Goal: Task Accomplishment & Management: Use online tool/utility

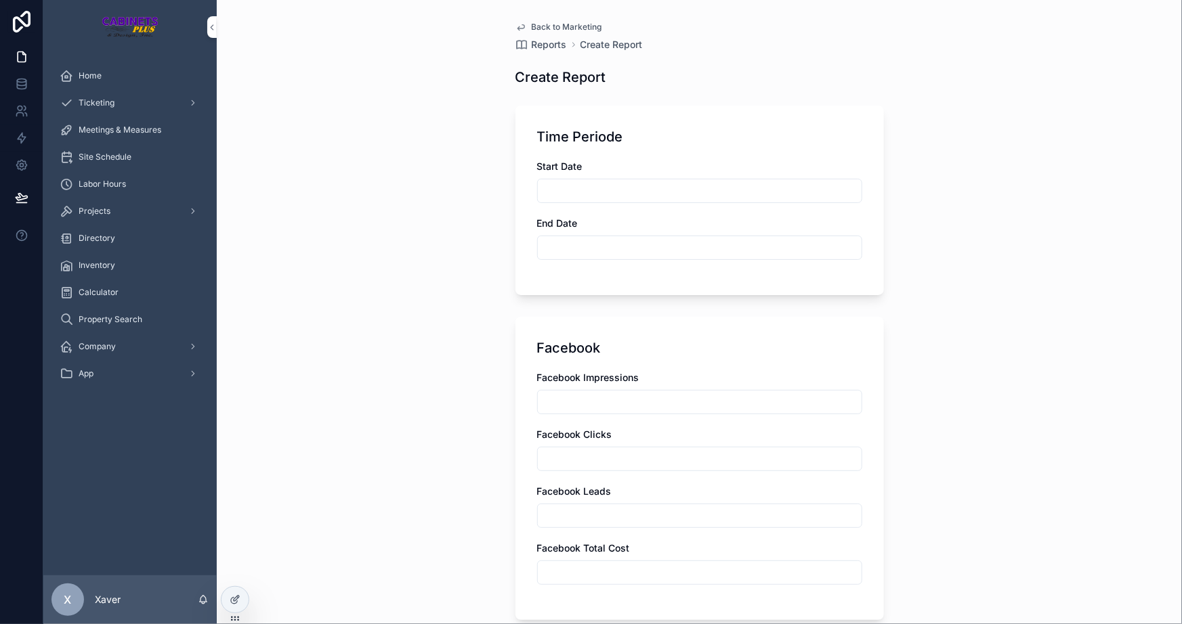
click at [515, 27] on icon "scrollable content" at bounding box center [520, 27] width 11 height 11
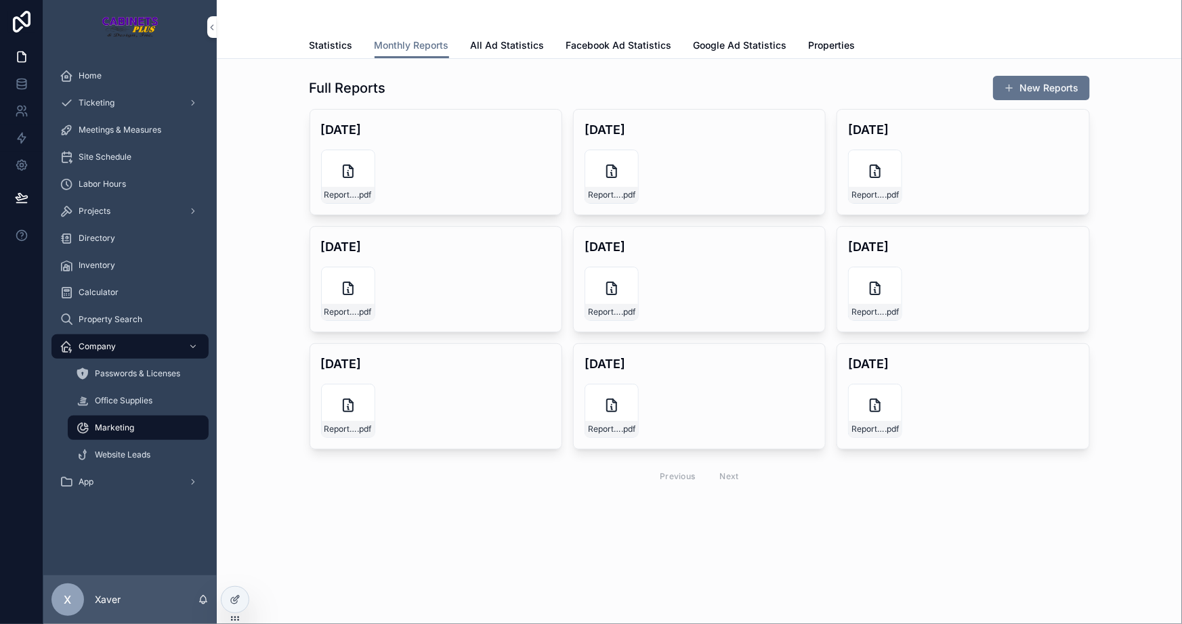
click at [301, 297] on div "Full Reports New Reports [DATE] Report-August-2025 .pdf Create Document [DATE] …" at bounding box center [699, 284] width 943 height 428
click at [439, 169] on div "Report-August-2025 .pdf" at bounding box center [436, 177] width 230 height 54
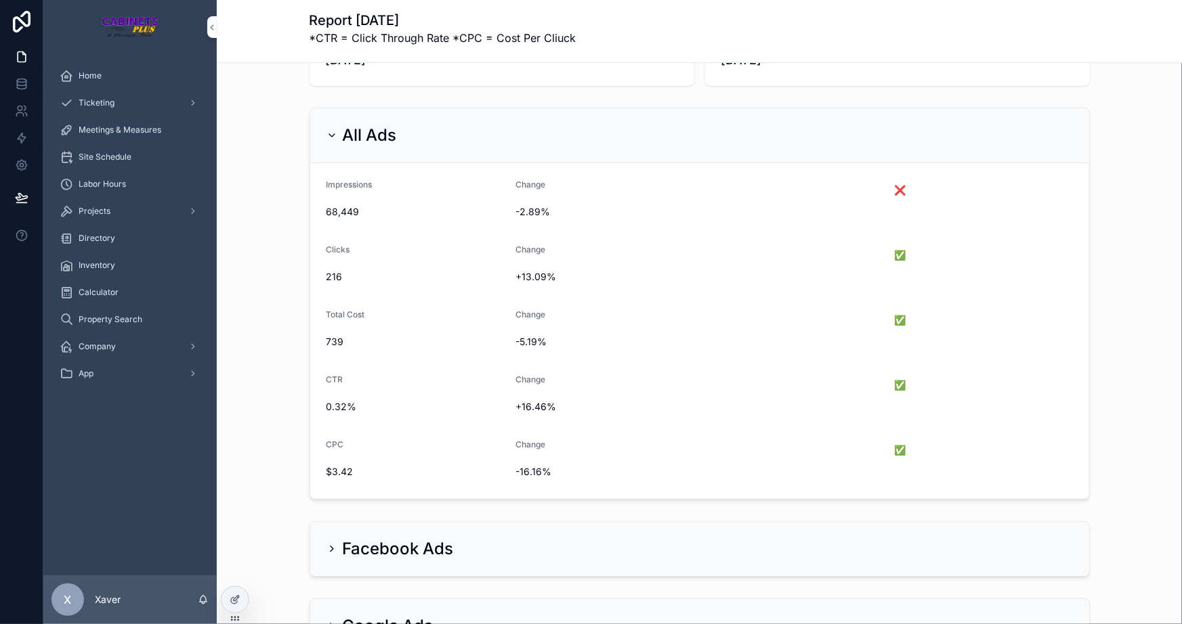
scroll to position [123, 0]
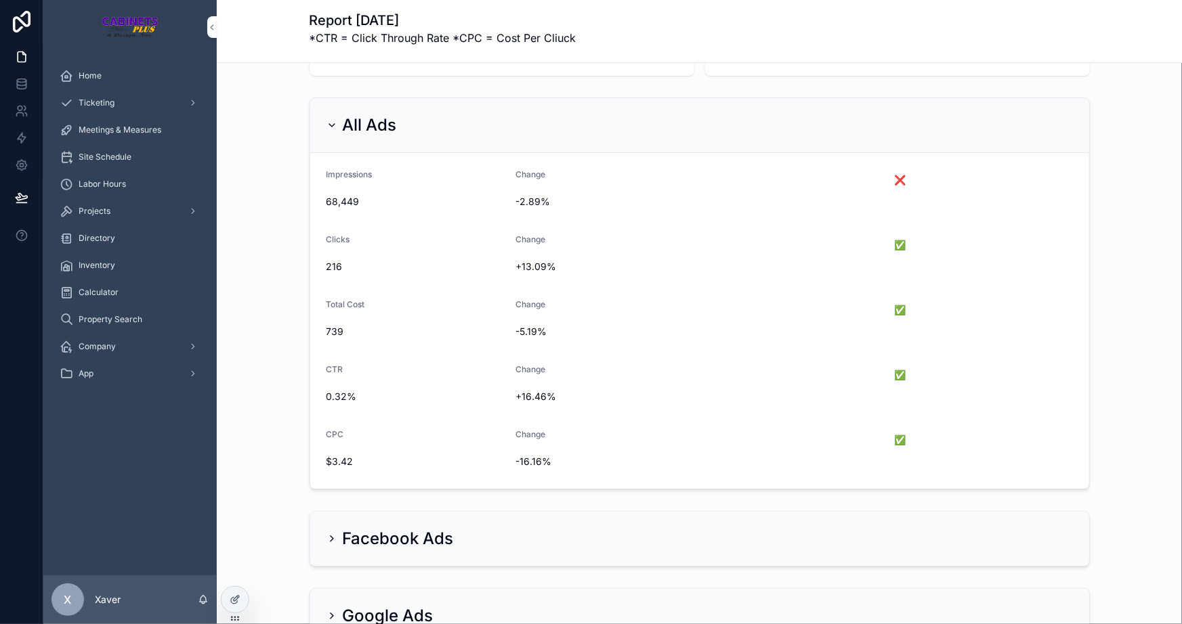
click at [343, 115] on h2 "All Ads" at bounding box center [370, 125] width 54 height 22
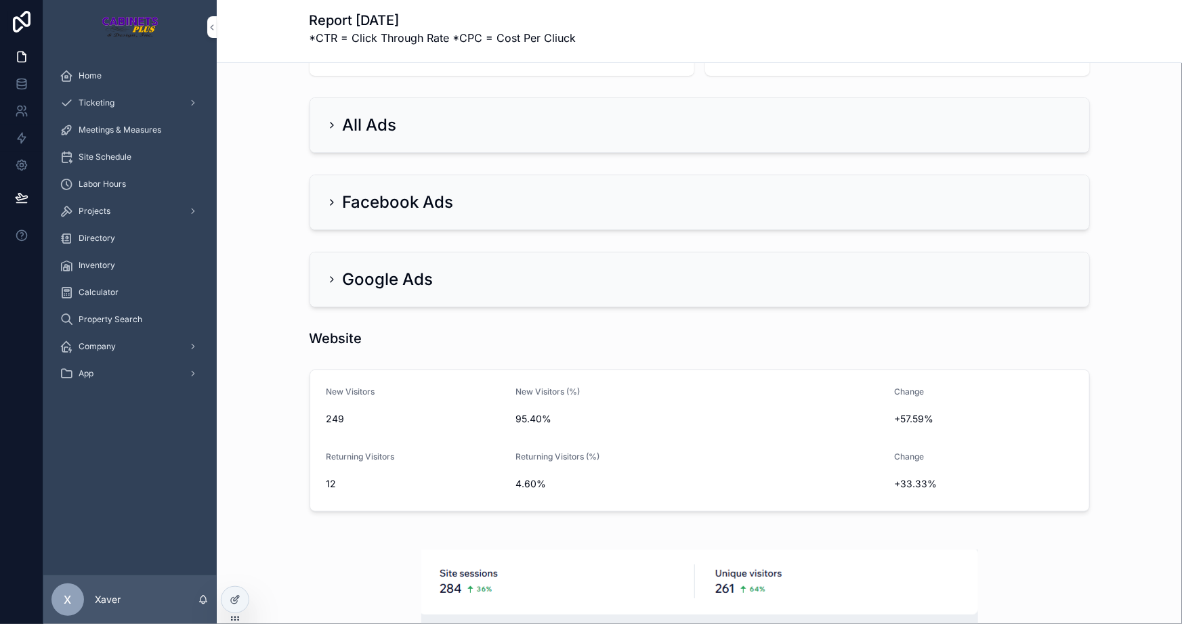
click at [343, 128] on h2 "All Ads" at bounding box center [370, 125] width 54 height 22
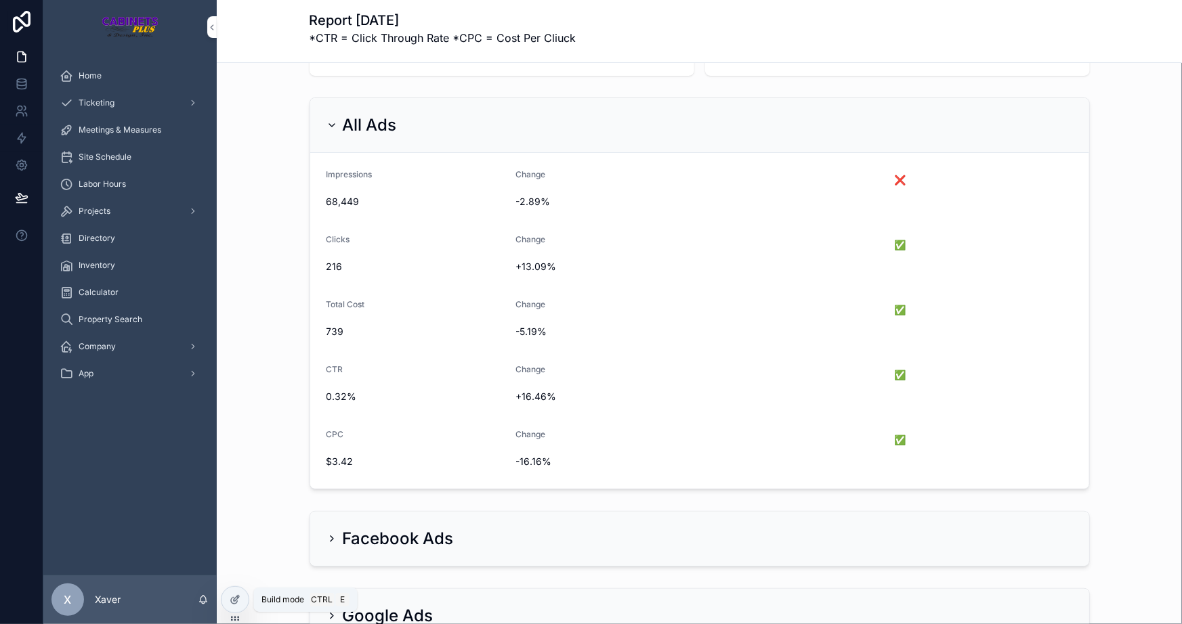
click at [244, 595] on div at bounding box center [234, 600] width 27 height 26
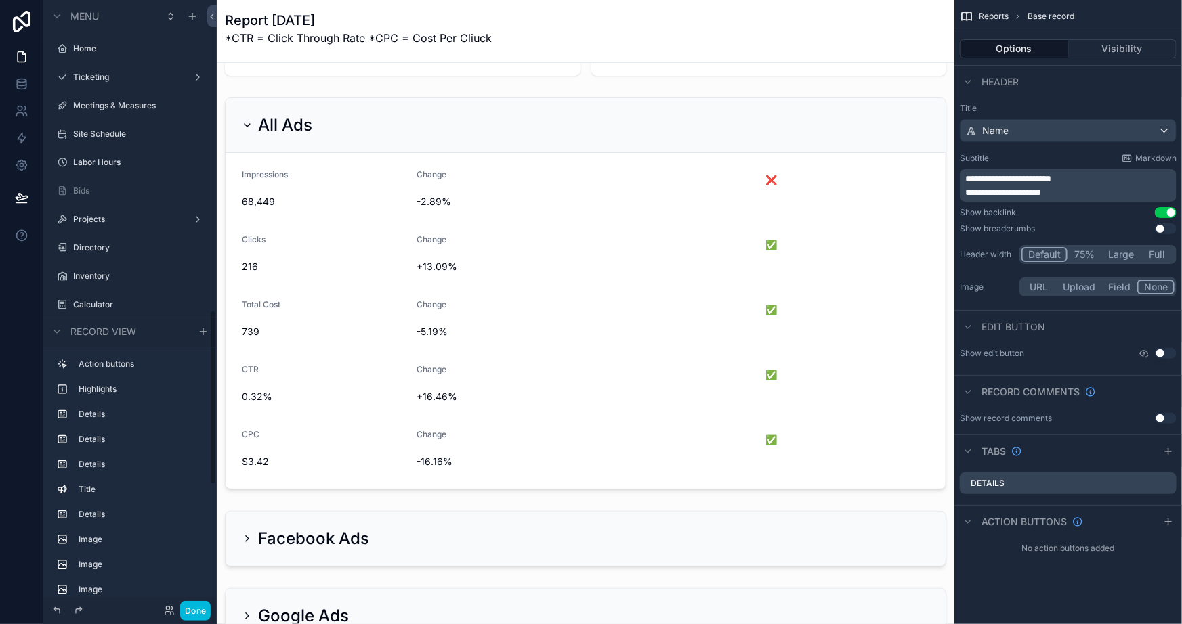
scroll to position [1078, 0]
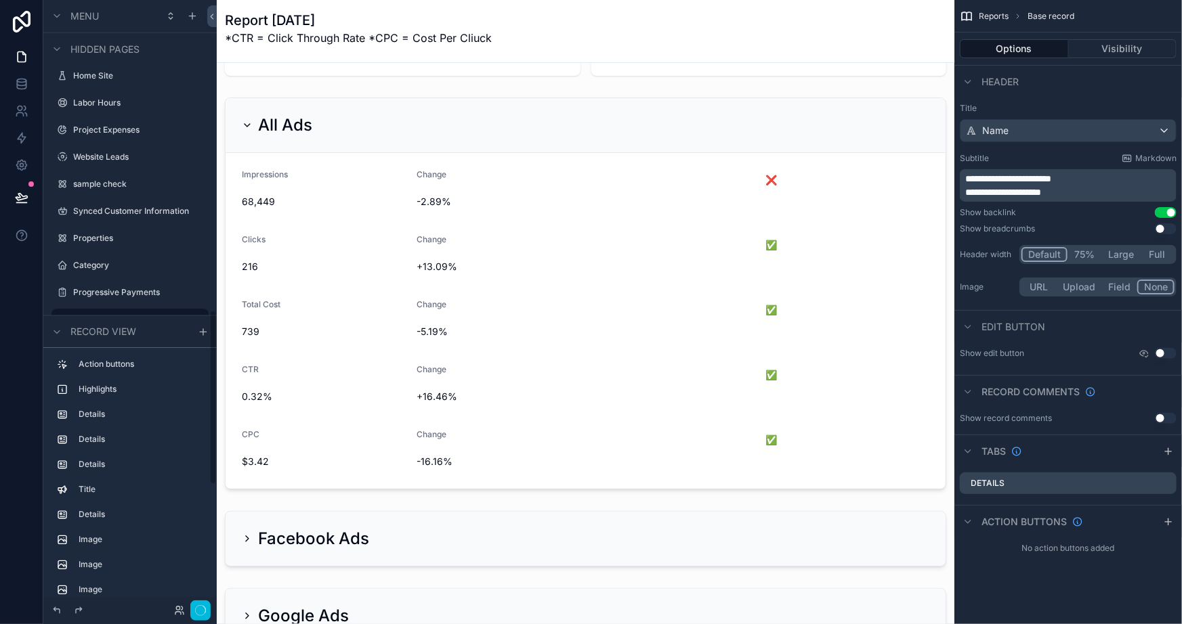
click at [519, 300] on div "scrollable content" at bounding box center [585, 293] width 737 height 403
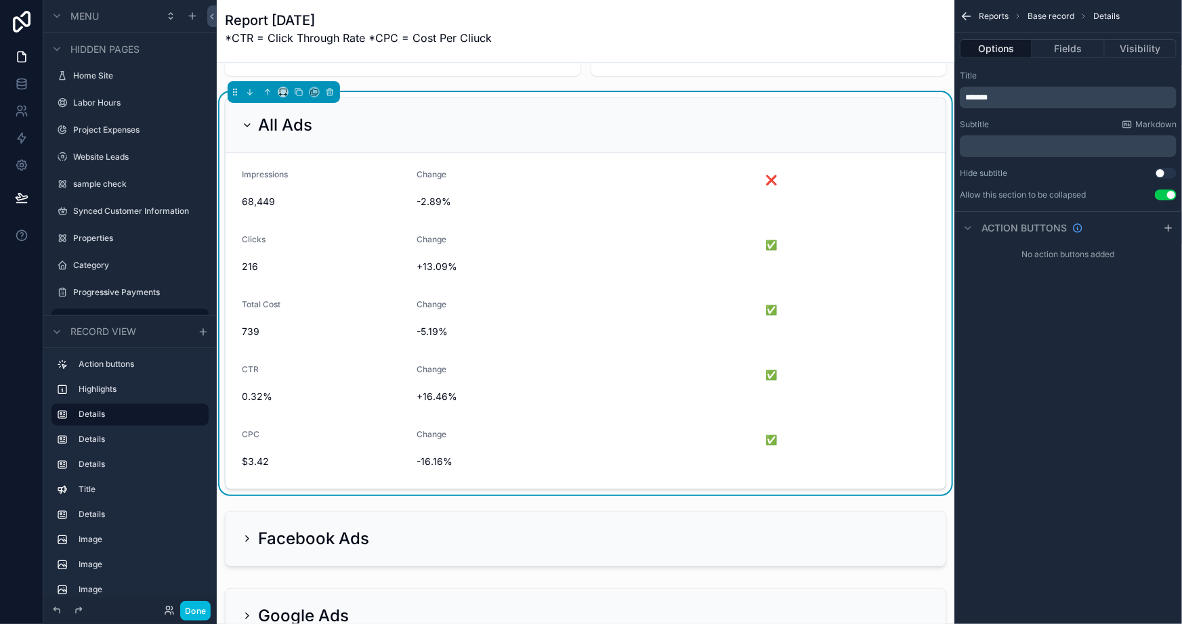
click at [725, 303] on div "Change" at bounding box center [585, 307] width 339 height 16
click at [1056, 50] on button "Fields" at bounding box center [1068, 48] width 72 height 19
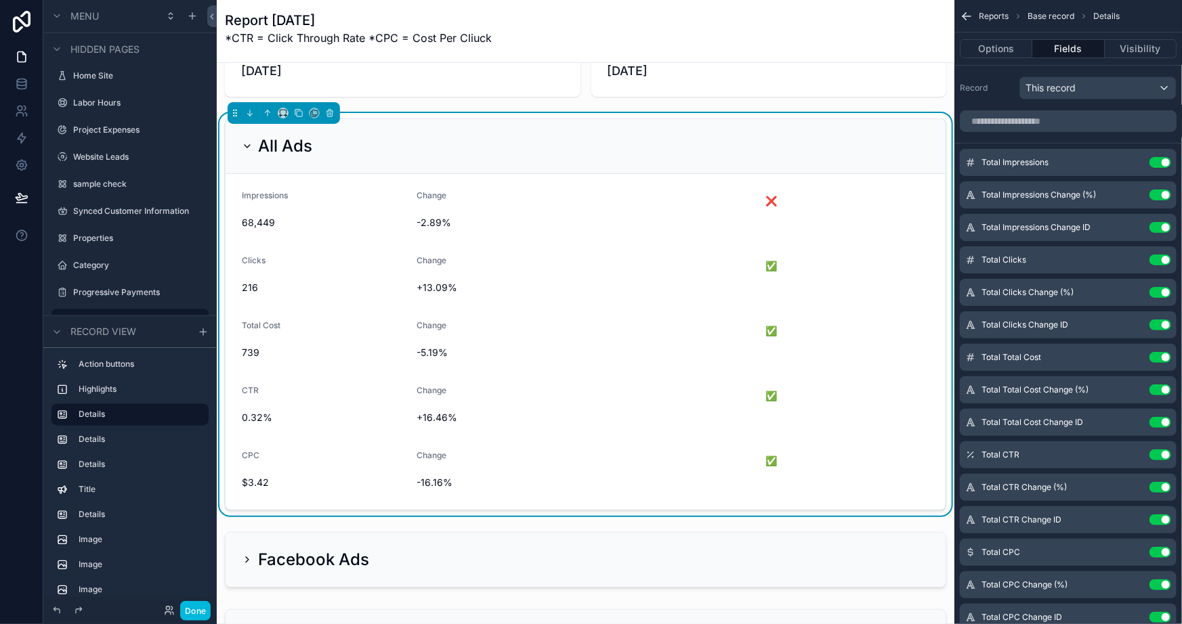
scroll to position [123, 0]
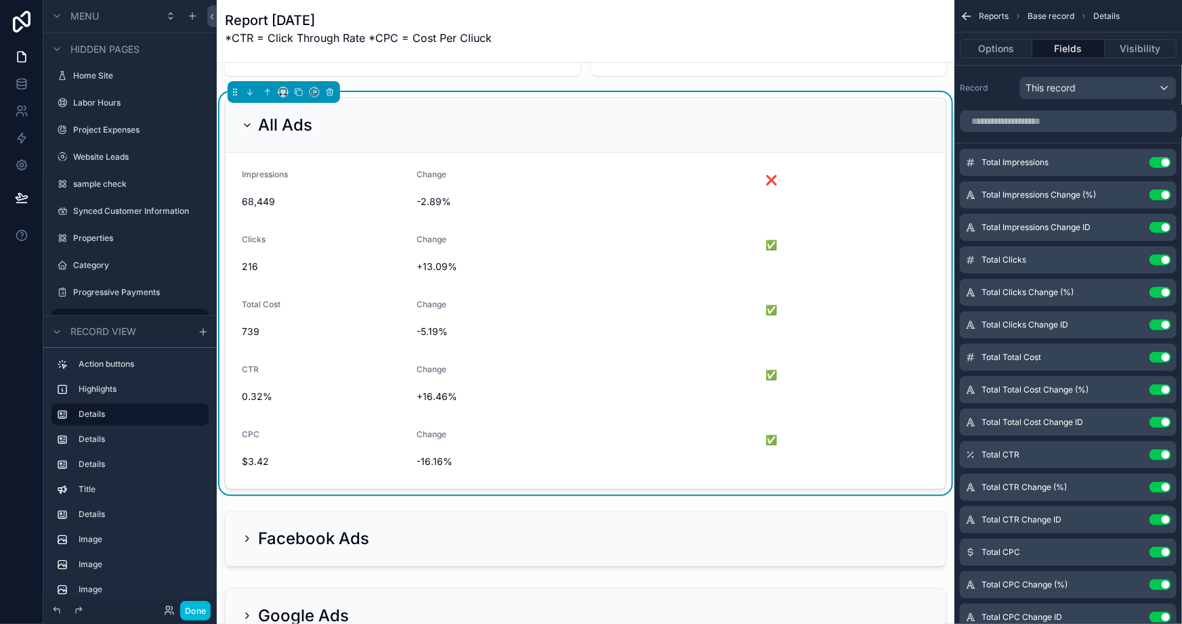
click at [1157, 223] on button "Use setting" at bounding box center [1160, 227] width 22 height 11
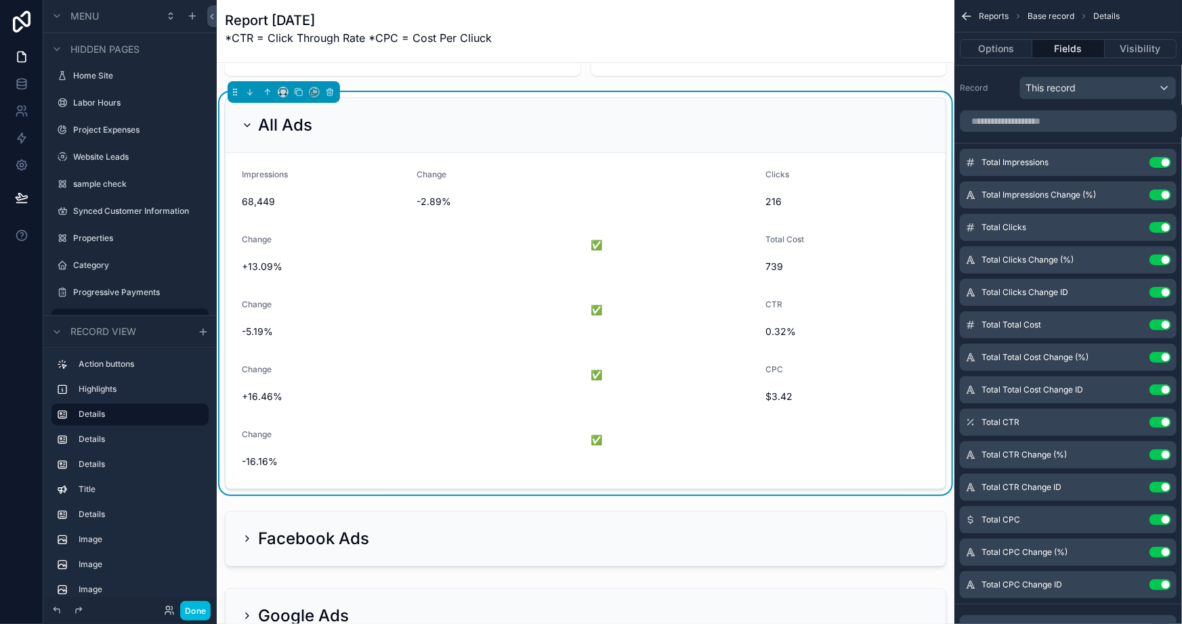
click at [0, 0] on icon "scrollable content" at bounding box center [0, 0] width 0 height 0
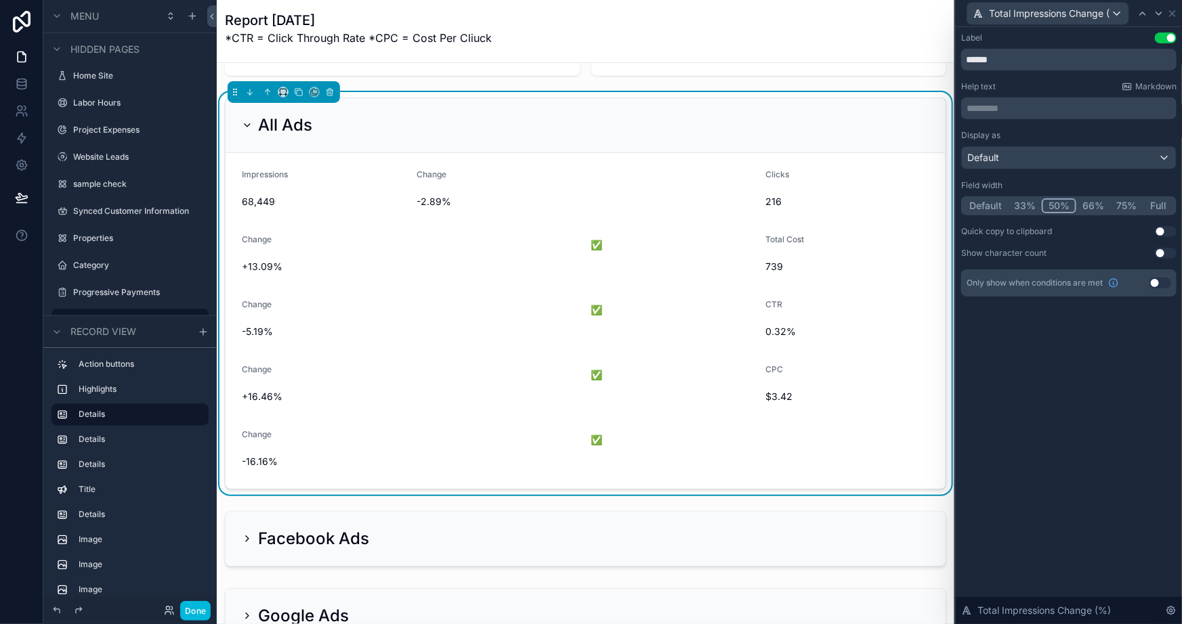
click at [1094, 208] on button "66%" at bounding box center [1093, 205] width 34 height 15
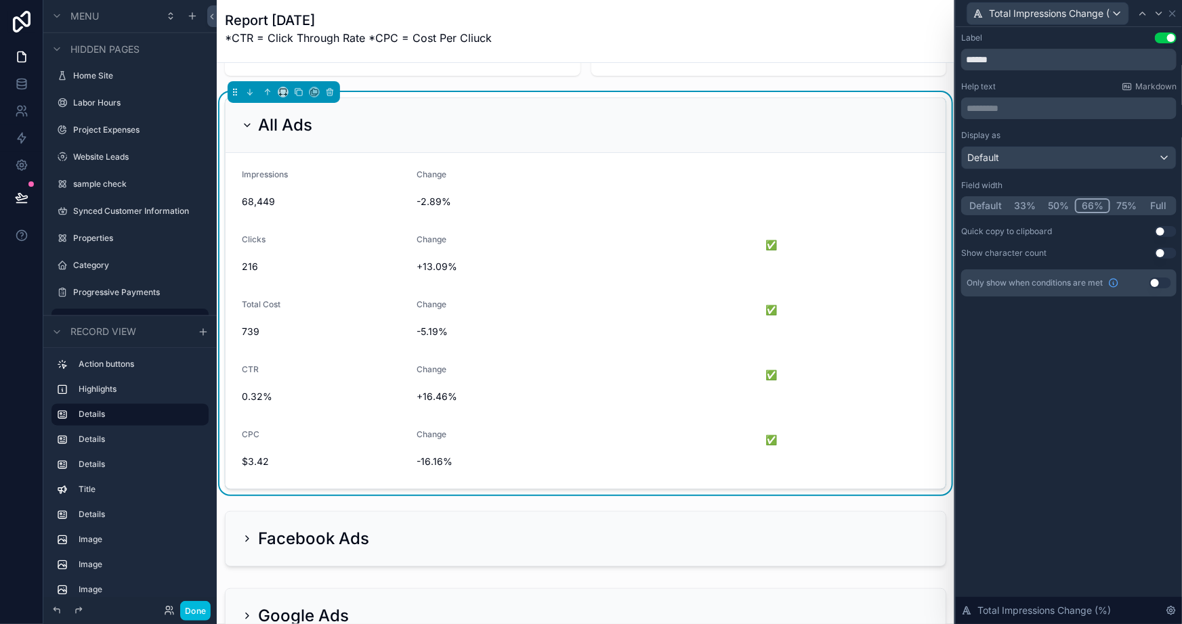
click at [1121, 203] on button "75%" at bounding box center [1126, 205] width 33 height 15
click at [1155, 203] on button "Full" at bounding box center [1158, 205] width 32 height 15
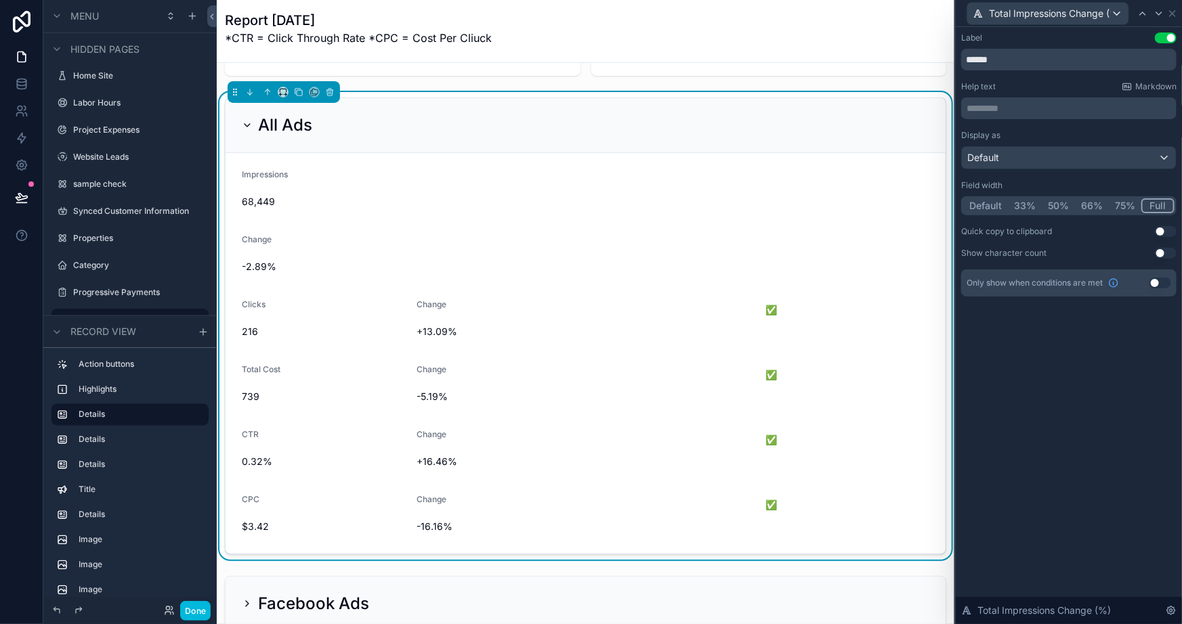
click at [1123, 202] on button "75%" at bounding box center [1125, 205] width 33 height 15
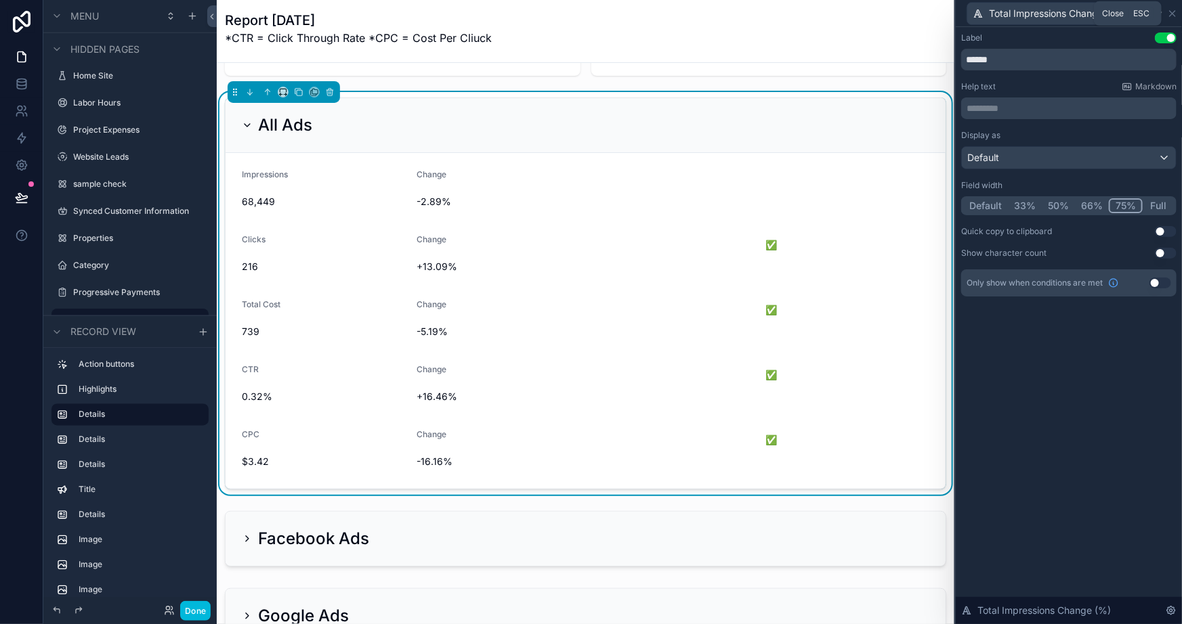
click at [1173, 14] on icon at bounding box center [1172, 13] width 11 height 11
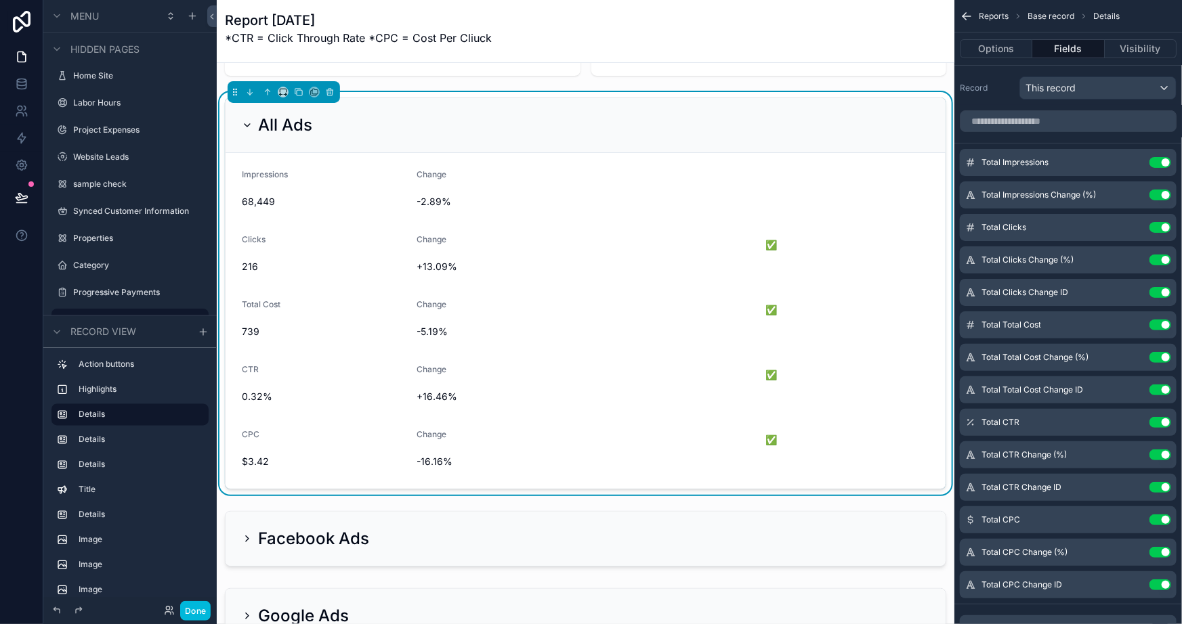
click at [1162, 291] on button "Use setting" at bounding box center [1160, 292] width 22 height 11
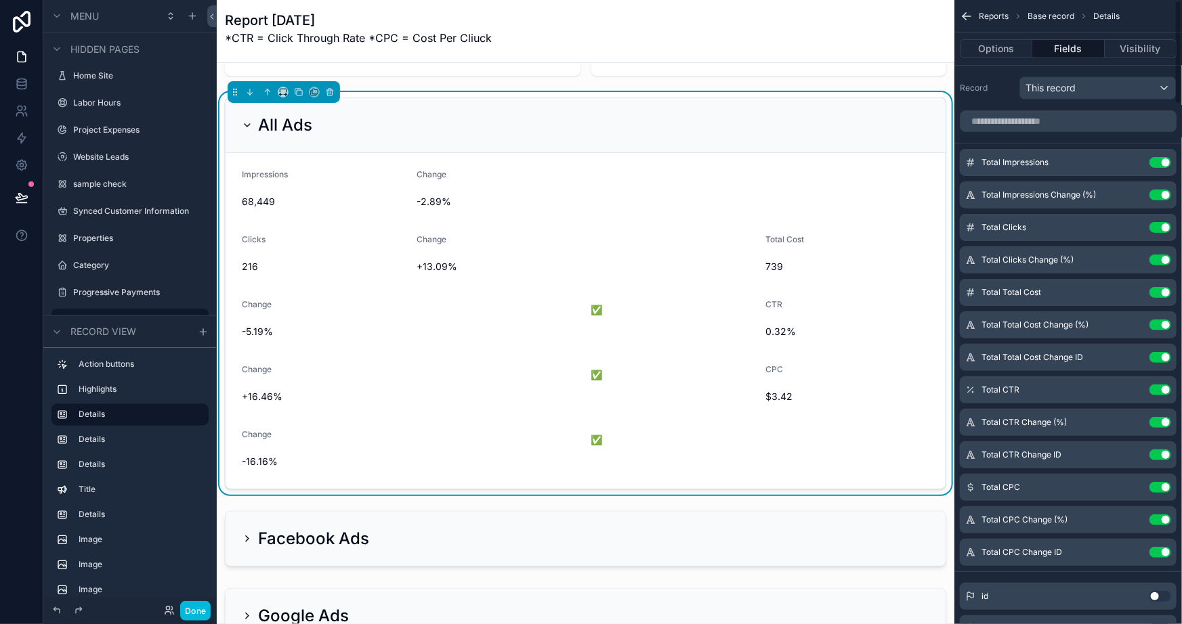
click at [0, 0] on icon "scrollable content" at bounding box center [0, 0] width 0 height 0
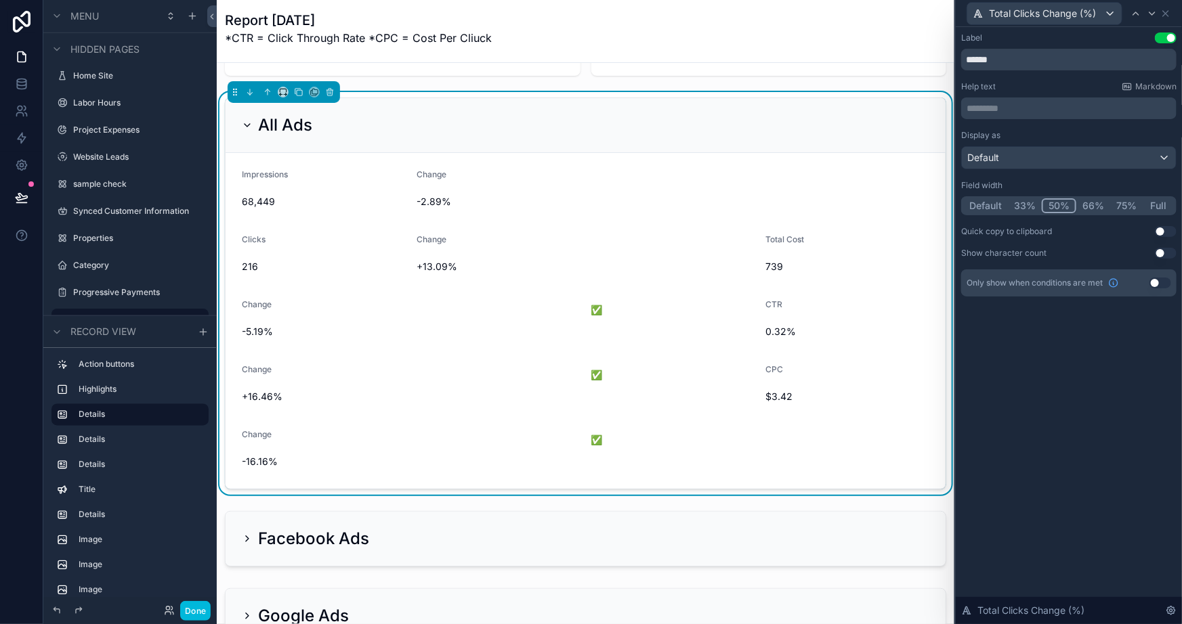
click at [1118, 202] on button "75%" at bounding box center [1126, 205] width 33 height 15
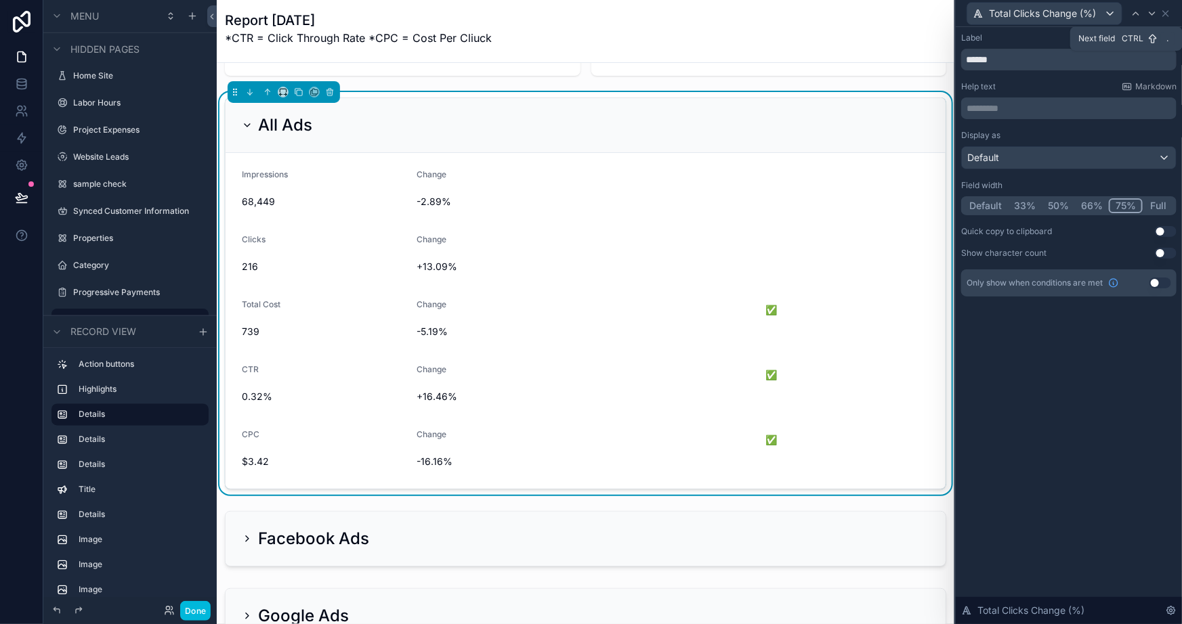
click at [1153, 14] on icon at bounding box center [1152, 13] width 11 height 11
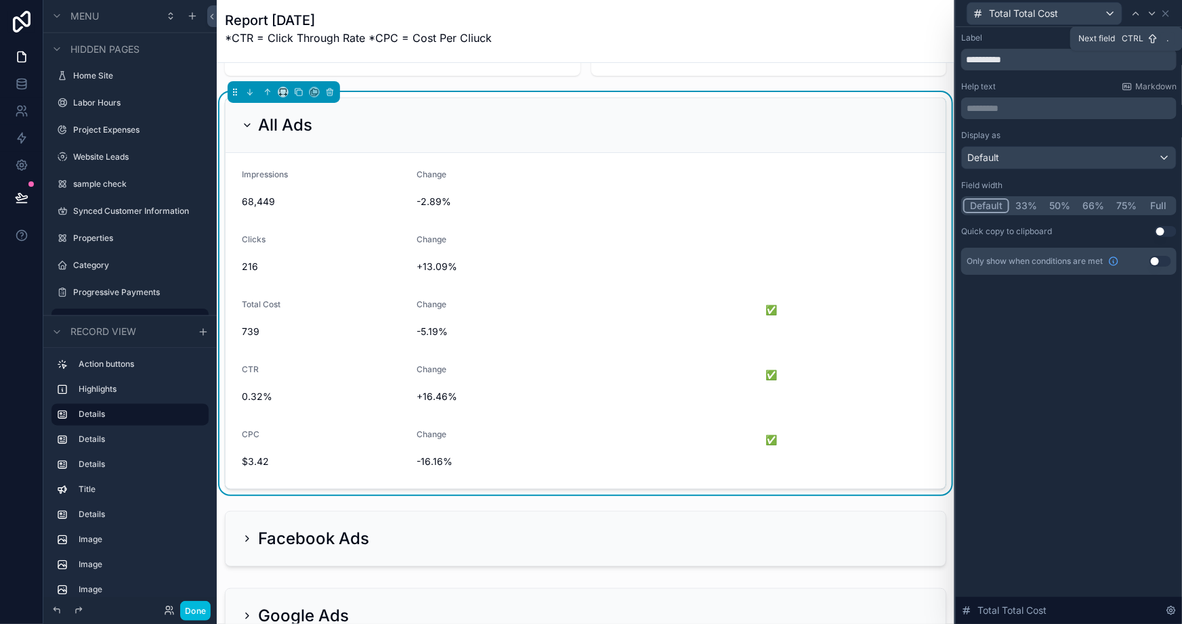
click at [1153, 14] on icon at bounding box center [1152, 13] width 11 height 11
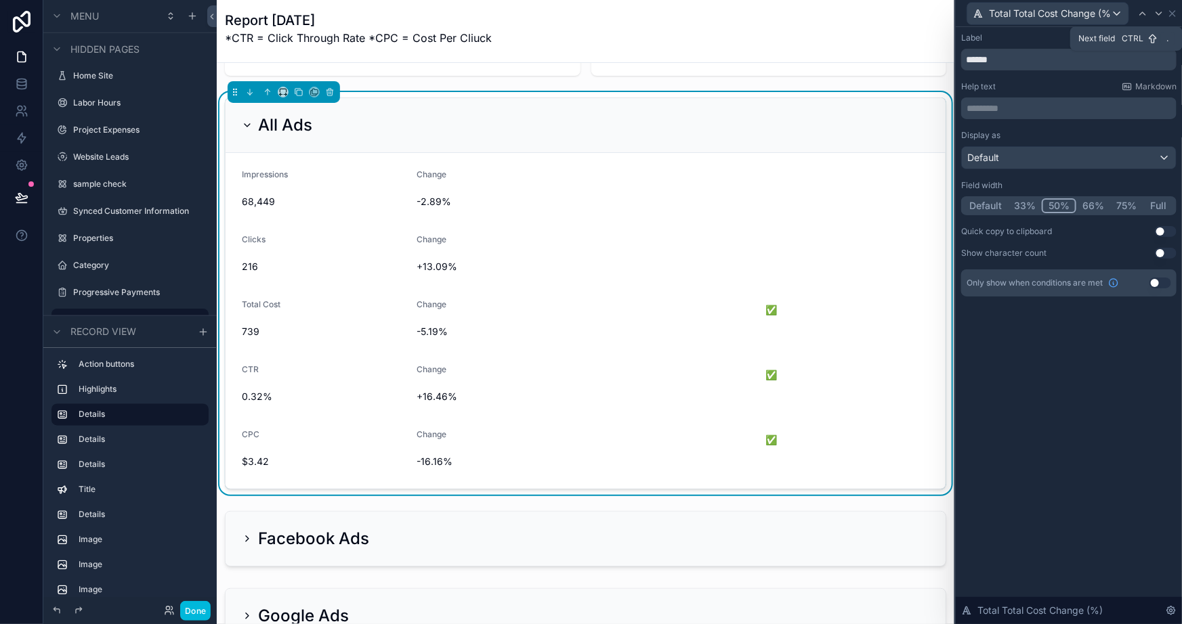
click at [1153, 14] on icon at bounding box center [1158, 13] width 11 height 11
drag, startPoint x: 1171, startPoint y: 35, endPoint x: 1163, endPoint y: 28, distance: 10.6
click at [1171, 37] on button "Use setting" at bounding box center [1166, 38] width 22 height 11
click at [1167, 37] on button "Use setting" at bounding box center [1166, 38] width 22 height 11
click at [1168, 12] on icon at bounding box center [1168, 13] width 11 height 11
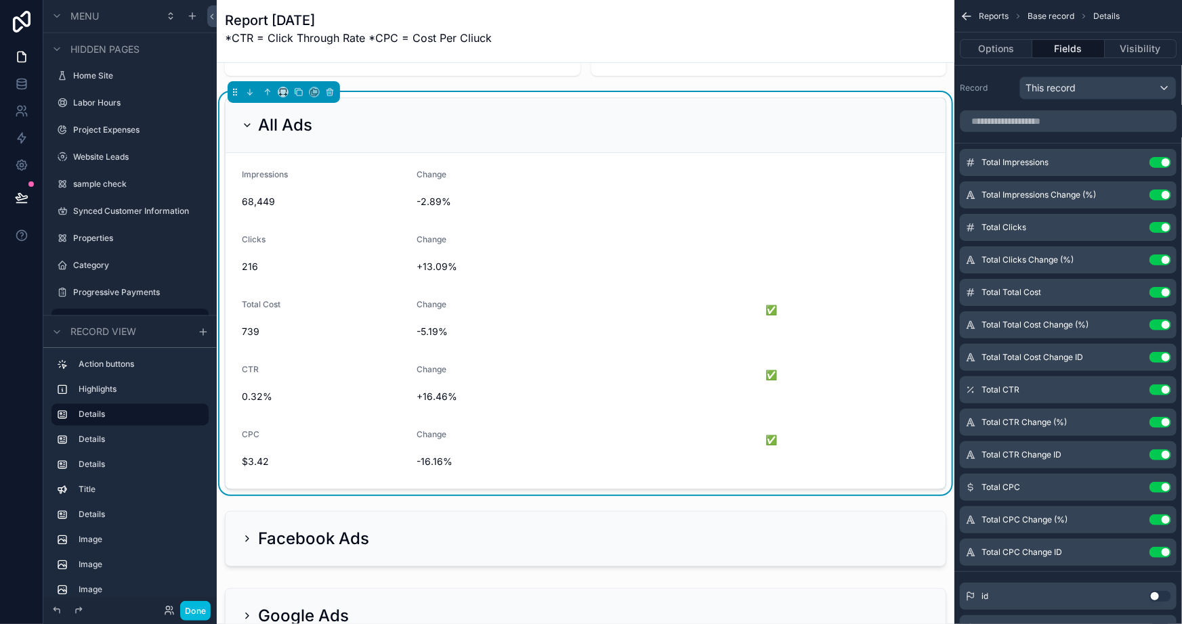
click at [1157, 353] on button "Use setting" at bounding box center [1160, 357] width 22 height 11
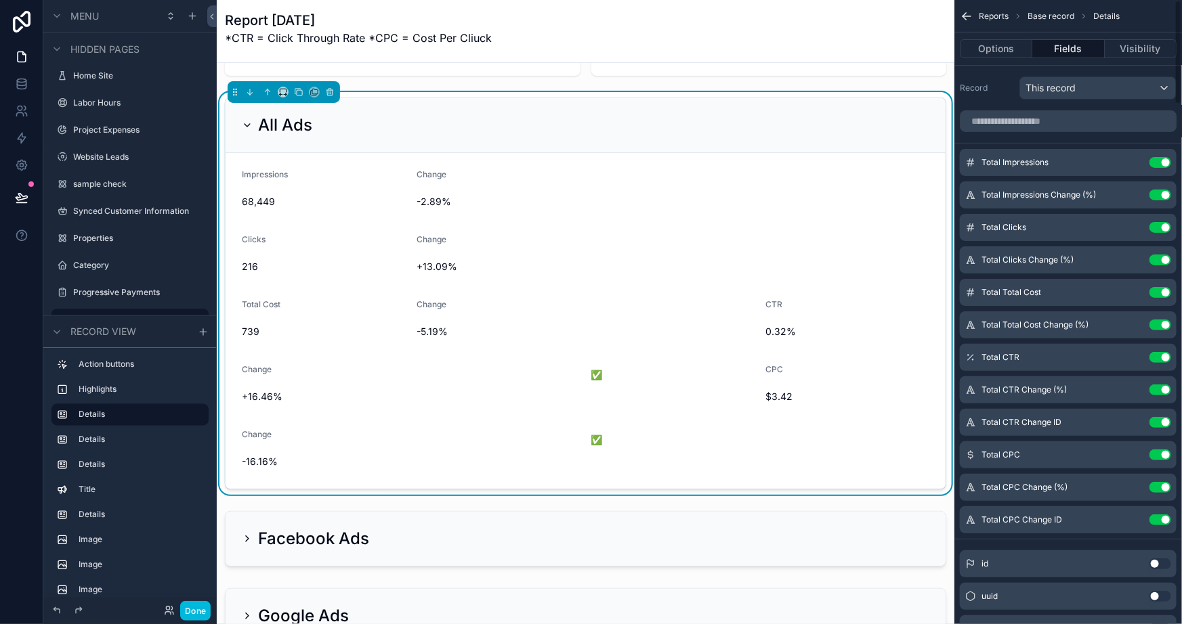
click at [0, 0] on icon "scrollable content" at bounding box center [0, 0] width 0 height 0
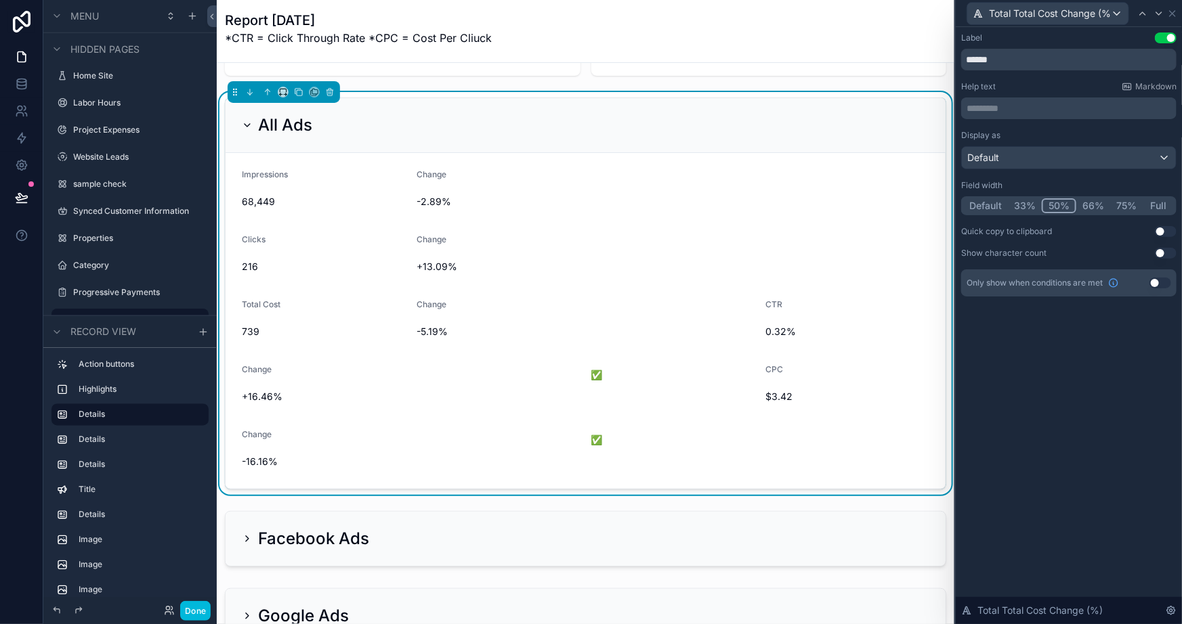
click at [1126, 200] on button "75%" at bounding box center [1126, 205] width 33 height 15
click at [1172, 11] on icon at bounding box center [1172, 13] width 11 height 11
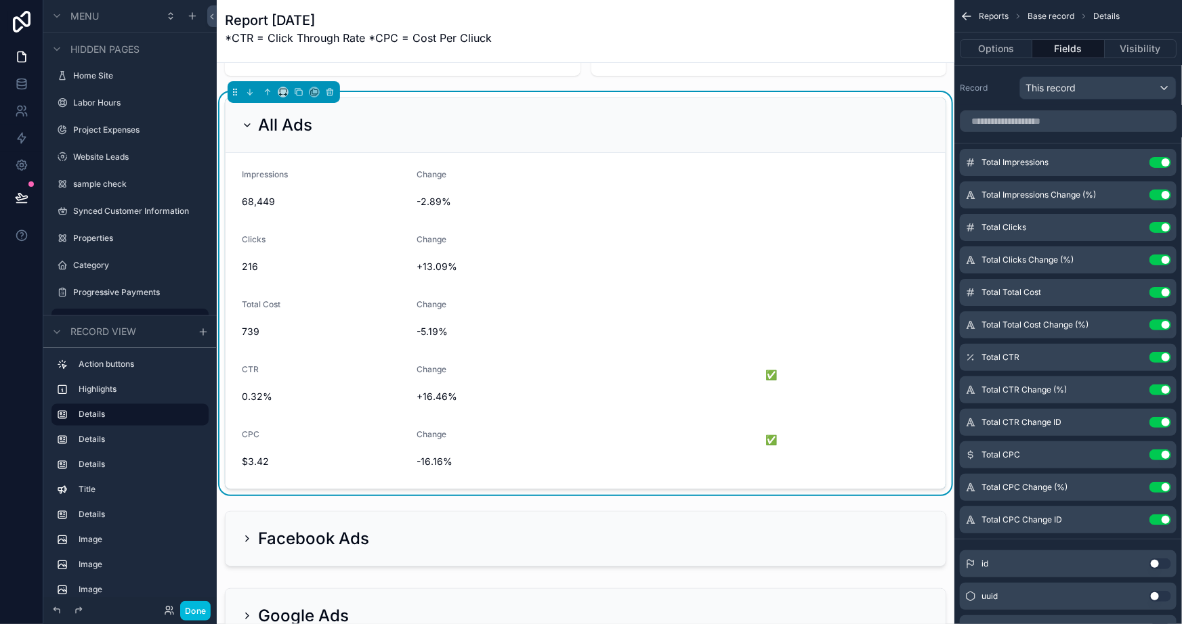
click at [1161, 419] on button "Use setting" at bounding box center [1160, 422] width 22 height 11
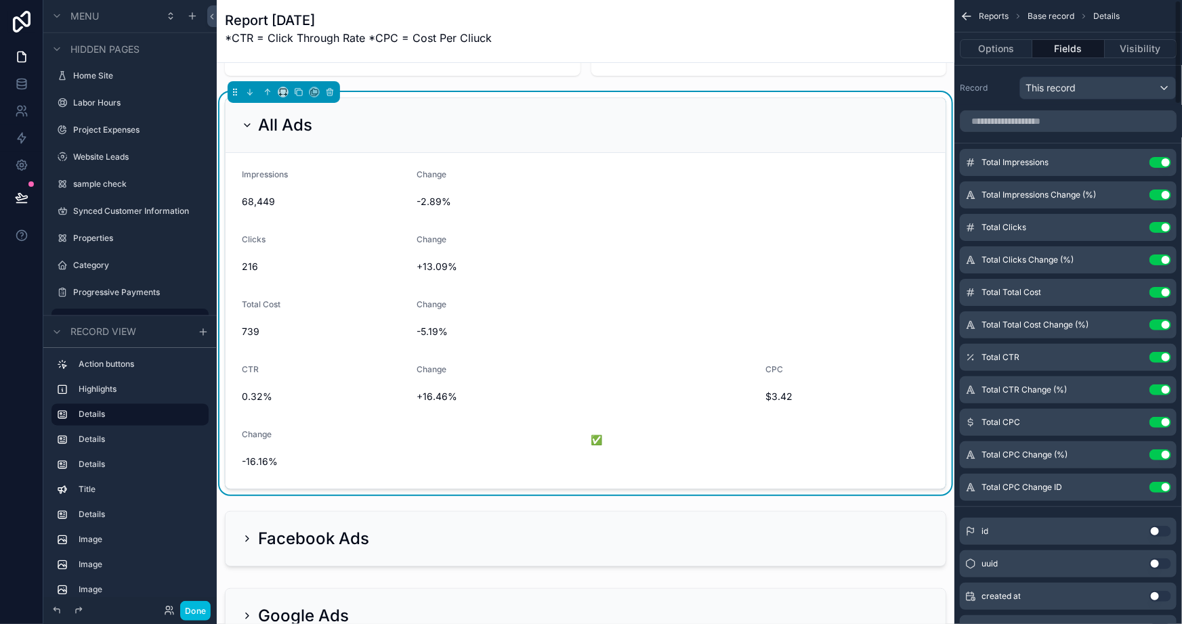
click at [0, 0] on icon "scrollable content" at bounding box center [0, 0] width 0 height 0
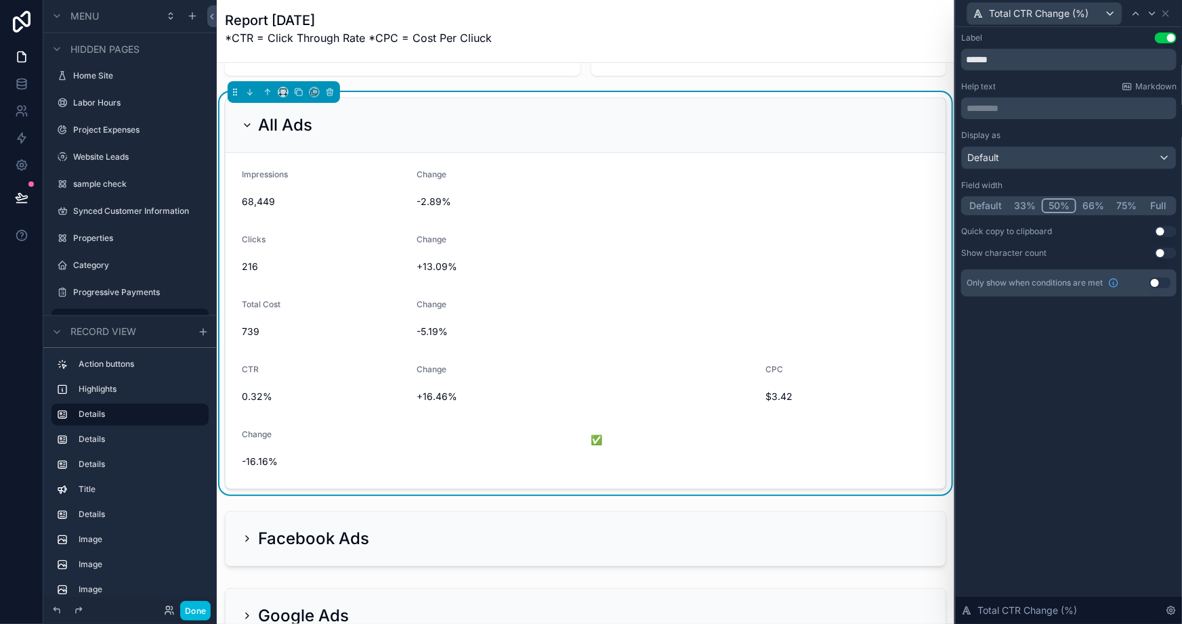
click at [1124, 207] on button "75%" at bounding box center [1126, 205] width 33 height 15
click at [1167, 14] on icon at bounding box center [1165, 13] width 11 height 11
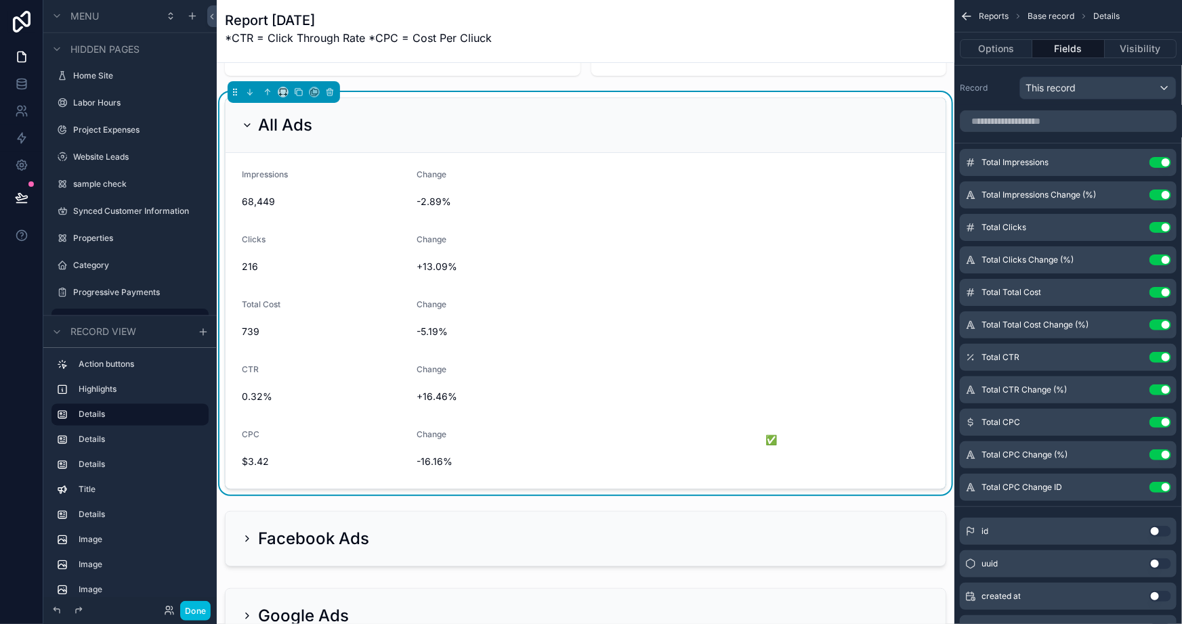
click at [1161, 482] on button "Use setting" at bounding box center [1160, 487] width 22 height 11
click at [0, 0] on icon "scrollable content" at bounding box center [0, 0] width 0 height 0
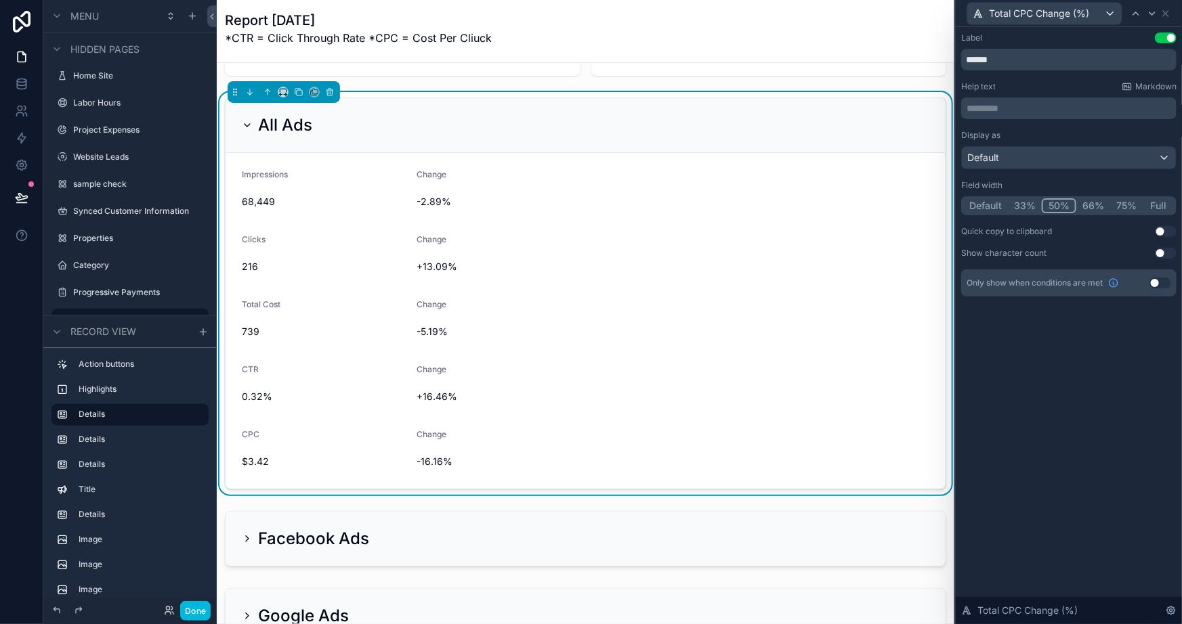
click at [1122, 202] on button "75%" at bounding box center [1126, 205] width 33 height 15
click at [1163, 12] on icon at bounding box center [1165, 13] width 11 height 11
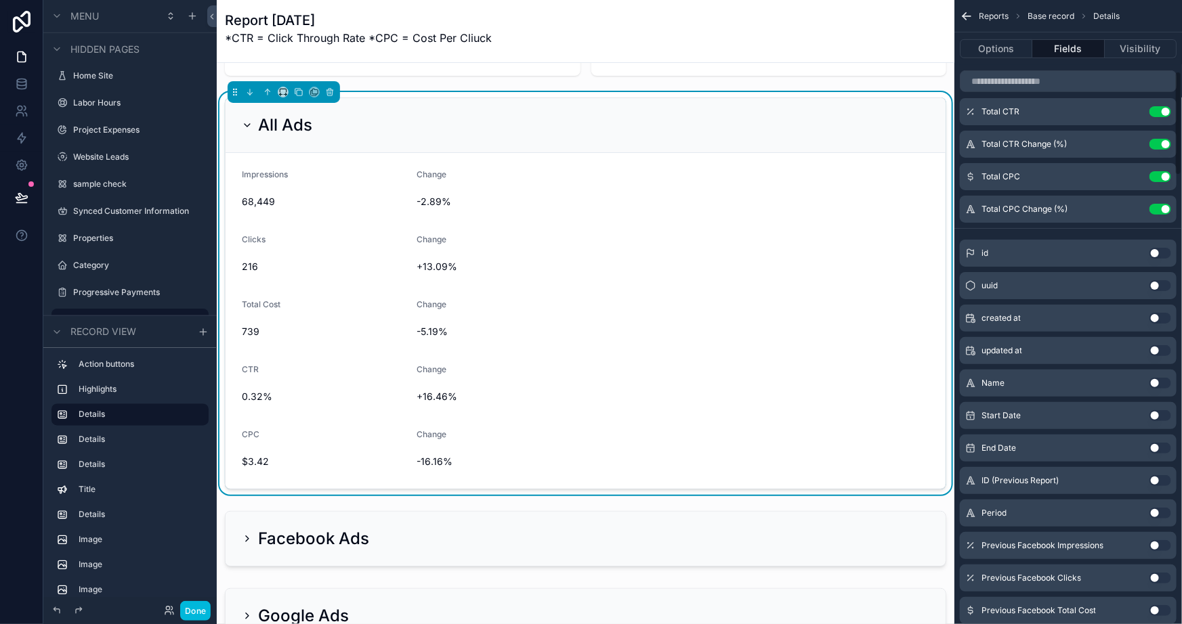
scroll to position [0, 0]
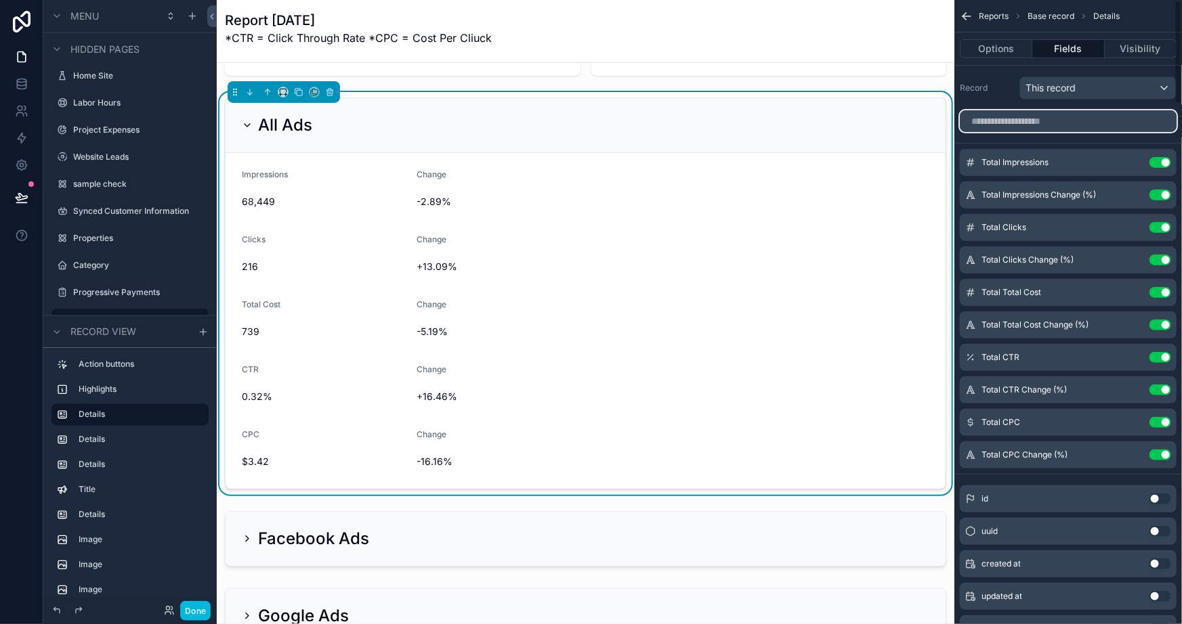
click at [1026, 123] on input "scrollable content" at bounding box center [1068, 121] width 217 height 22
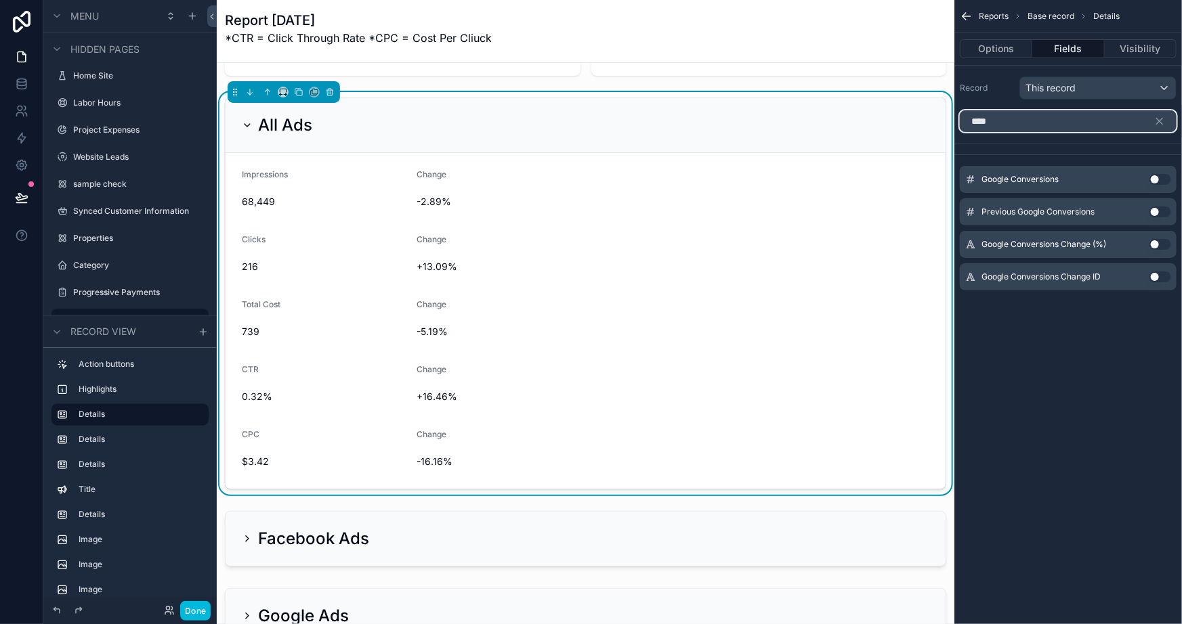
click at [1055, 121] on input "****" at bounding box center [1068, 121] width 217 height 22
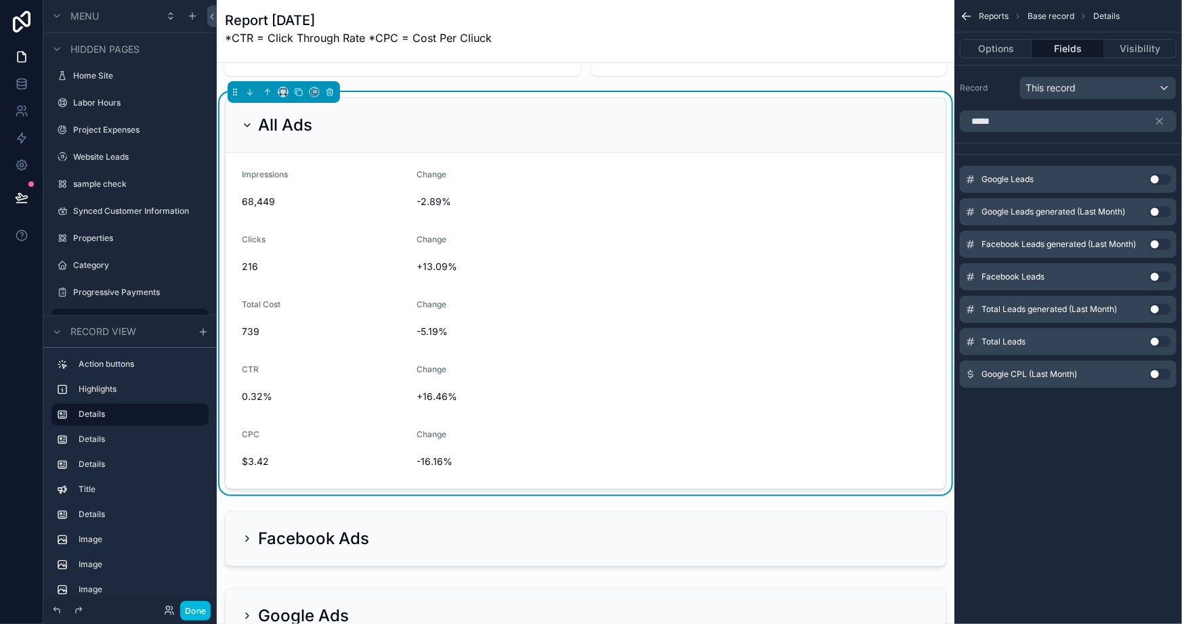
click at [1158, 339] on button "Use setting" at bounding box center [1160, 342] width 22 height 11
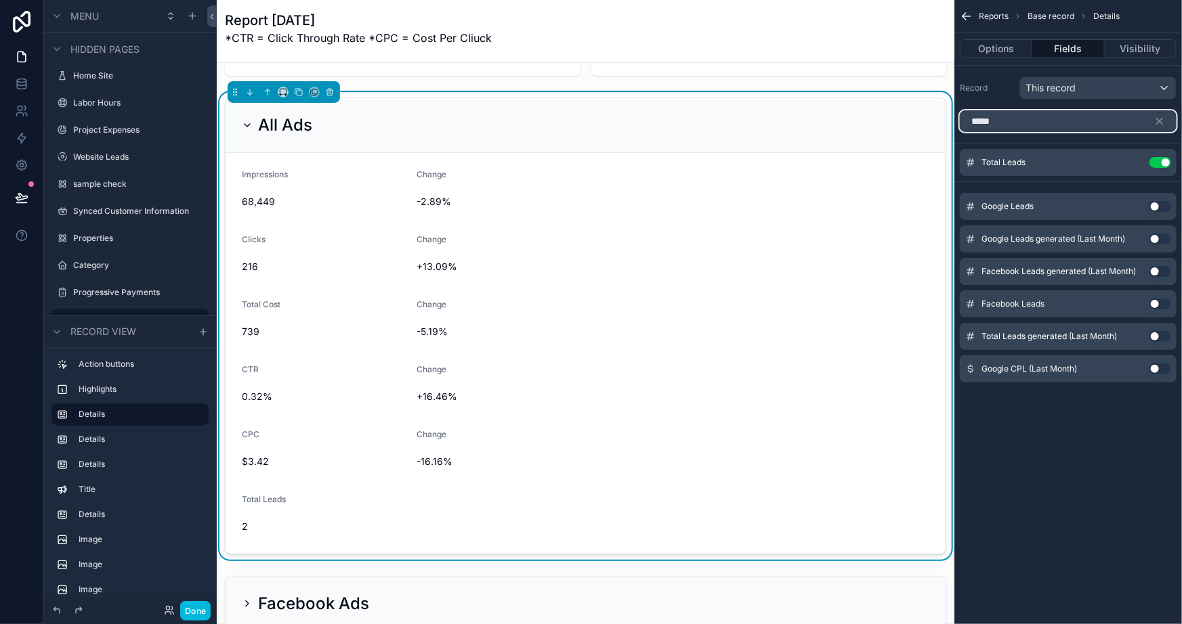
click at [1025, 118] on input "*****" at bounding box center [1068, 121] width 217 height 22
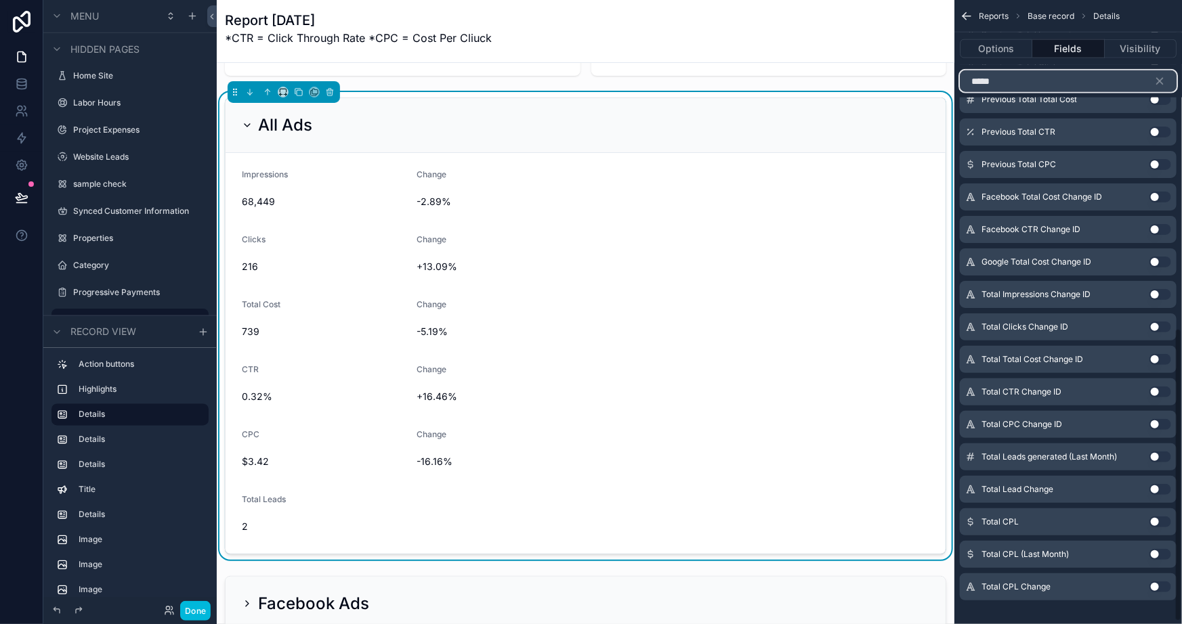
scroll to position [705, 0]
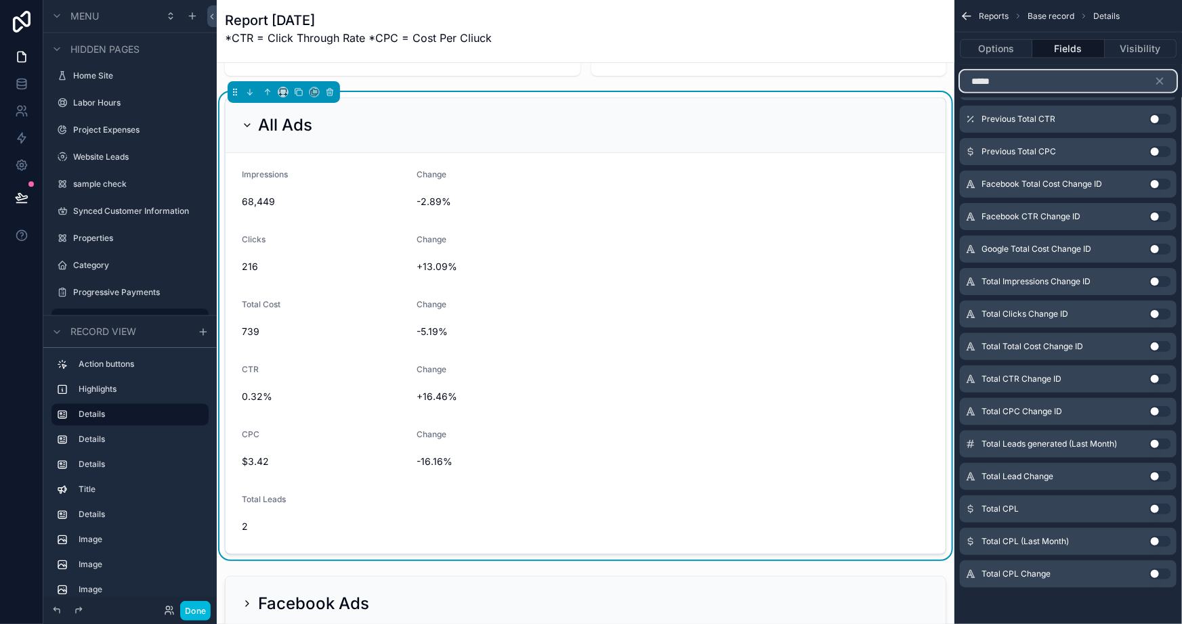
type input "*****"
click at [1155, 471] on button "Use setting" at bounding box center [1160, 476] width 22 height 11
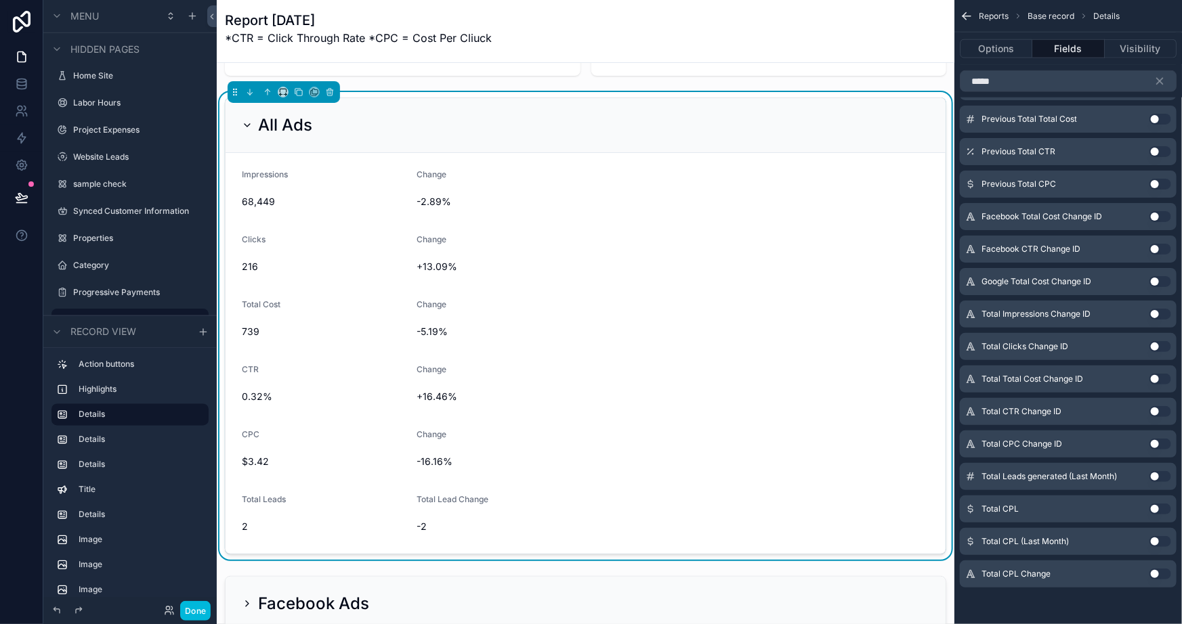
click at [1161, 505] on button "Use setting" at bounding box center [1160, 509] width 22 height 11
click at [1153, 574] on button "Use setting" at bounding box center [1160, 574] width 22 height 11
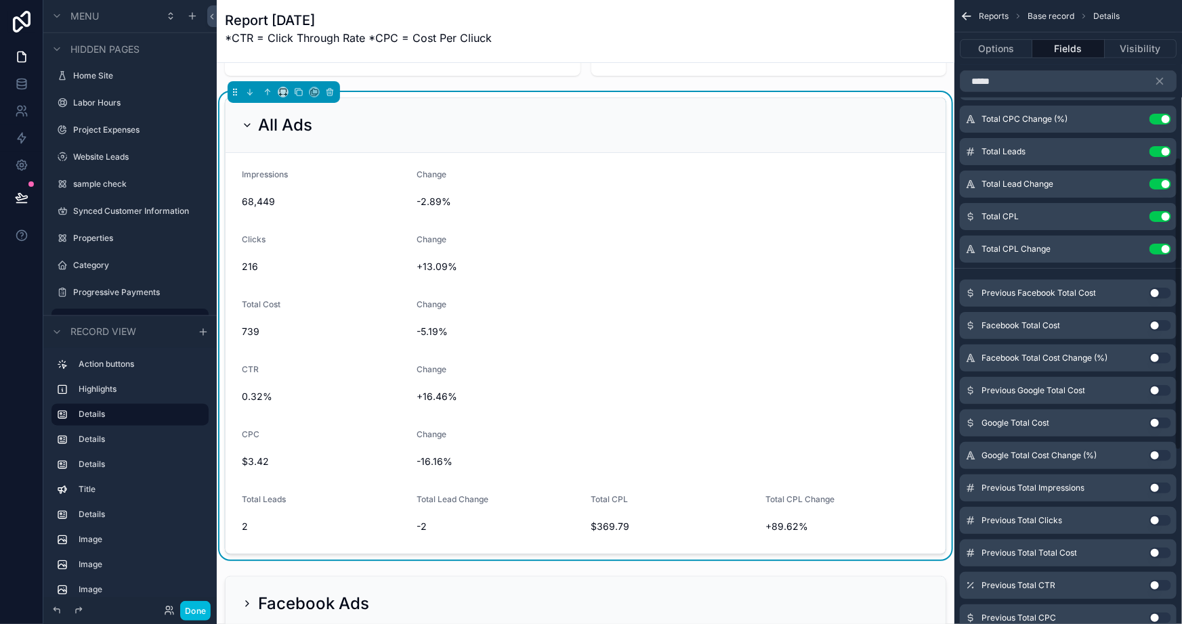
scroll to position [213, 0]
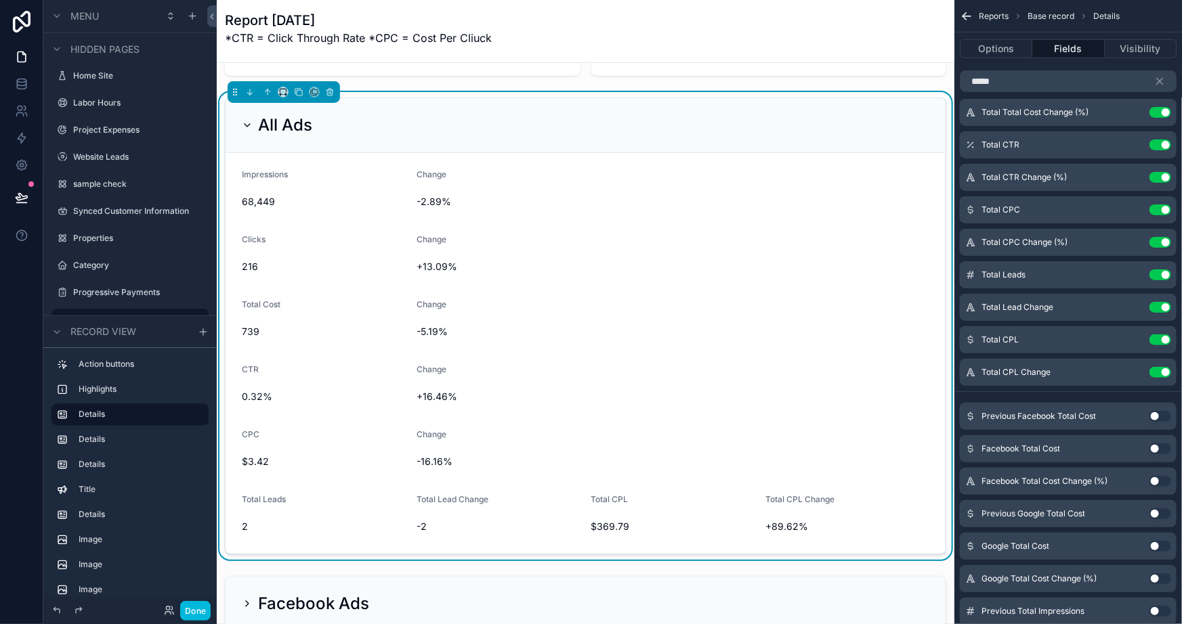
click at [0, 0] on icon "scrollable content" at bounding box center [0, 0] width 0 height 0
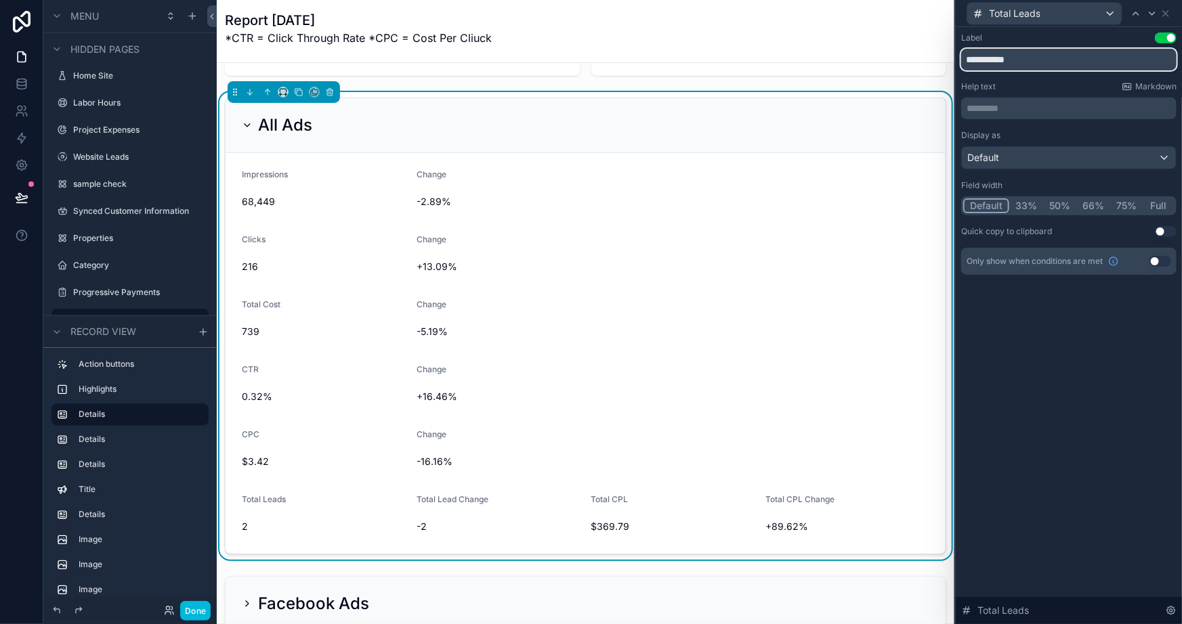
click at [989, 61] on input "**********" at bounding box center [1068, 60] width 215 height 22
type input "*****"
click at [1151, 14] on icon at bounding box center [1151, 13] width 5 height 3
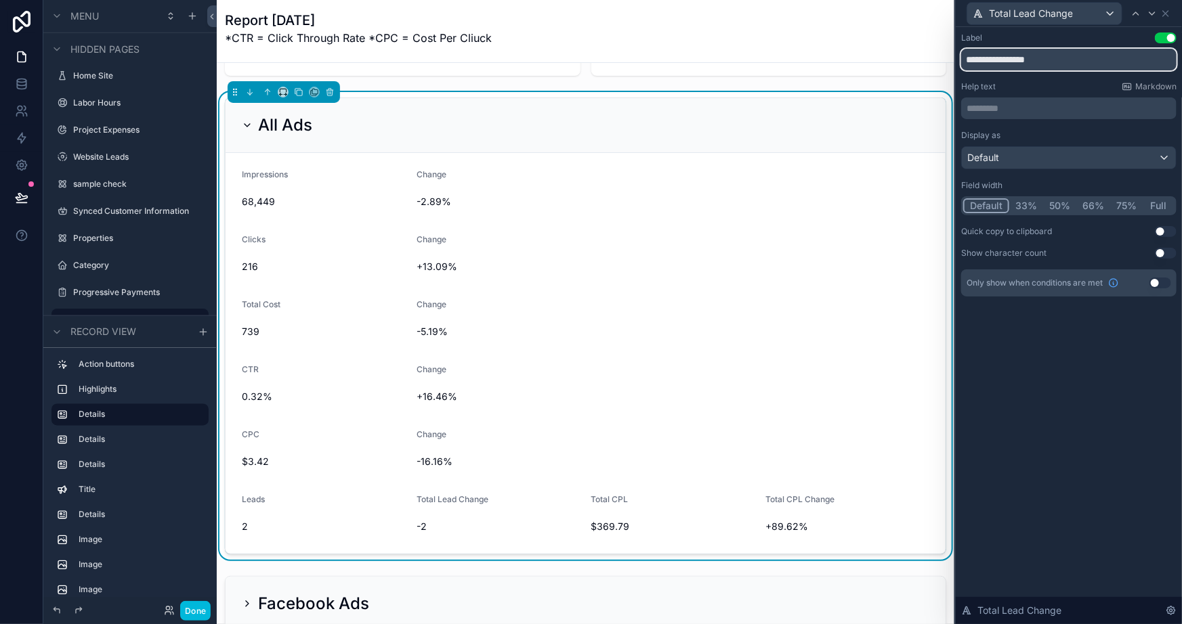
click at [1014, 57] on input "**********" at bounding box center [1068, 60] width 215 height 22
type input "******"
click at [1123, 206] on button "75%" at bounding box center [1126, 205] width 33 height 15
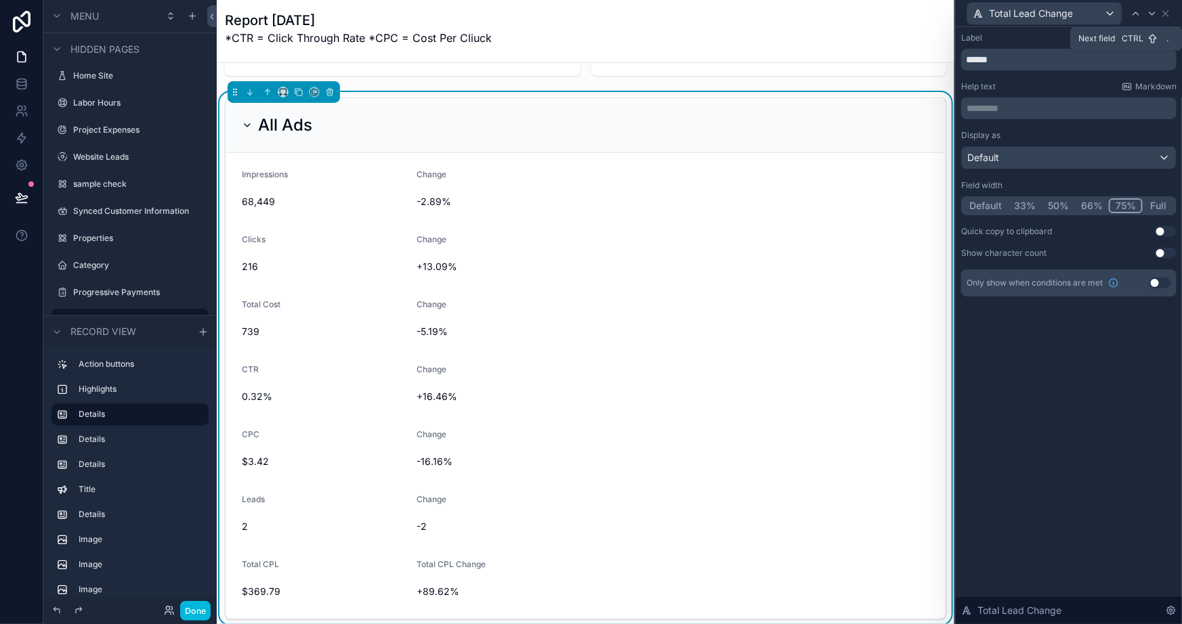
click at [1155, 8] on icon at bounding box center [1152, 13] width 11 height 11
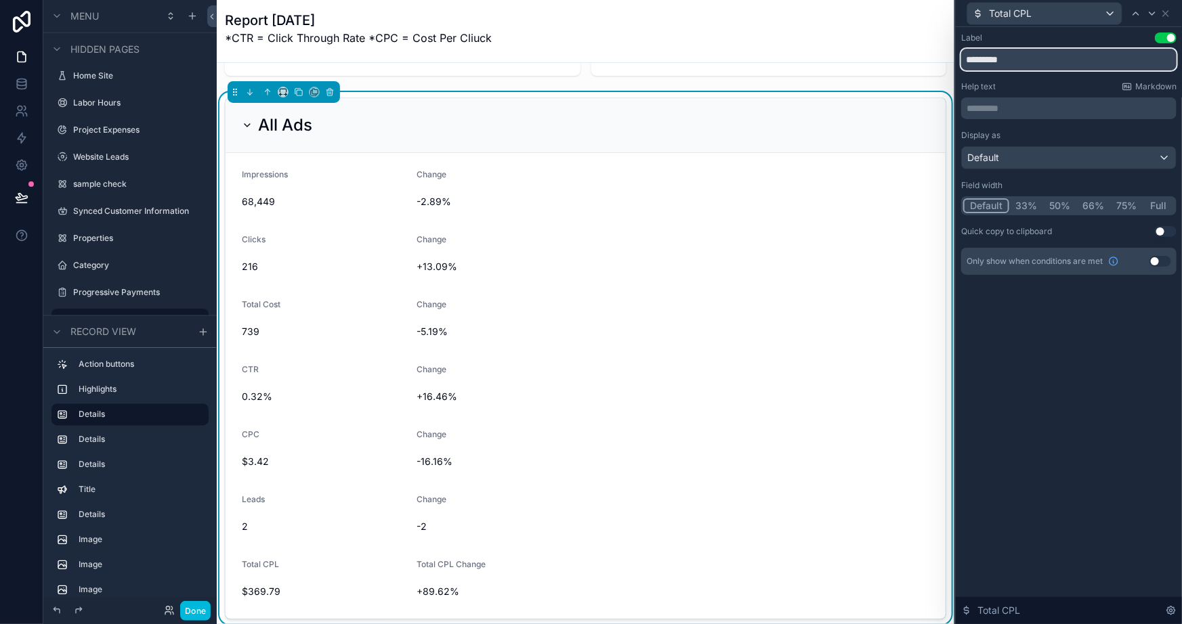
click at [993, 62] on input "*********" at bounding box center [1068, 60] width 215 height 22
type input "***"
click at [1147, 12] on icon at bounding box center [1152, 13] width 11 height 11
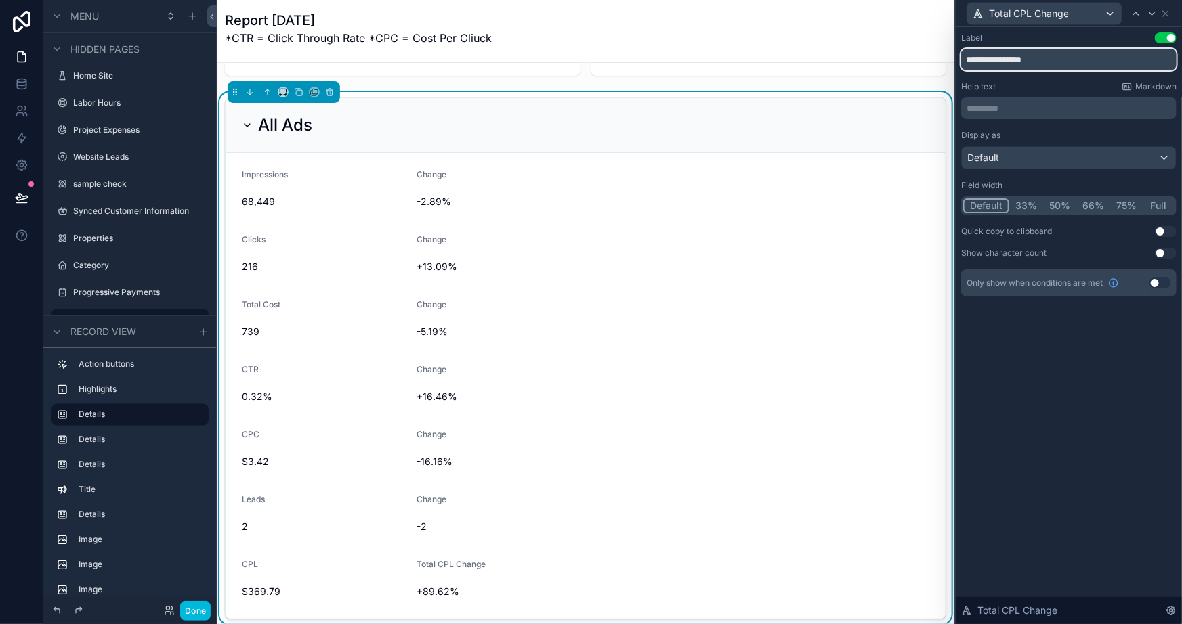
click at [1012, 56] on input "**********" at bounding box center [1068, 60] width 215 height 22
type input "******"
click at [1123, 206] on button "75%" at bounding box center [1126, 205] width 33 height 15
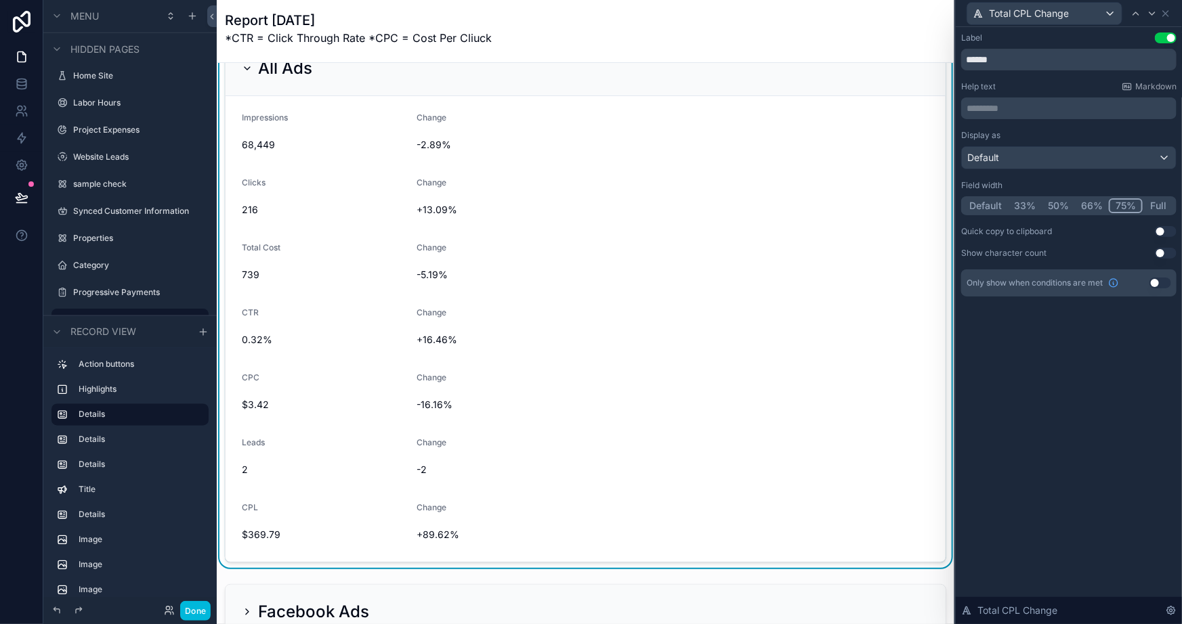
scroll to position [246, 0]
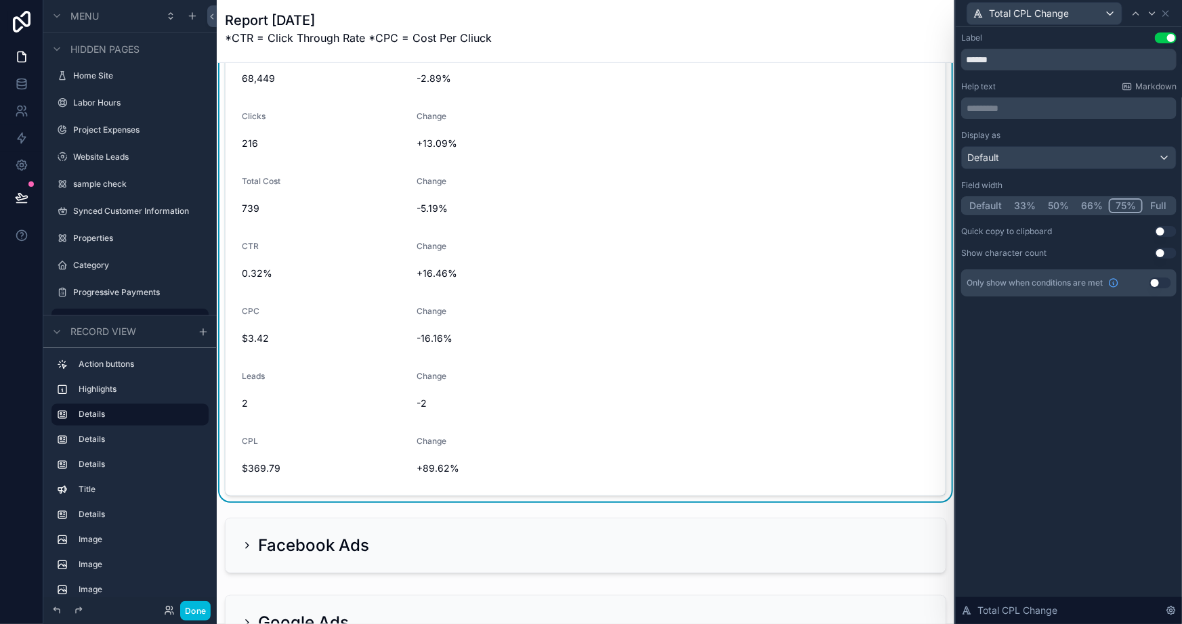
click at [392, 550] on div "scrollable content" at bounding box center [585, 546] width 737 height 66
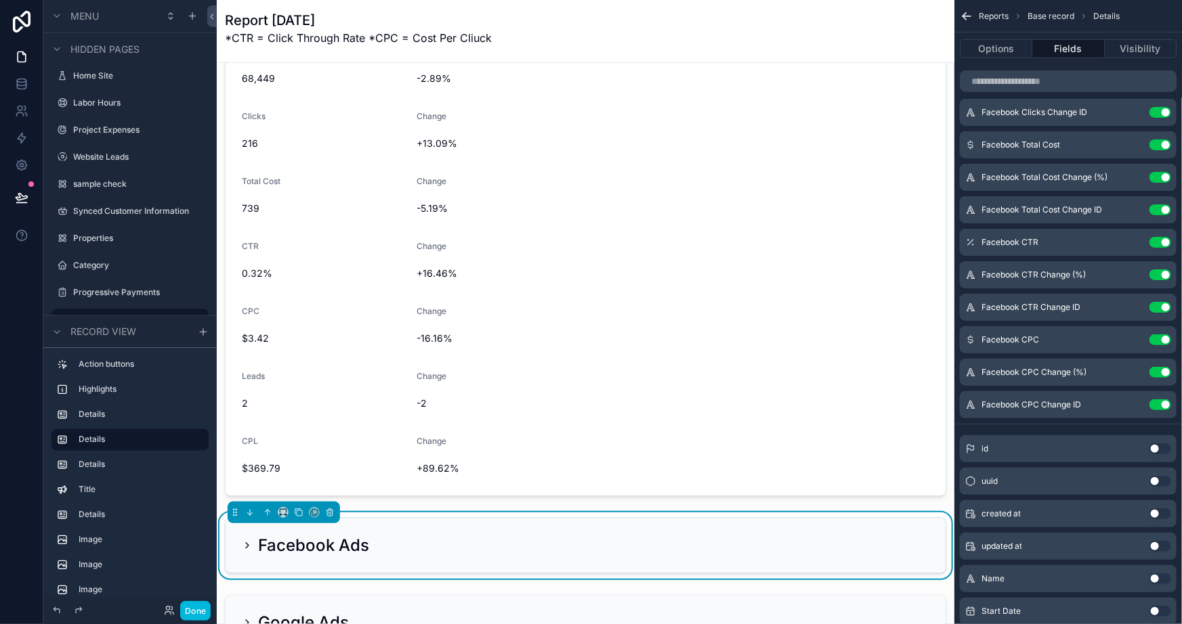
click at [287, 546] on h2 "Facebook Ads" at bounding box center [313, 546] width 111 height 22
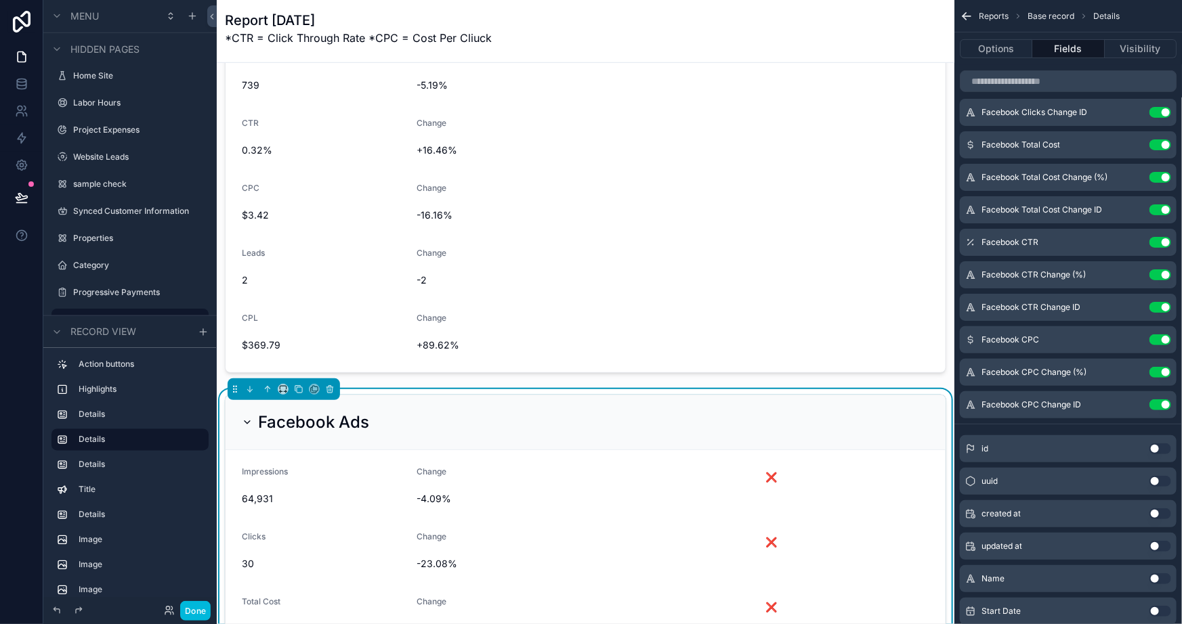
scroll to position [431, 0]
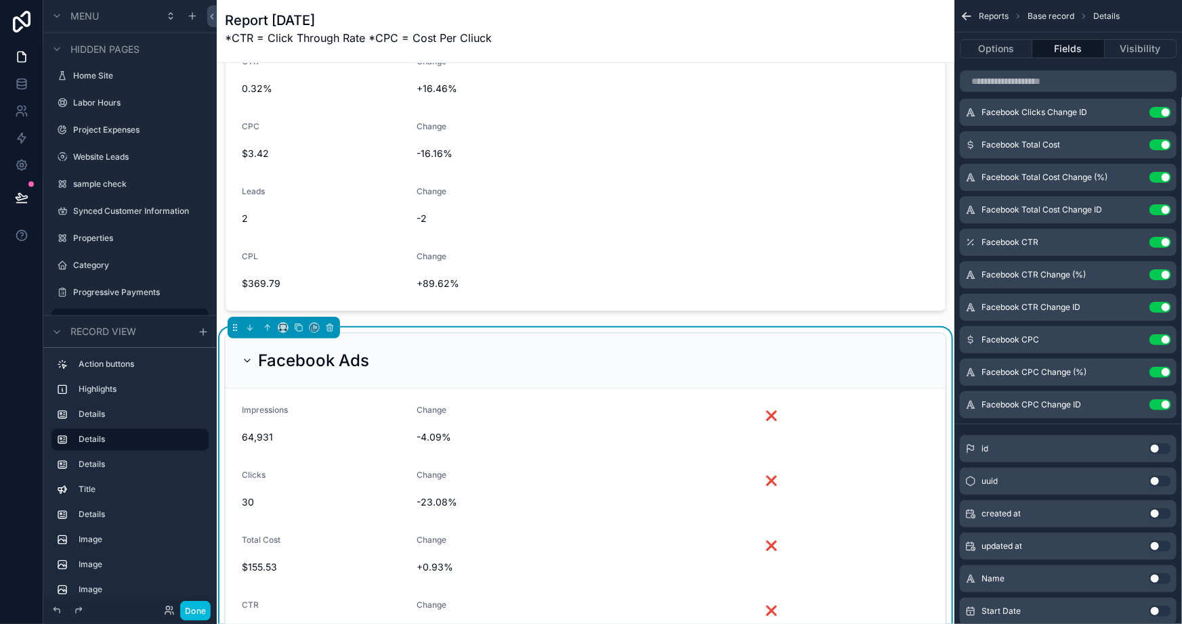
click at [598, 434] on span "-4.09%" at bounding box center [585, 438] width 339 height 14
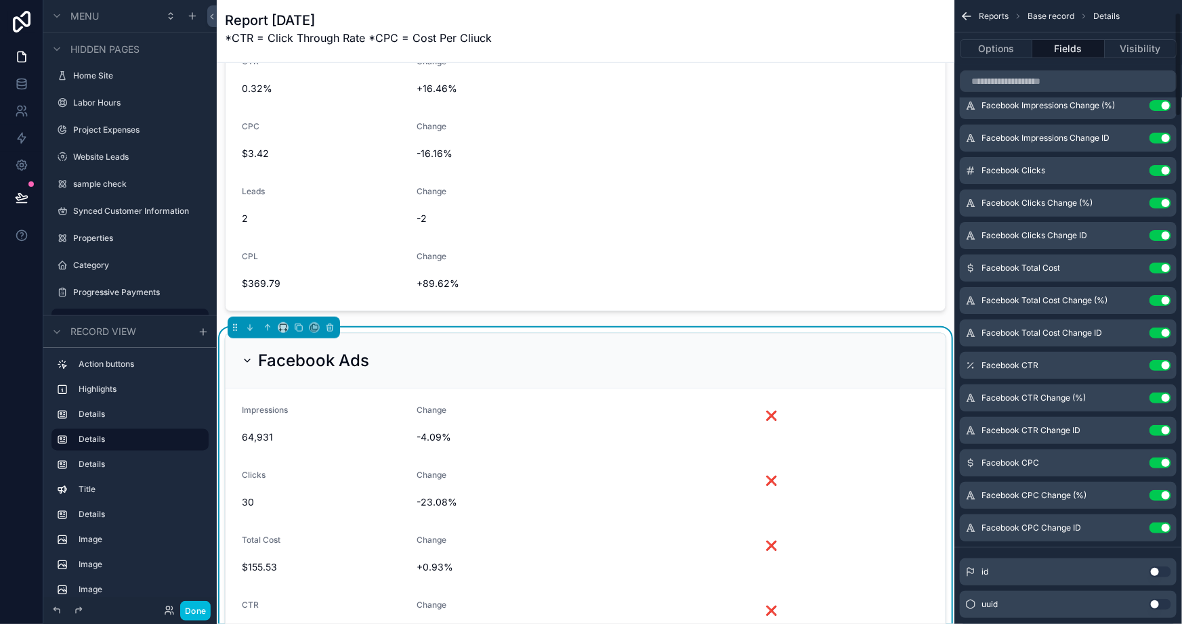
scroll to position [0, 0]
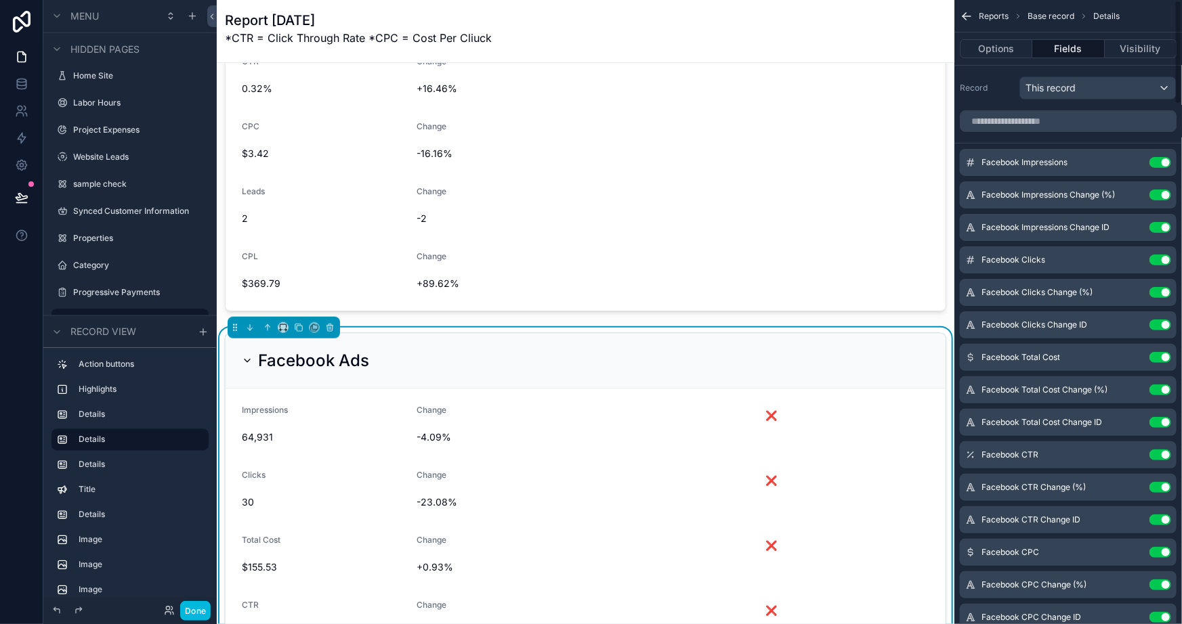
click at [1160, 230] on button "Use setting" at bounding box center [1160, 227] width 22 height 11
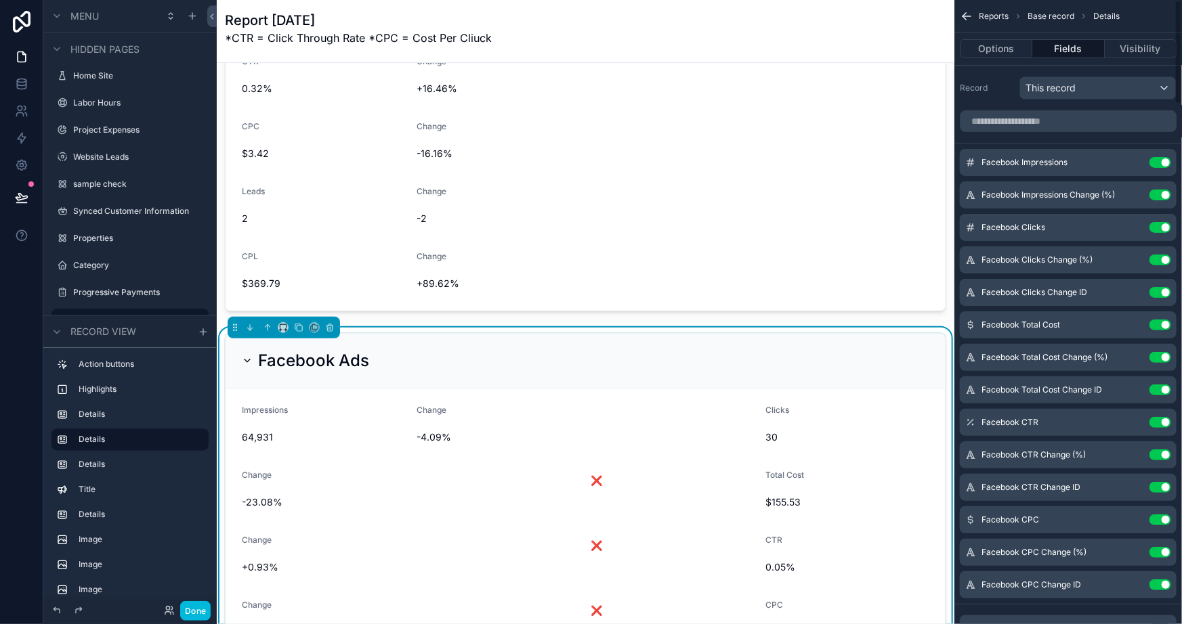
click at [0, 0] on icon "scrollable content" at bounding box center [0, 0] width 0 height 0
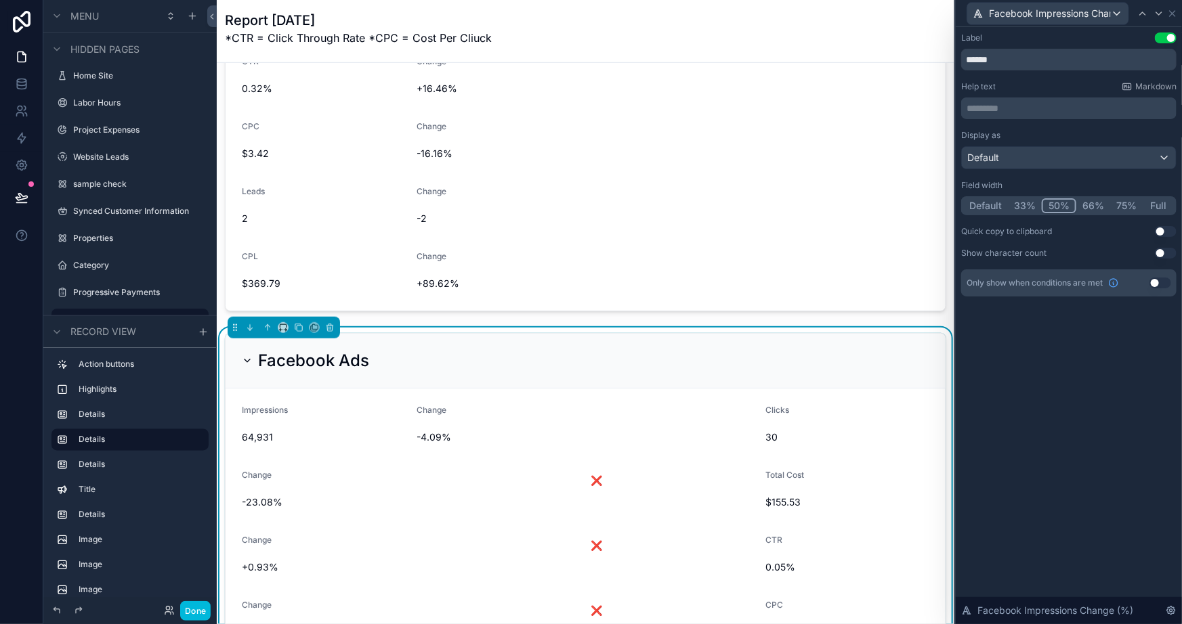
click at [1124, 204] on button "75%" at bounding box center [1126, 205] width 33 height 15
click at [1173, 13] on icon at bounding box center [1172, 13] width 11 height 11
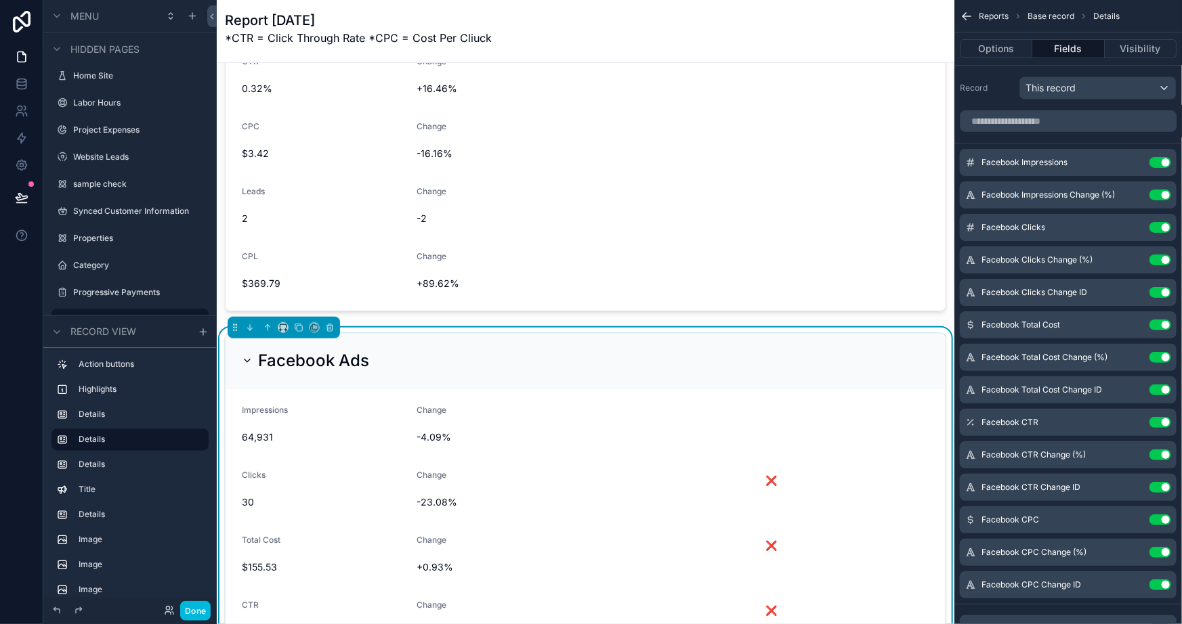
click at [1162, 293] on button "Use setting" at bounding box center [1160, 292] width 22 height 11
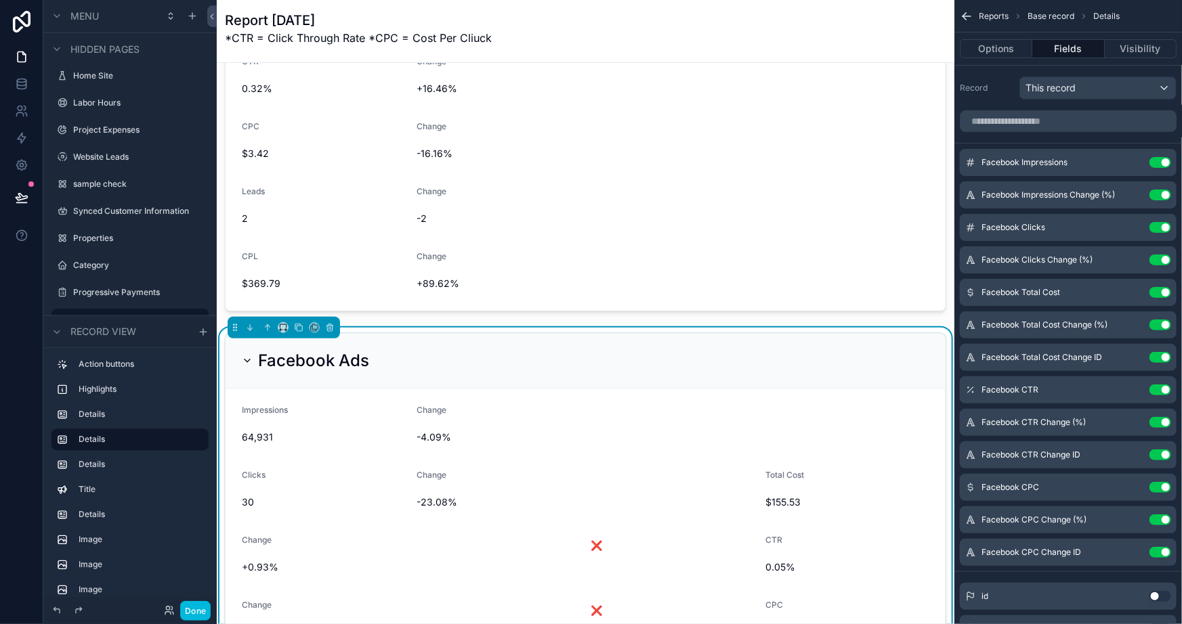
click at [0, 0] on icon "scrollable content" at bounding box center [0, 0] width 0 height 0
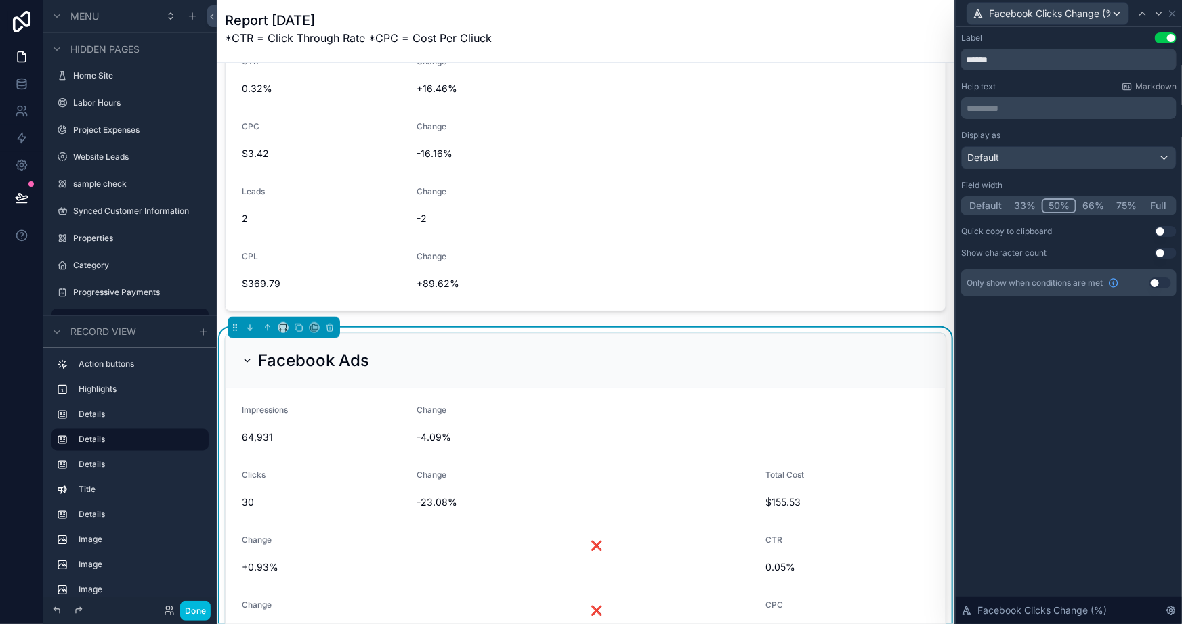
click at [1117, 205] on button "75%" at bounding box center [1126, 205] width 33 height 15
click at [1169, 14] on icon at bounding box center [1172, 13] width 11 height 11
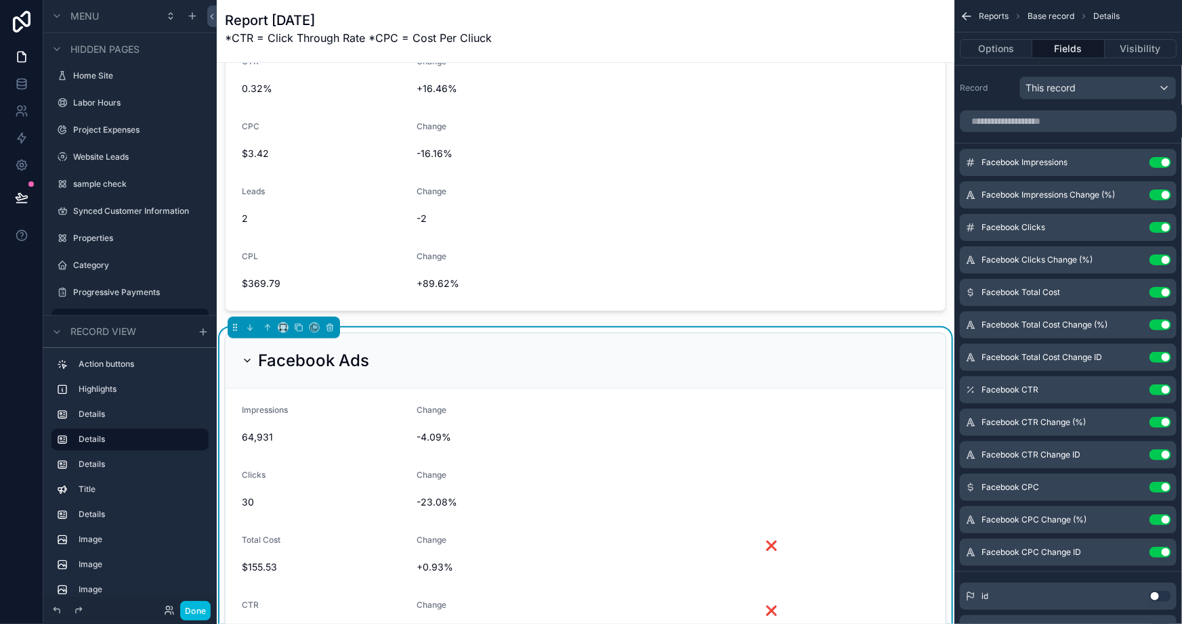
click at [1156, 359] on button "Use setting" at bounding box center [1160, 357] width 22 height 11
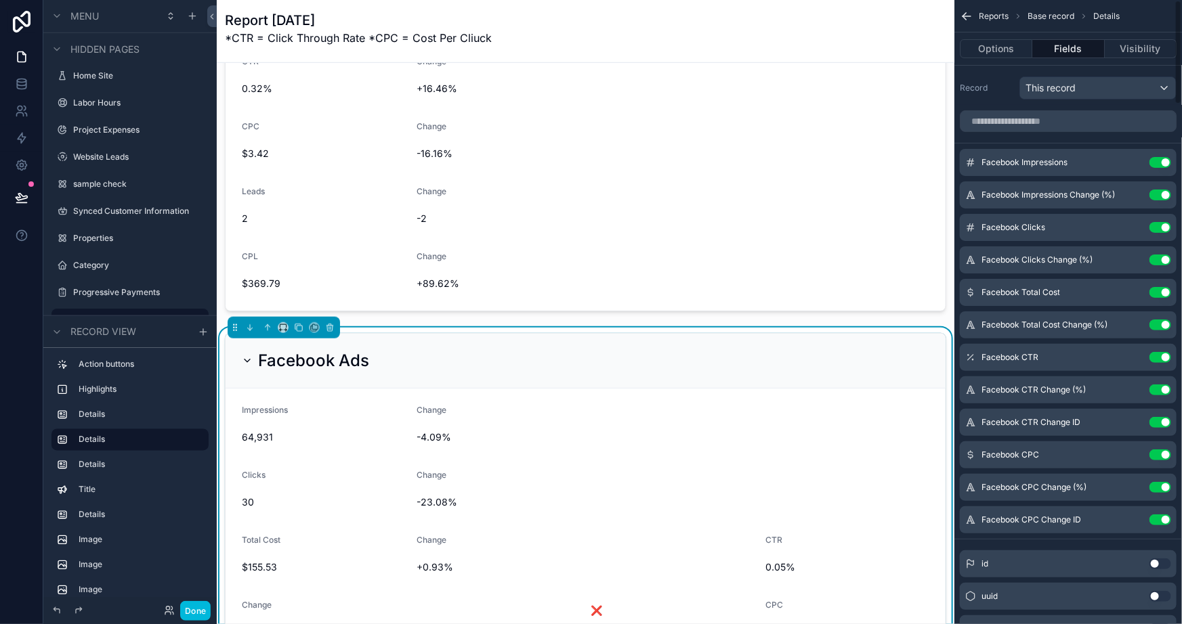
click at [0, 0] on icon "scrollable content" at bounding box center [0, 0] width 0 height 0
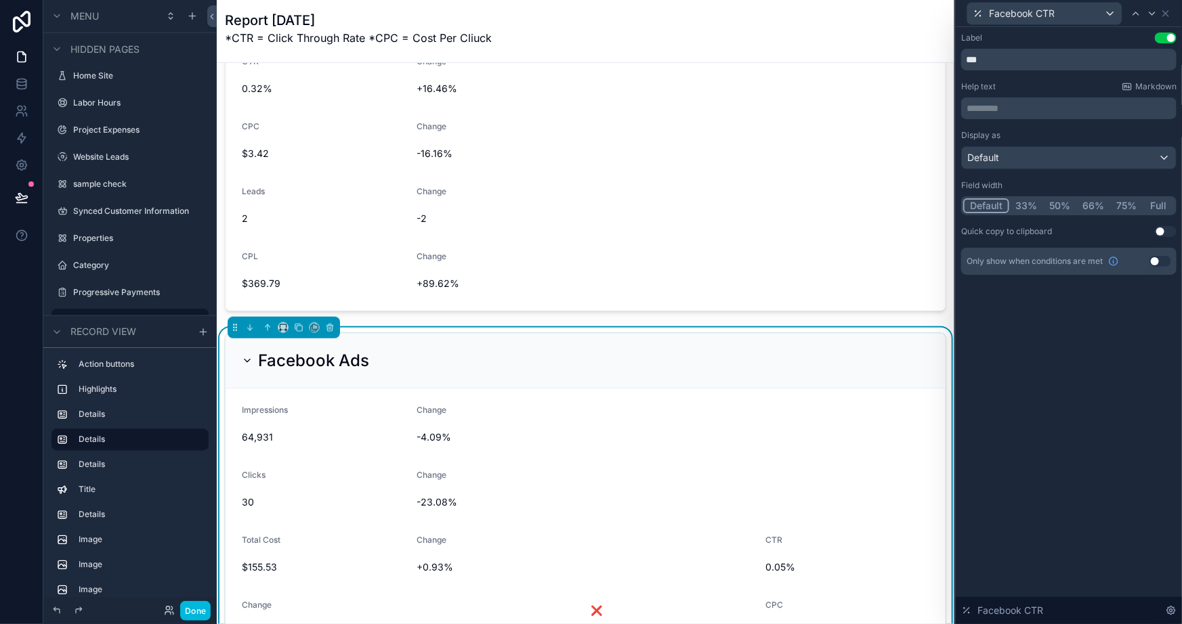
click at [1126, 207] on button "75%" at bounding box center [1126, 205] width 33 height 15
click at [1162, 11] on icon at bounding box center [1165, 13] width 11 height 11
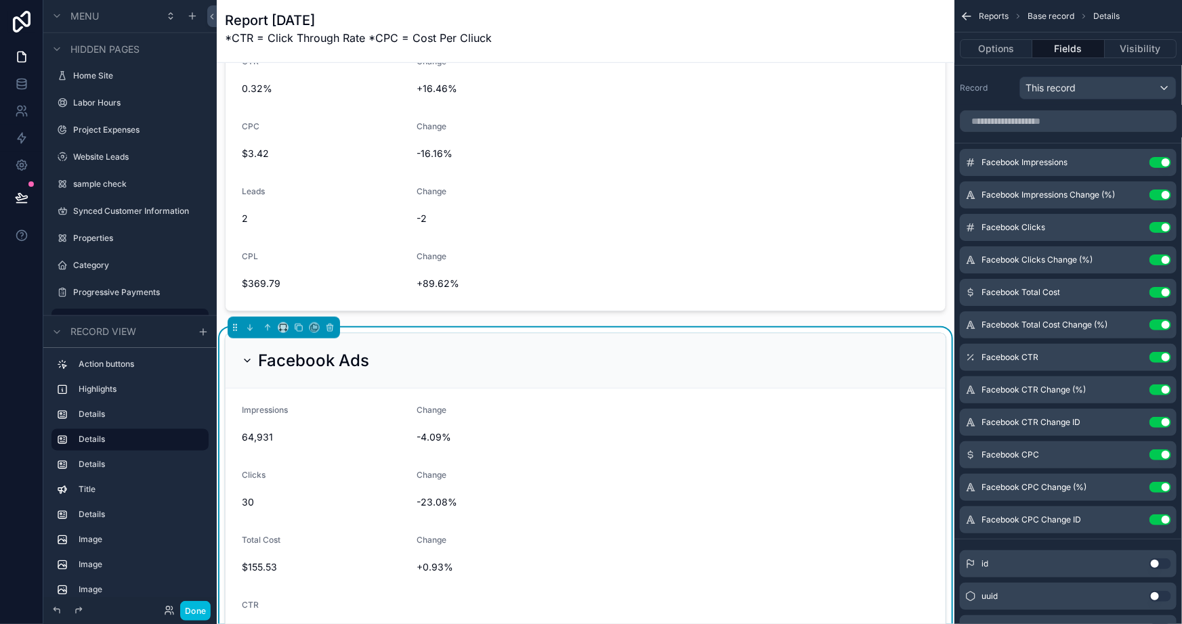
click at [1157, 419] on button "Use setting" at bounding box center [1160, 422] width 22 height 11
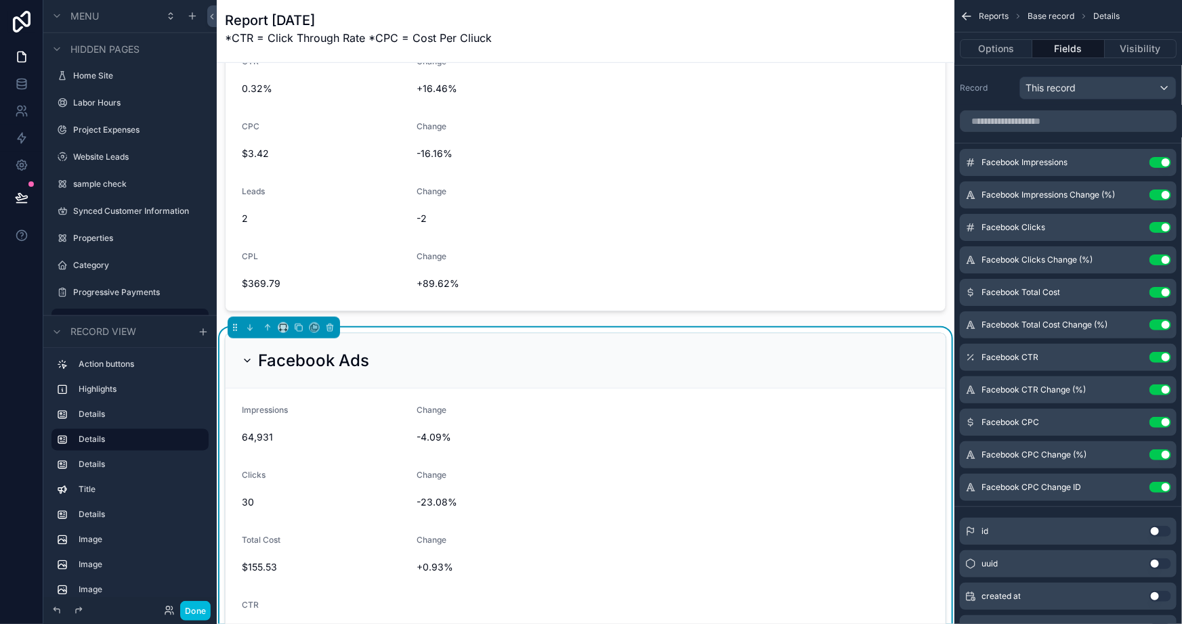
click at [0, 0] on icon "scrollable content" at bounding box center [0, 0] width 0 height 0
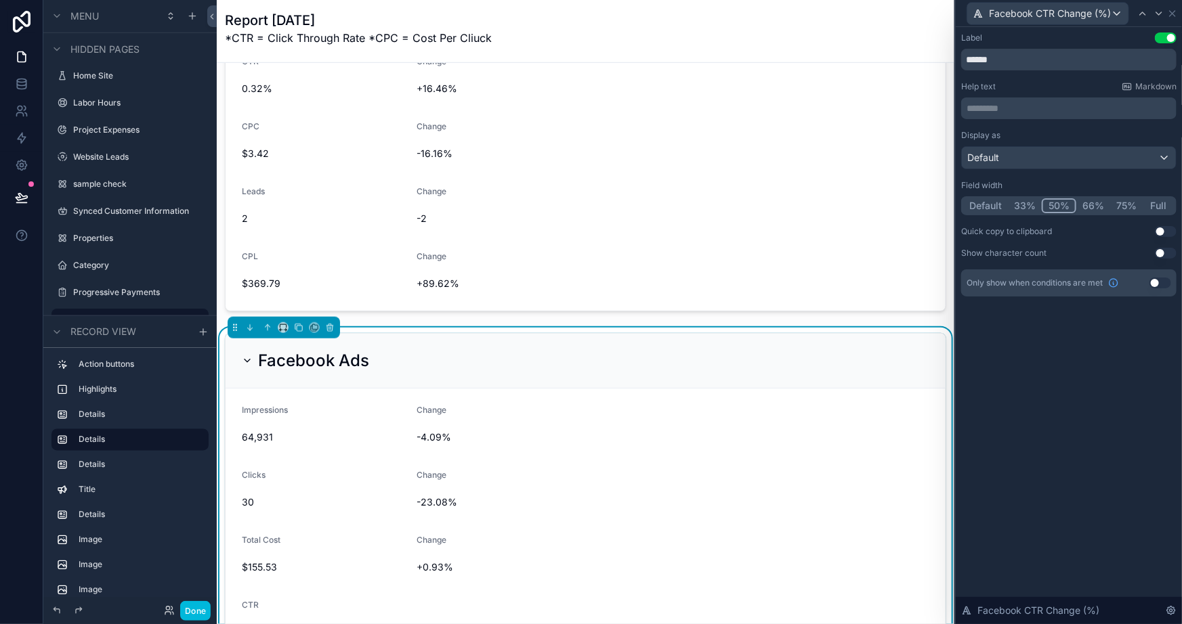
click at [1117, 204] on button "75%" at bounding box center [1126, 205] width 33 height 15
click at [1170, 8] on icon at bounding box center [1172, 13] width 11 height 11
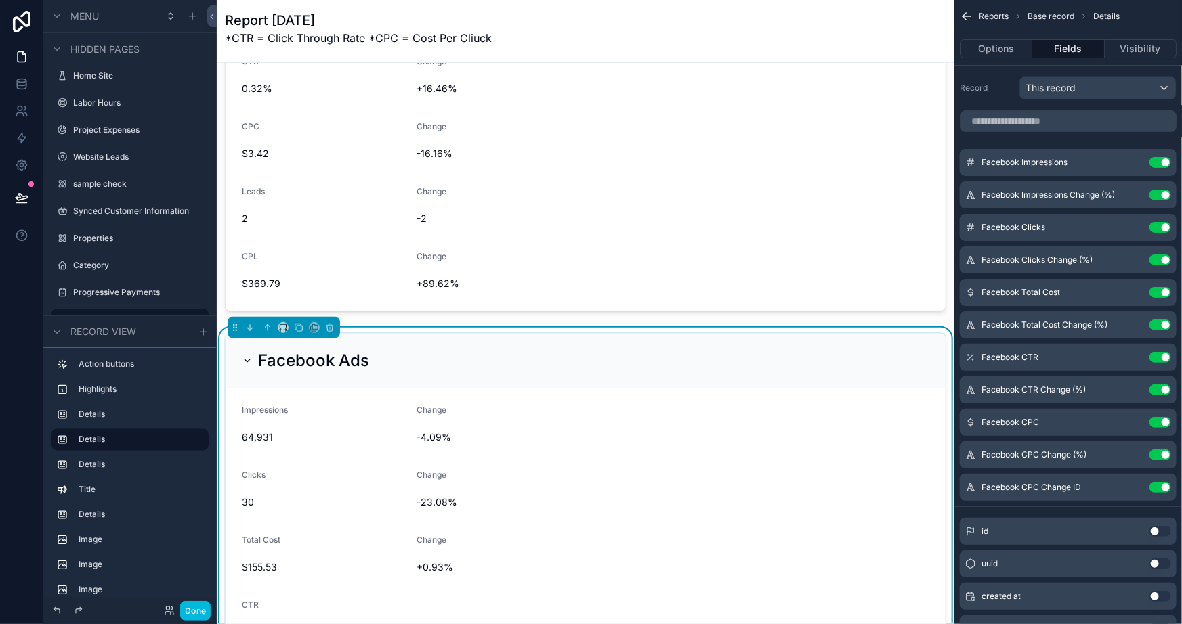
click at [1154, 485] on button "Use setting" at bounding box center [1160, 487] width 22 height 11
click at [0, 0] on icon "scrollable content" at bounding box center [0, 0] width 0 height 0
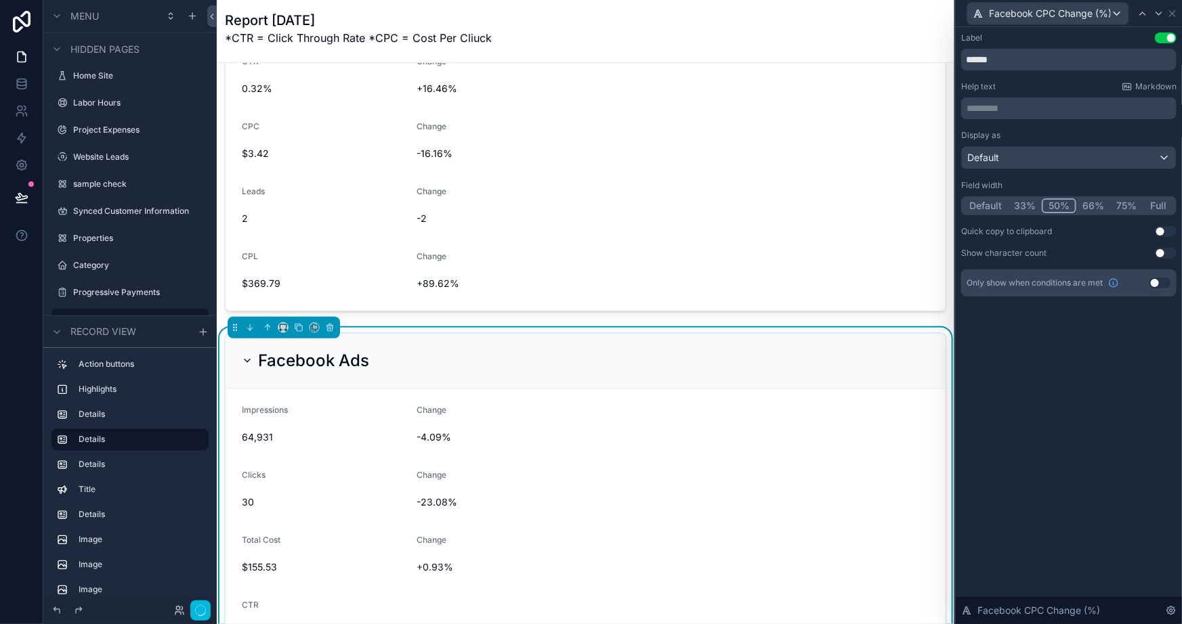
click at [1124, 205] on button "75%" at bounding box center [1126, 205] width 33 height 15
click at [1169, 12] on icon at bounding box center [1172, 13] width 11 height 11
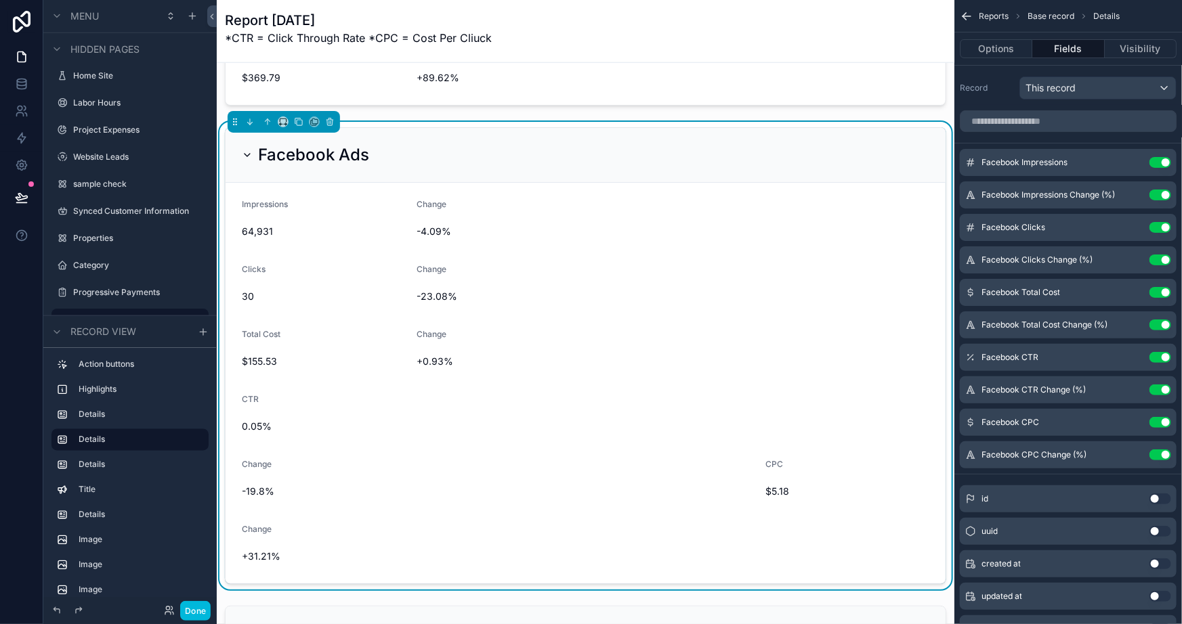
scroll to position [616, 0]
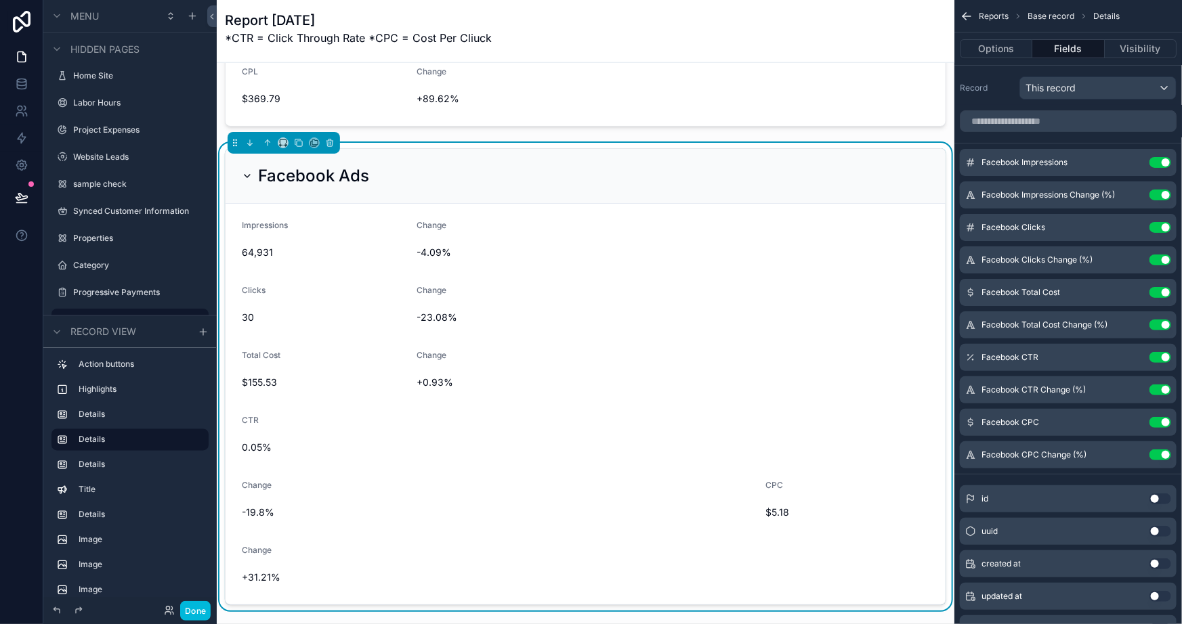
click at [0, 0] on icon "scrollable content" at bounding box center [0, 0] width 0 height 0
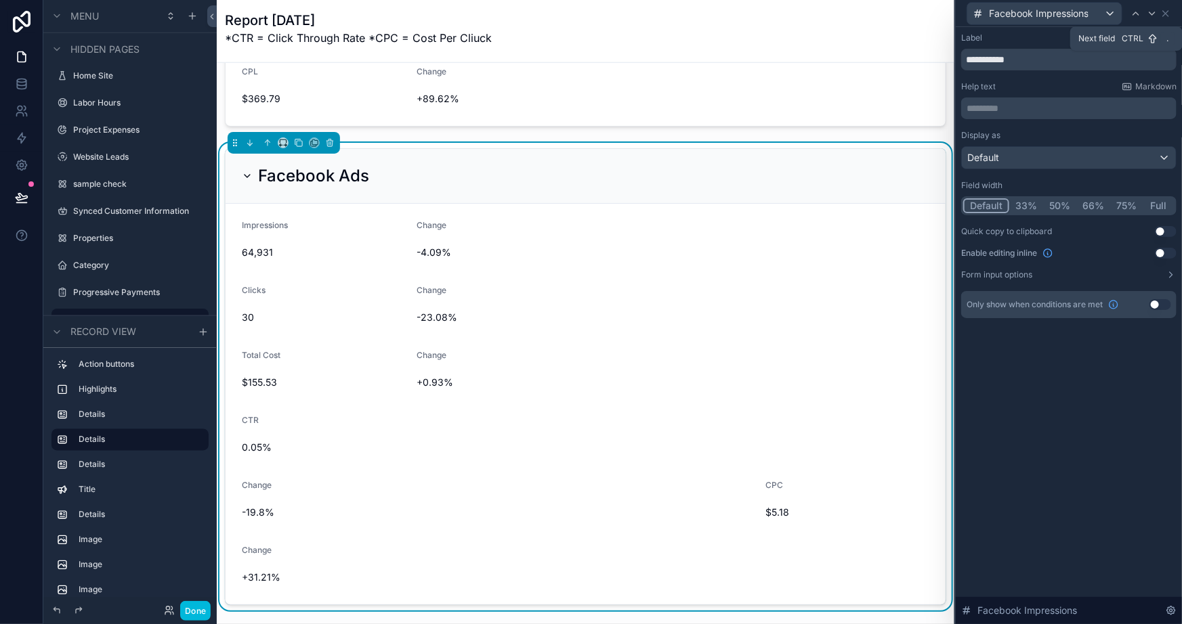
click at [1148, 8] on icon at bounding box center [1152, 13] width 11 height 11
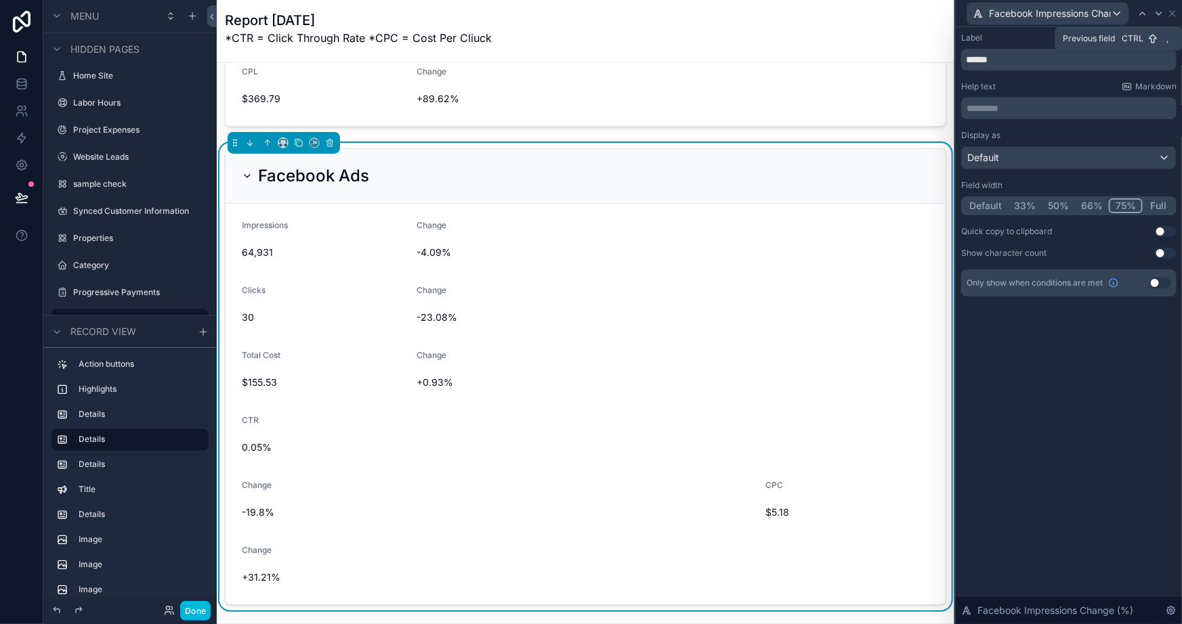
click at [1148, 7] on div at bounding box center [1142, 13] width 16 height 16
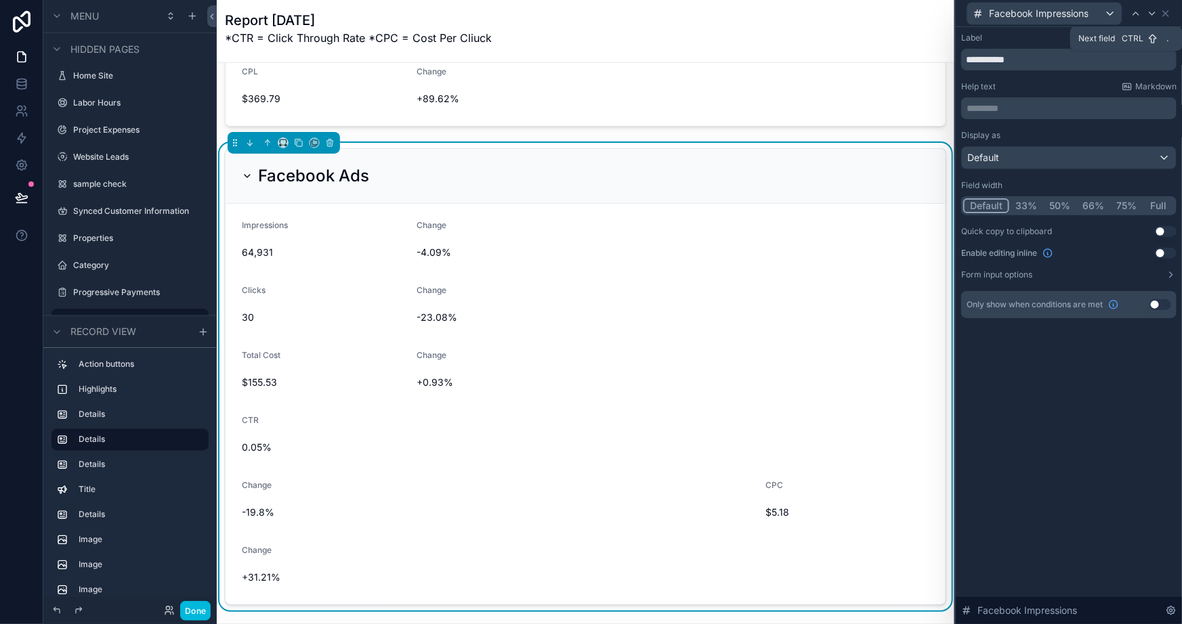
click at [1148, 8] on icon at bounding box center [1152, 13] width 11 height 11
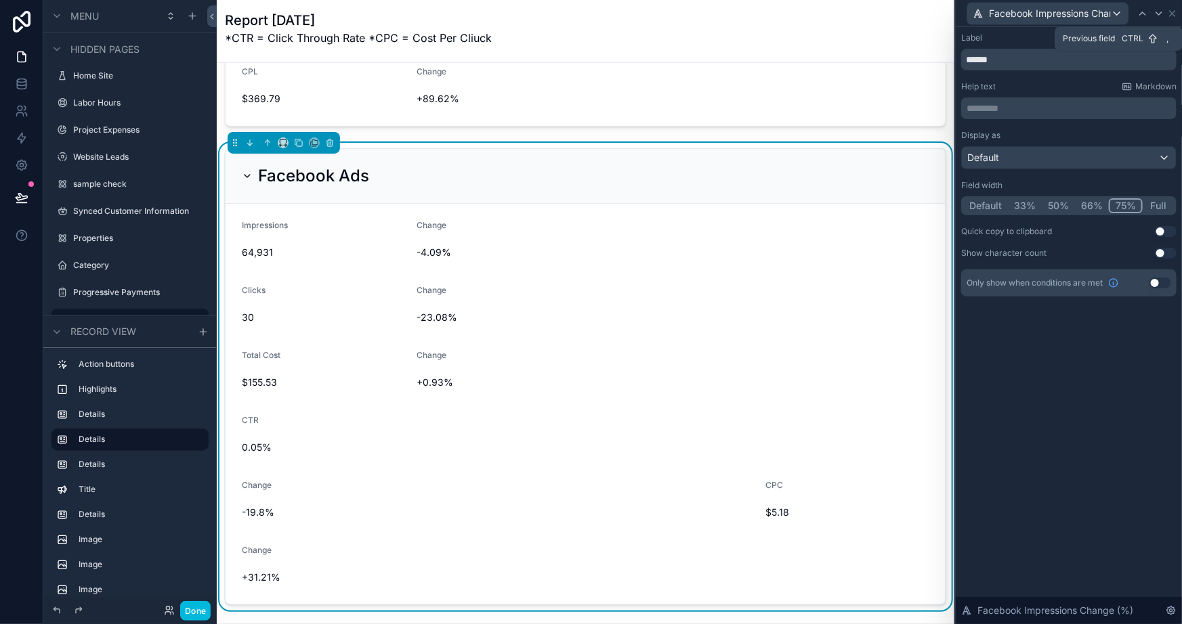
click at [1148, 7] on div at bounding box center [1142, 13] width 16 height 16
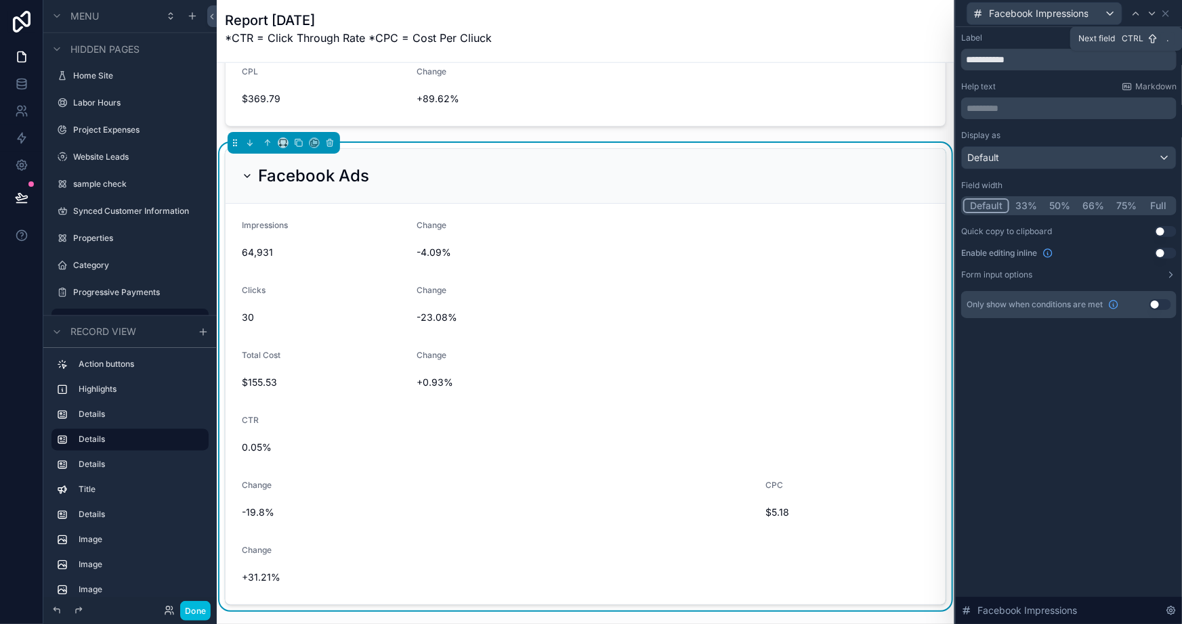
click at [1148, 8] on icon at bounding box center [1152, 13] width 11 height 11
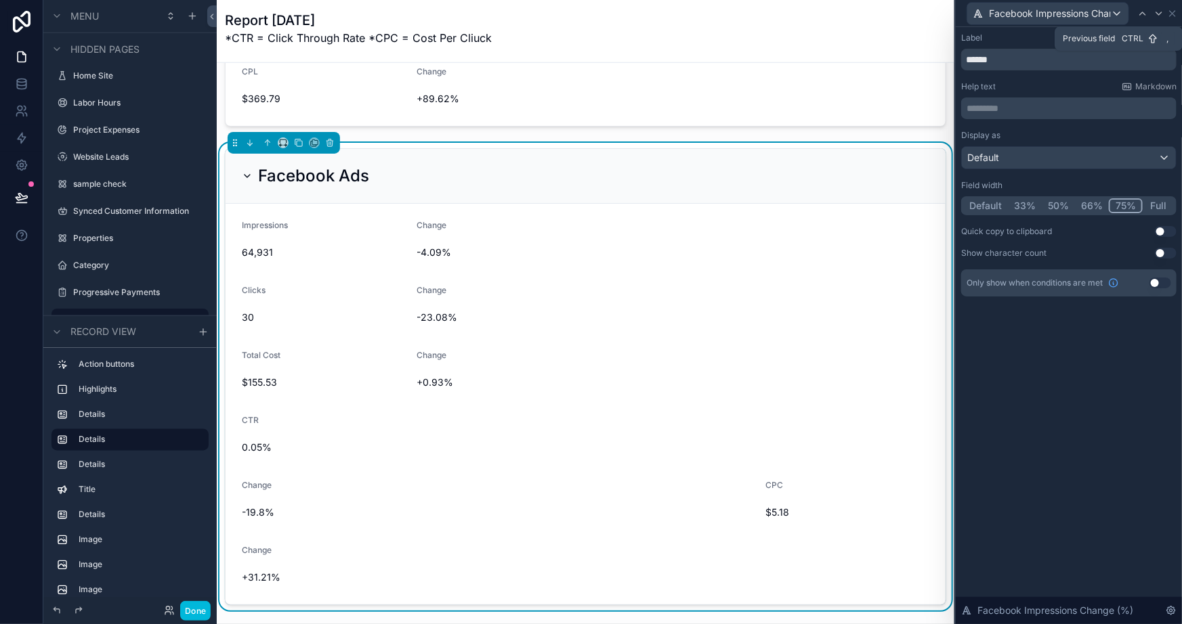
click at [1148, 7] on div at bounding box center [1142, 13] width 16 height 16
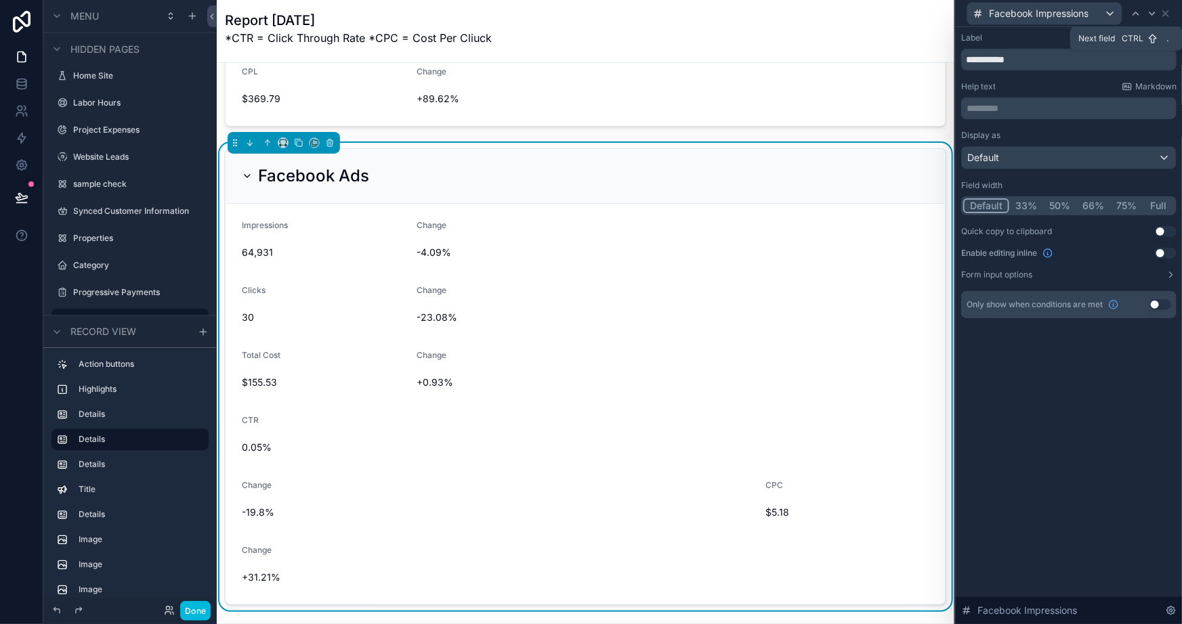
click at [1148, 8] on icon at bounding box center [1152, 13] width 11 height 11
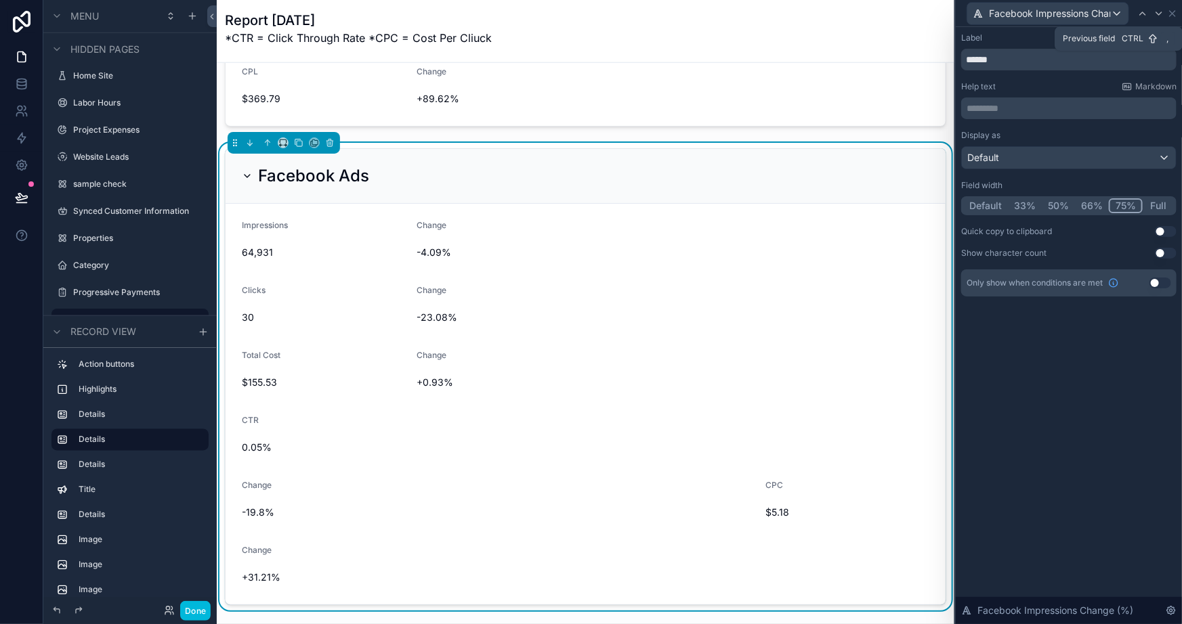
click at [1148, 7] on div at bounding box center [1142, 13] width 16 height 16
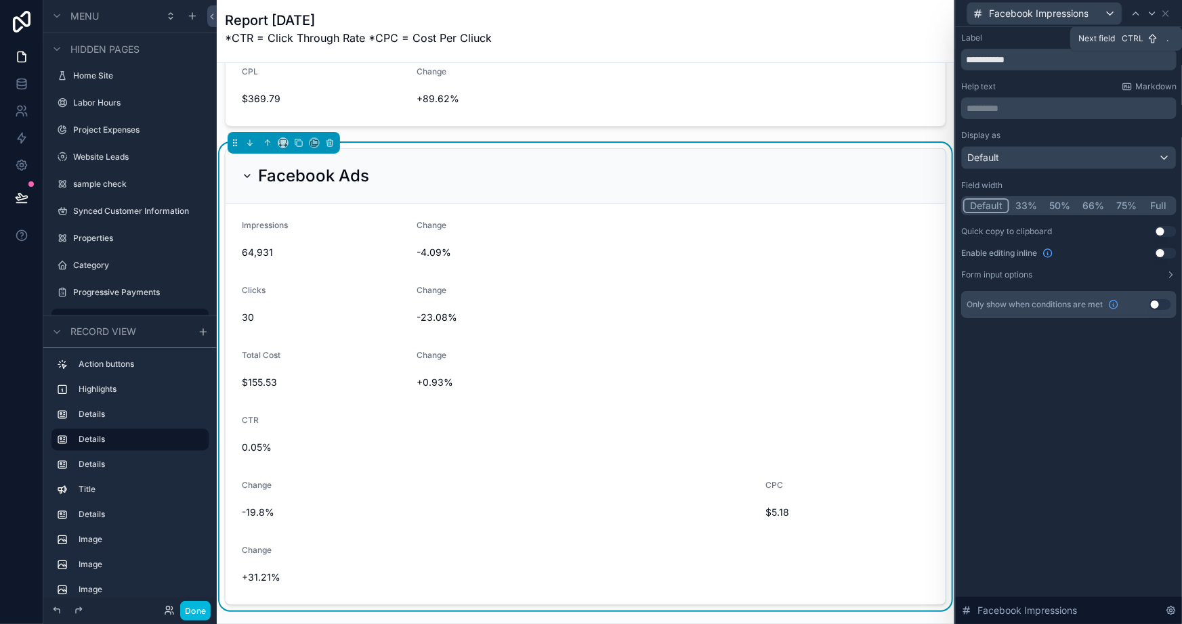
click at [1148, 8] on icon at bounding box center [1152, 13] width 11 height 11
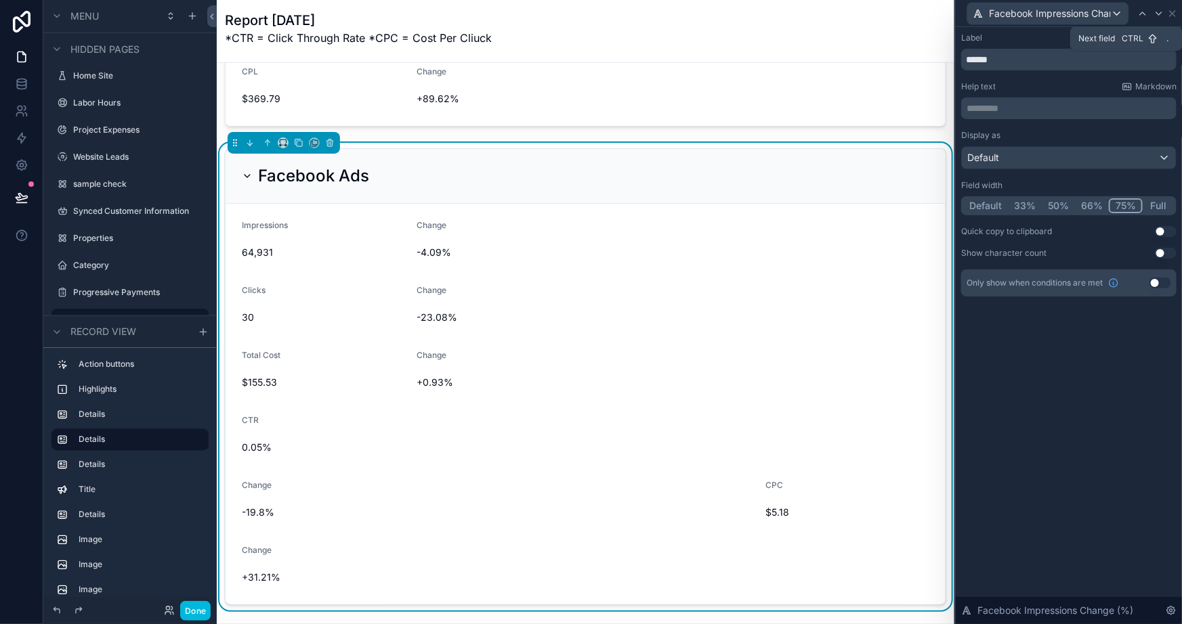
click at [1159, 17] on icon at bounding box center [1158, 13] width 11 height 11
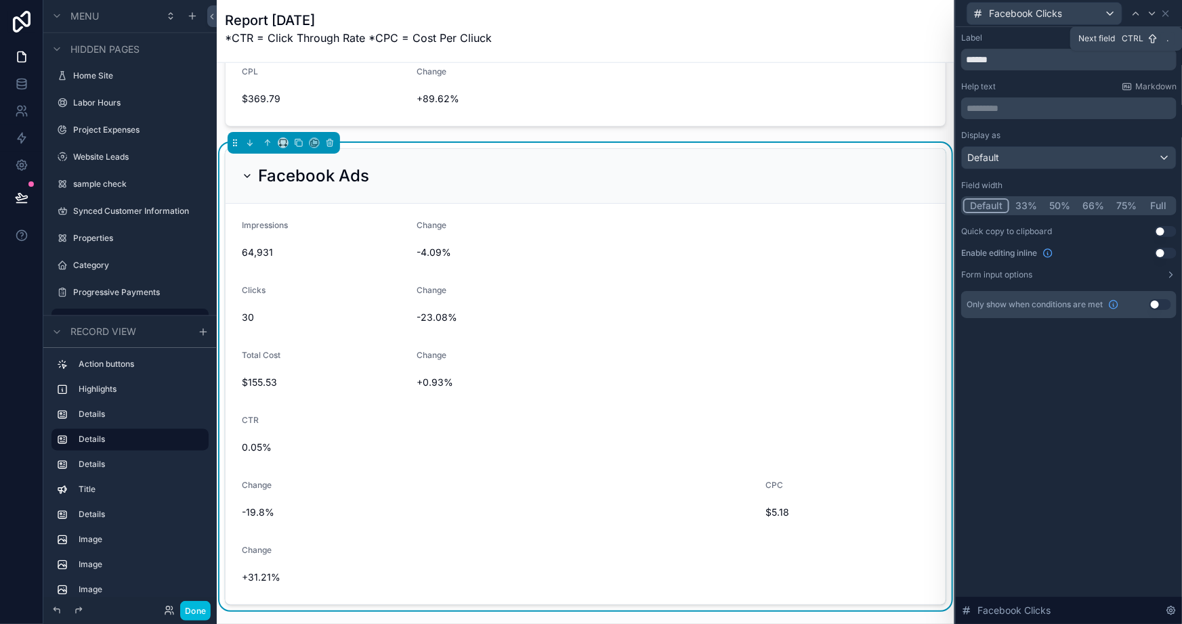
click at [1159, 17] on div at bounding box center [1152, 13] width 16 height 16
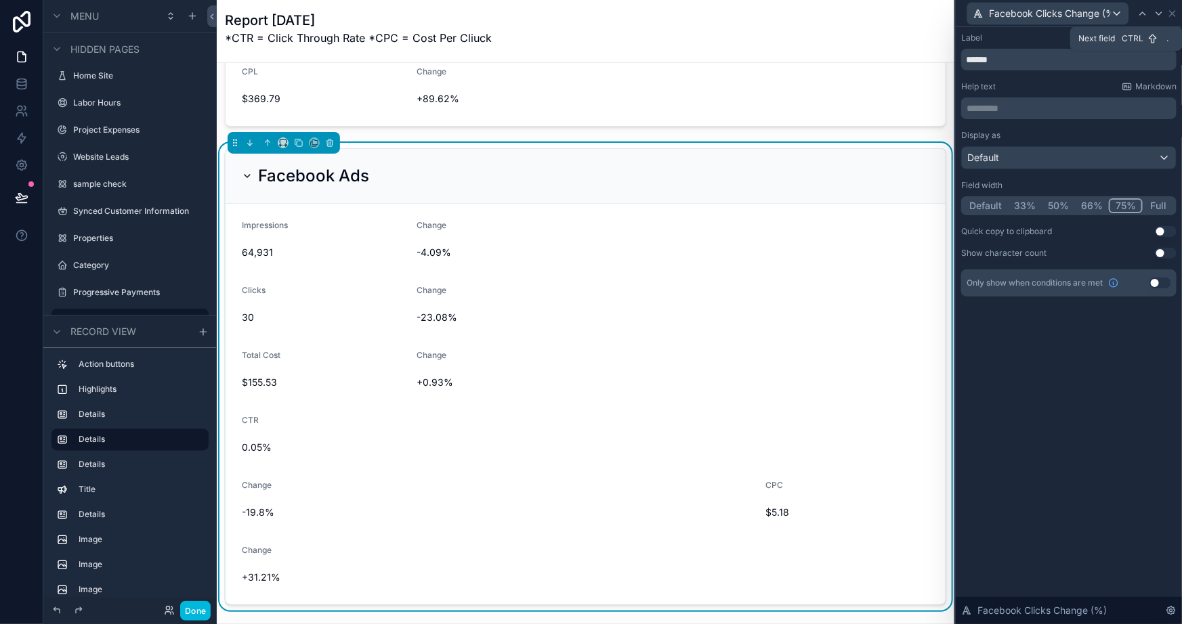
click at [1159, 17] on icon at bounding box center [1158, 13] width 11 height 11
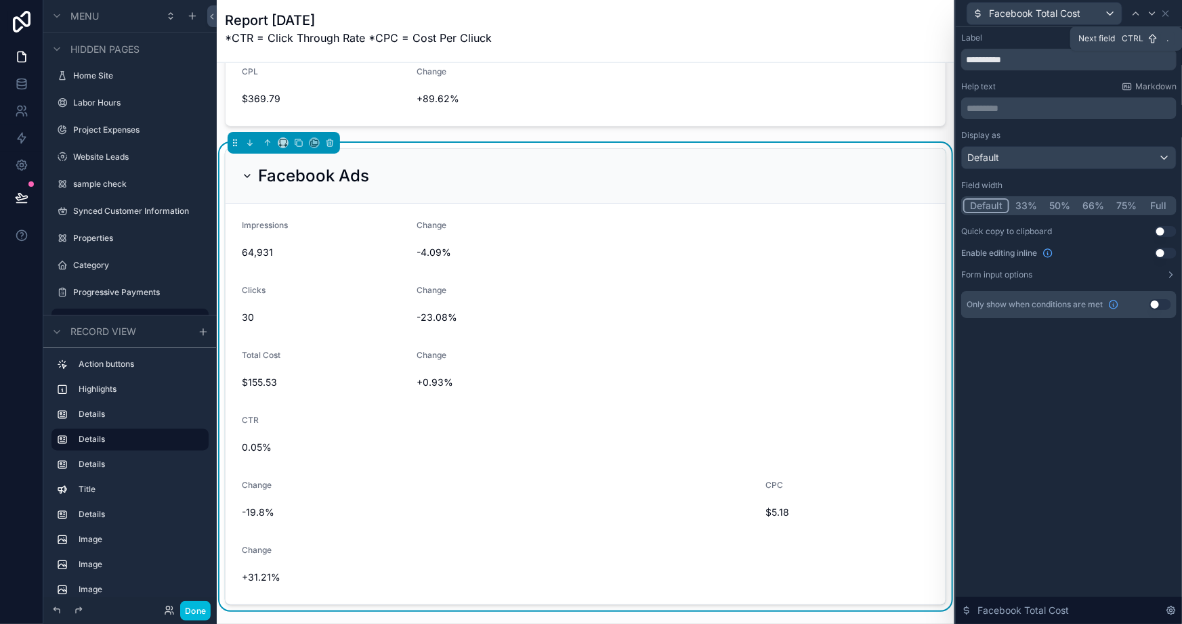
click at [1159, 17] on div at bounding box center [1152, 13] width 16 height 16
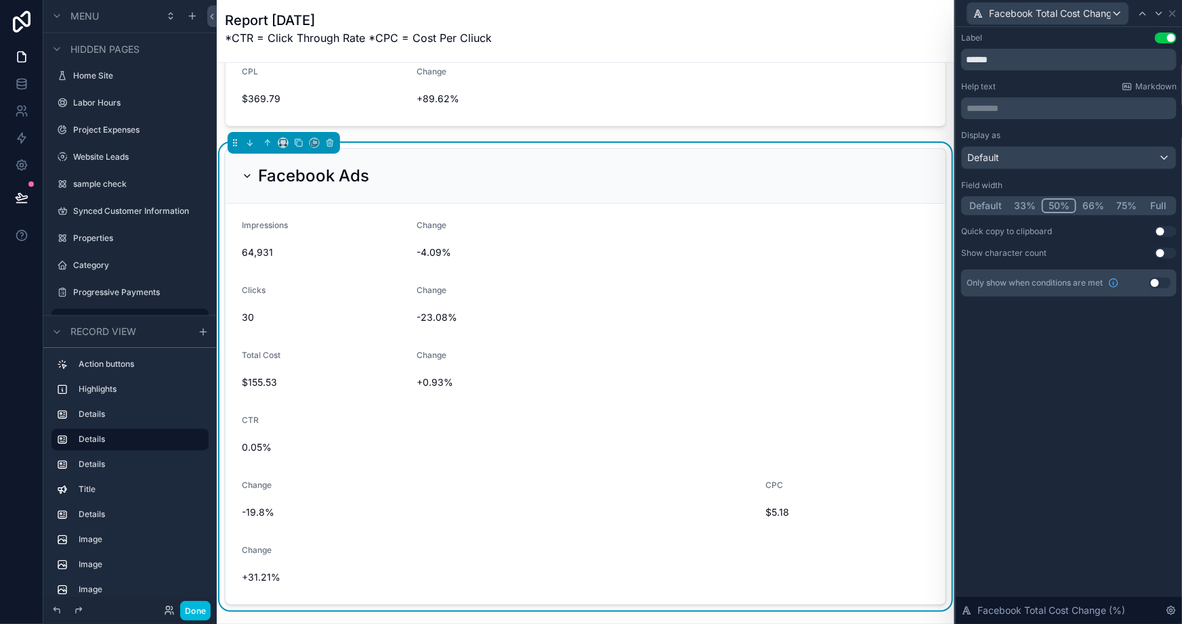
click at [1127, 203] on button "75%" at bounding box center [1126, 205] width 33 height 15
click at [1159, 16] on icon at bounding box center [1158, 13] width 11 height 11
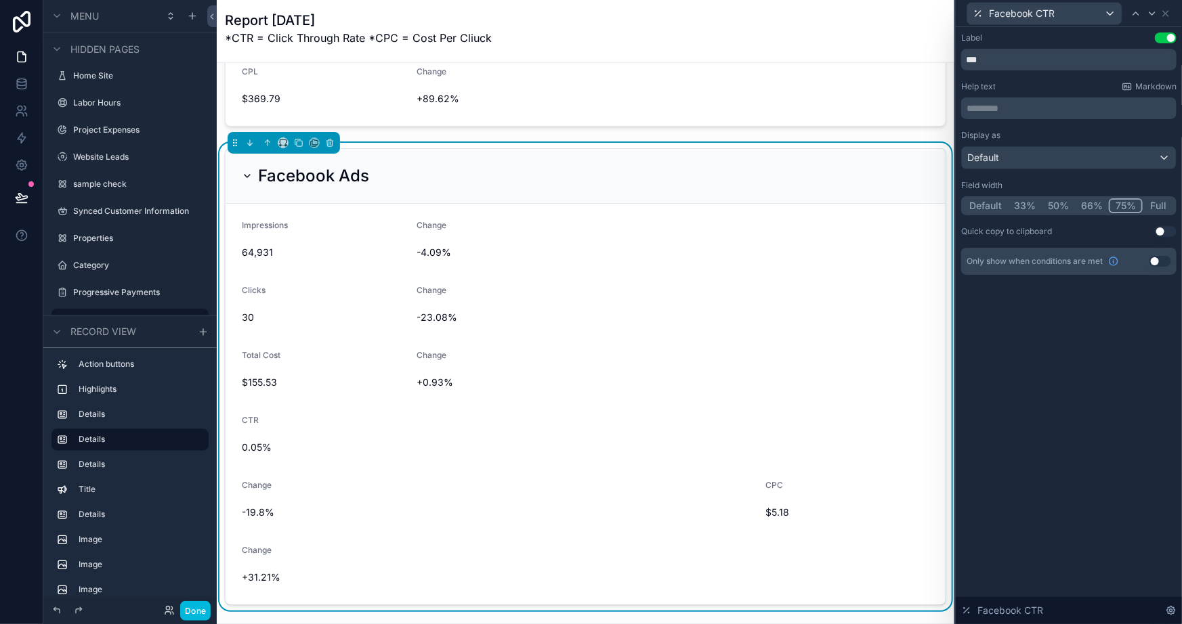
click at [982, 198] on button "Default" at bounding box center [985, 205] width 45 height 15
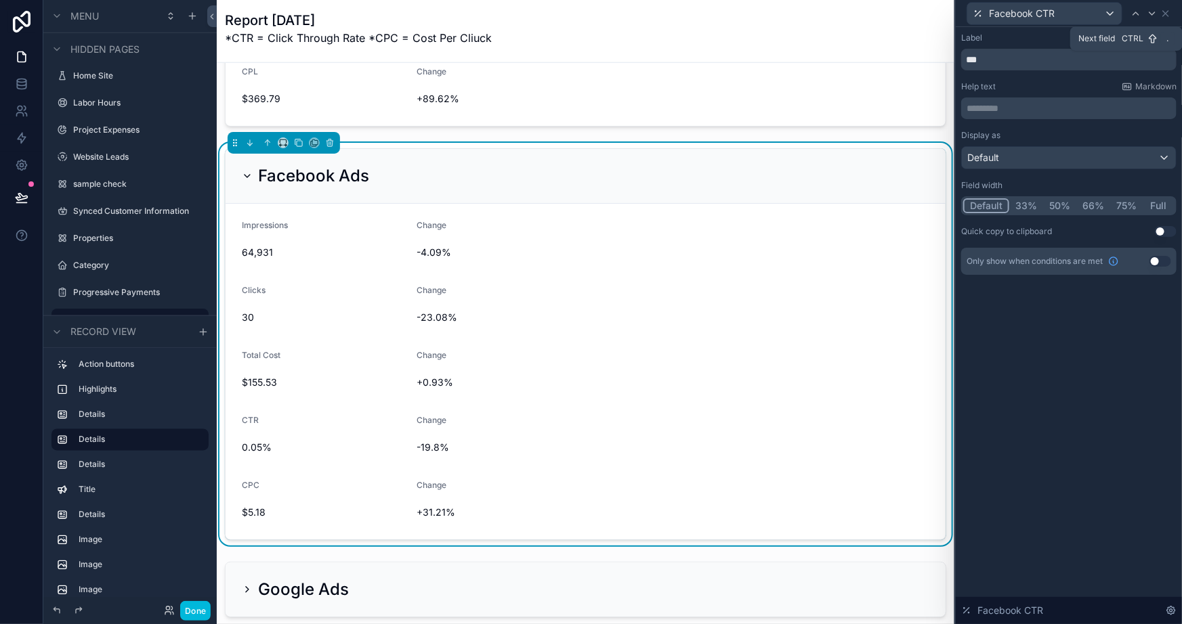
click at [1151, 10] on icon at bounding box center [1152, 13] width 11 height 11
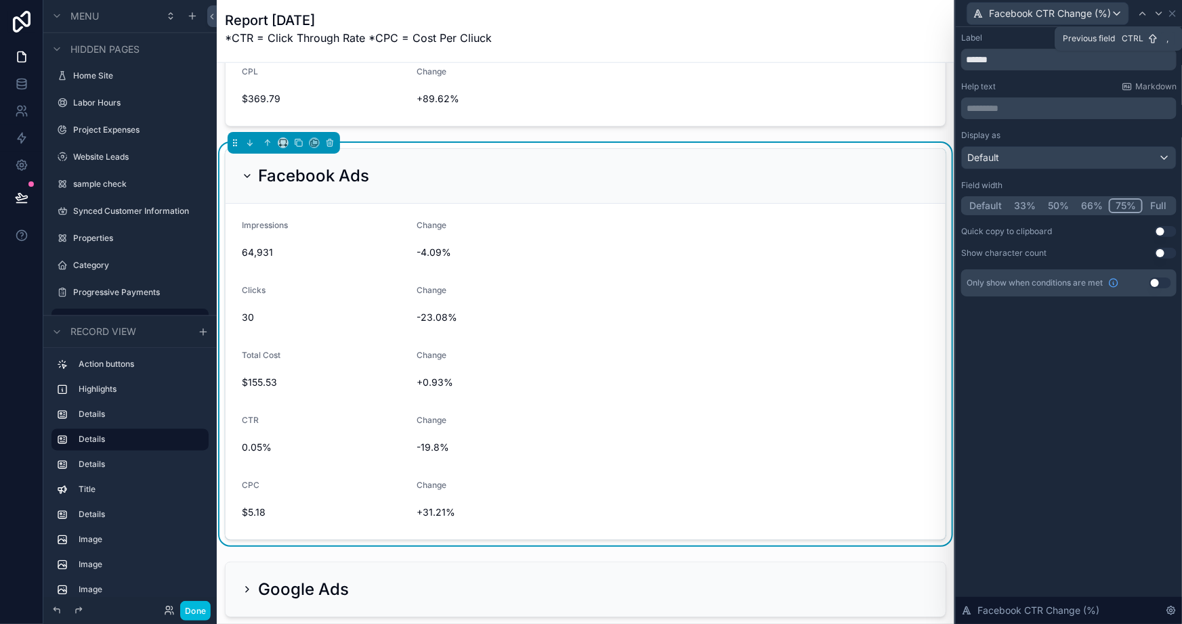
click at [1151, 10] on div at bounding box center [1150, 13] width 33 height 16
click at [1161, 13] on icon at bounding box center [1158, 13] width 11 height 11
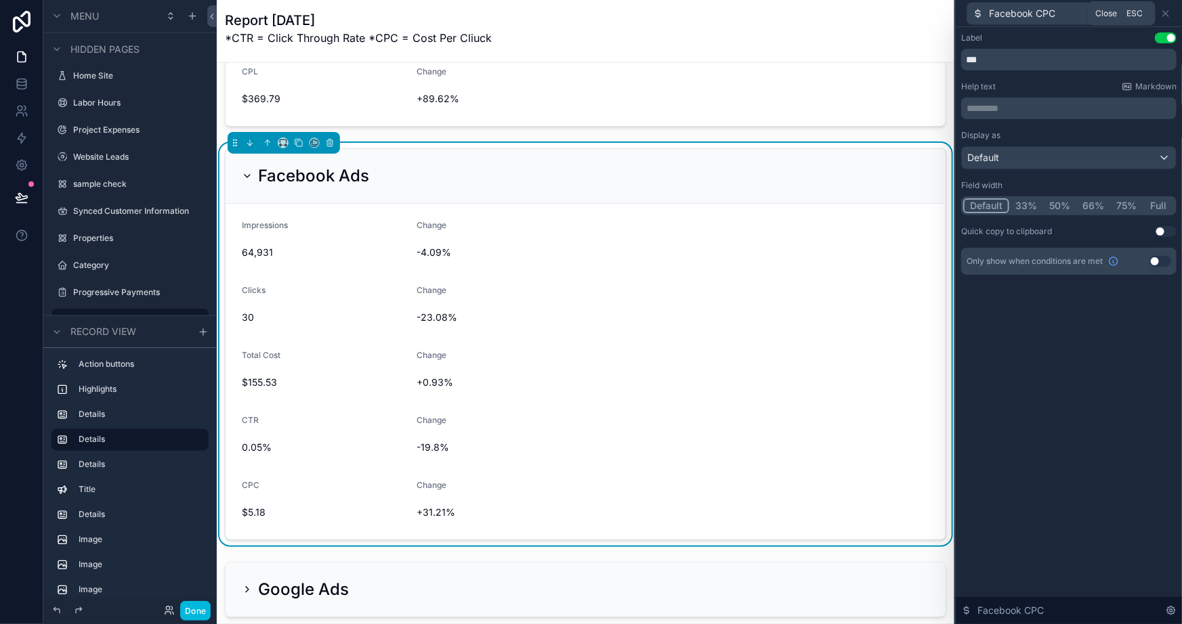
click at [1161, 13] on icon at bounding box center [1165, 13] width 11 height 11
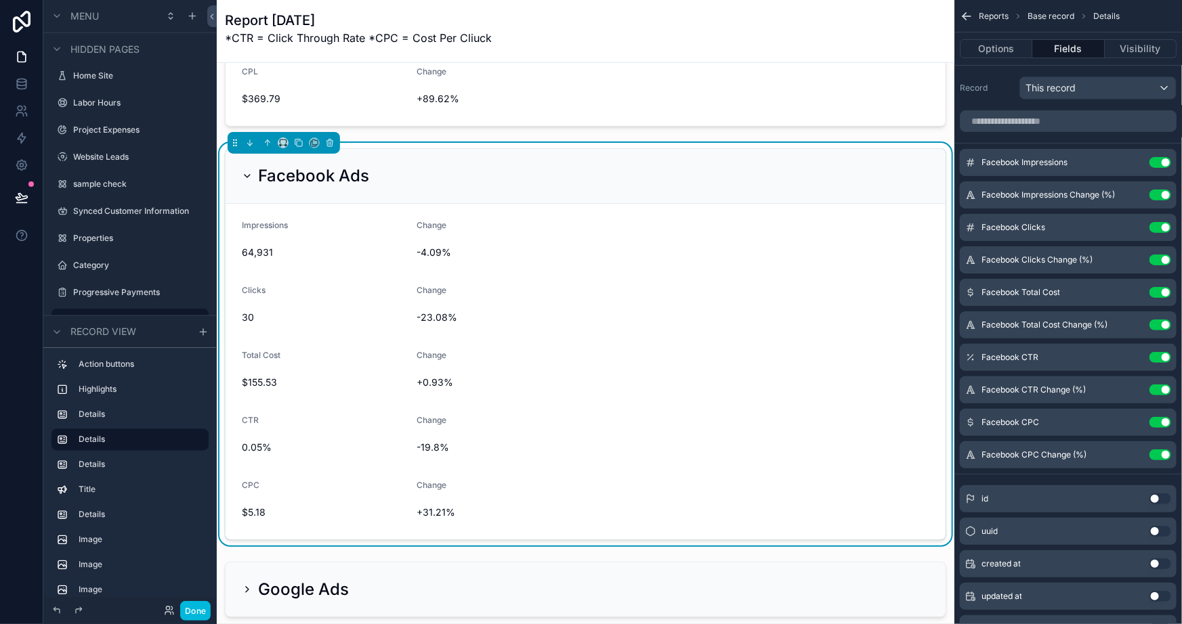
click at [704, 369] on div "Change +0.93%" at bounding box center [672, 371] width 513 height 43
click at [1033, 128] on input "scrollable content" at bounding box center [1068, 121] width 217 height 22
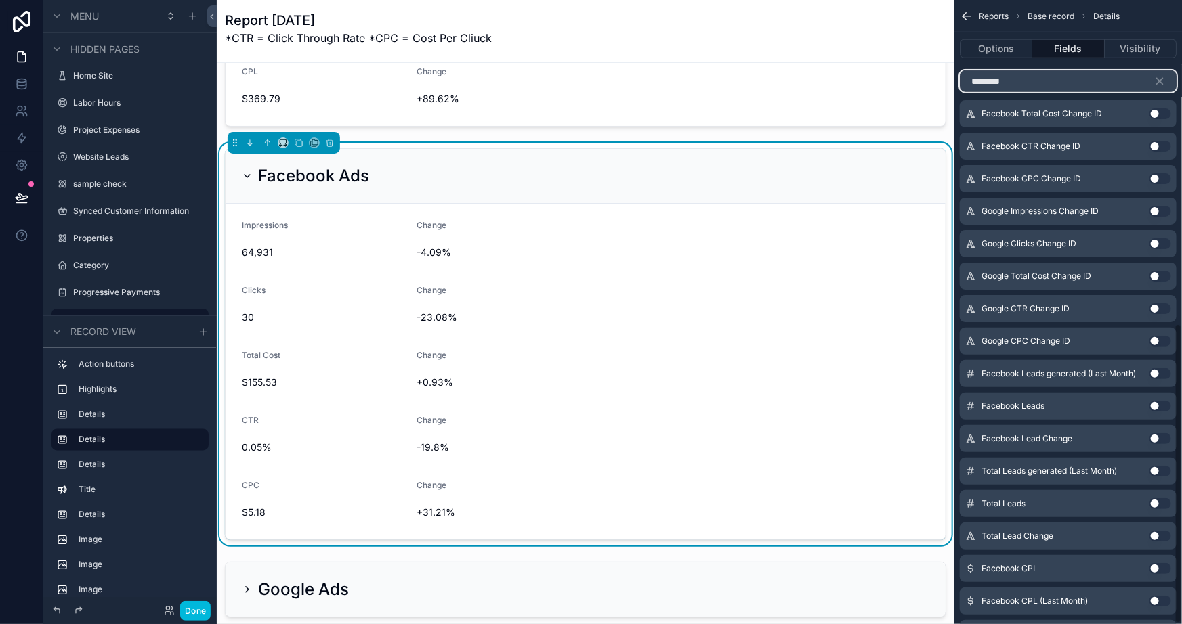
scroll to position [672, 0]
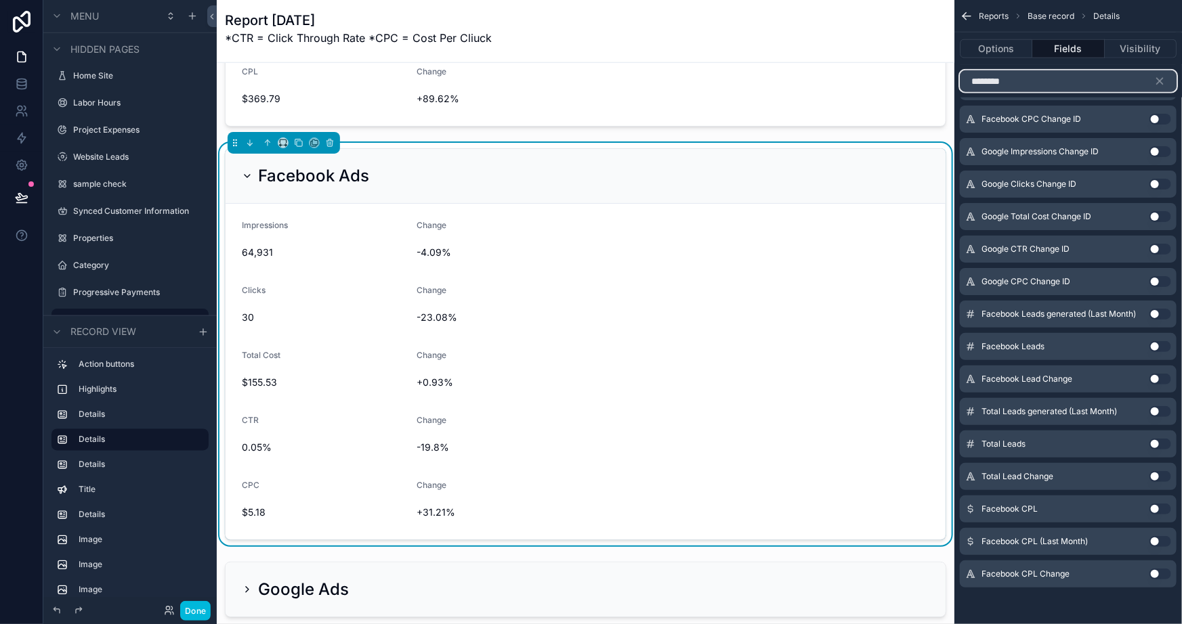
type input "********"
click at [1157, 342] on button "Use setting" at bounding box center [1160, 346] width 22 height 11
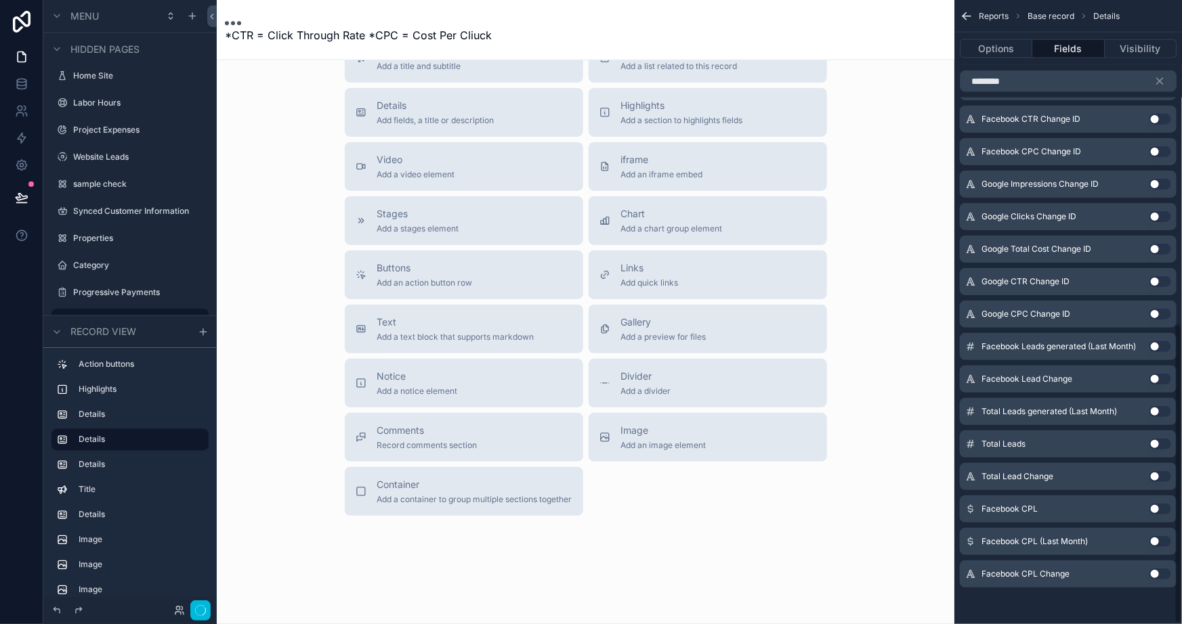
scroll to position [278, 0]
click at [1158, 375] on button "Use setting" at bounding box center [1160, 379] width 22 height 11
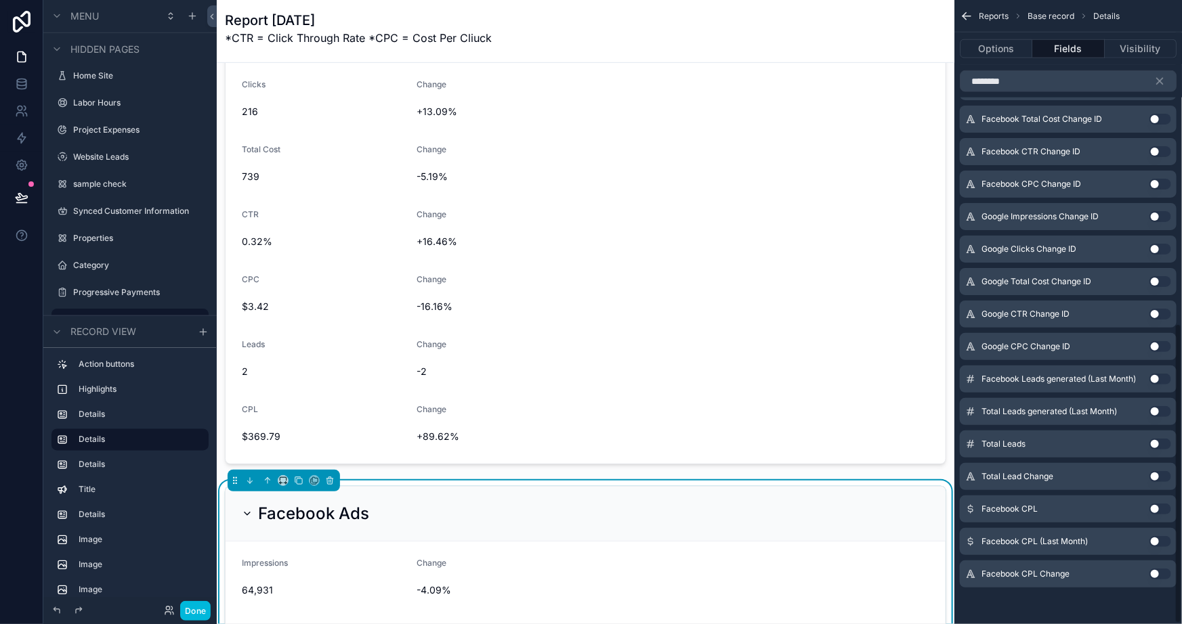
scroll to position [616, 0]
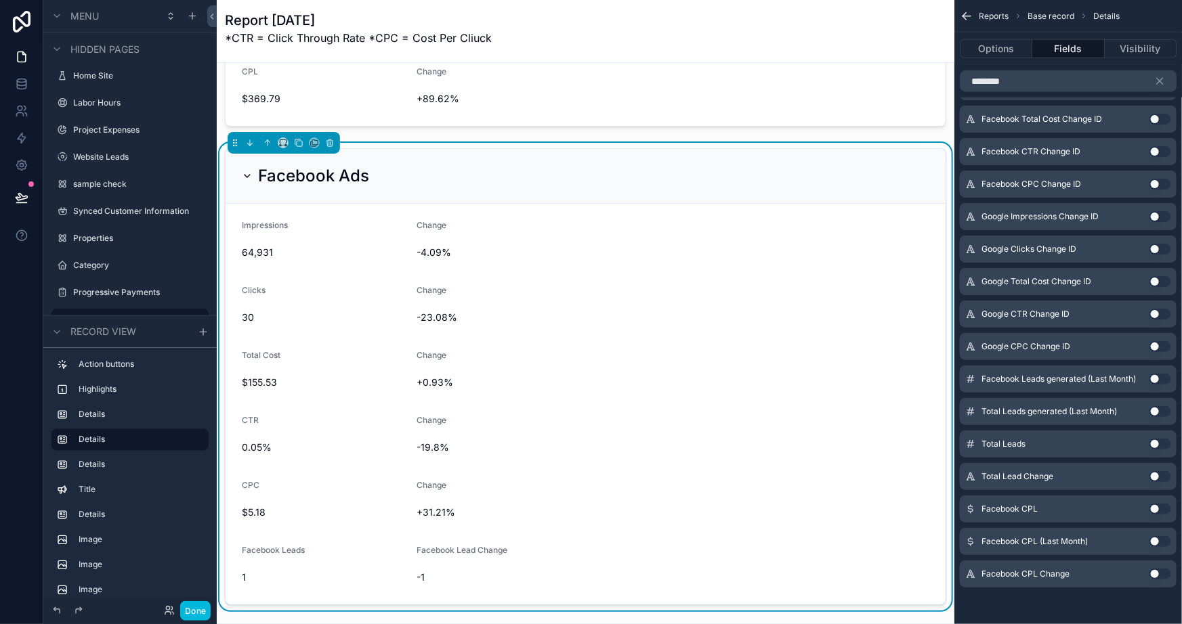
click at [1161, 508] on button "Use setting" at bounding box center [1160, 509] width 22 height 11
click at [1162, 570] on button "Use setting" at bounding box center [1160, 574] width 22 height 11
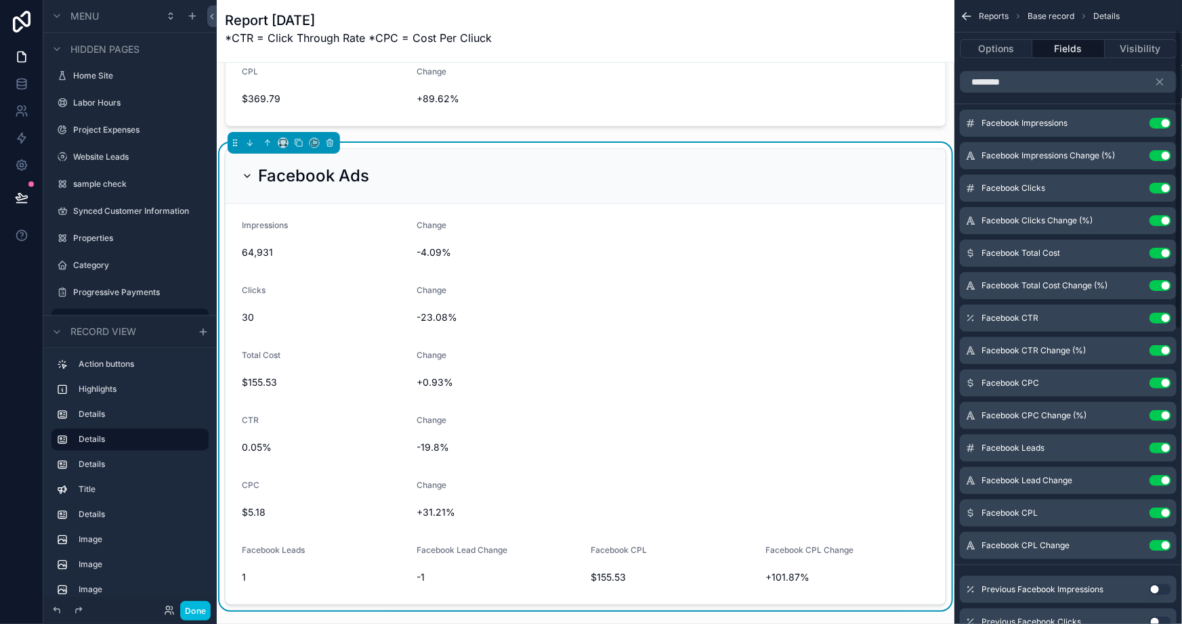
scroll to position [61, 0]
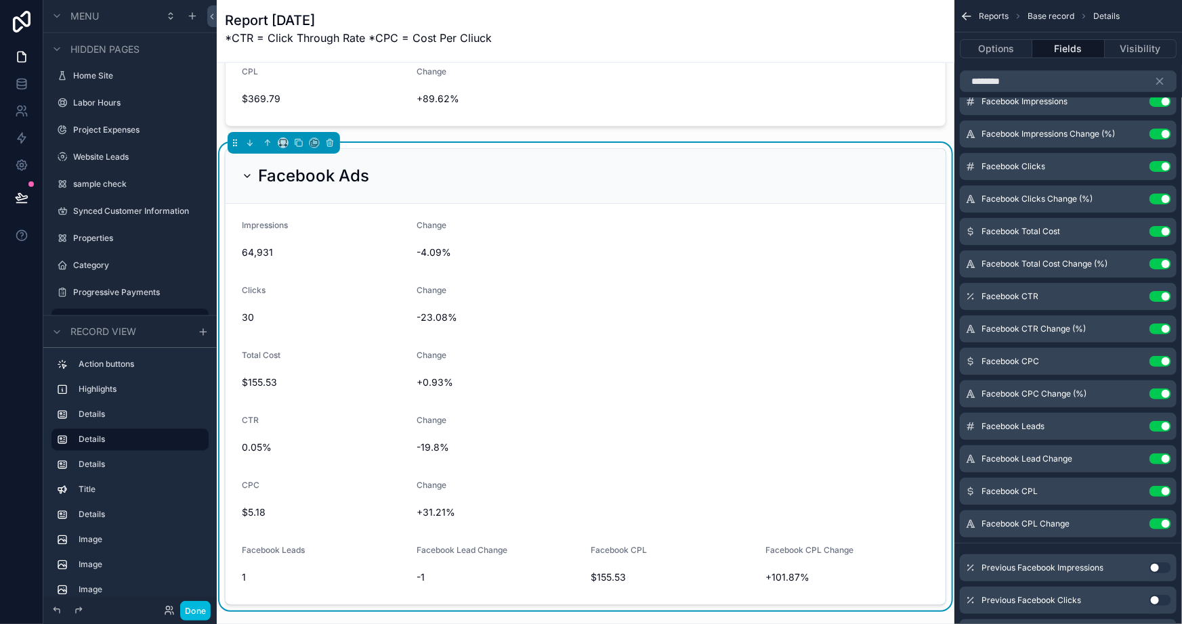
click at [0, 0] on icon "scrollable content" at bounding box center [0, 0] width 0 height 0
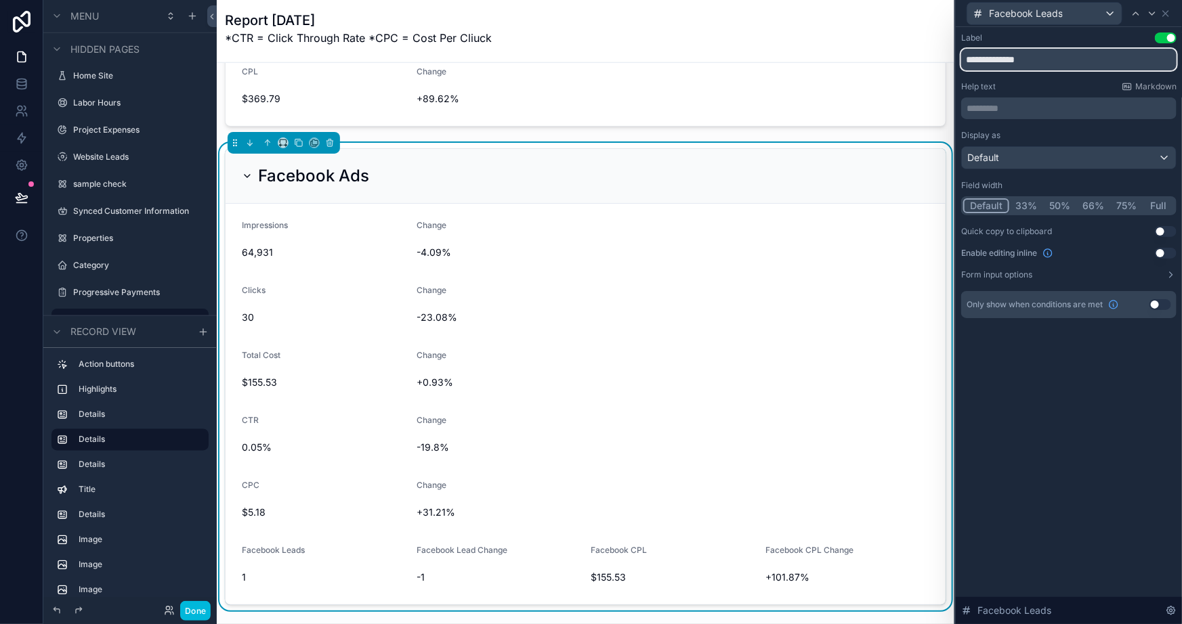
click at [1012, 57] on input "**********" at bounding box center [1068, 60] width 215 height 22
type input "*****"
click at [1063, 355] on div "Label Use setting ***** Help text Markdown ********* ﻿ Display as Default Field…" at bounding box center [1069, 325] width 226 height 597
click at [1149, 9] on icon at bounding box center [1152, 13] width 11 height 11
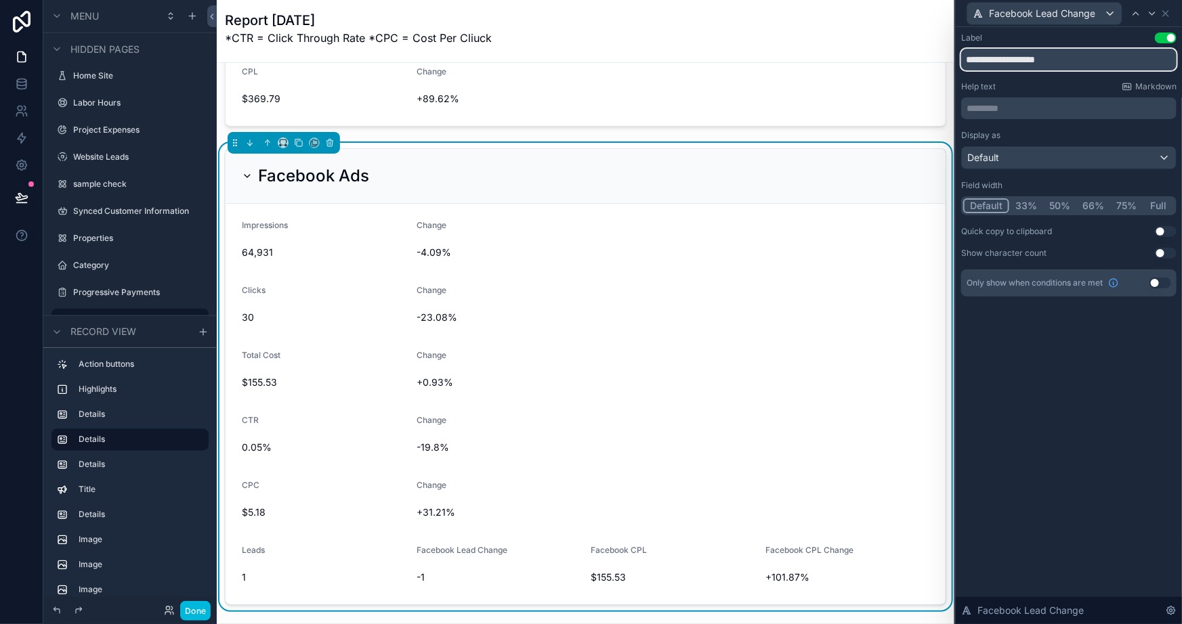
click at [1036, 62] on input "**********" at bounding box center [1068, 60] width 215 height 22
type input "******"
click at [1128, 203] on button "75%" at bounding box center [1126, 205] width 33 height 15
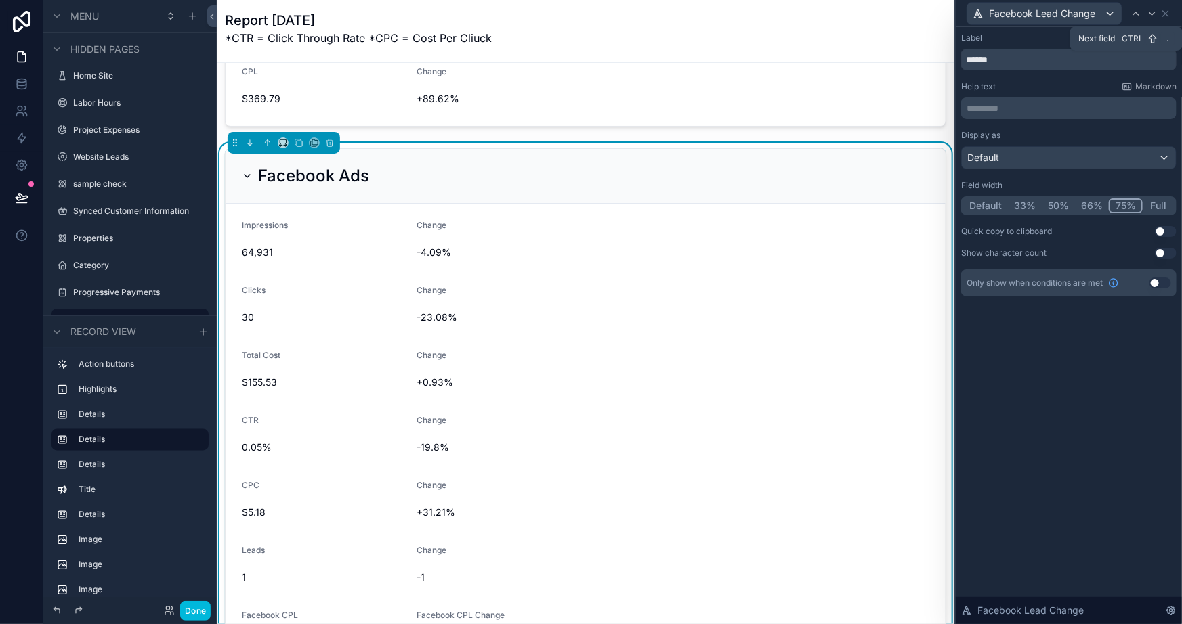
click at [1151, 14] on icon at bounding box center [1151, 13] width 5 height 3
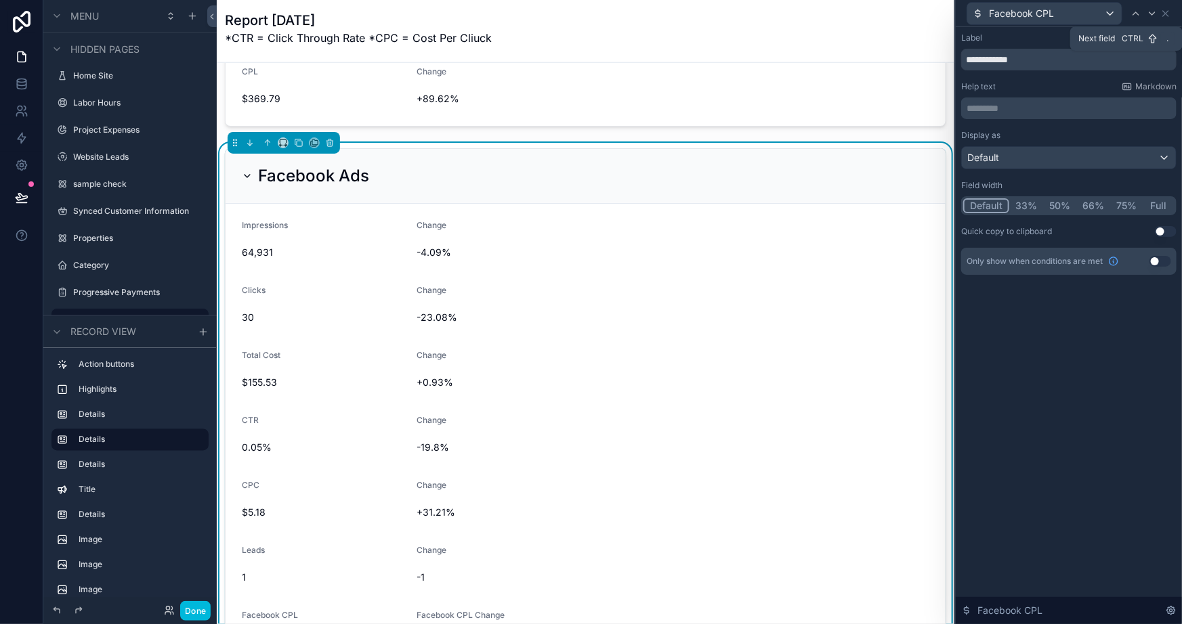
click at [1151, 6] on div at bounding box center [1152, 13] width 16 height 16
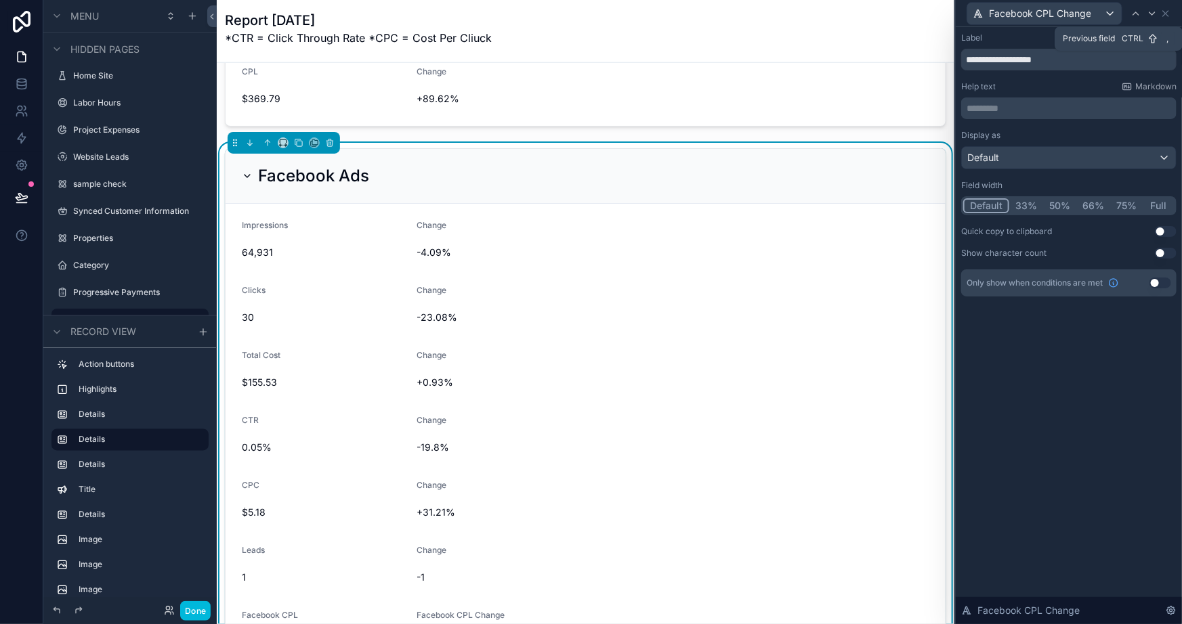
click at [1130, 8] on div at bounding box center [1136, 13] width 16 height 16
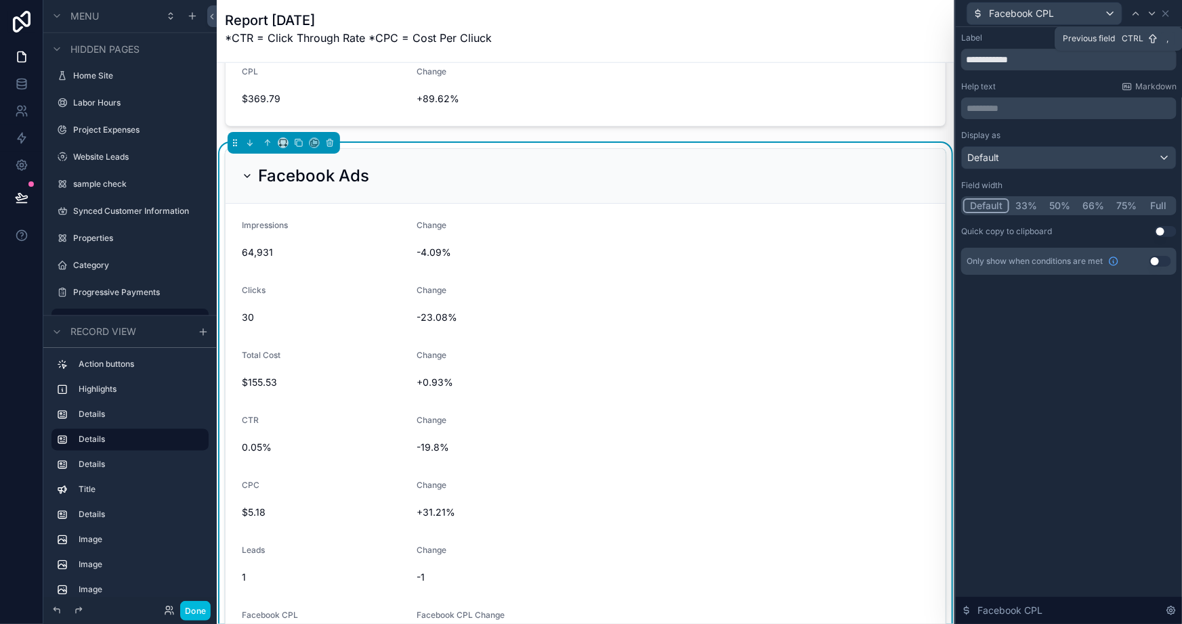
click at [1134, 5] on div at bounding box center [1136, 13] width 16 height 16
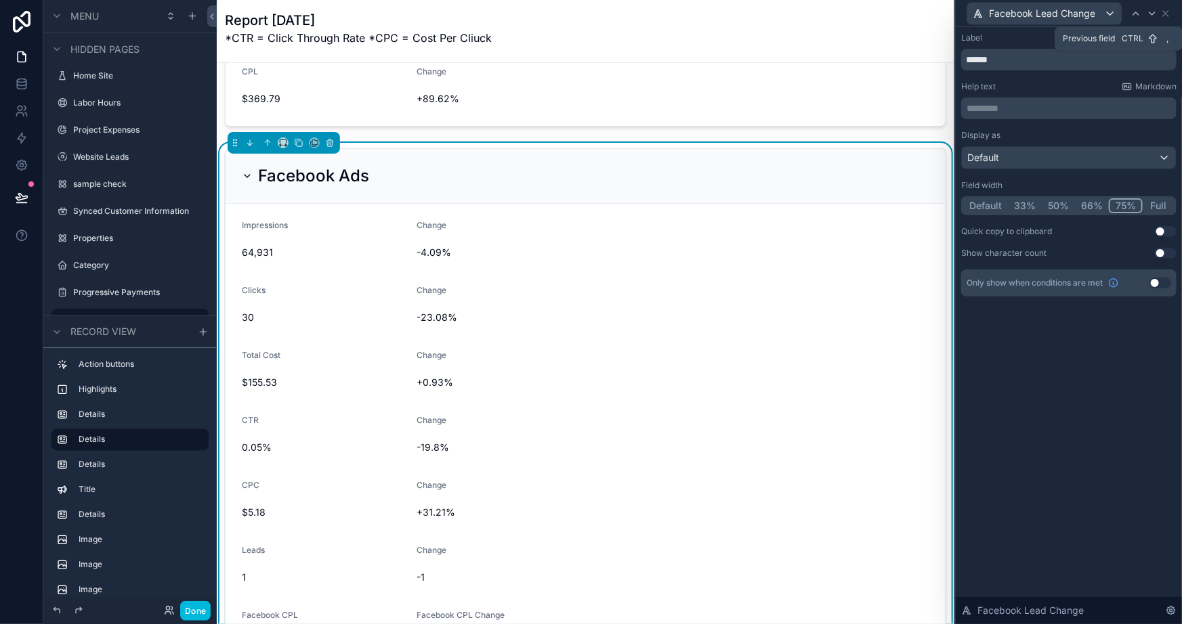
click at [1134, 13] on icon at bounding box center [1135, 13] width 5 height 3
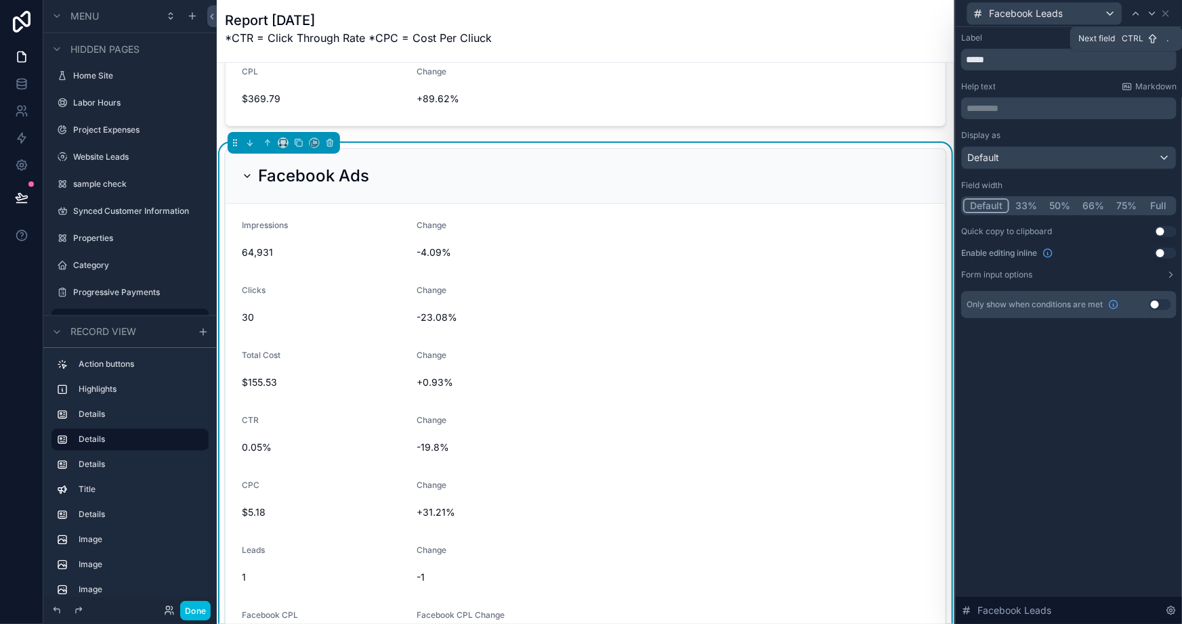
click at [1151, 18] on icon at bounding box center [1152, 13] width 11 height 11
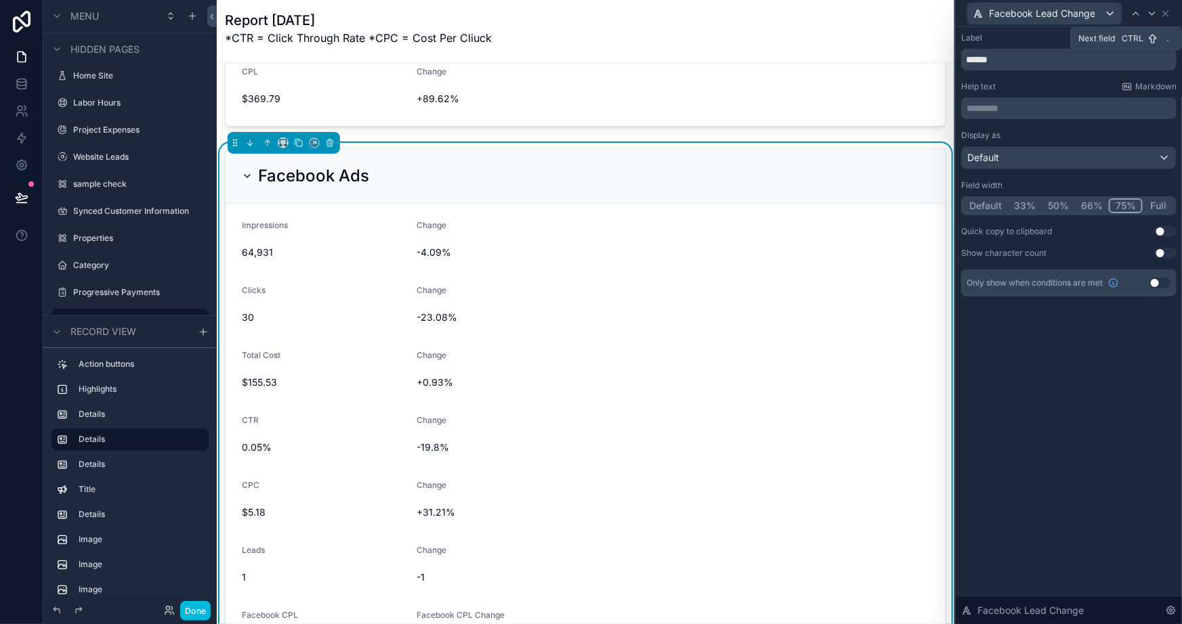
click at [1151, 18] on icon at bounding box center [1152, 13] width 11 height 11
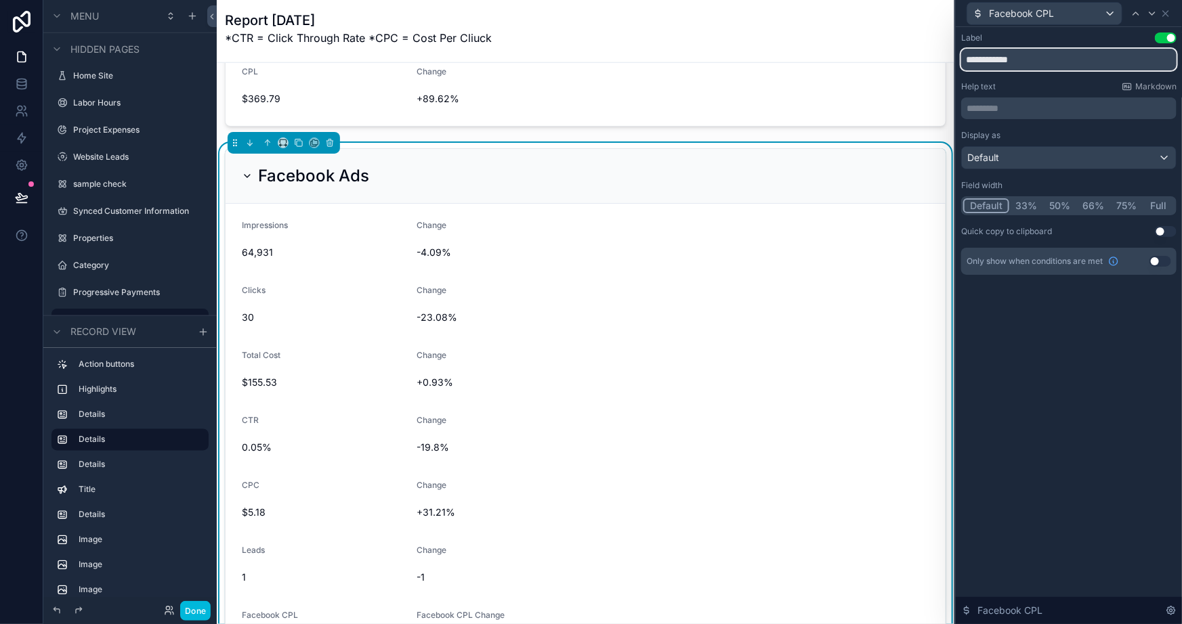
click at [1013, 60] on input "**********" at bounding box center [1068, 60] width 215 height 22
type input "***"
click at [1058, 299] on div "Label Use setting *** Help text Markdown ********* ﻿ Display as Default Field w…" at bounding box center [1069, 167] width 226 height 280
click at [1147, 12] on icon at bounding box center [1152, 13] width 11 height 11
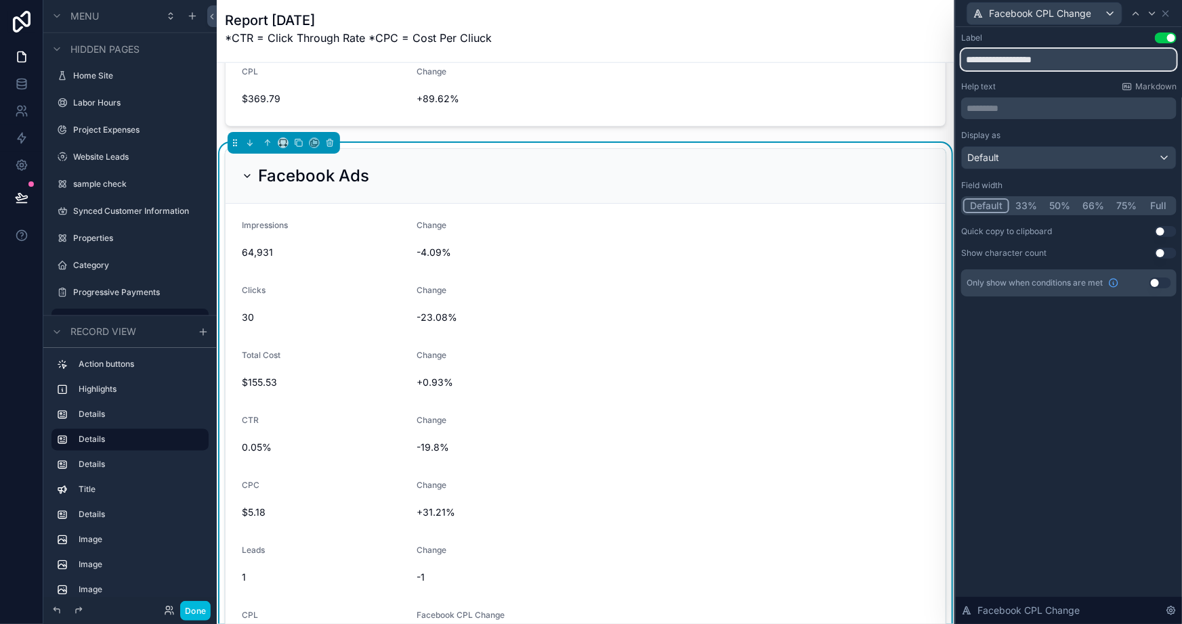
click at [1036, 55] on input "**********" at bounding box center [1068, 60] width 215 height 22
type input "******"
click at [1120, 206] on button "75%" at bounding box center [1126, 205] width 33 height 15
click at [1148, 14] on icon at bounding box center [1152, 13] width 11 height 11
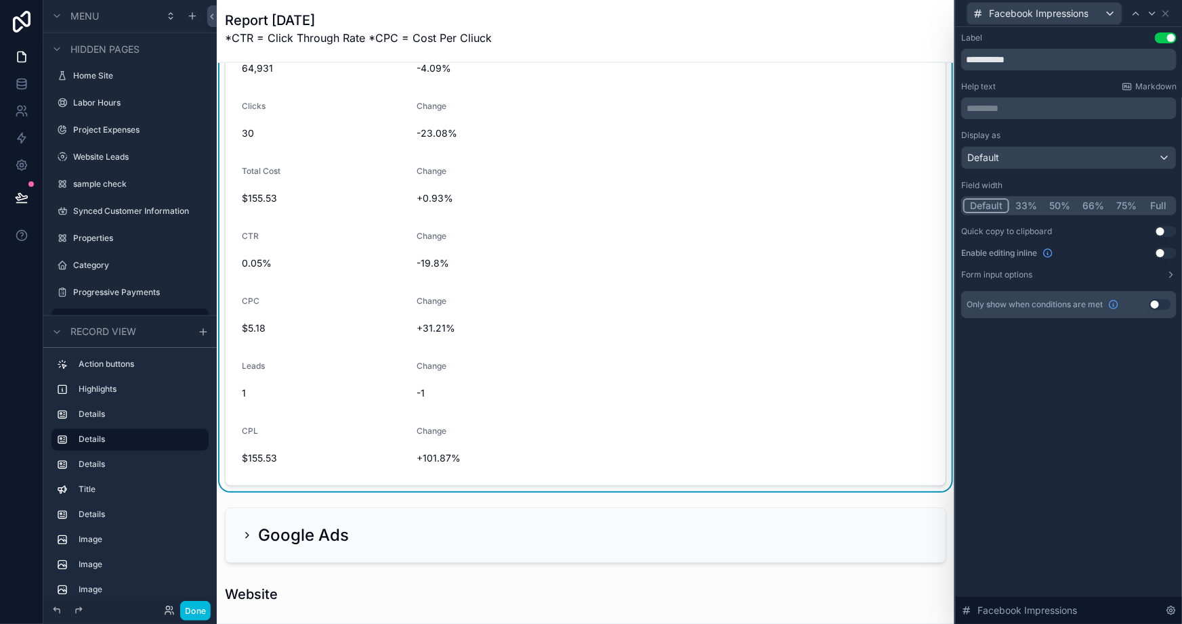
scroll to position [738, 0]
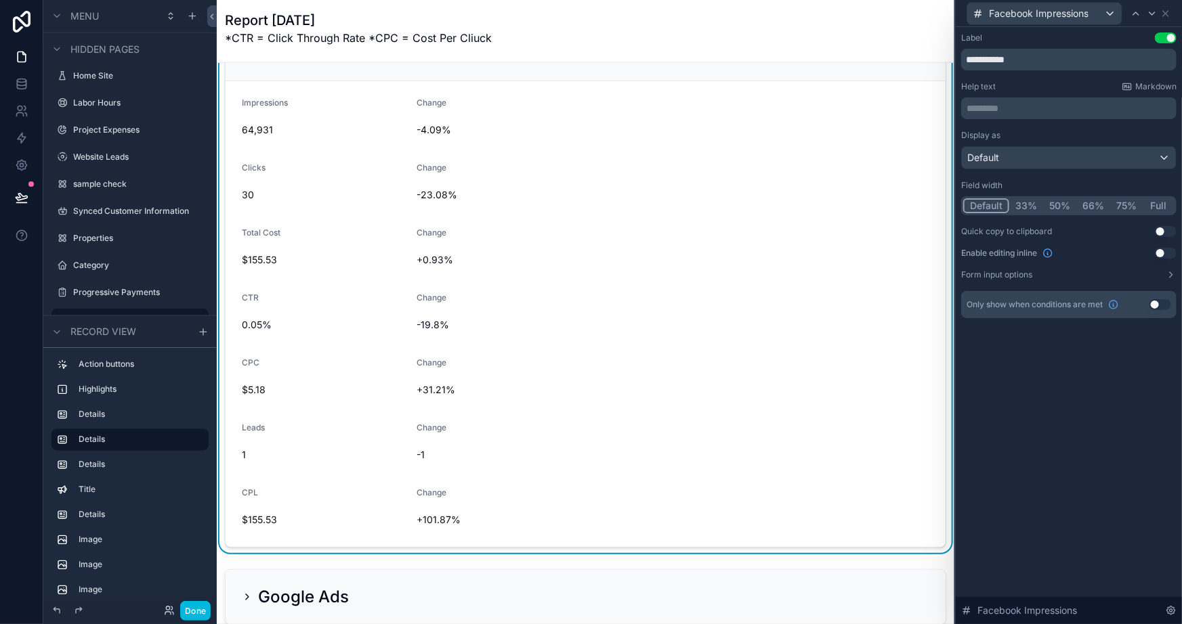
click at [1056, 455] on div "**********" at bounding box center [1069, 325] width 226 height 597
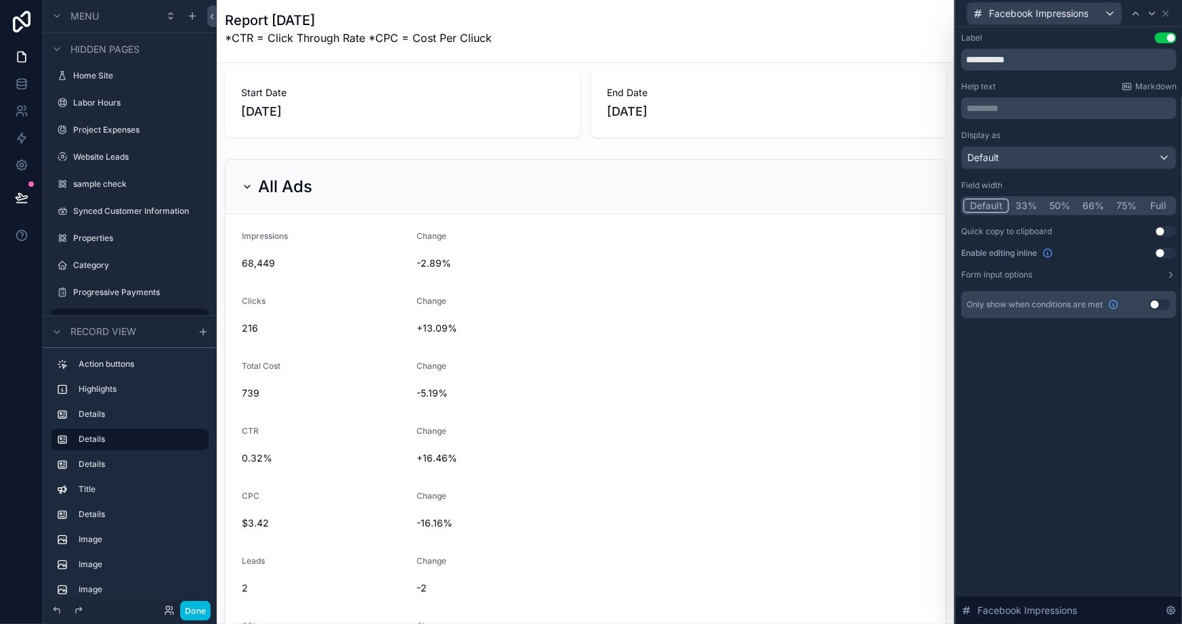
scroll to position [0, 0]
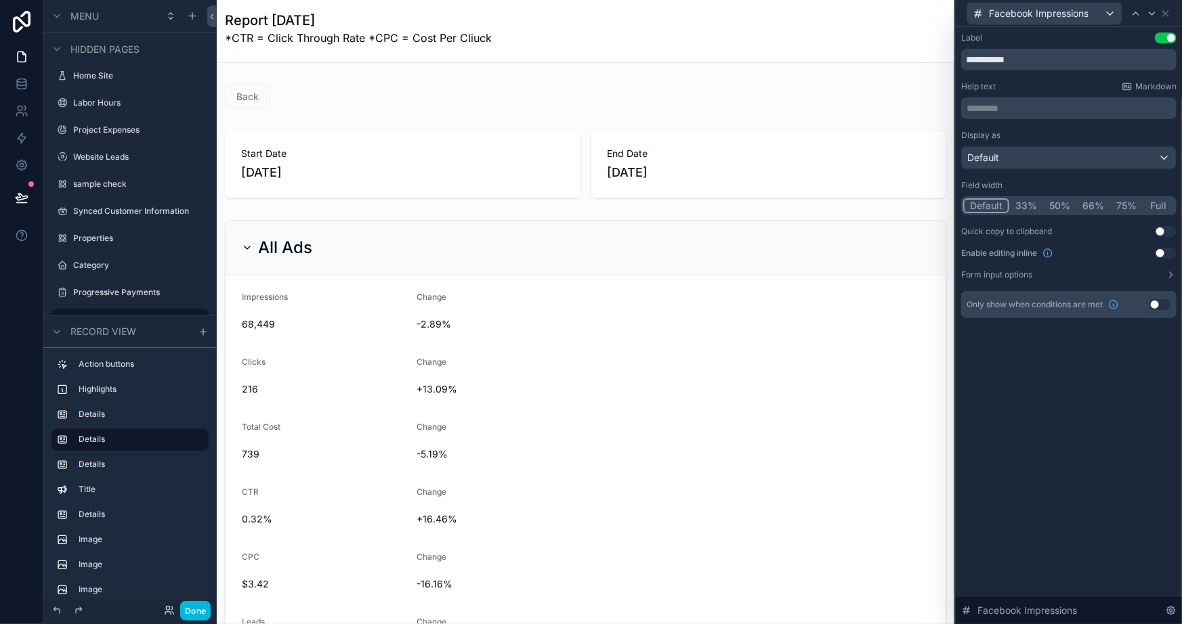
click at [596, 49] on div "Report [DATE] *CTR = Click Through Rate *CPC = Cost Per Cliuck" at bounding box center [585, 32] width 721 height 43
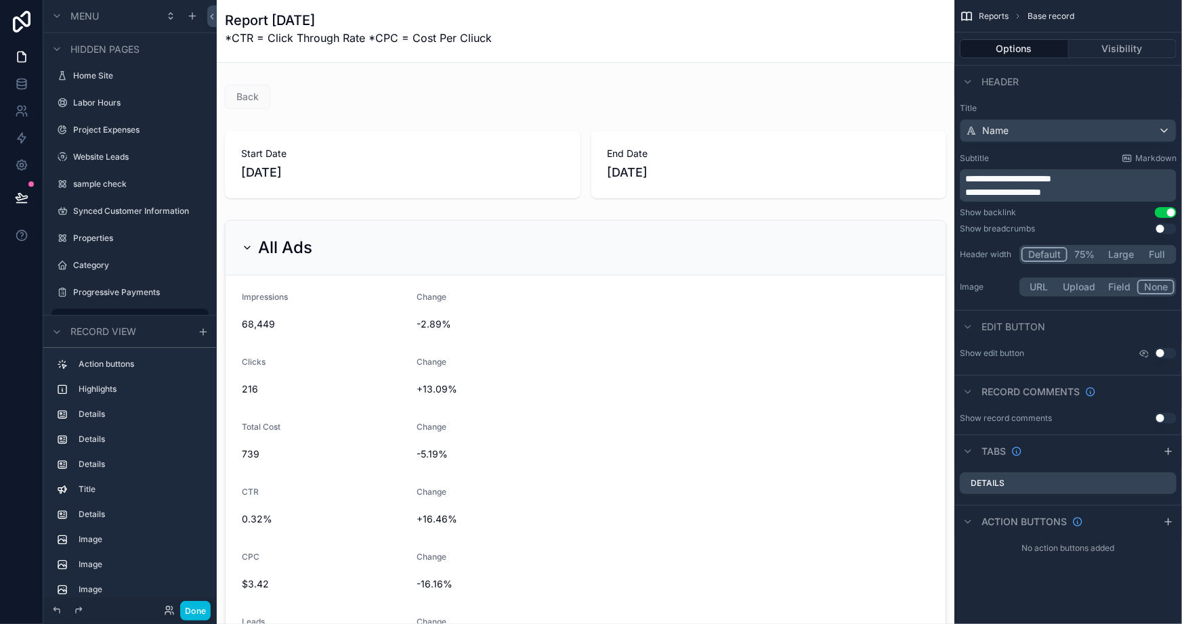
click at [1089, 190] on p "**********" at bounding box center [1069, 193] width 209 height 14
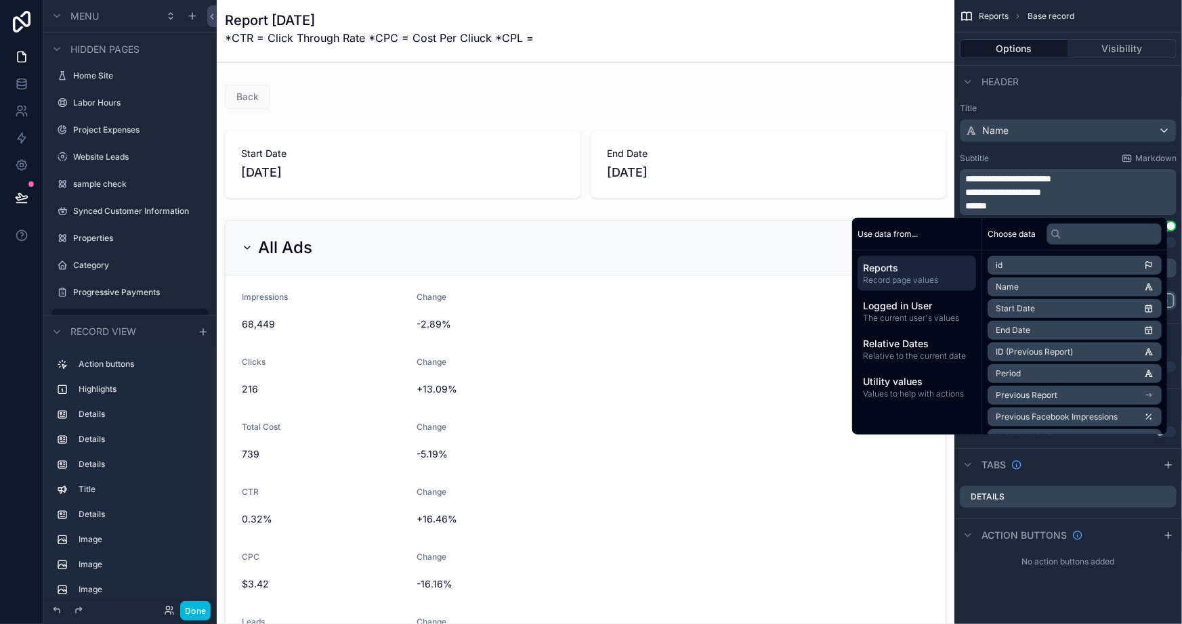
click at [1041, 190] on span "**********" at bounding box center [1003, 192] width 76 height 9
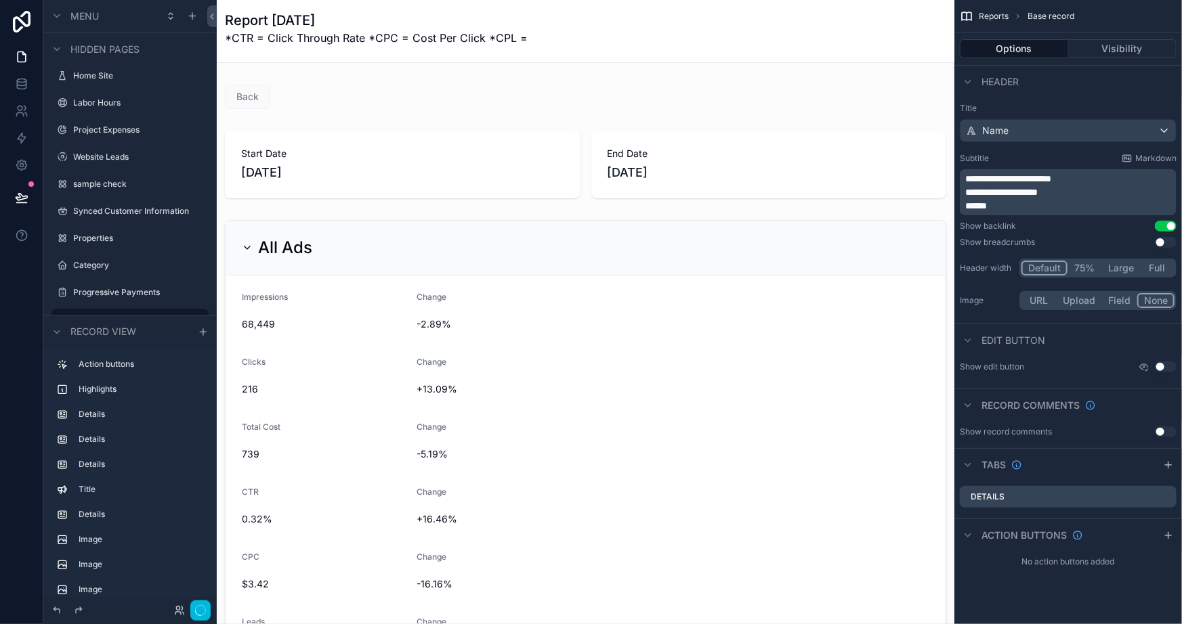
click at [1052, 200] on p "******" at bounding box center [1069, 206] width 209 height 14
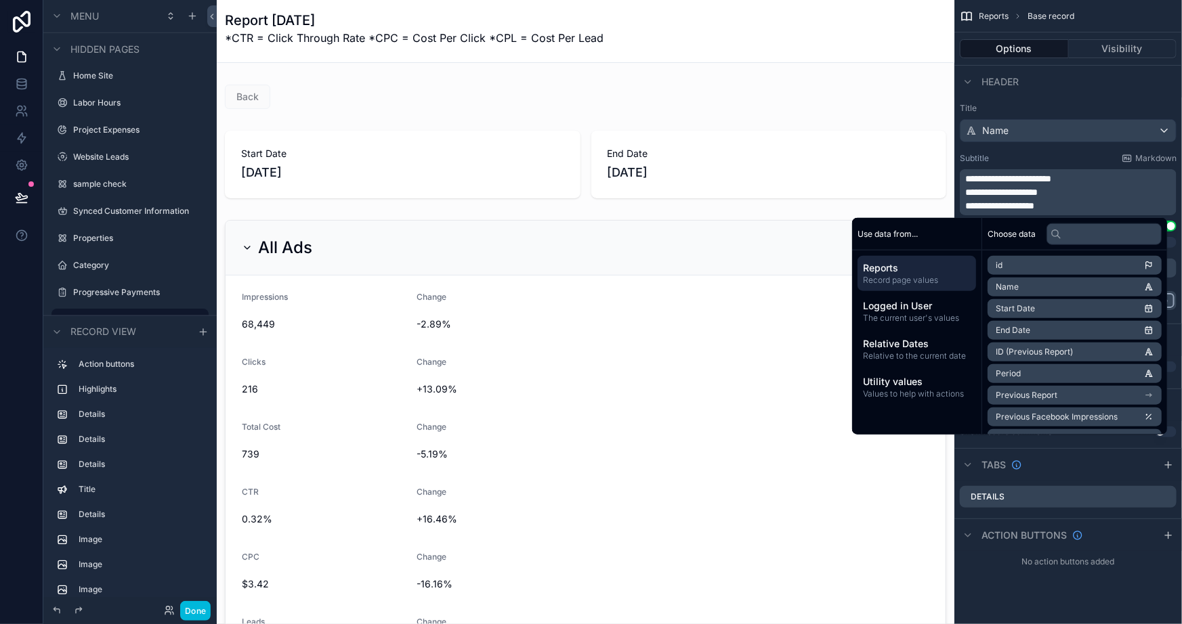
click at [1055, 152] on div "**********" at bounding box center [1068, 208] width 228 height 221
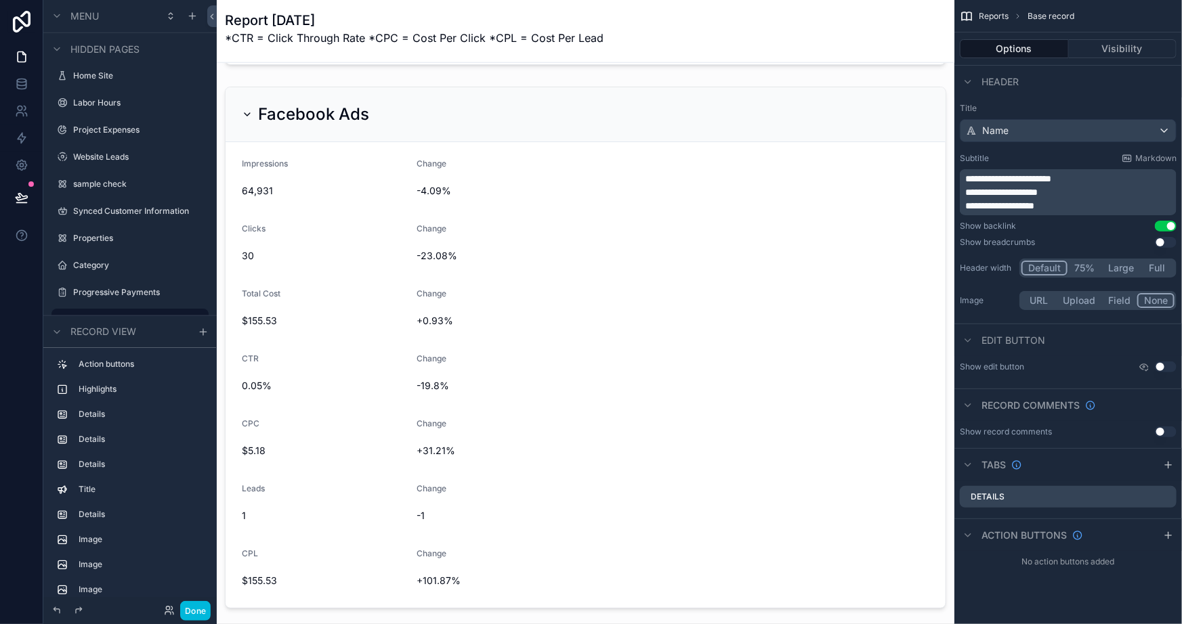
scroll to position [923, 0]
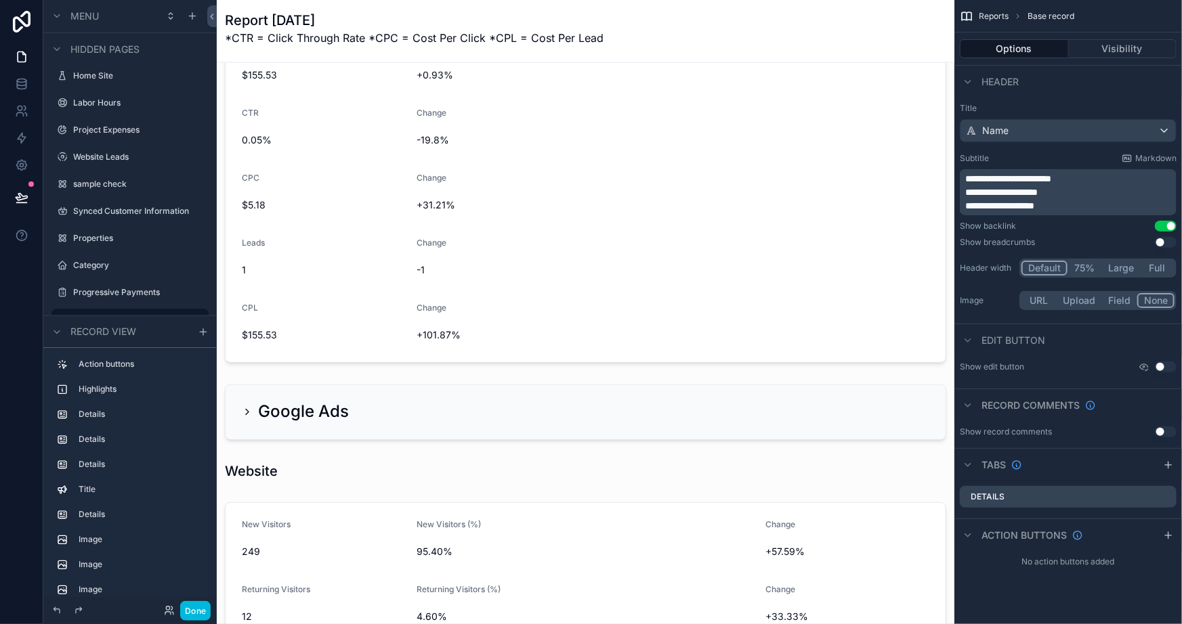
click at [519, 411] on div "scrollable content" at bounding box center [585, 412] width 737 height 66
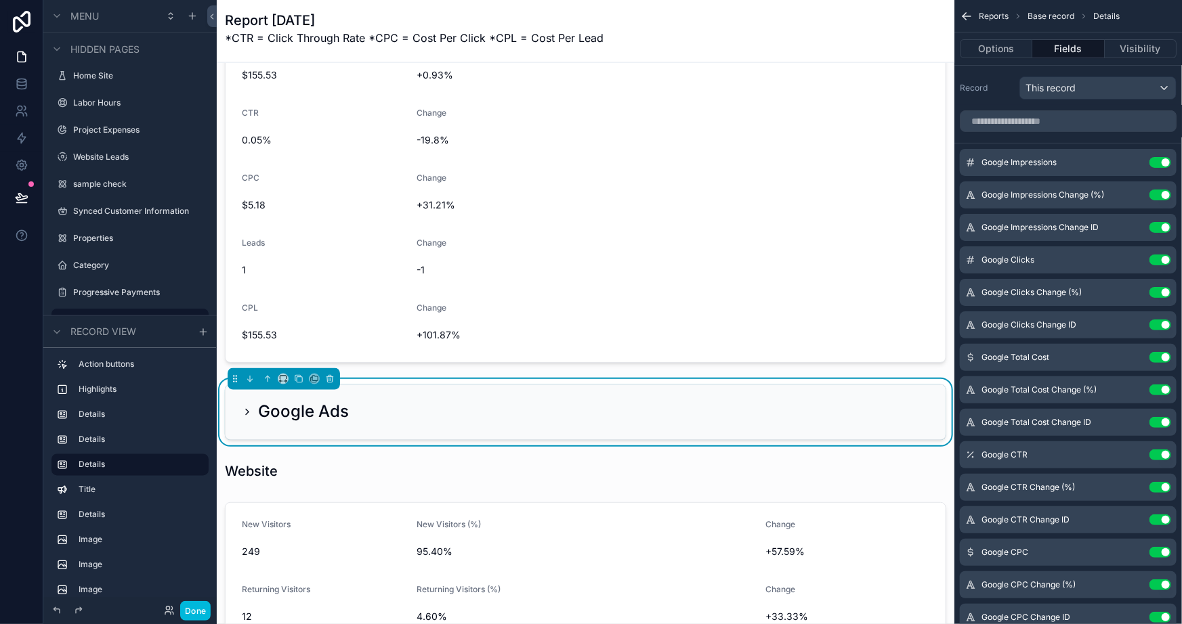
click at [272, 402] on h2 "Google Ads" at bounding box center [303, 413] width 91 height 22
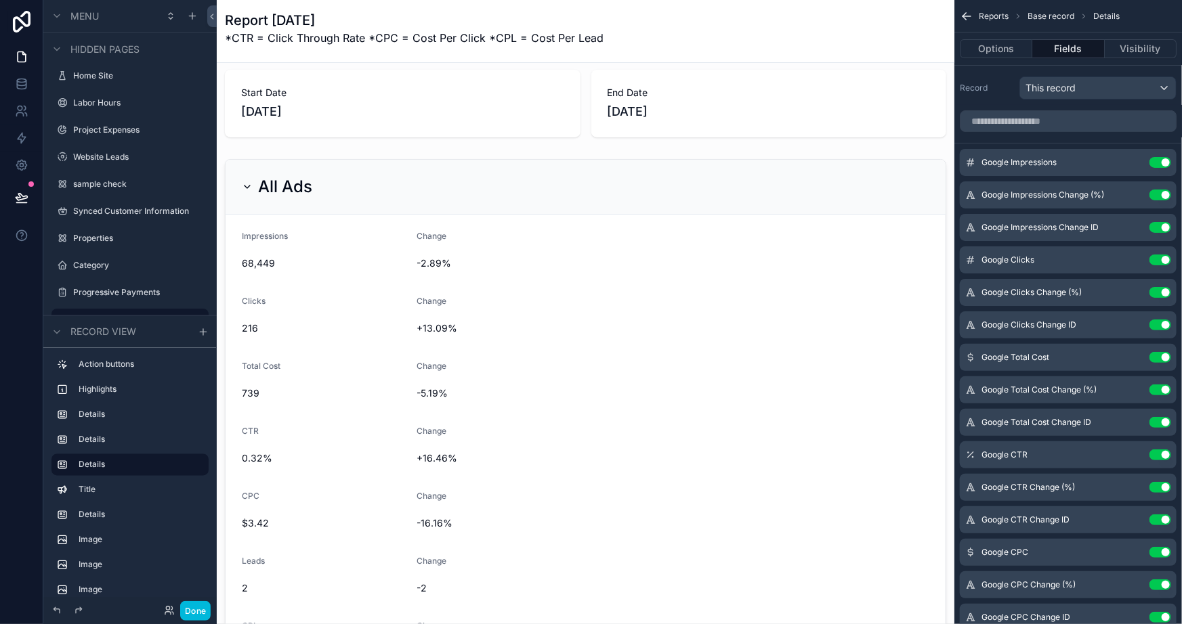
scroll to position [0, 0]
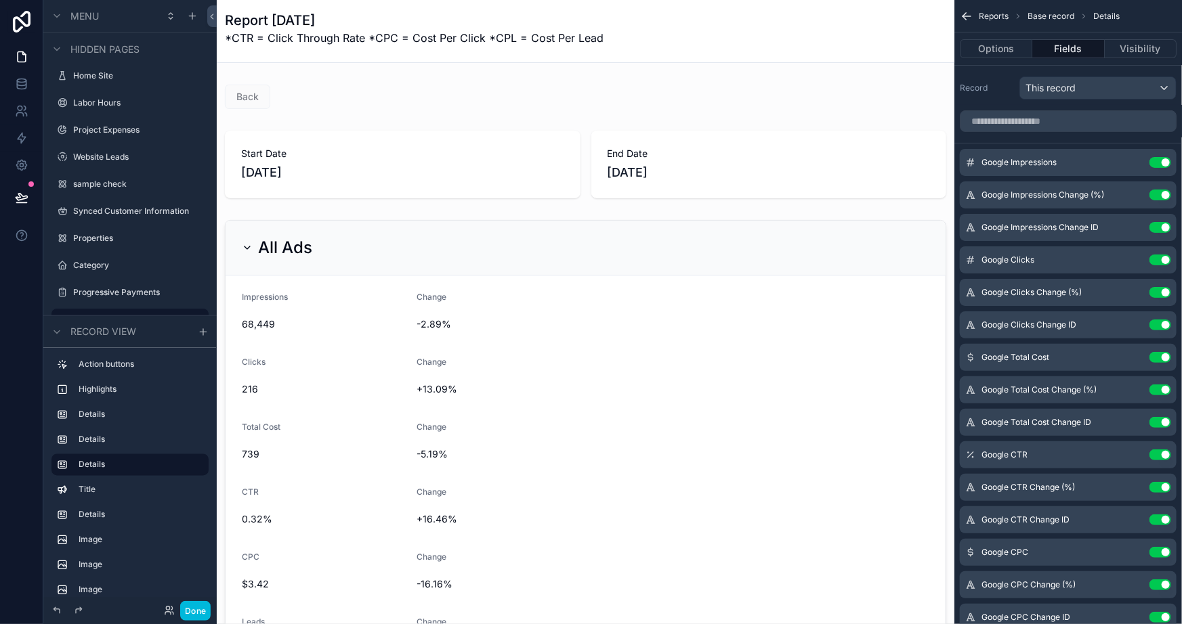
click at [254, 251] on div "scrollable content" at bounding box center [585, 481] width 737 height 533
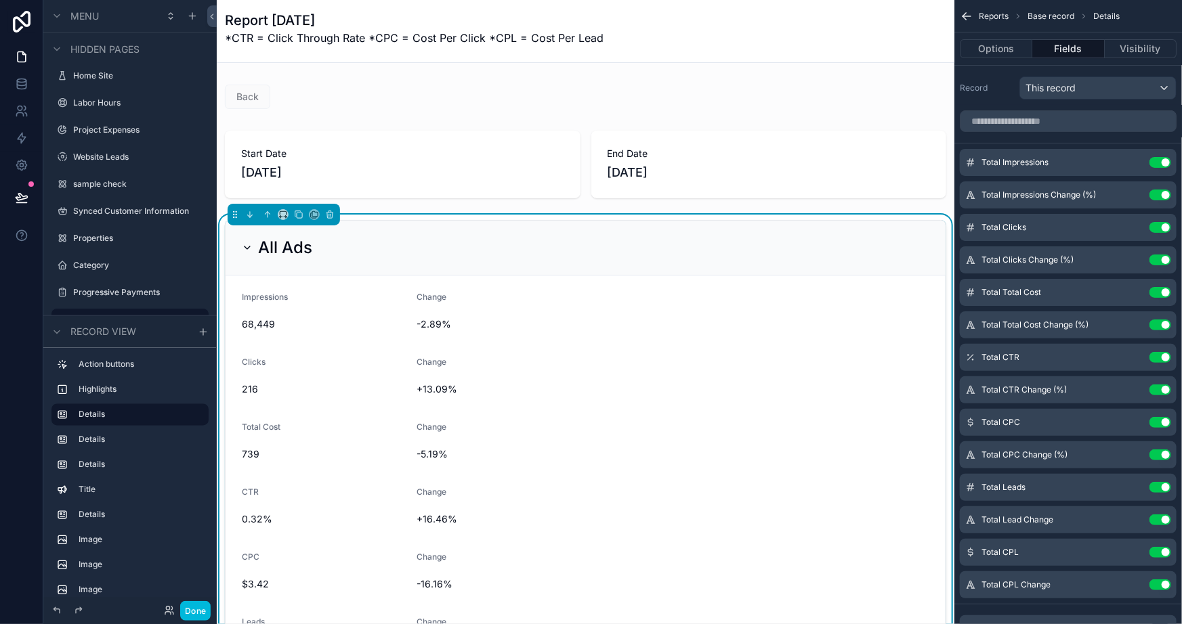
click at [259, 245] on h2 "All Ads" at bounding box center [285, 248] width 54 height 22
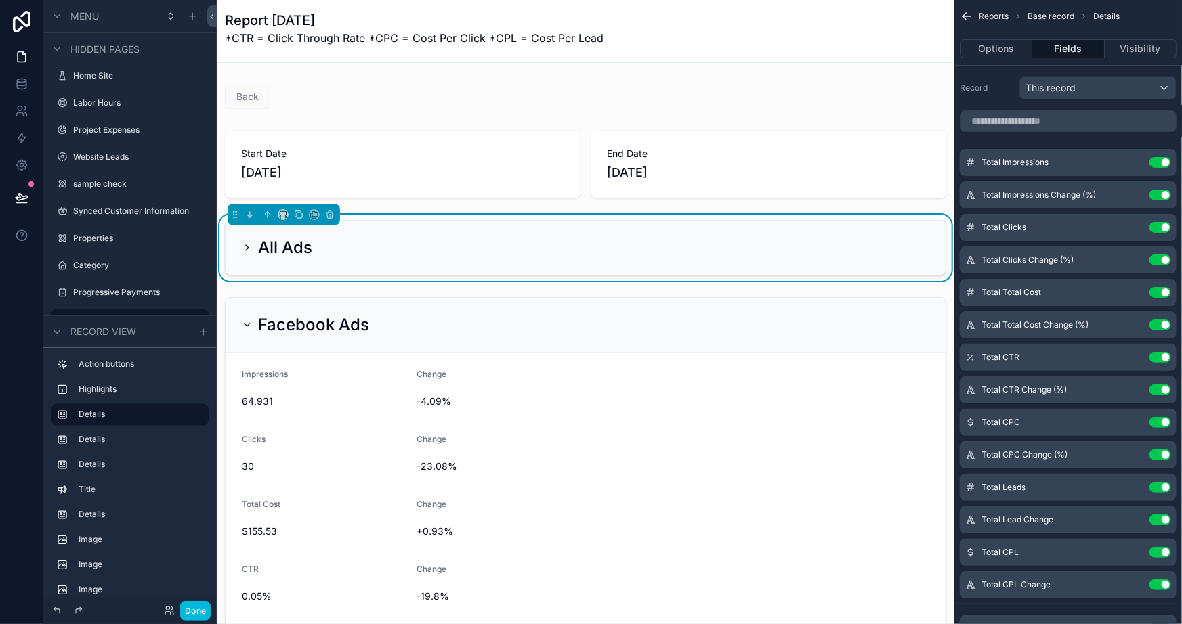
click at [278, 333] on div "scrollable content" at bounding box center [585, 558] width 737 height 533
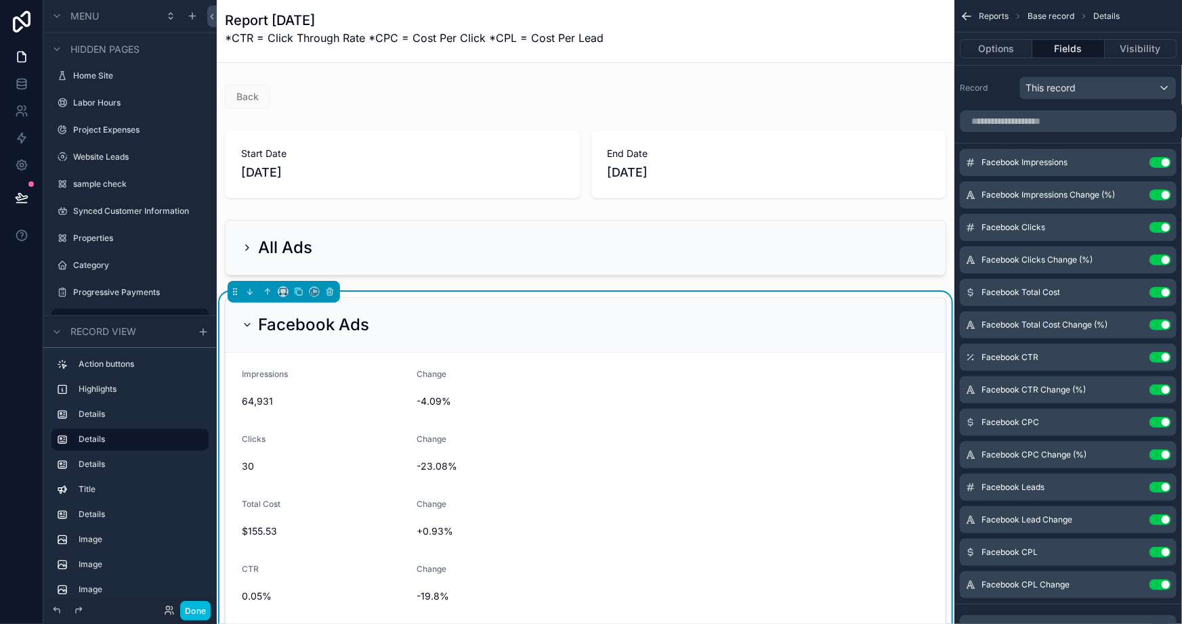
click at [267, 328] on h2 "Facebook Ads" at bounding box center [313, 325] width 111 height 22
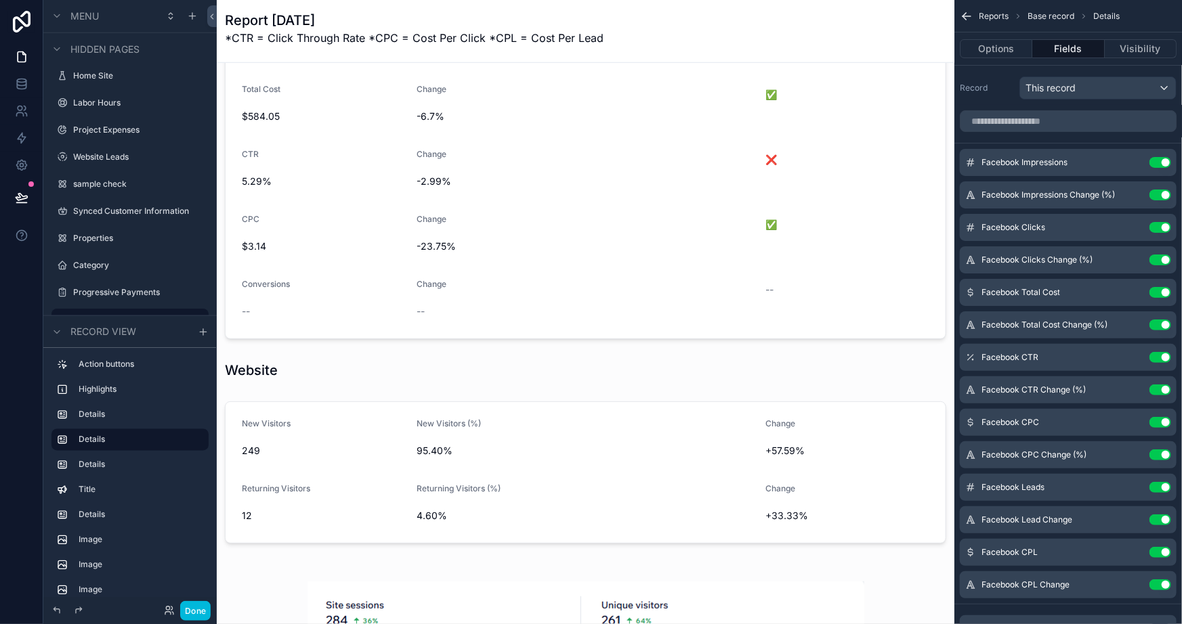
scroll to position [246, 0]
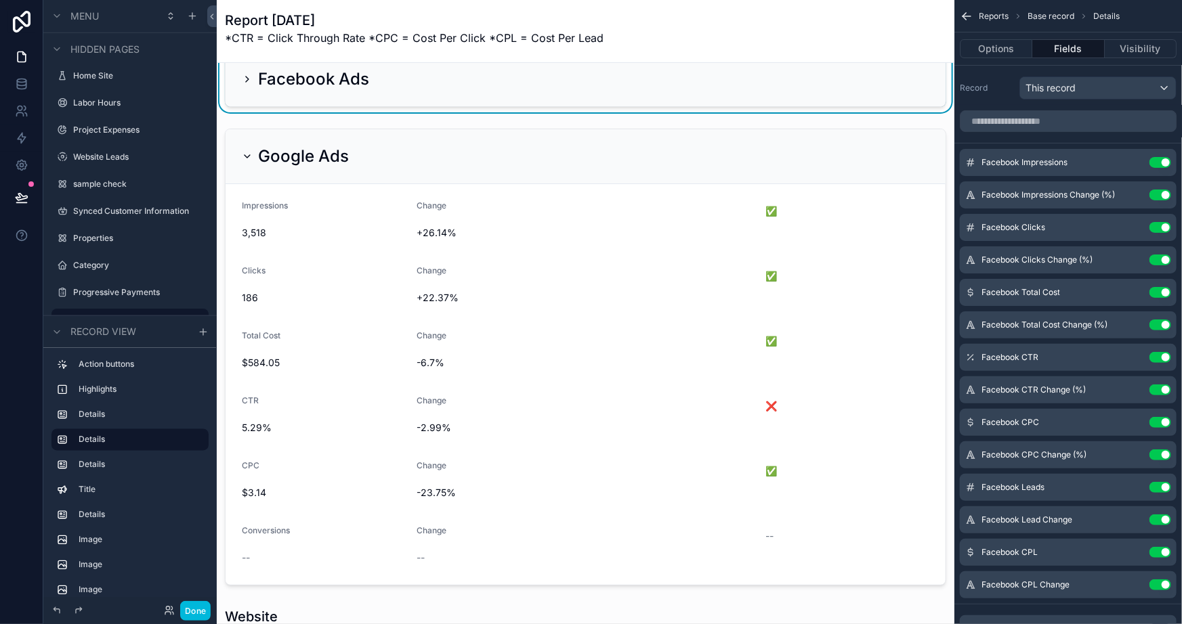
click at [609, 364] on div "scrollable content" at bounding box center [585, 357] width 737 height 468
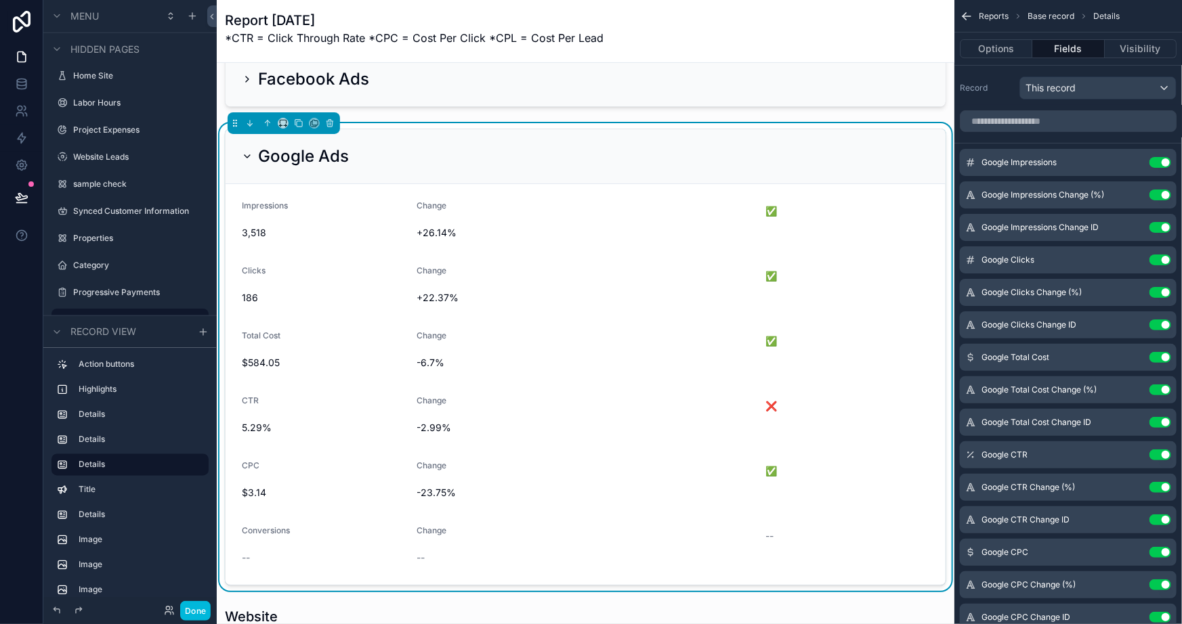
click at [1159, 230] on button "Use setting" at bounding box center [1160, 227] width 22 height 11
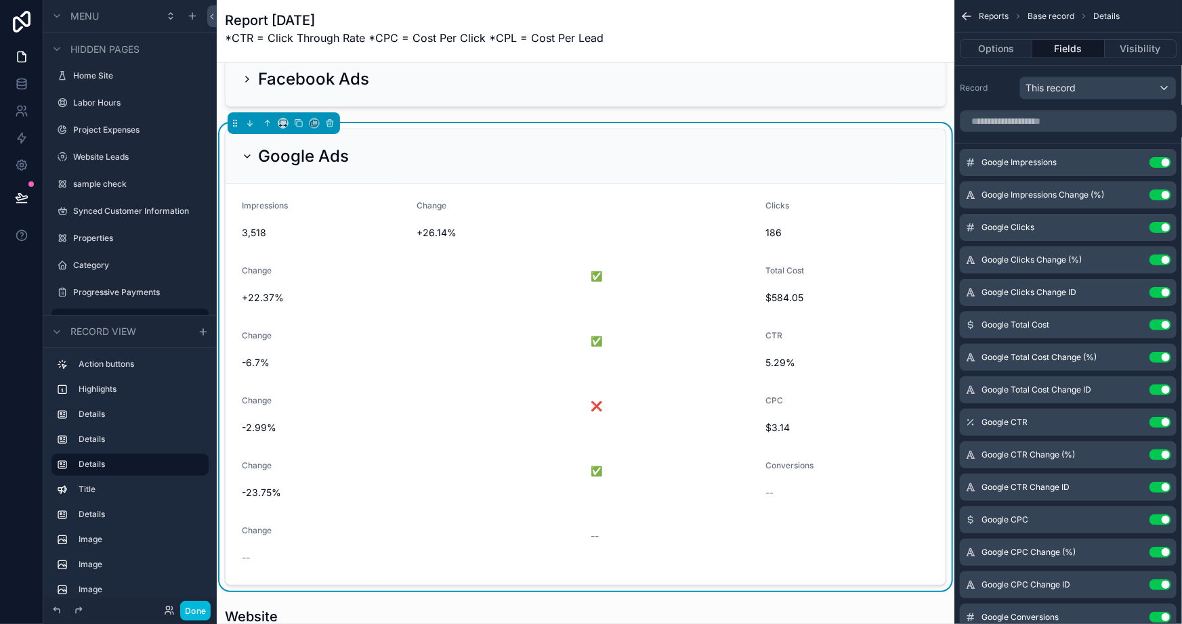
click at [0, 0] on icon "scrollable content" at bounding box center [0, 0] width 0 height 0
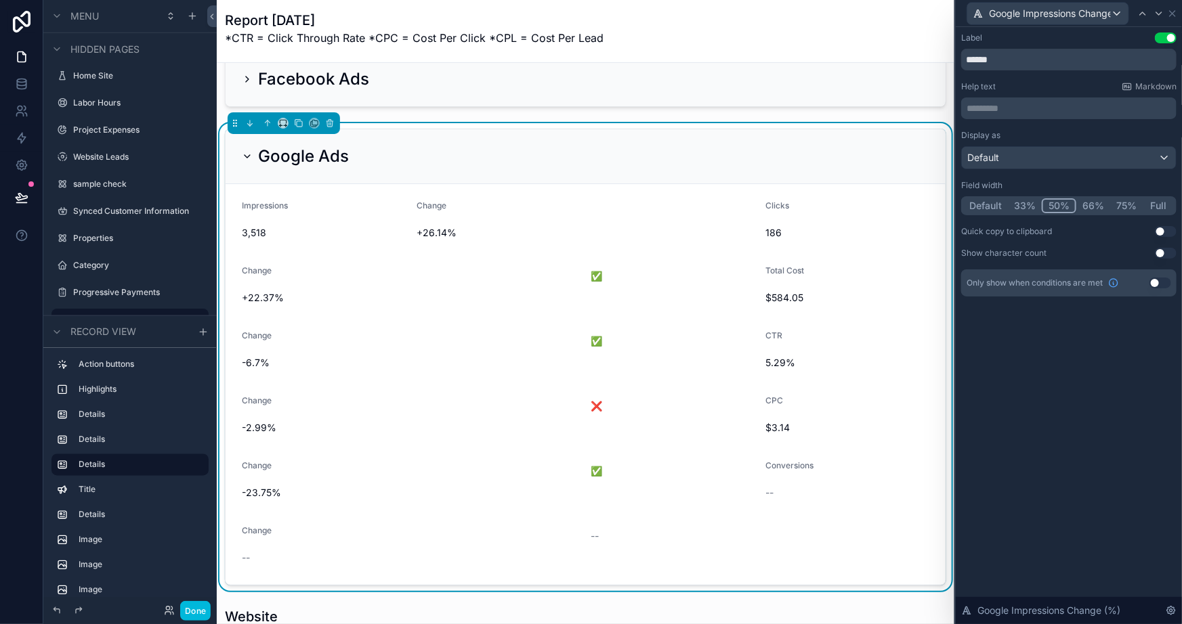
click at [1115, 205] on button "75%" at bounding box center [1126, 205] width 33 height 15
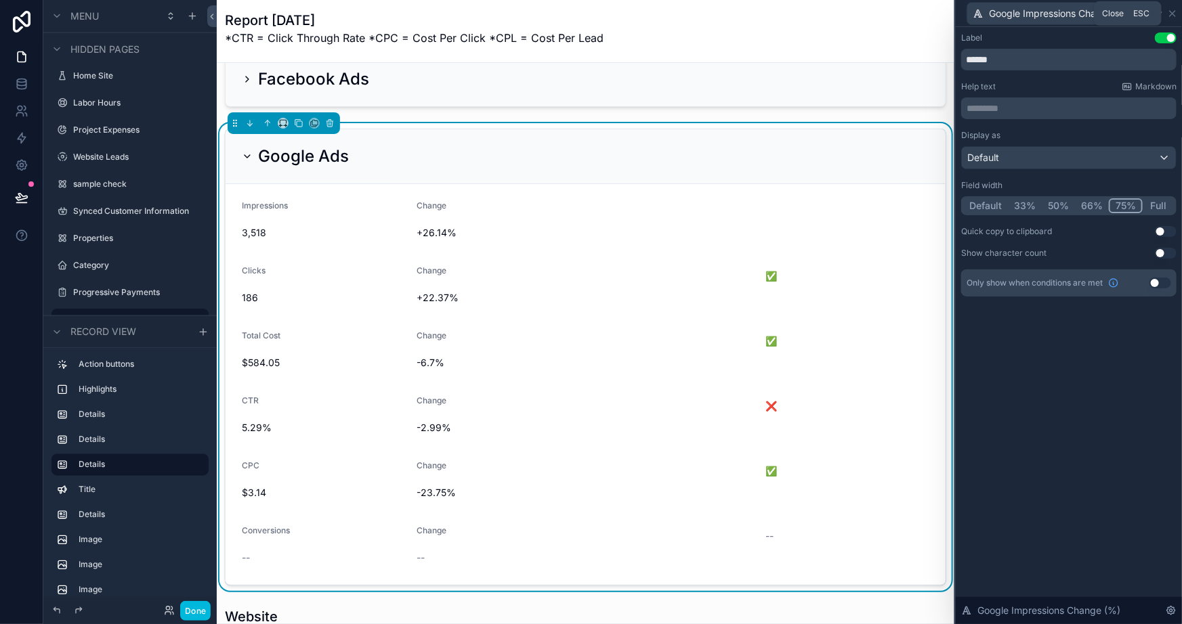
click at [1170, 12] on icon at bounding box center [1172, 13] width 5 height 5
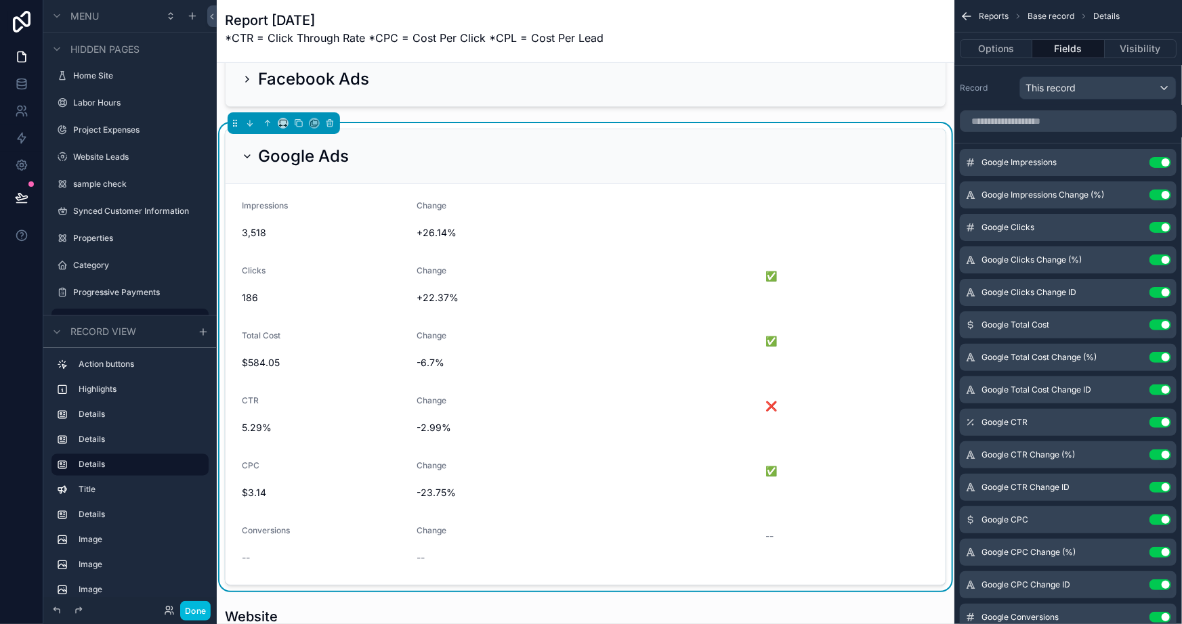
click at [1162, 290] on button "Use setting" at bounding box center [1160, 292] width 22 height 11
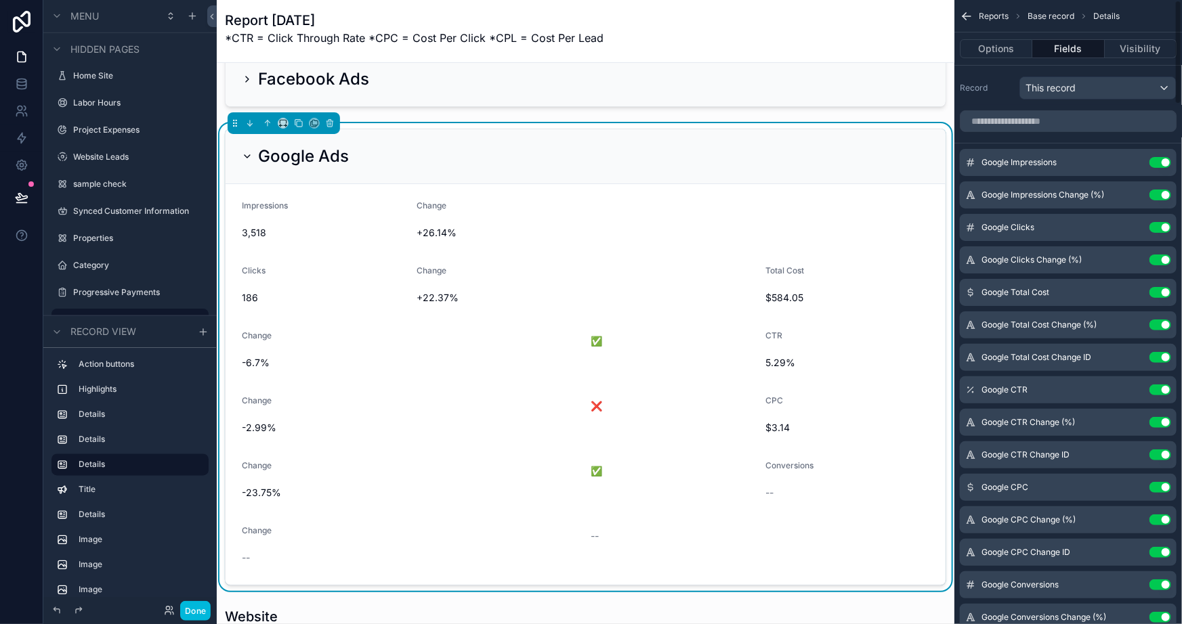
click at [0, 0] on icon "scrollable content" at bounding box center [0, 0] width 0 height 0
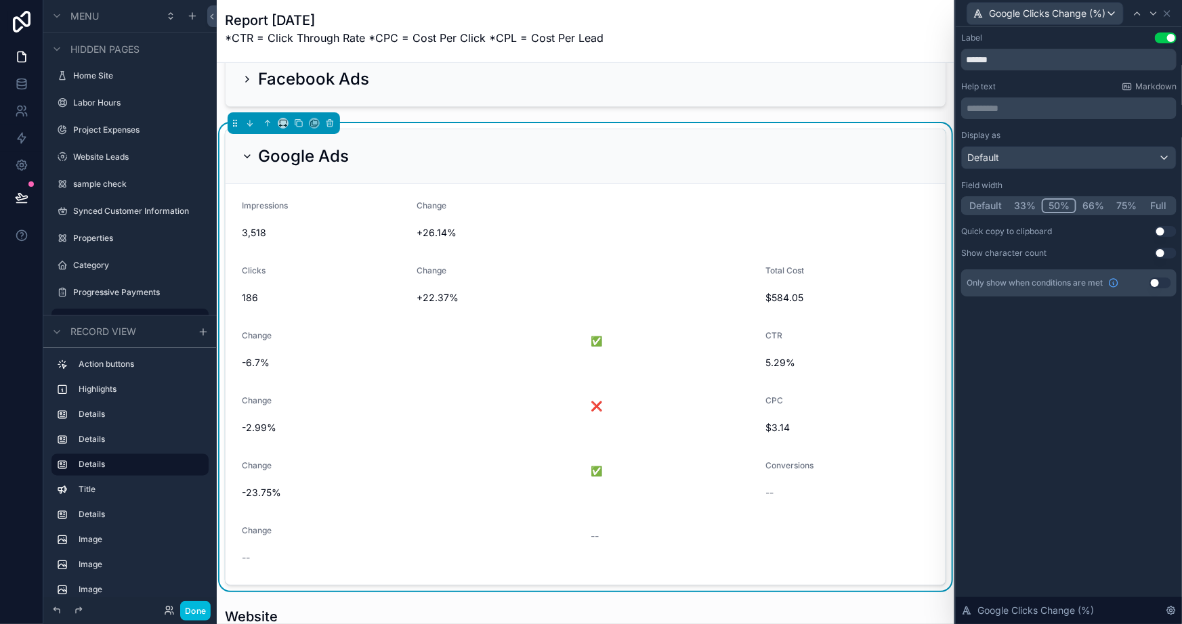
click at [1117, 203] on button "75%" at bounding box center [1126, 205] width 33 height 15
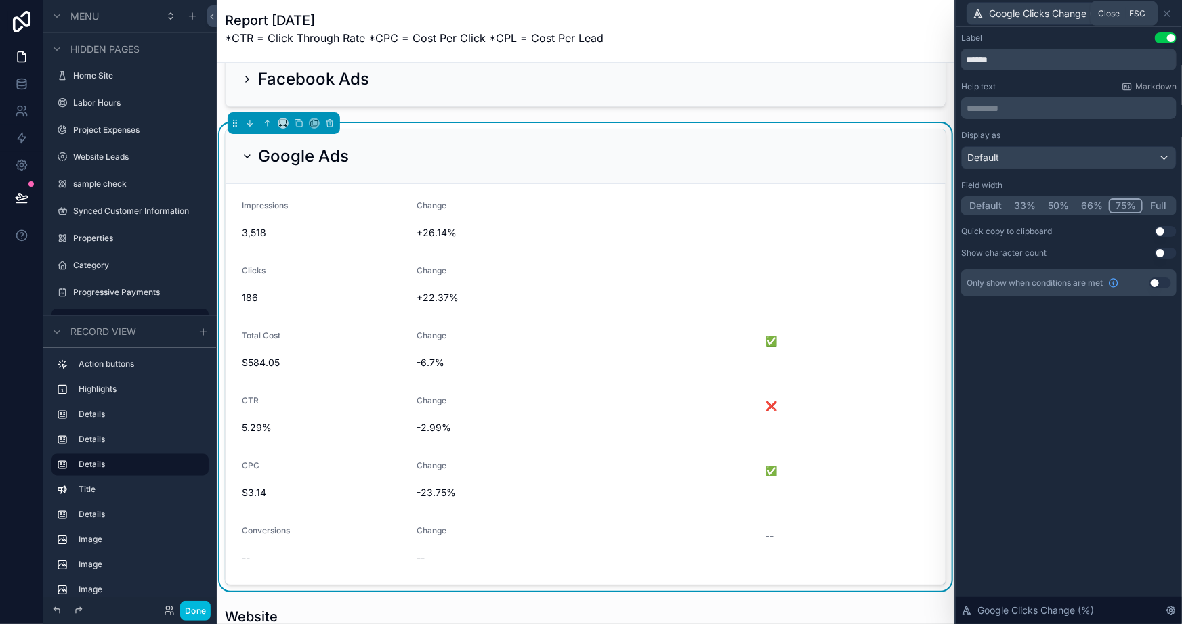
click at [1171, 12] on icon at bounding box center [1166, 13] width 11 height 11
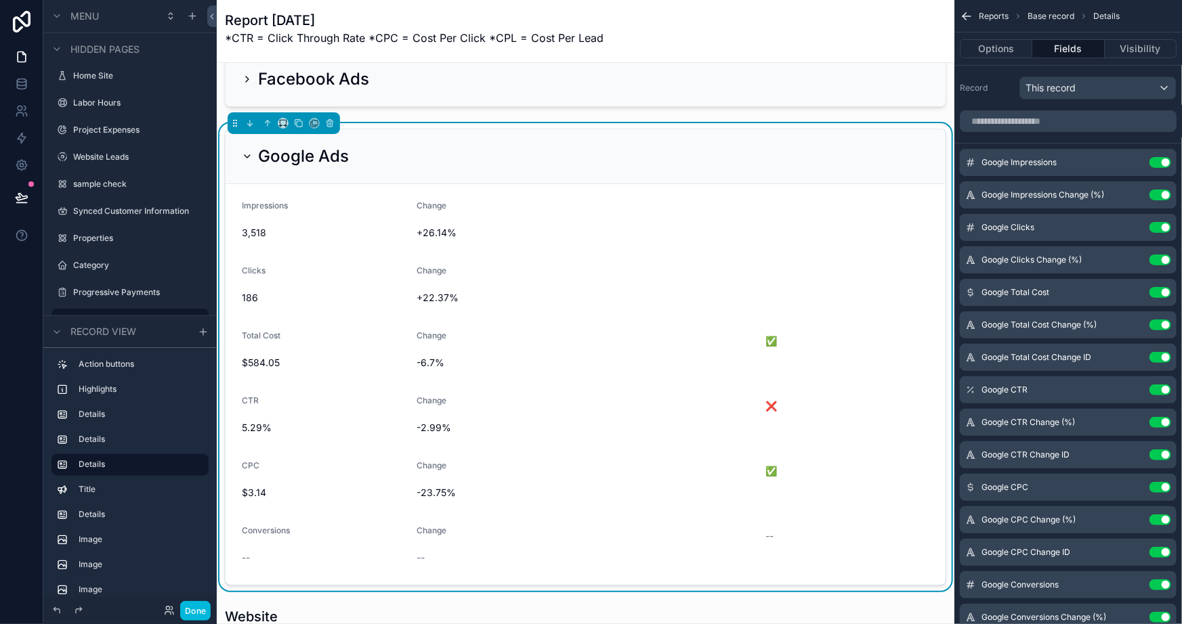
click at [1162, 354] on button "Use setting" at bounding box center [1160, 357] width 22 height 11
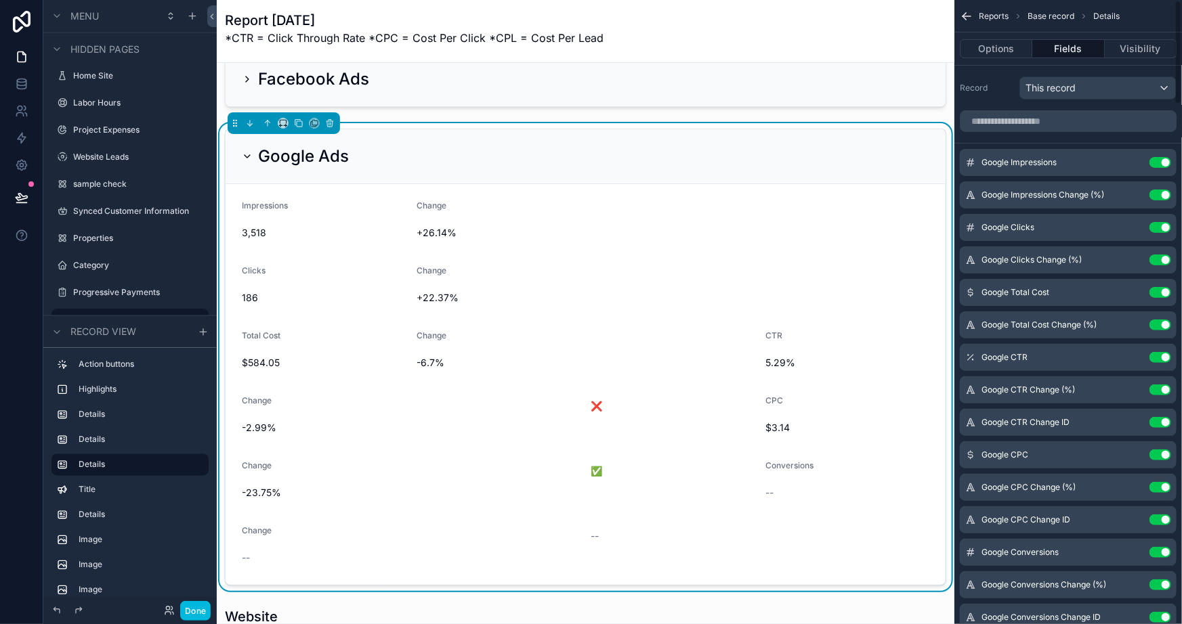
click at [0, 0] on icon "scrollable content" at bounding box center [0, 0] width 0 height 0
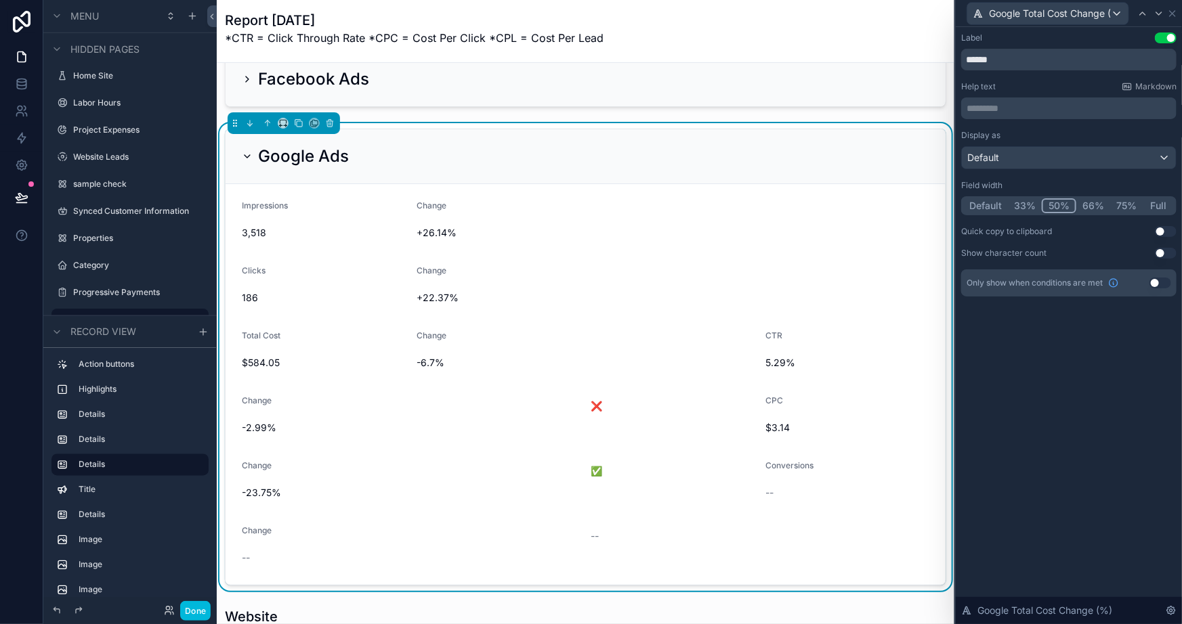
click at [1119, 207] on button "75%" at bounding box center [1126, 205] width 33 height 15
click at [1174, 9] on icon at bounding box center [1172, 13] width 11 height 11
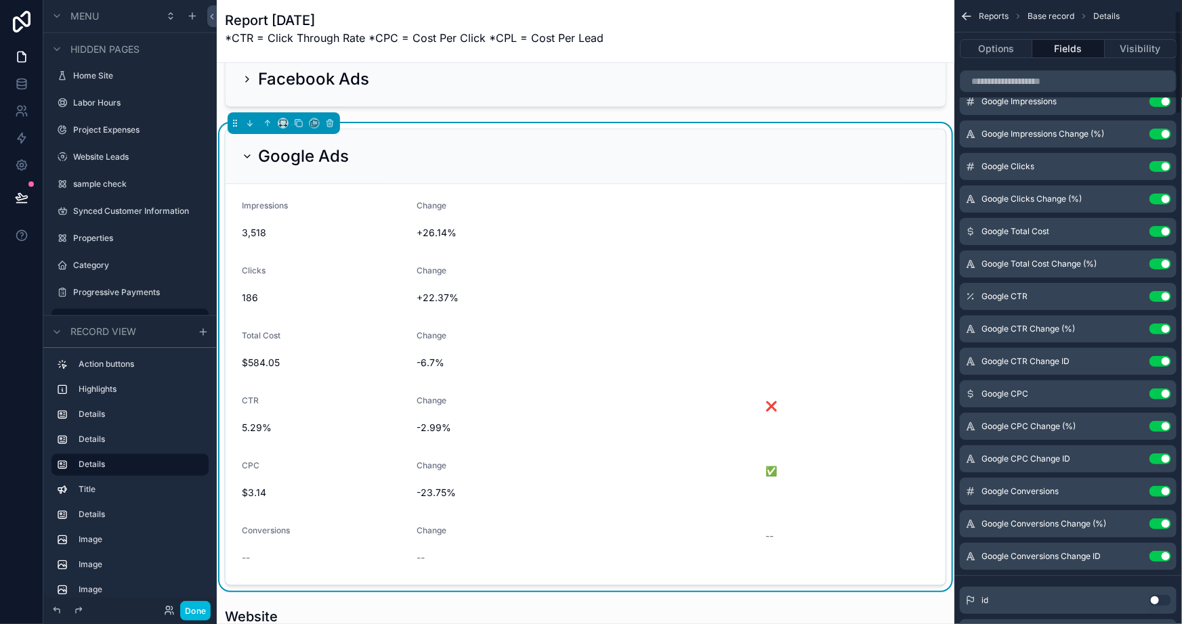
scroll to position [61, 0]
click at [1159, 361] on button "Use setting" at bounding box center [1160, 361] width 22 height 11
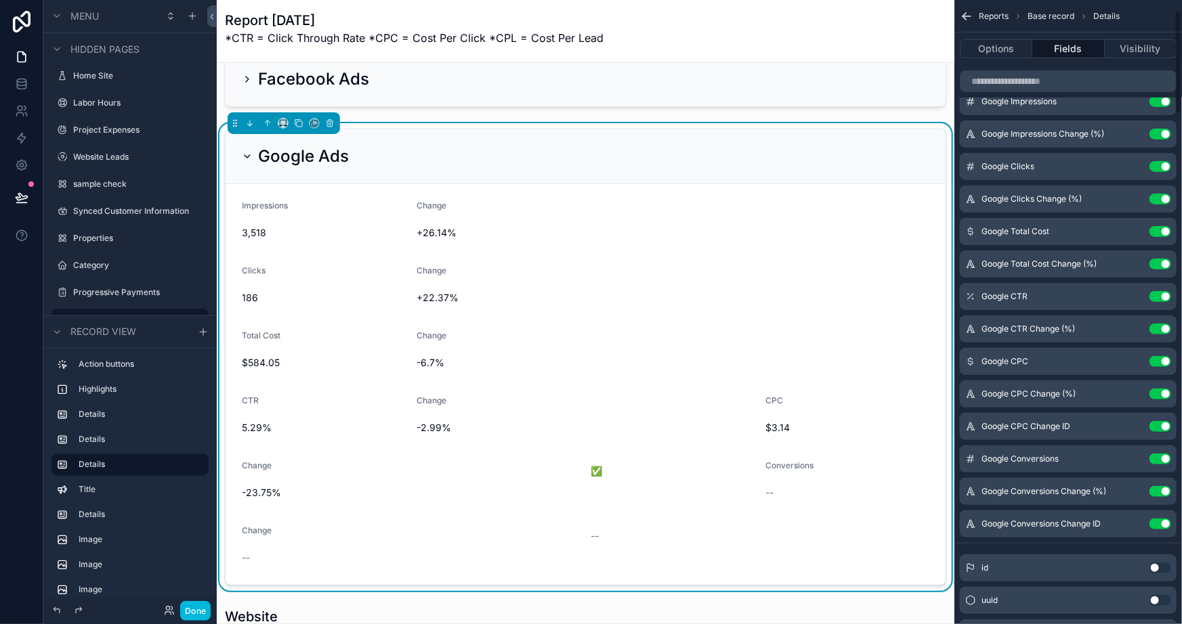
click at [0, 0] on icon "scrollable content" at bounding box center [0, 0] width 0 height 0
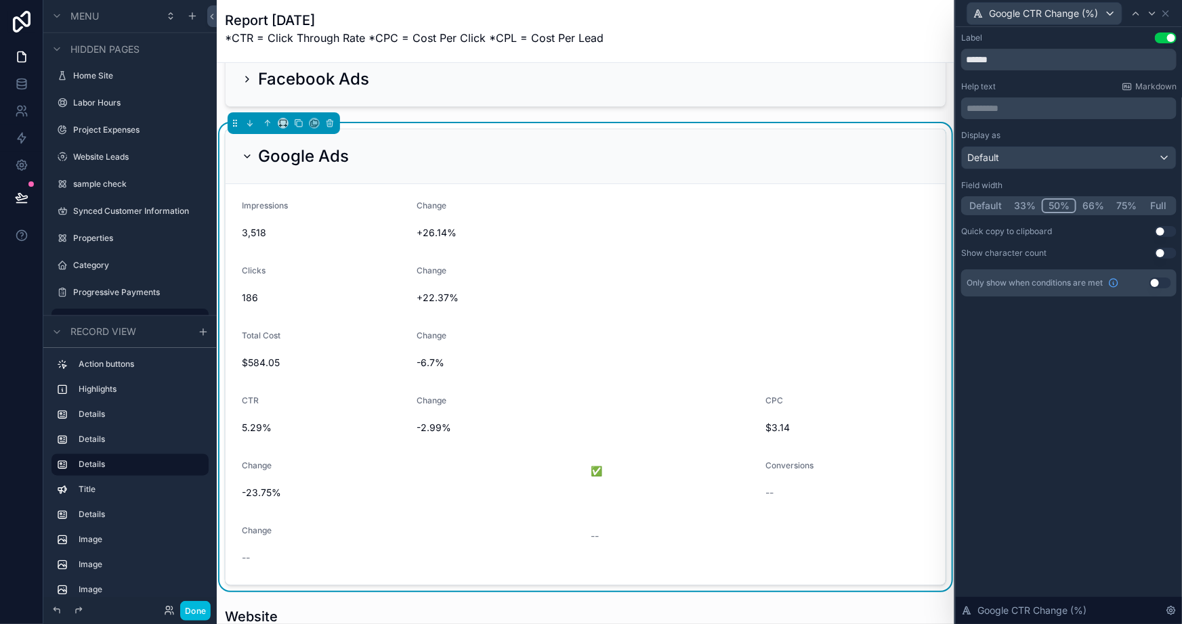
click at [1128, 210] on button "75%" at bounding box center [1126, 205] width 33 height 15
click at [1165, 11] on icon at bounding box center [1165, 13] width 11 height 11
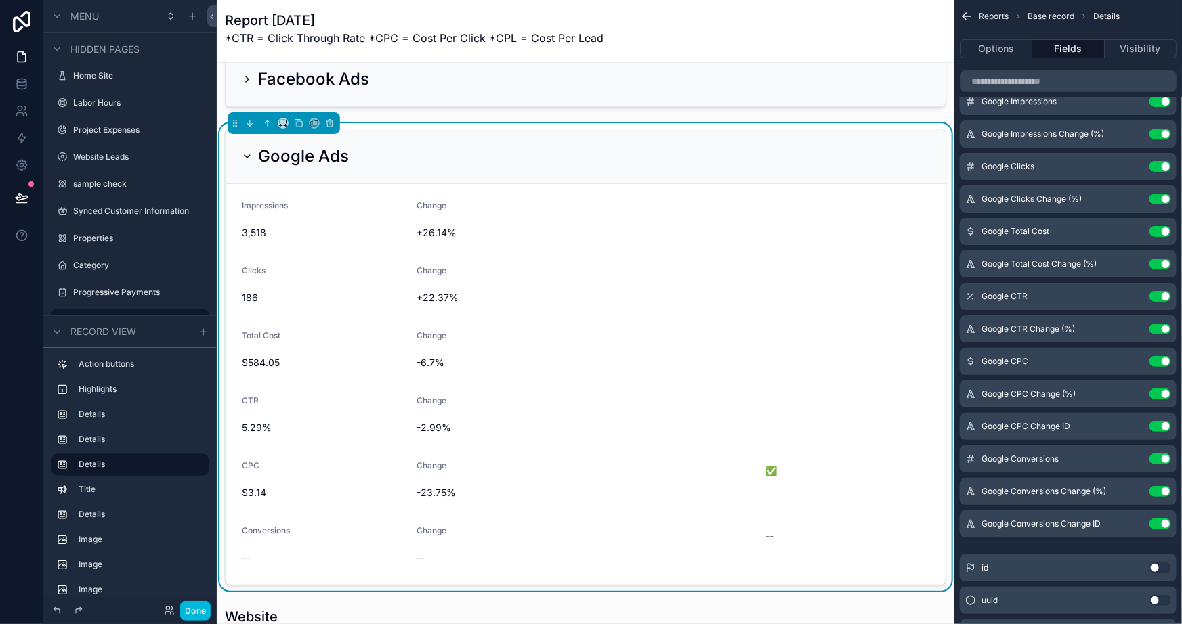
click at [1159, 425] on button "Use setting" at bounding box center [1160, 426] width 22 height 11
click at [0, 0] on icon "scrollable content" at bounding box center [0, 0] width 0 height 0
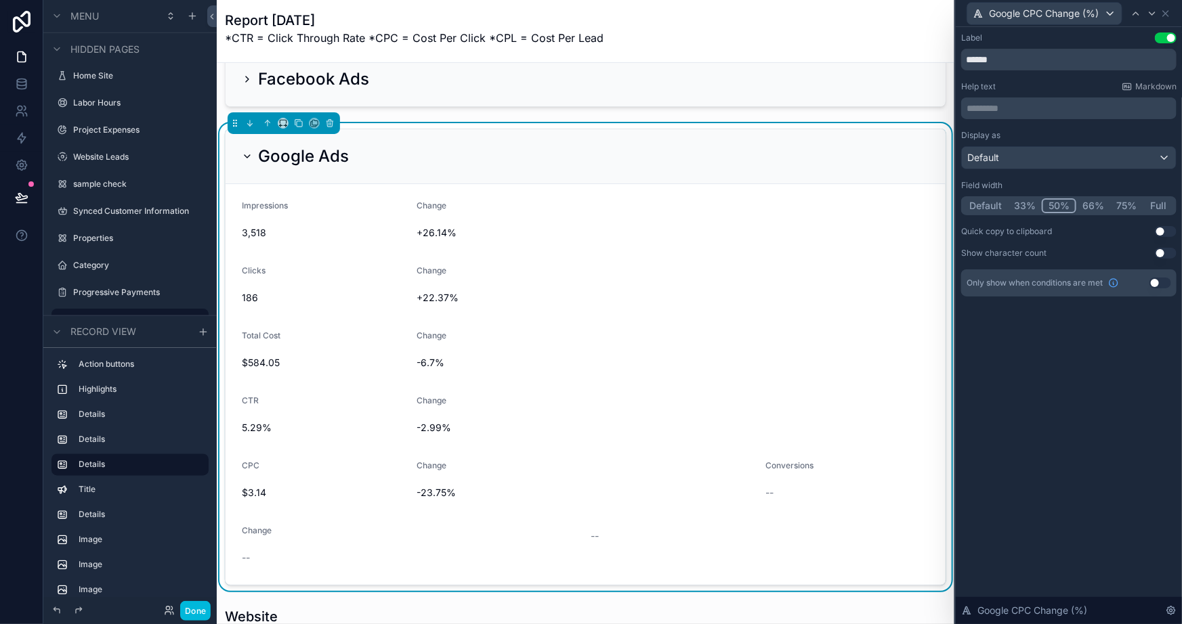
click at [1125, 208] on button "75%" at bounding box center [1126, 205] width 33 height 15
click at [1167, 10] on icon at bounding box center [1165, 13] width 11 height 11
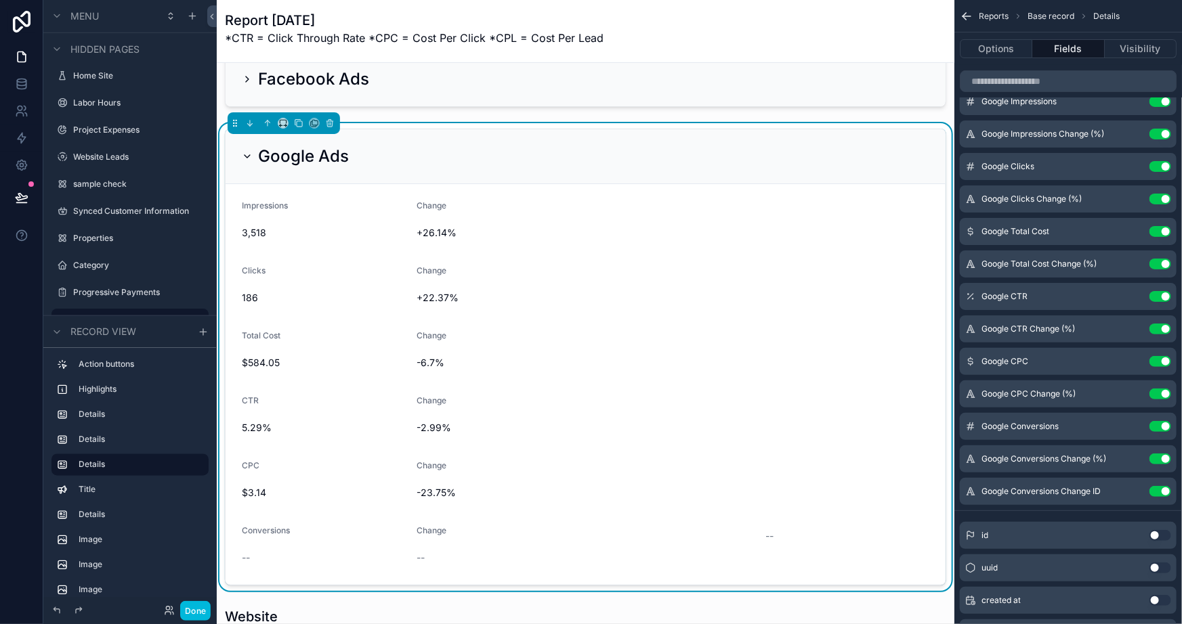
click at [1153, 486] on button "Use setting" at bounding box center [1160, 491] width 22 height 11
click at [0, 0] on icon "scrollable content" at bounding box center [0, 0] width 0 height 0
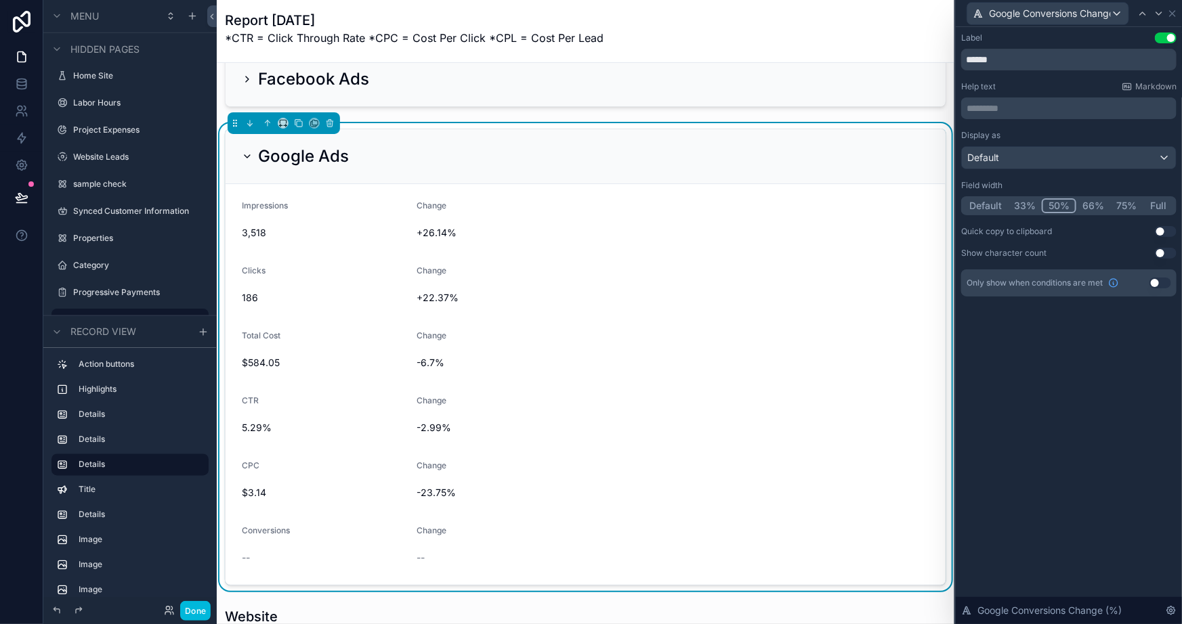
click at [1131, 199] on button "75%" at bounding box center [1126, 205] width 33 height 15
click at [1088, 440] on div "Label Use setting ****** Help text Markdown ********* ﻿ Display as Default Fiel…" at bounding box center [1069, 325] width 226 height 597
click at [1171, 7] on div "Google Conversions Change (%)" at bounding box center [1068, 13] width 215 height 26
click at [1171, 14] on icon at bounding box center [1172, 13] width 5 height 5
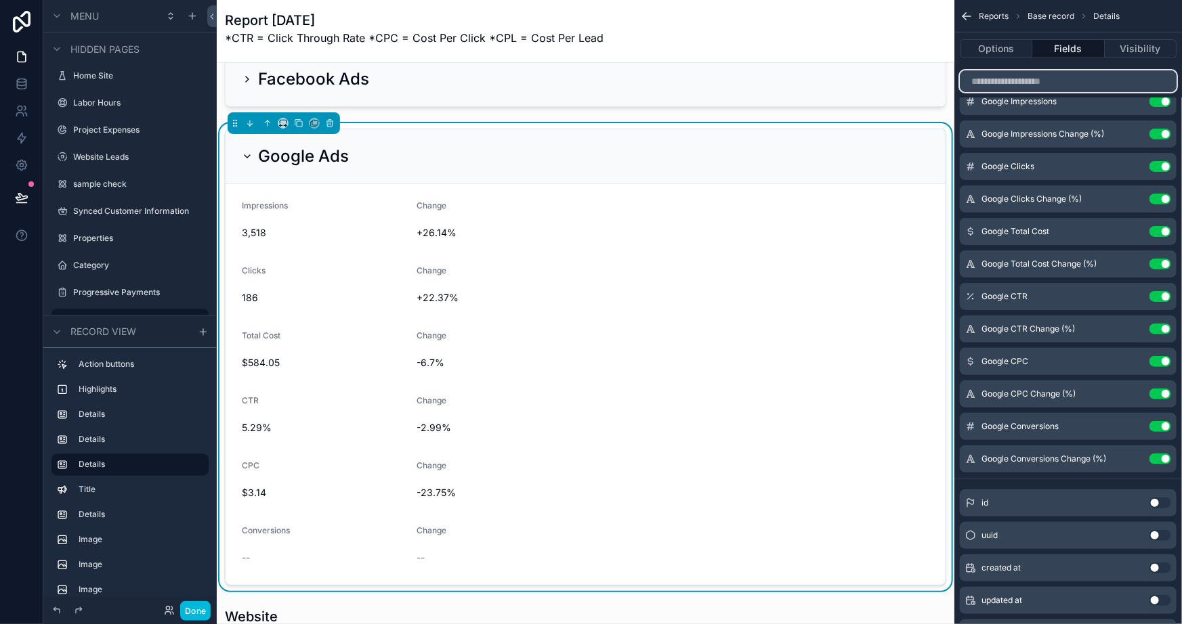
click at [1023, 81] on input "scrollable content" at bounding box center [1068, 81] width 217 height 22
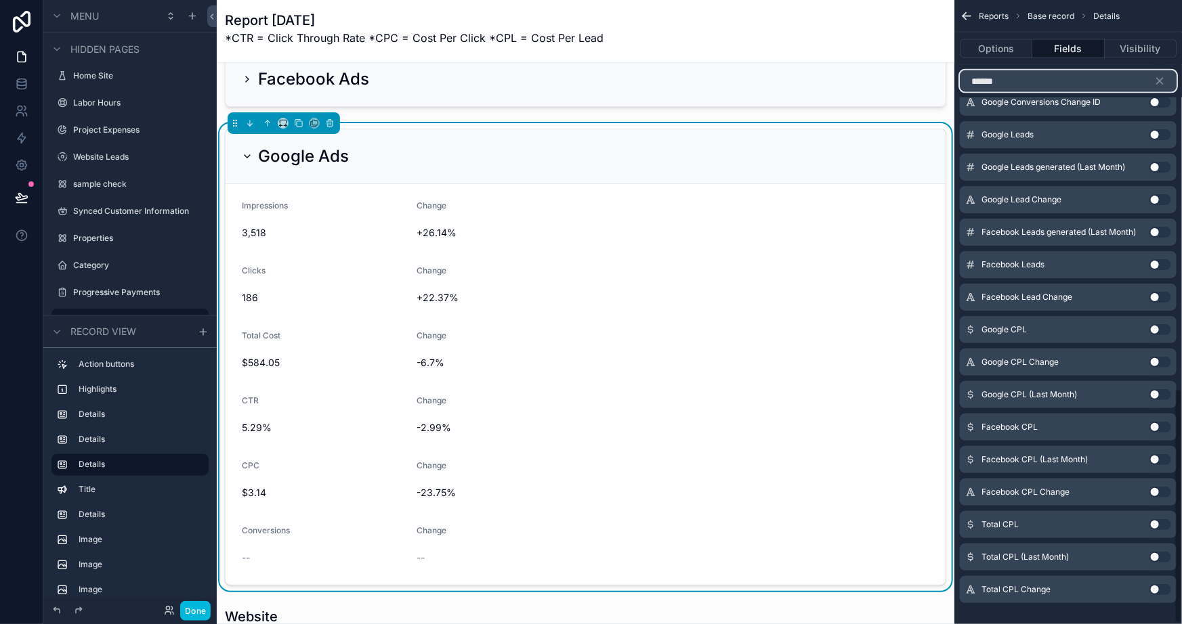
scroll to position [968, 0]
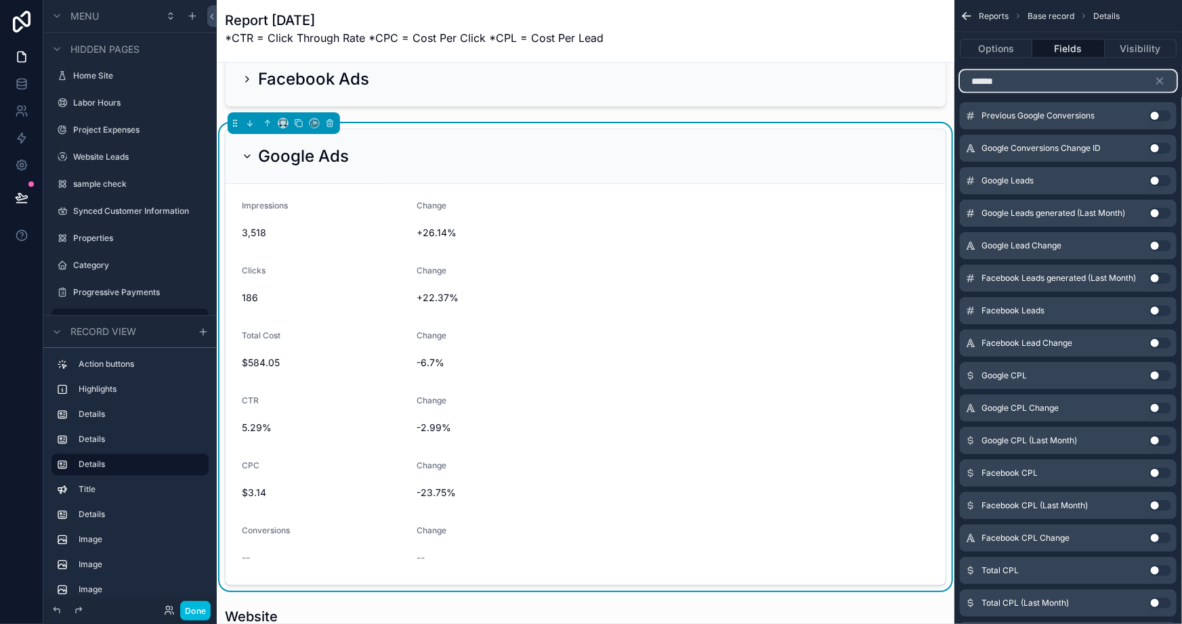
type input "******"
click at [1151, 182] on button "Use setting" at bounding box center [1160, 180] width 22 height 11
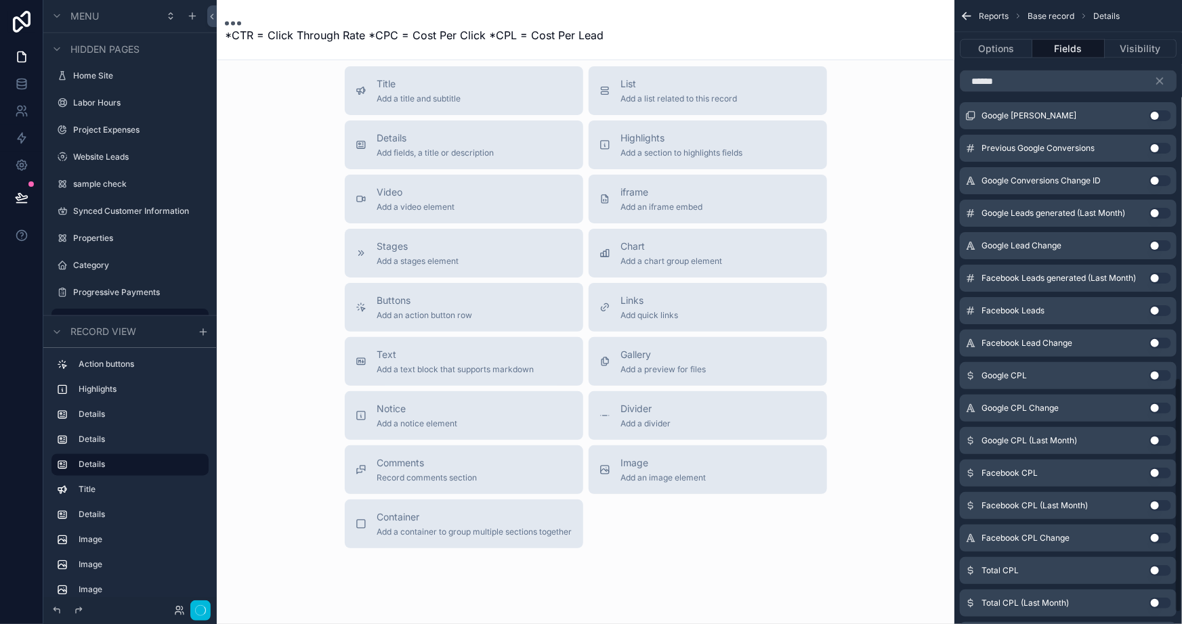
scroll to position [1001, 0]
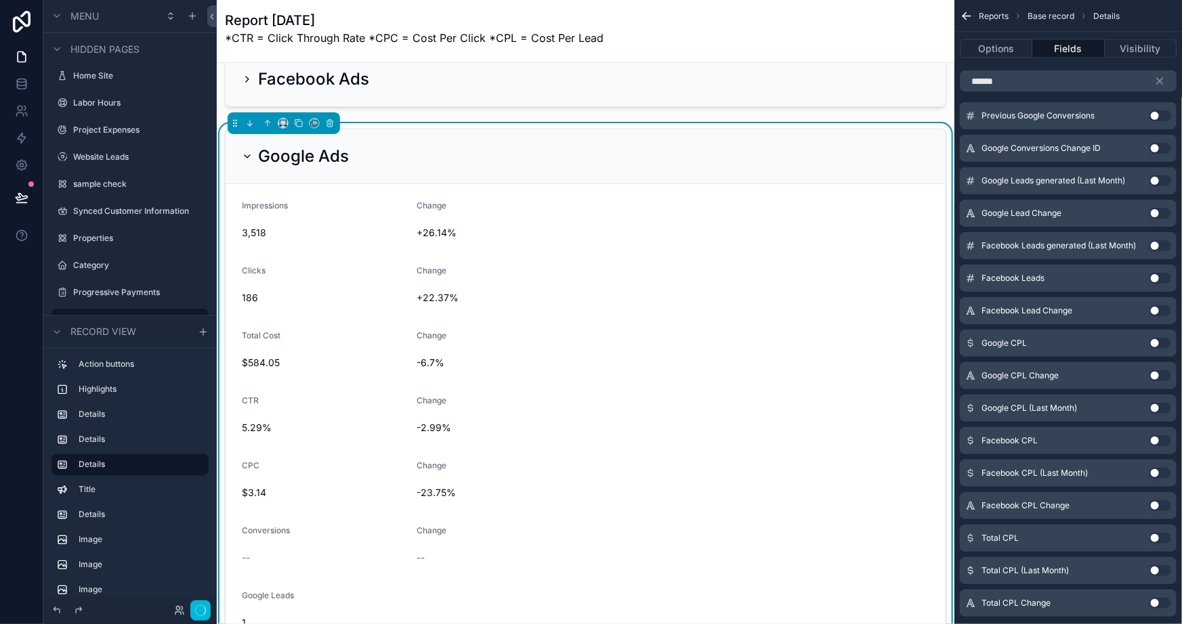
click at [1157, 208] on button "Use setting" at bounding box center [1160, 213] width 22 height 11
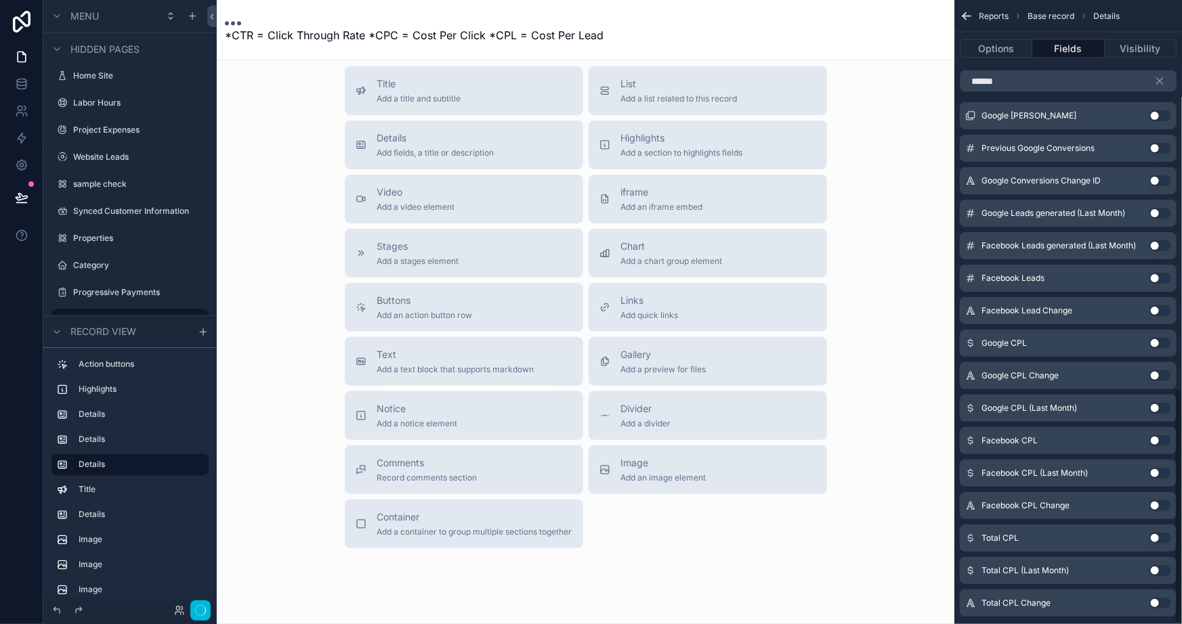
scroll to position [1029, 0]
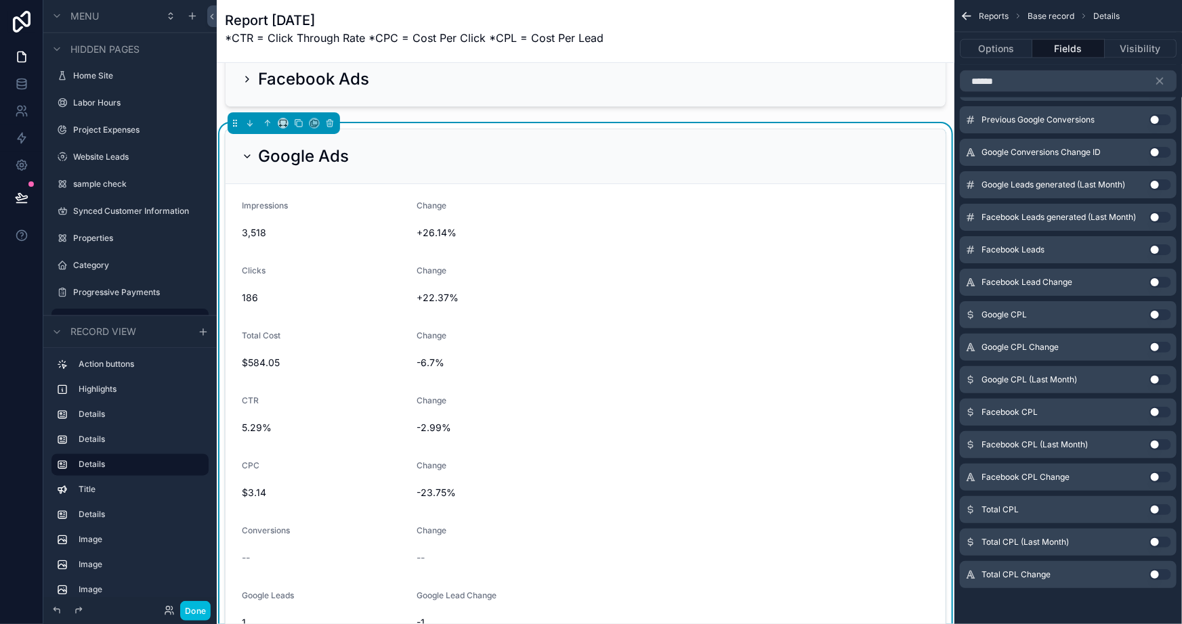
click at [1158, 311] on button "Use setting" at bounding box center [1160, 314] width 22 height 11
click at [1161, 344] on button "Use setting" at bounding box center [1160, 347] width 22 height 11
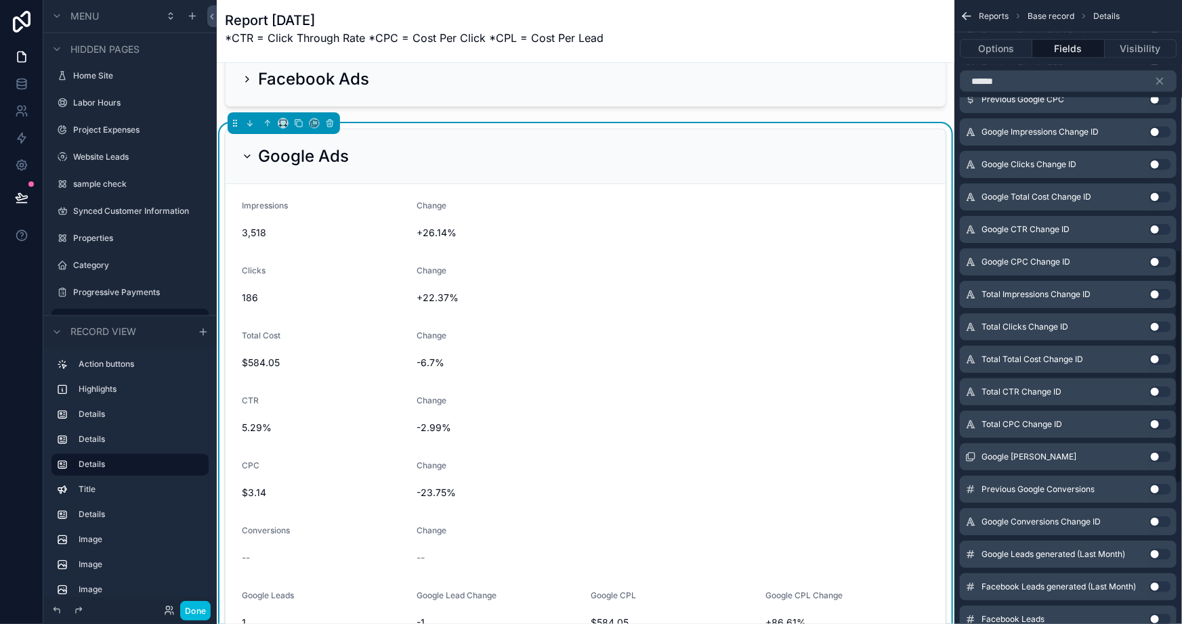
scroll to position [660, 0]
click at [1157, 88] on button "scrollable content" at bounding box center [1164, 81] width 23 height 22
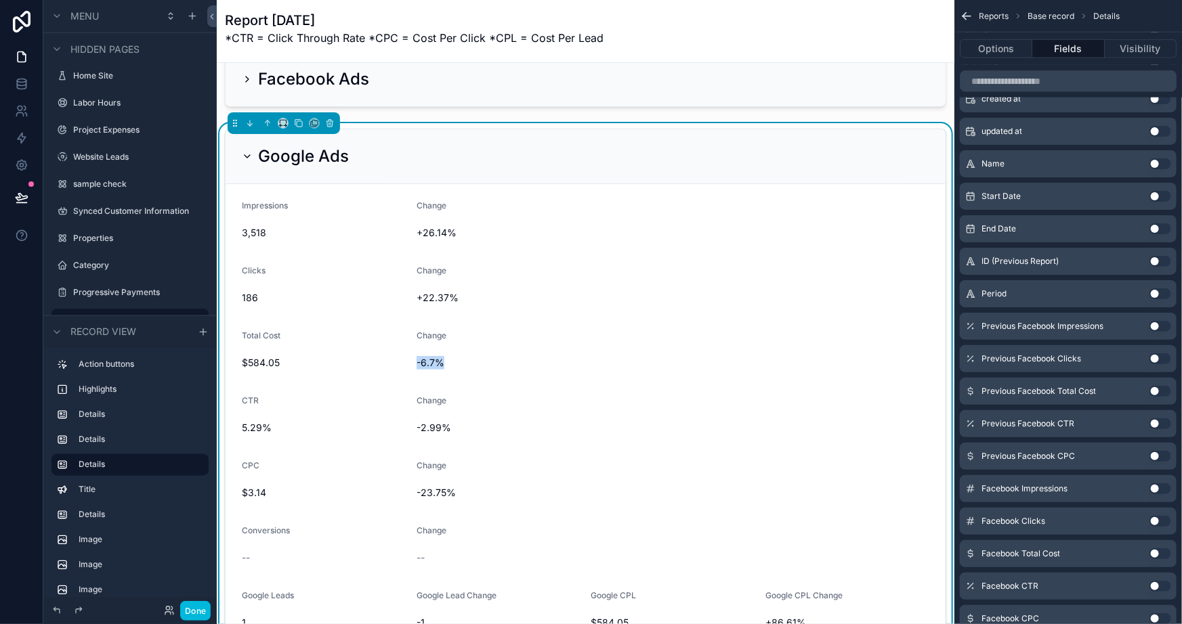
click at [494, 347] on div "Change -6.7%" at bounding box center [672, 351] width 513 height 43
click at [646, 345] on div "Change -6.7%" at bounding box center [672, 351] width 513 height 43
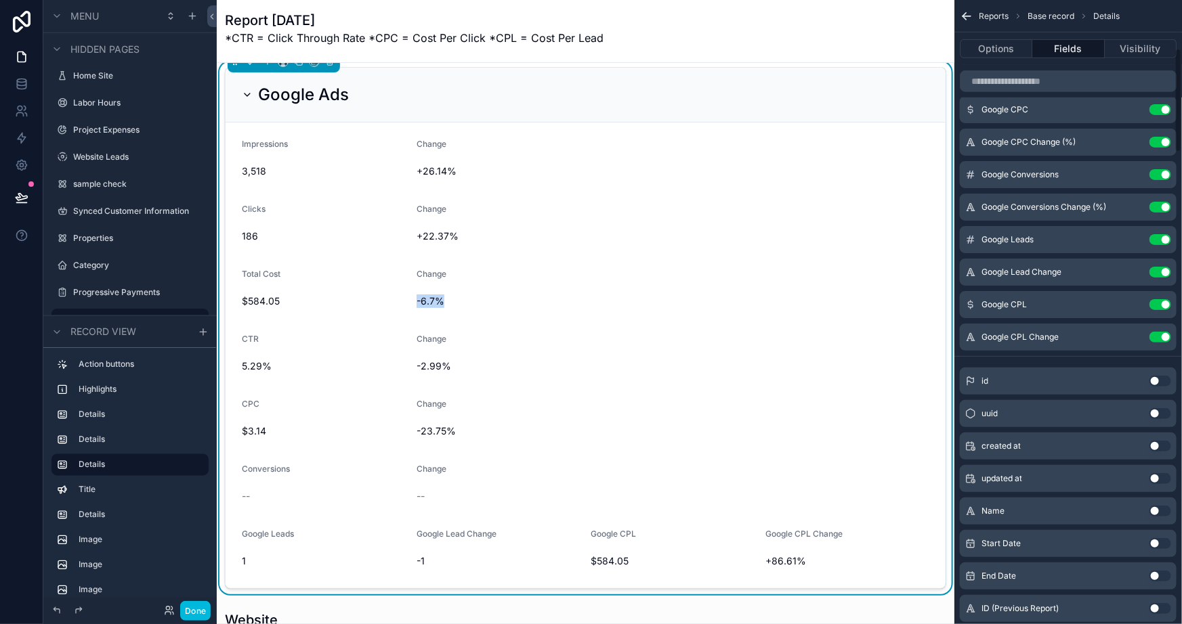
scroll to position [291, 0]
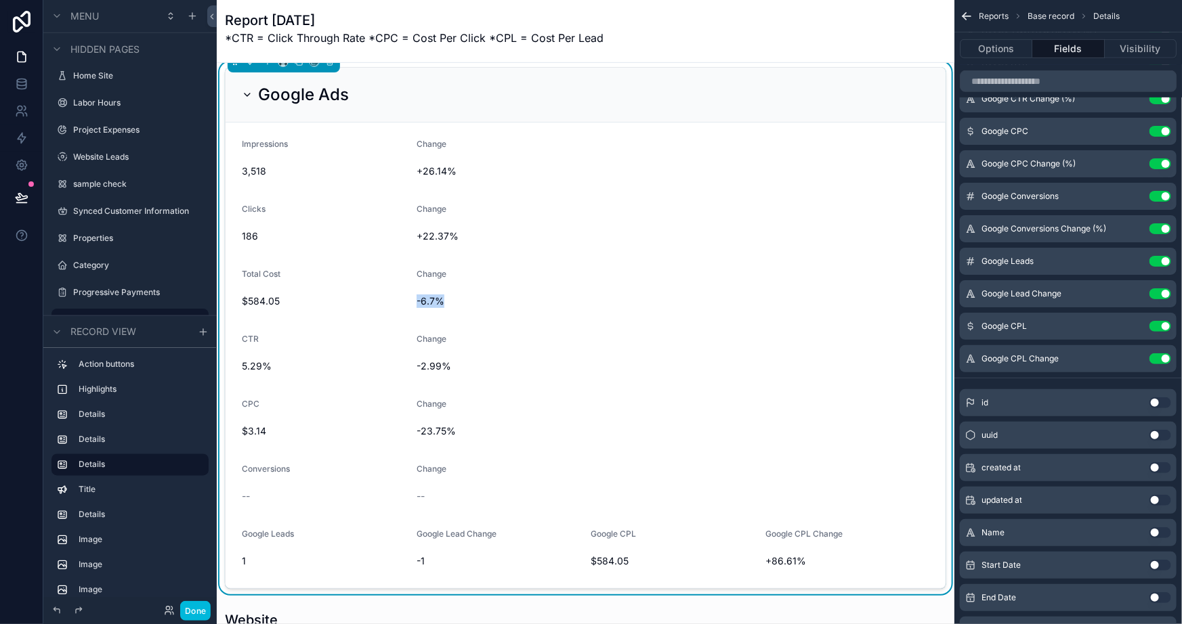
click at [0, 0] on icon "scrollable content" at bounding box center [0, 0] width 0 height 0
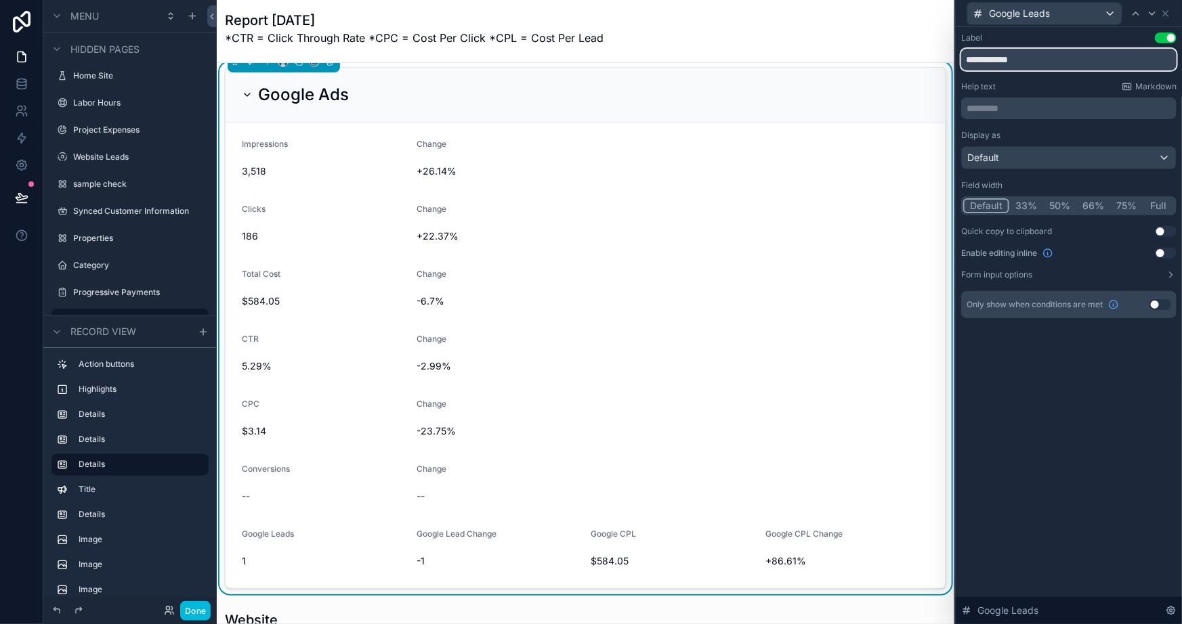
click at [1000, 61] on input "**********" at bounding box center [1068, 60] width 215 height 22
type input "*****"
click at [1047, 423] on div "Label Use setting ***** Help text Markdown ********* ﻿ Display as Default Field…" at bounding box center [1069, 325] width 226 height 597
click at [1152, 9] on icon at bounding box center [1152, 13] width 11 height 11
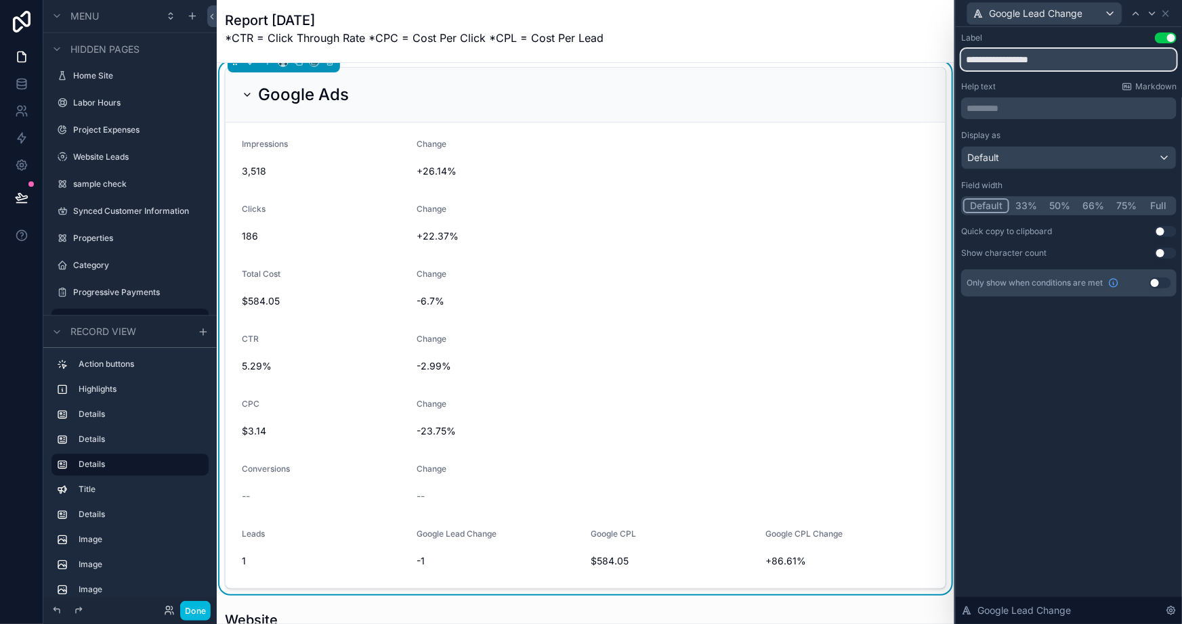
click at [1090, 50] on input "**********" at bounding box center [1068, 60] width 215 height 22
click at [1048, 465] on div "**********" at bounding box center [1069, 325] width 226 height 597
click at [1044, 61] on input "**********" at bounding box center [1068, 60] width 215 height 22
type input "******"
click at [1054, 408] on div "Label Use setting ****** Help text Markdown ********* ﻿ Display as Default Fiel…" at bounding box center [1069, 325] width 226 height 597
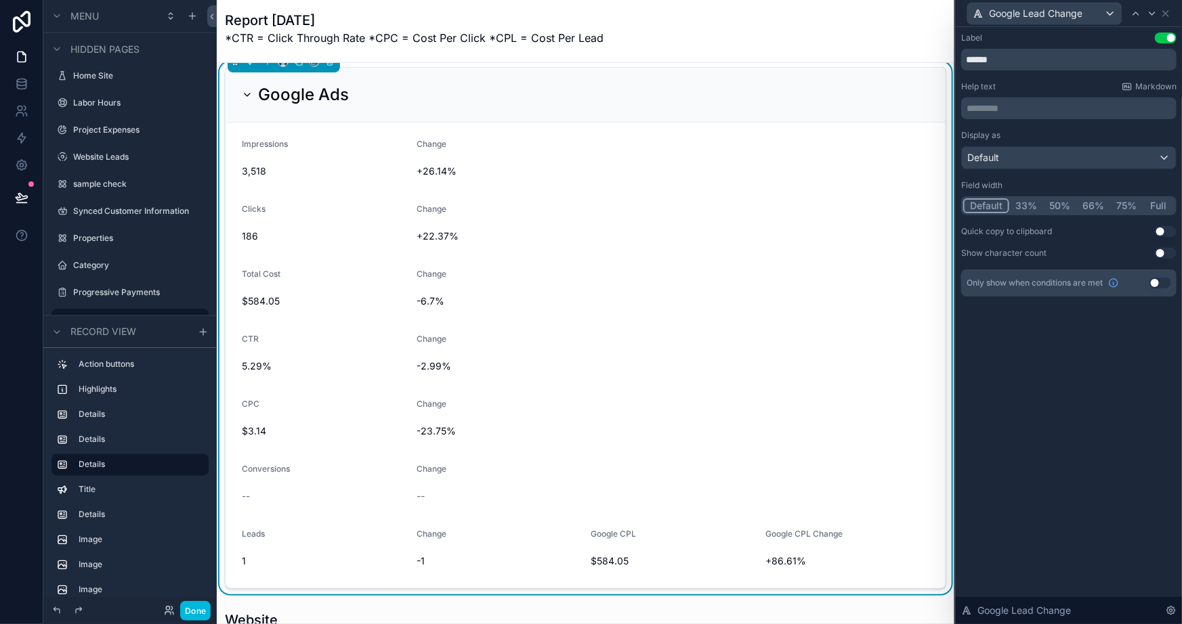
click at [647, 414] on div "Change -23.75%" at bounding box center [672, 420] width 513 height 43
click at [1152, 12] on icon at bounding box center [1152, 13] width 11 height 11
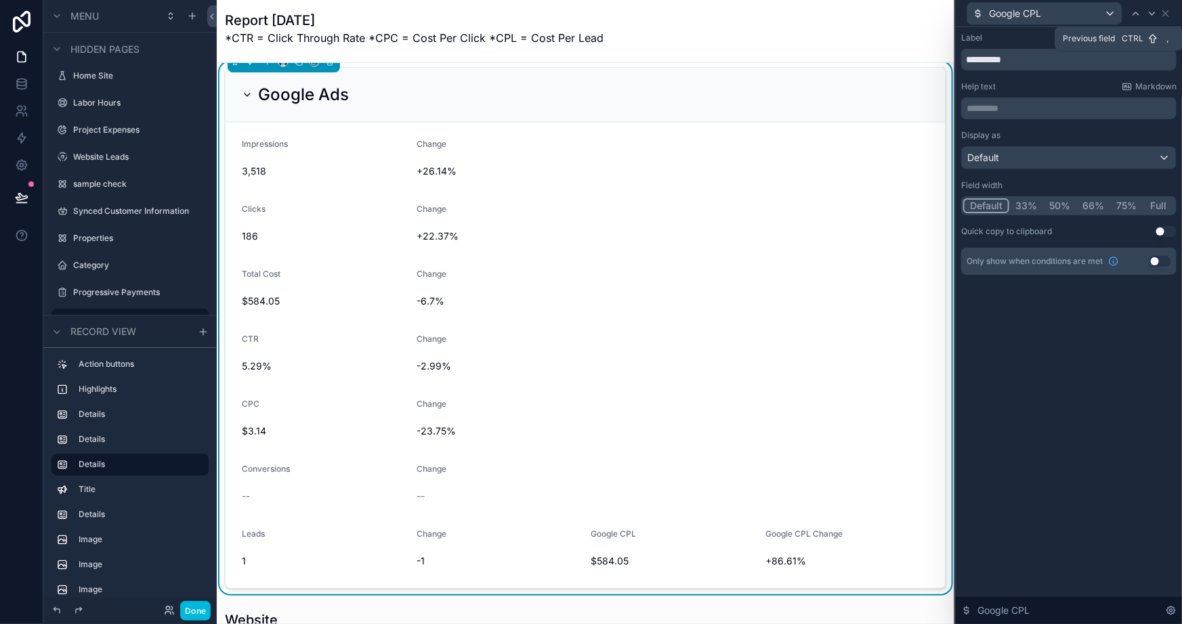
click at [1136, 10] on icon at bounding box center [1135, 13] width 11 height 11
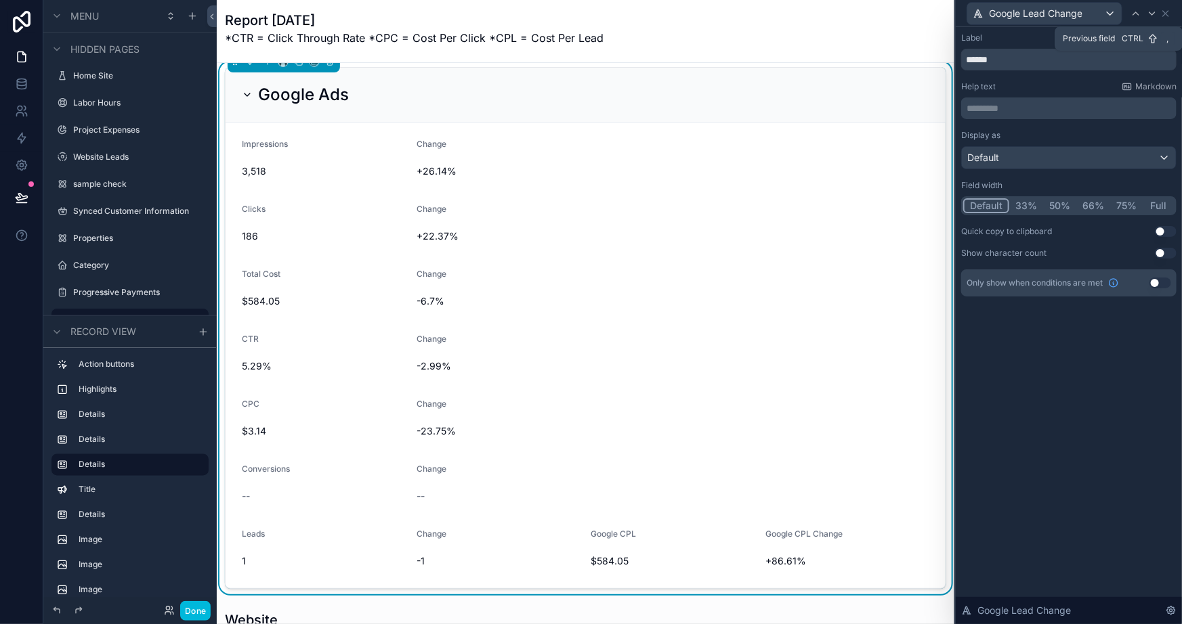
click at [1133, 12] on icon at bounding box center [1135, 13] width 11 height 11
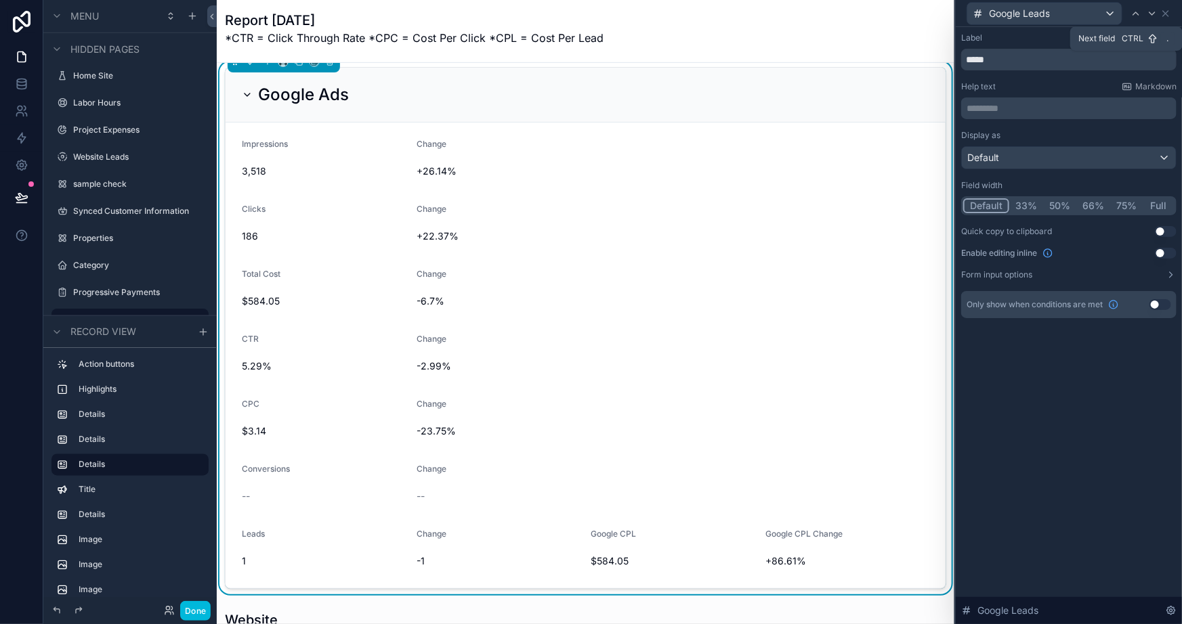
click at [1150, 13] on icon at bounding box center [1151, 13] width 5 height 3
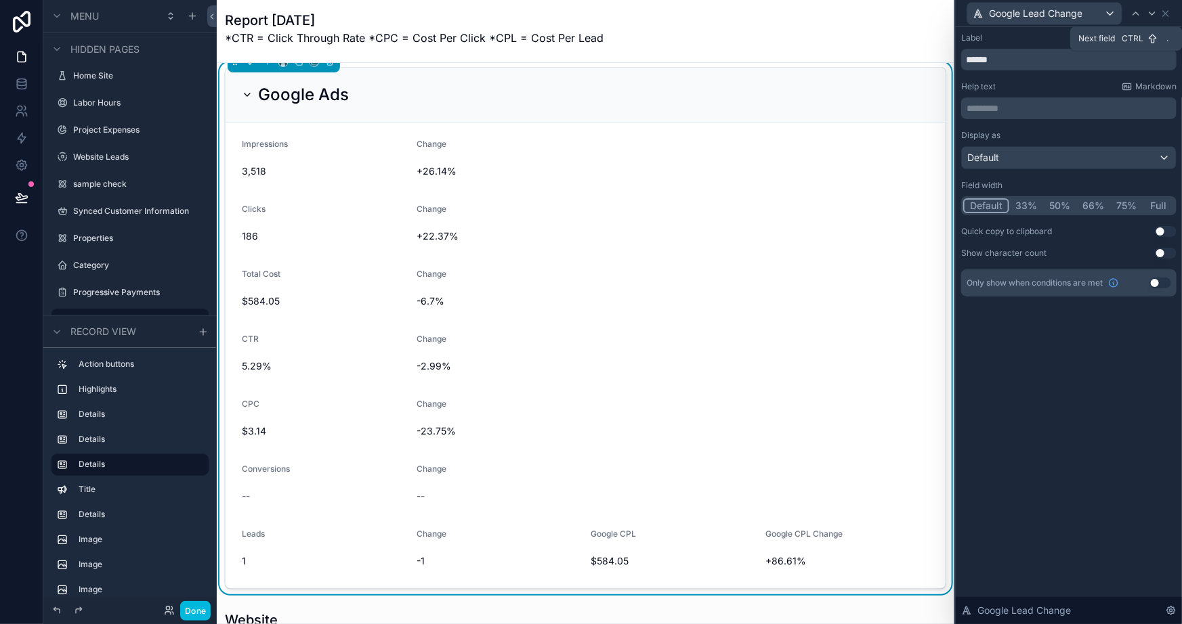
click at [1150, 13] on icon at bounding box center [1151, 13] width 5 height 3
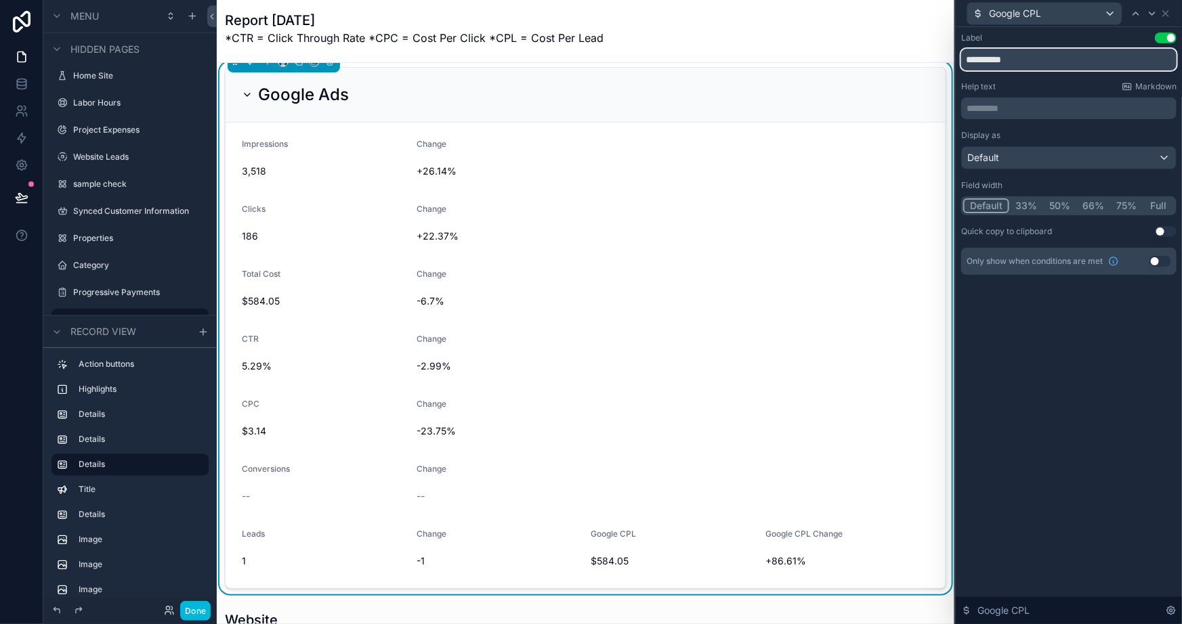
click at [1002, 60] on input "**********" at bounding box center [1068, 60] width 215 height 22
type input "***"
click at [1153, 15] on icon at bounding box center [1152, 13] width 11 height 11
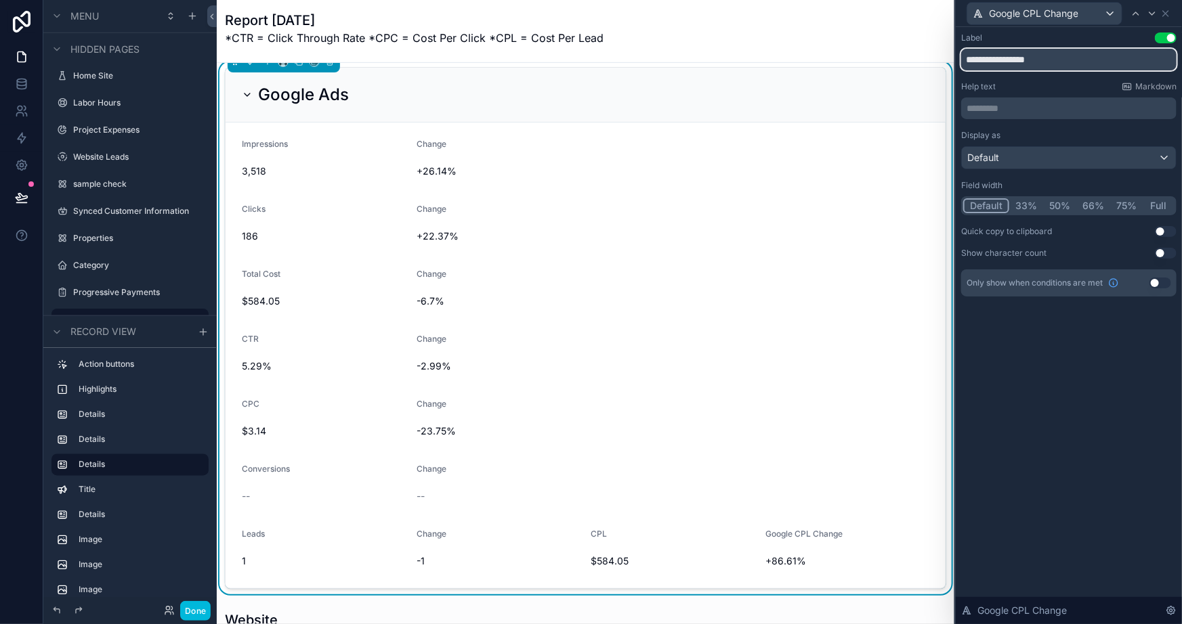
click at [1023, 59] on input "**********" at bounding box center [1068, 60] width 215 height 22
type input "******"
click at [1125, 207] on button "75%" at bounding box center [1126, 205] width 33 height 15
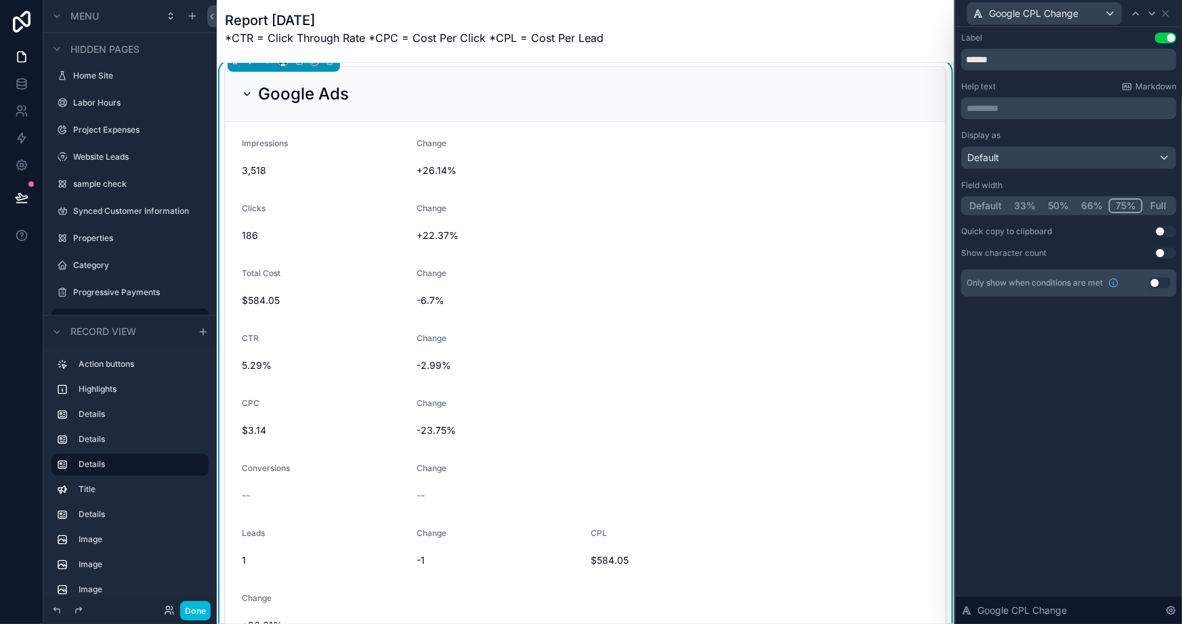
scroll to position [307, 0]
click at [1132, 14] on icon at bounding box center [1135, 13] width 11 height 11
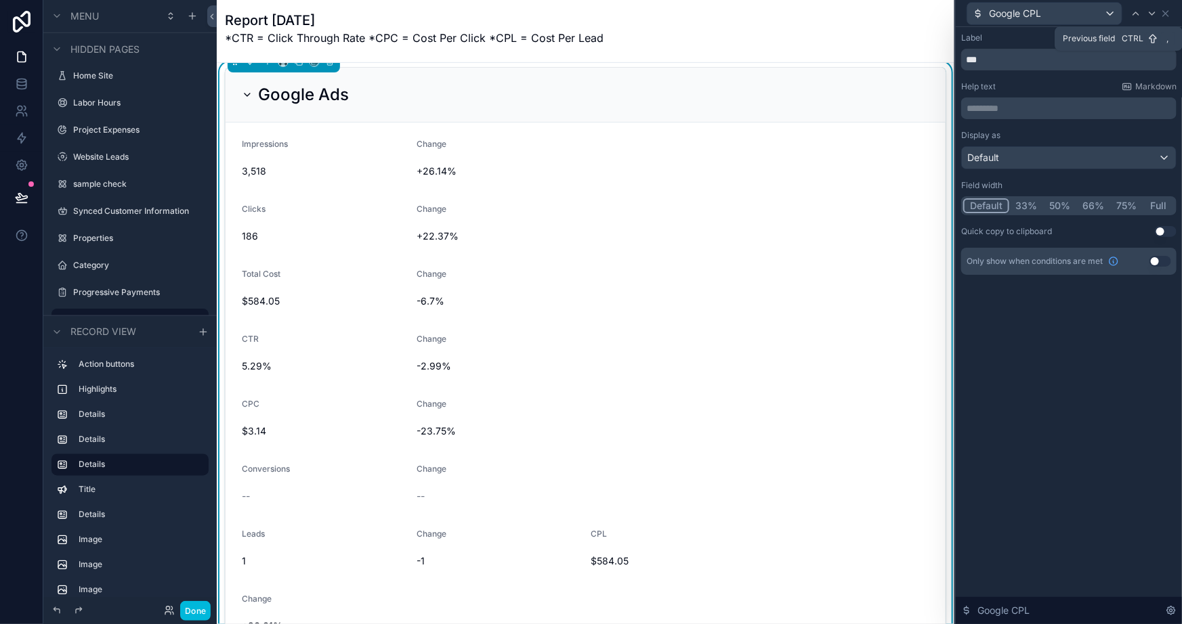
click at [1132, 14] on icon at bounding box center [1135, 13] width 11 height 11
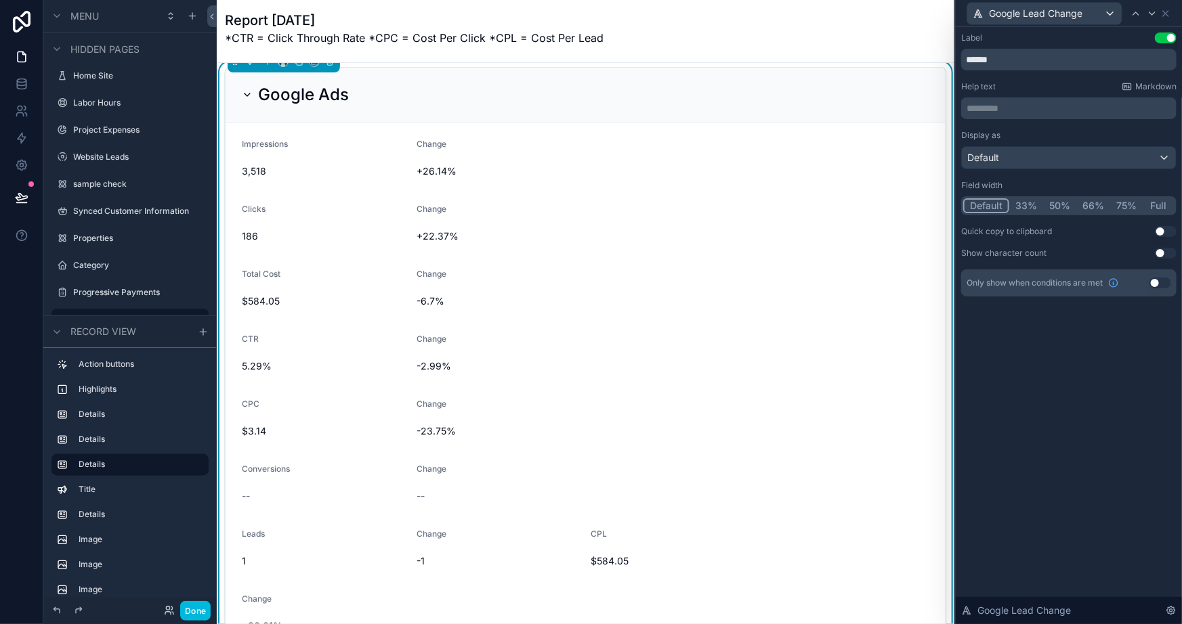
click at [1125, 201] on button "75%" at bounding box center [1126, 205] width 33 height 15
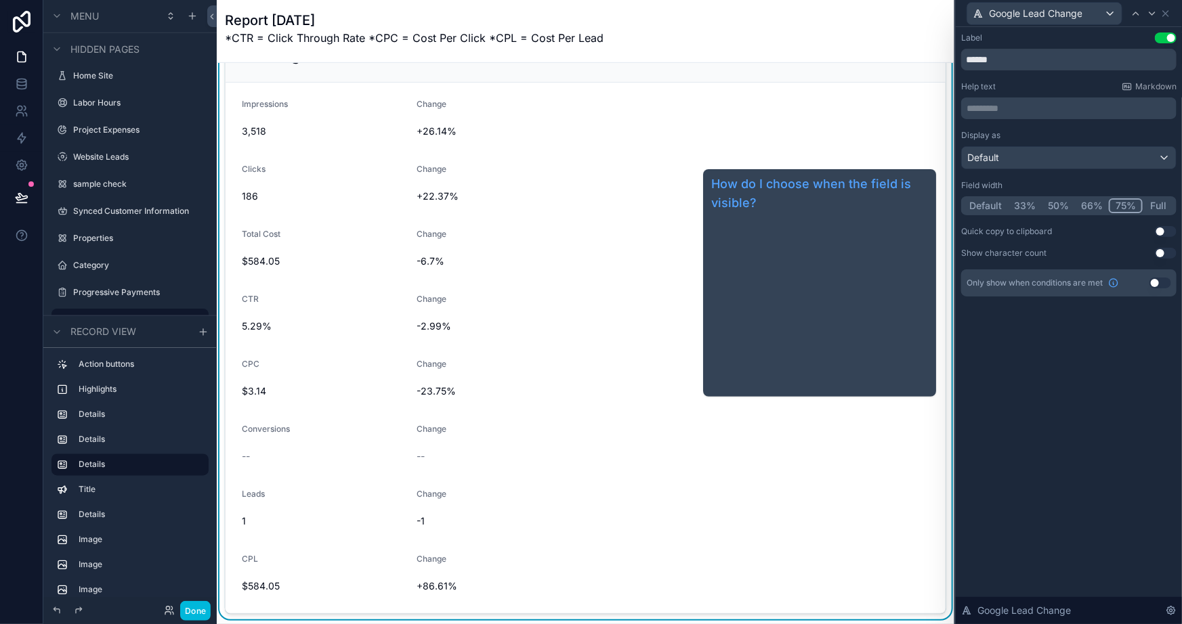
scroll to position [369, 0]
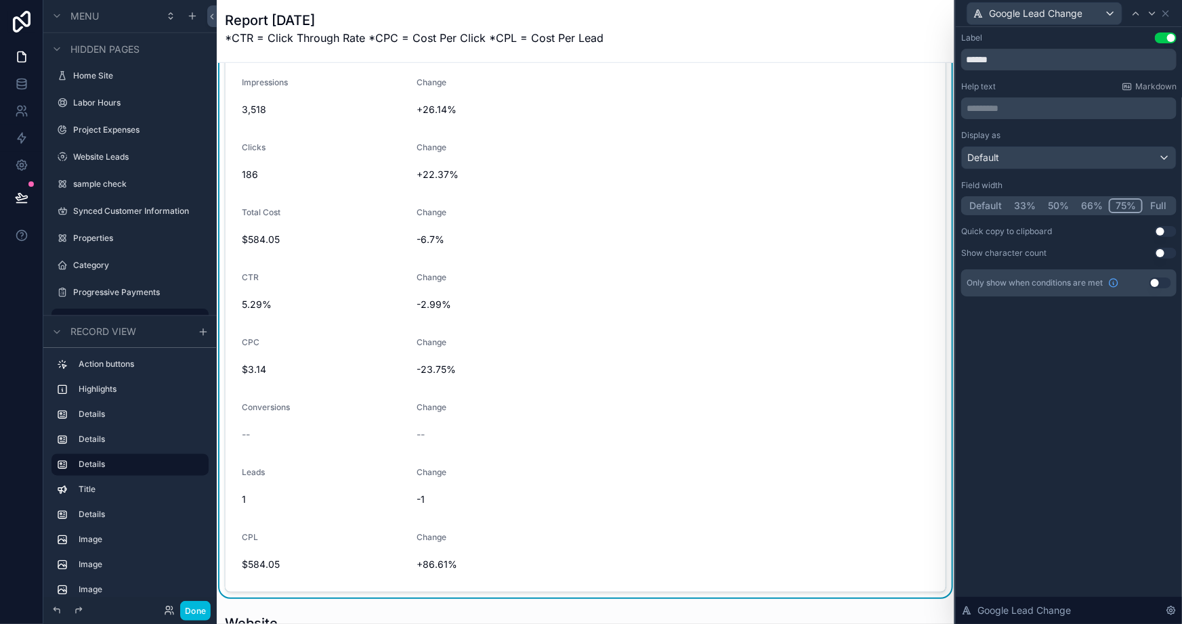
click at [1084, 396] on div "Label Use setting ****** Help text Markdown ********* ﻿ Display as Default Fiel…" at bounding box center [1069, 325] width 226 height 597
click at [1070, 435] on div "Label Use setting ****** Help text Markdown ********* ﻿ Display as Default Fiel…" at bounding box center [1069, 325] width 226 height 597
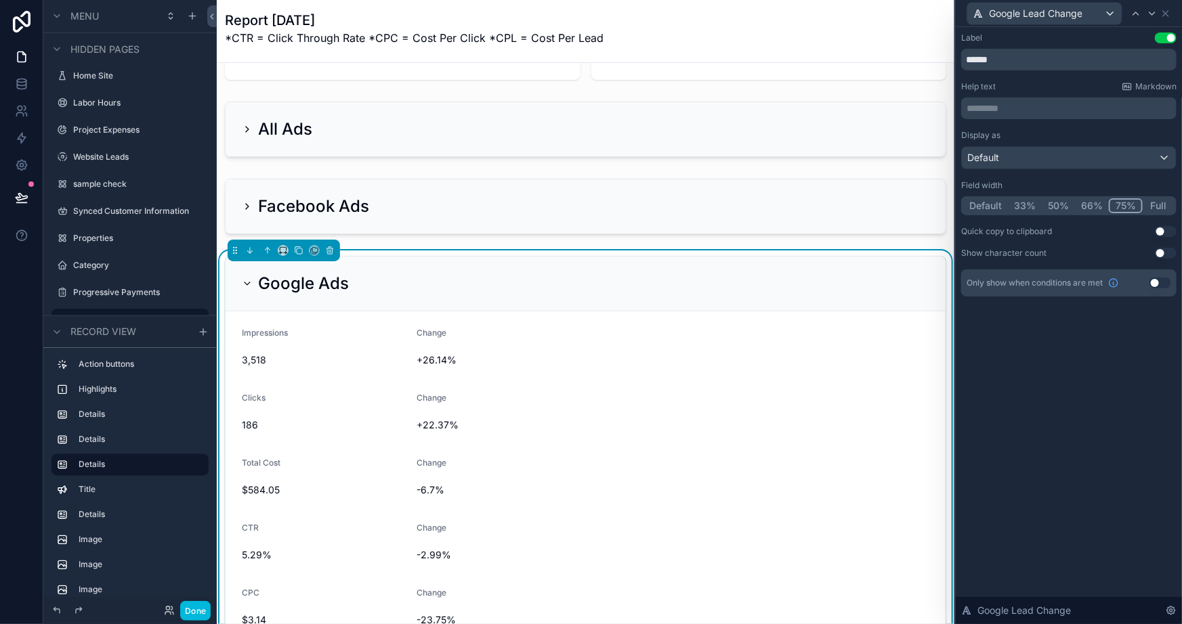
scroll to position [246, 0]
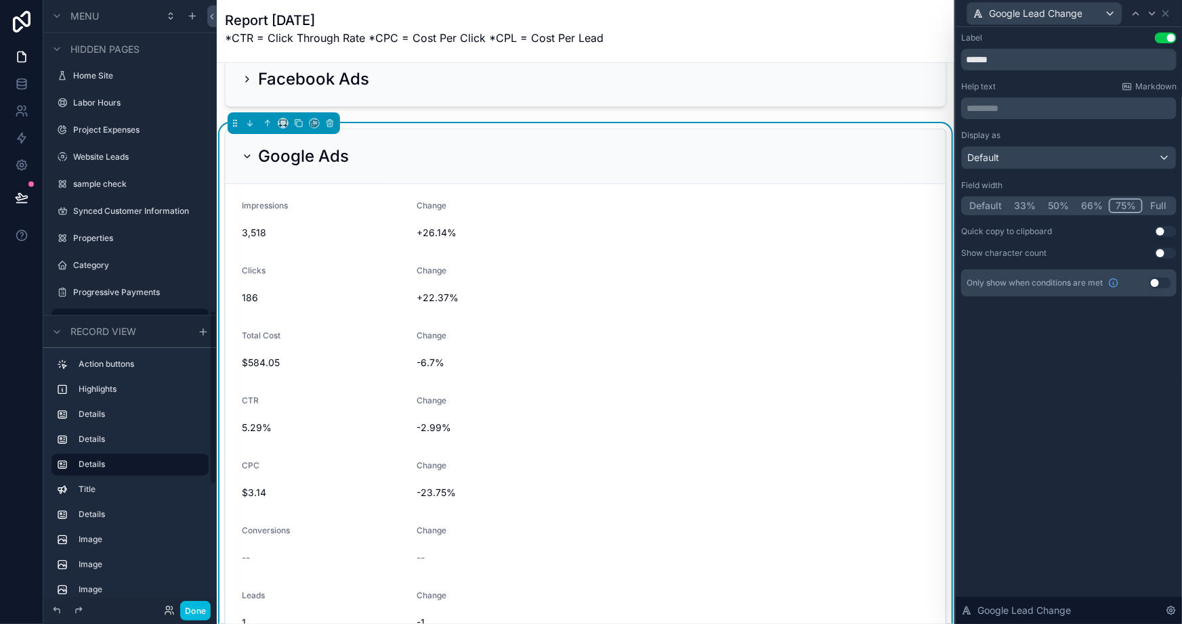
click at [249, 151] on icon "scrollable content" at bounding box center [247, 156] width 11 height 11
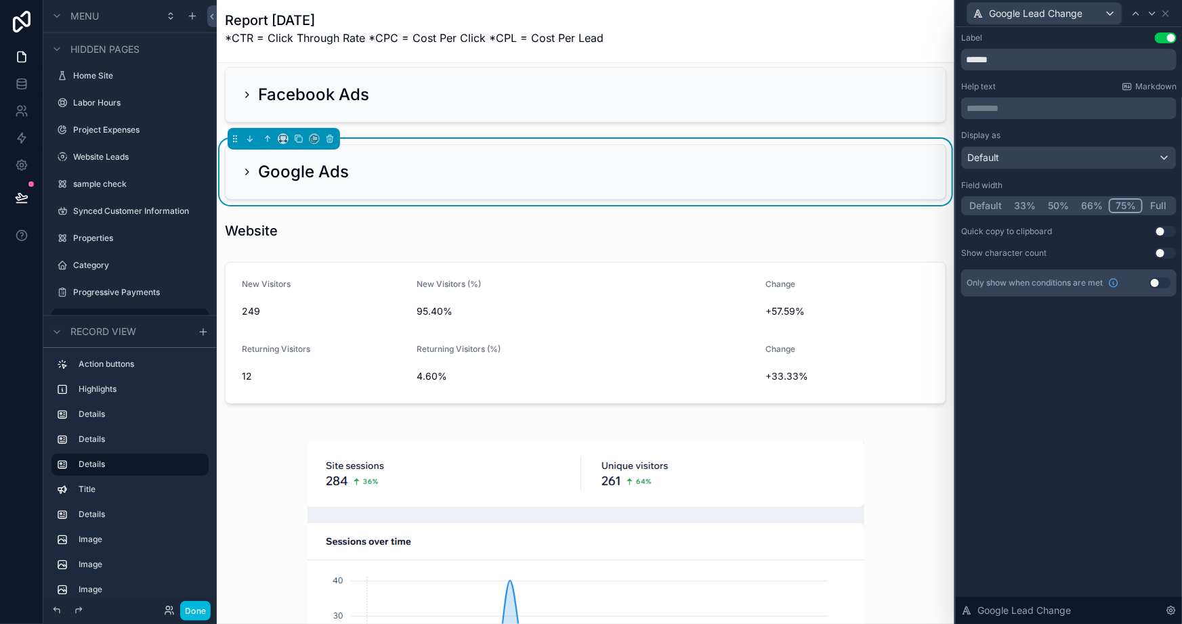
scroll to position [184, 0]
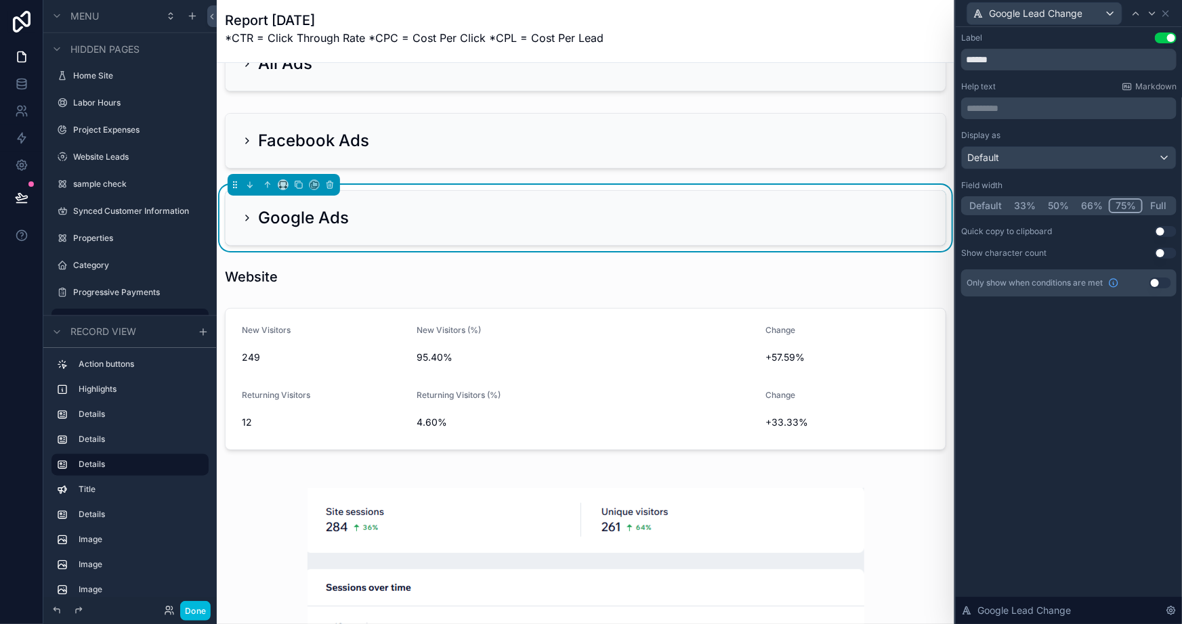
click at [253, 222] on div "Google Ads" at bounding box center [295, 218] width 107 height 22
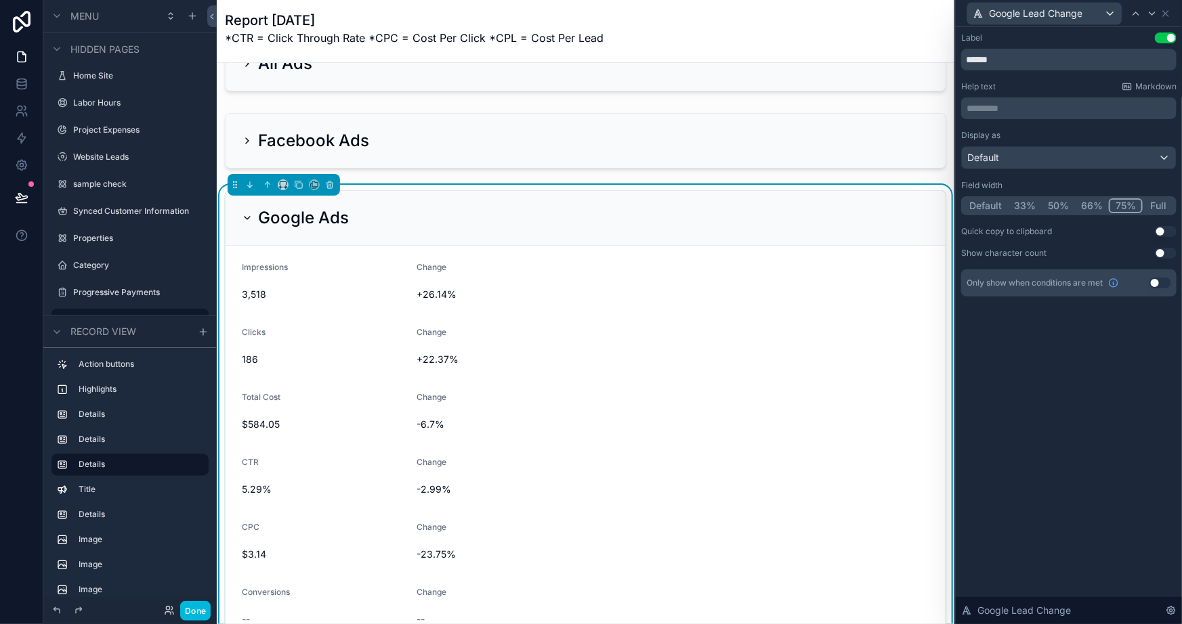
click at [258, 223] on h2 "Google Ads" at bounding box center [303, 218] width 91 height 22
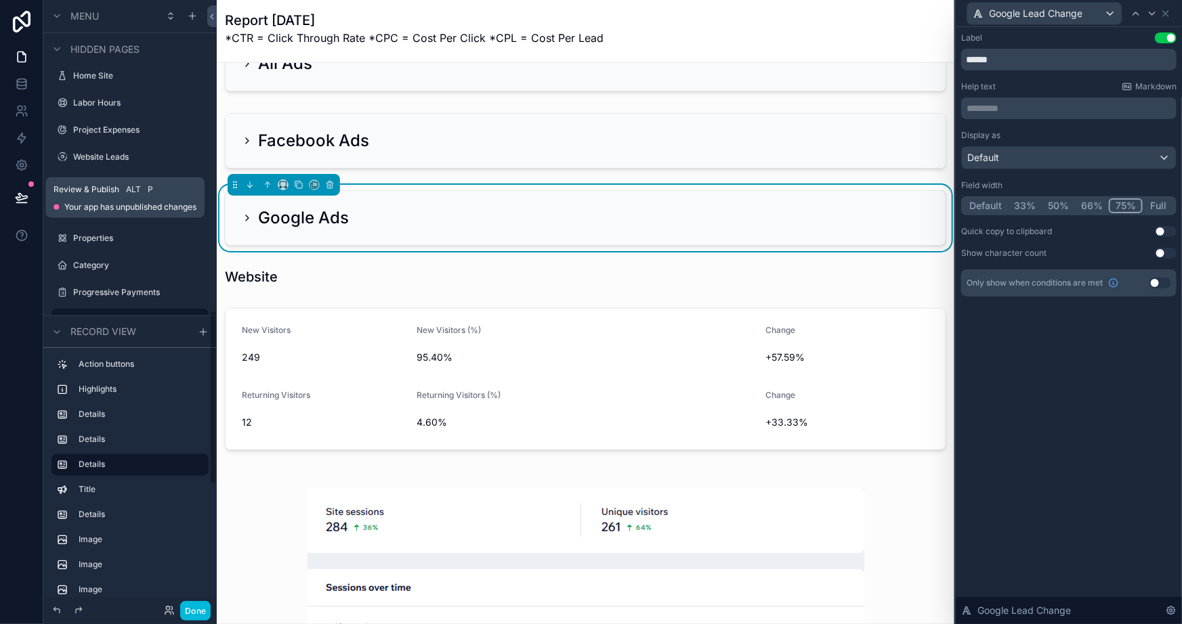
click at [14, 200] on button at bounding box center [22, 198] width 30 height 38
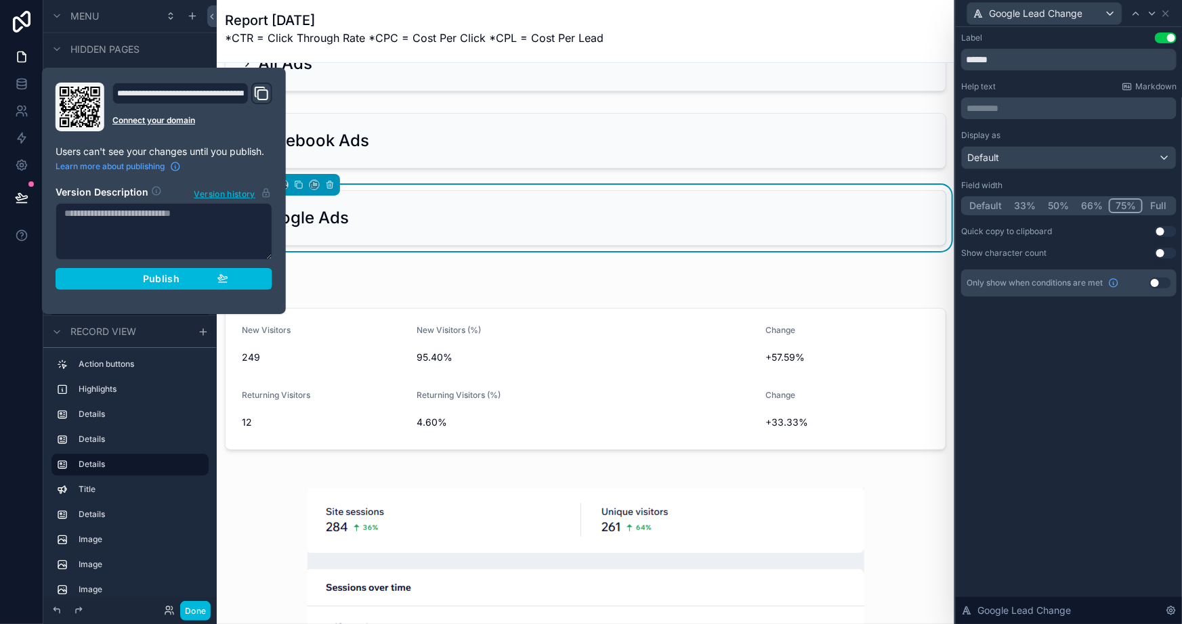
click at [171, 274] on span "Publish" at bounding box center [161, 279] width 37 height 12
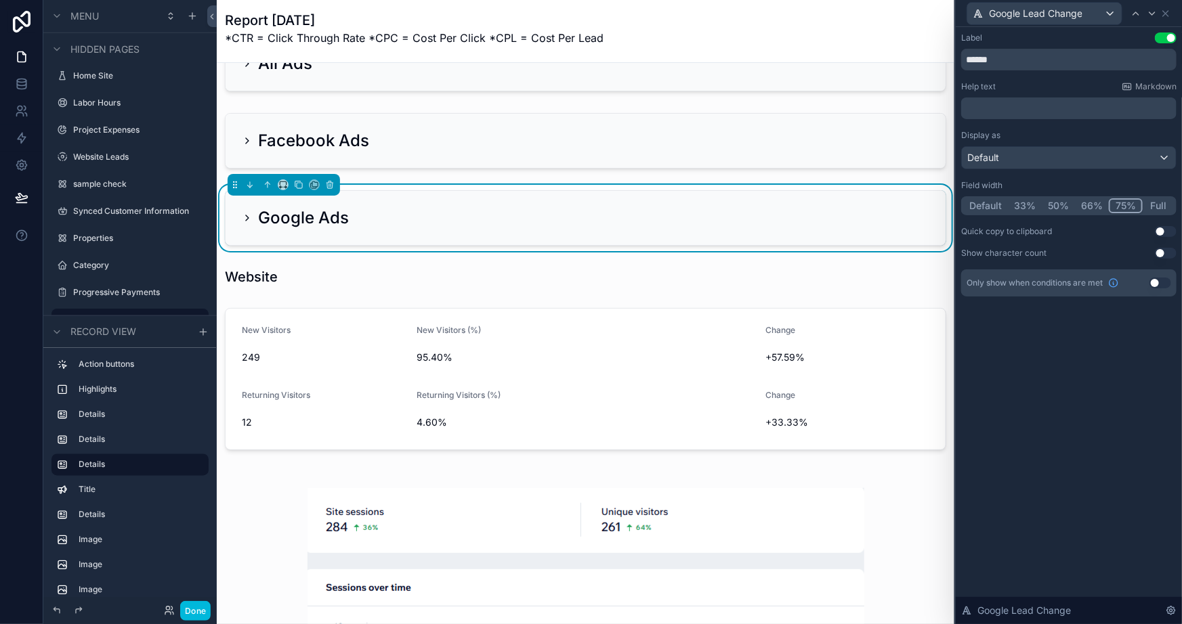
click at [1023, 446] on div "Label Use setting ****** Help text Markdown ﻿ Display as Default Field width De…" at bounding box center [1069, 325] width 226 height 597
click at [520, 116] on div "scrollable content" at bounding box center [585, 141] width 737 height 66
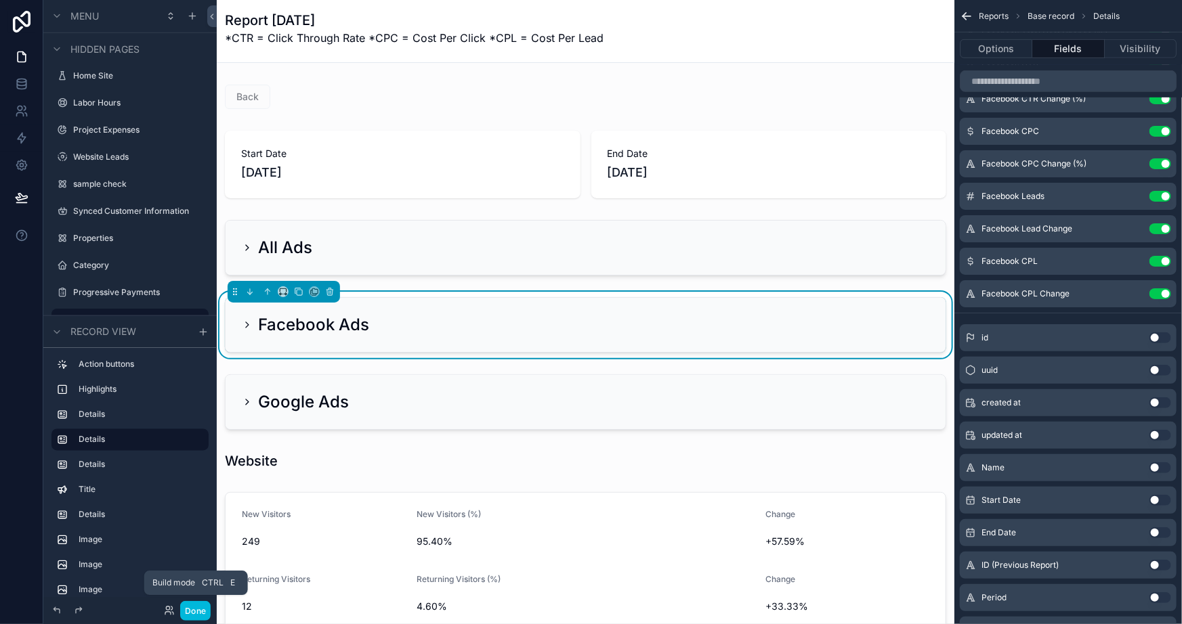
click at [190, 615] on button "Done" at bounding box center [195, 611] width 30 height 20
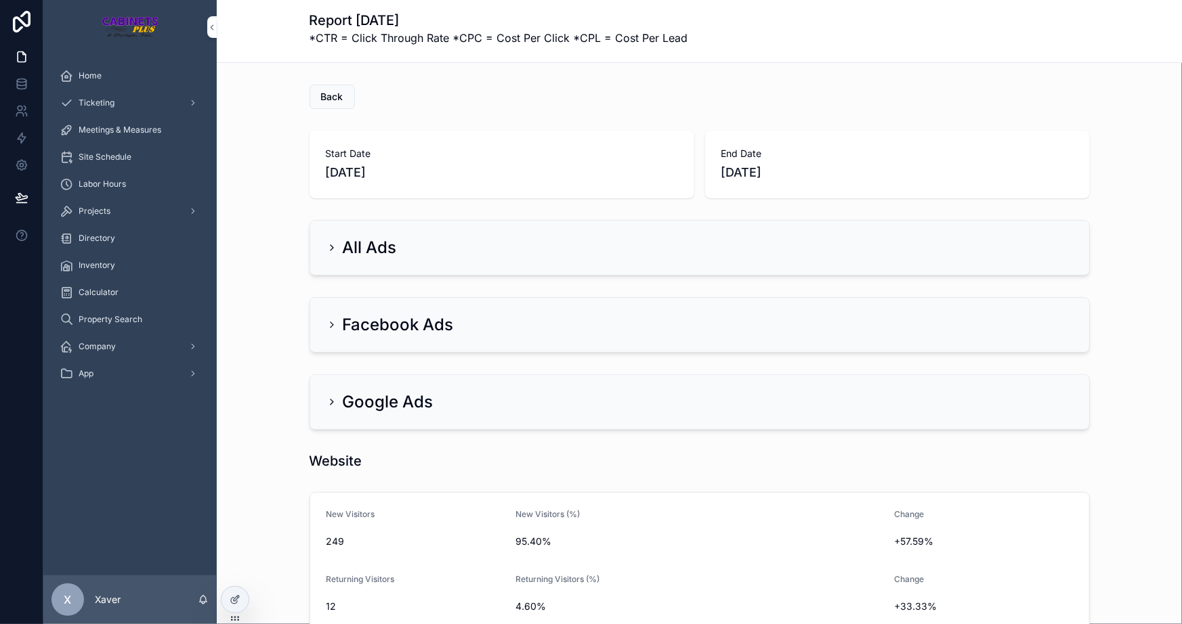
click at [124, 465] on div "Home Ticketing Meetings & Measures Site Schedule Labor Hours Projects Directory…" at bounding box center [129, 314] width 173 height 521
click at [233, 598] on icon at bounding box center [235, 600] width 11 height 11
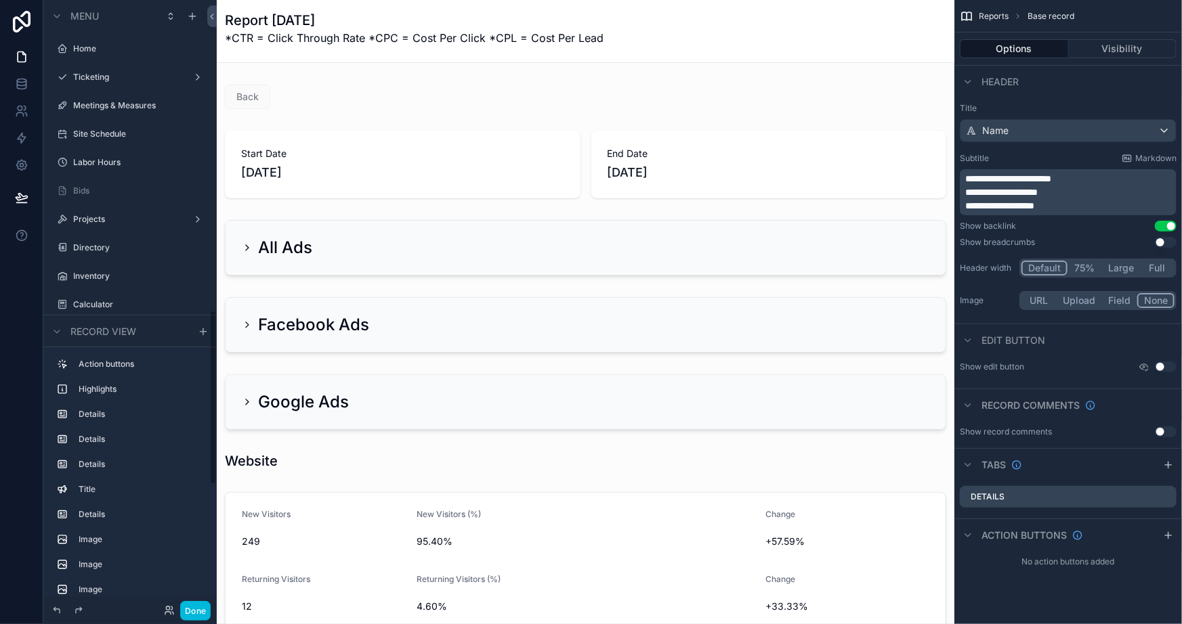
scroll to position [1078, 0]
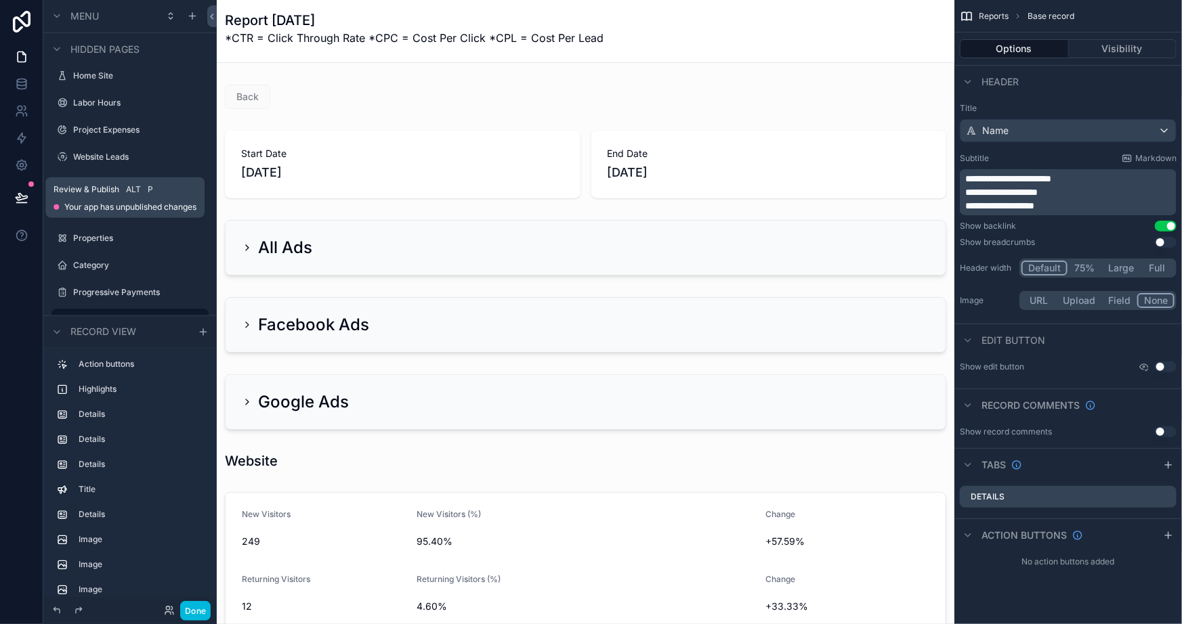
click at [27, 198] on icon at bounding box center [22, 198] width 14 height 14
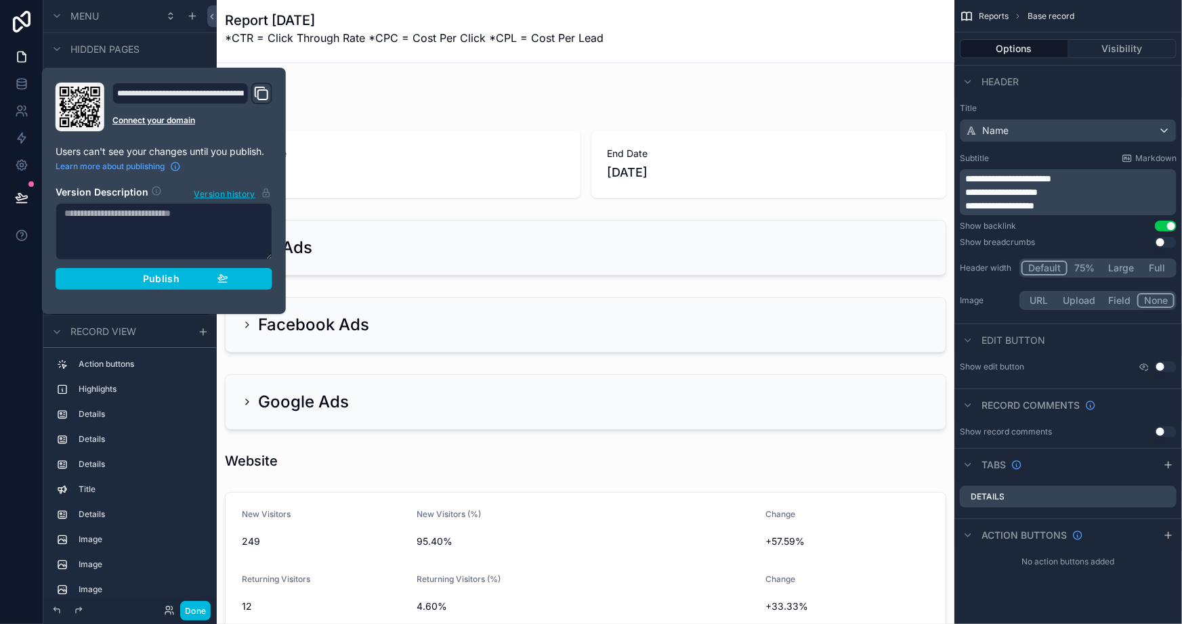
click at [123, 278] on div "Publish" at bounding box center [164, 279] width 129 height 12
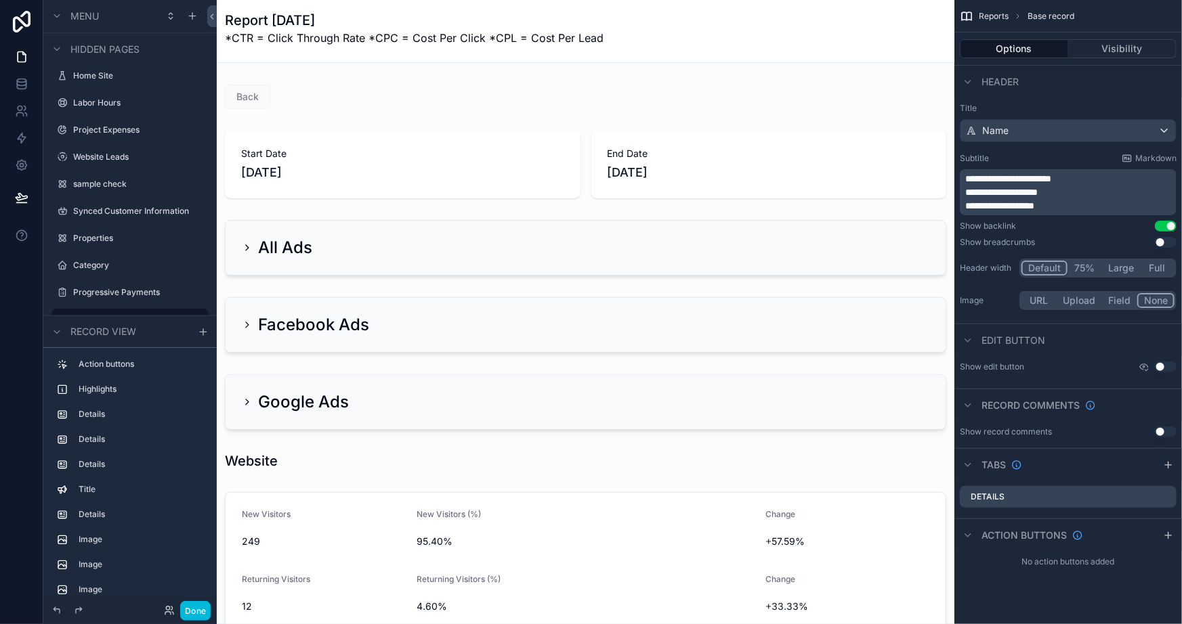
click at [14, 279] on div at bounding box center [21, 312] width 43 height 624
click at [18, 281] on div at bounding box center [21, 312] width 43 height 624
click at [16, 283] on div at bounding box center [21, 312] width 43 height 624
click at [16, 282] on div at bounding box center [21, 312] width 43 height 624
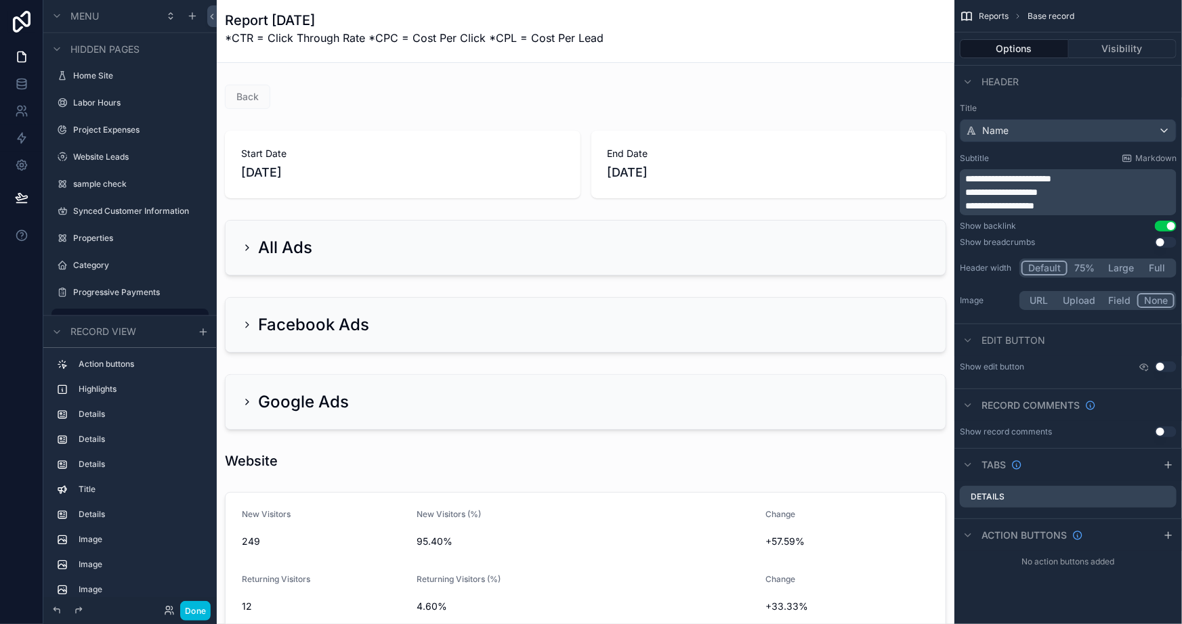
click at [16, 282] on div at bounding box center [21, 312] width 43 height 624
click at [18, 281] on div at bounding box center [21, 312] width 43 height 624
click at [17, 277] on div at bounding box center [21, 312] width 43 height 624
click at [18, 267] on div at bounding box center [21, 312] width 43 height 624
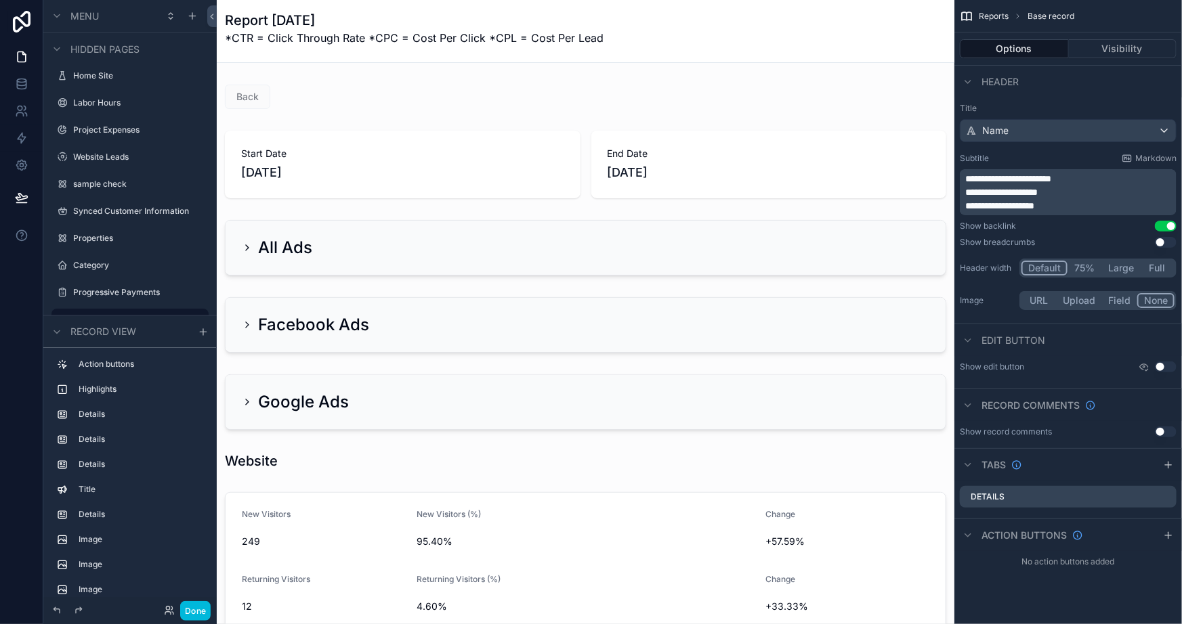
click at [454, 413] on div "scrollable content" at bounding box center [585, 402] width 737 height 66
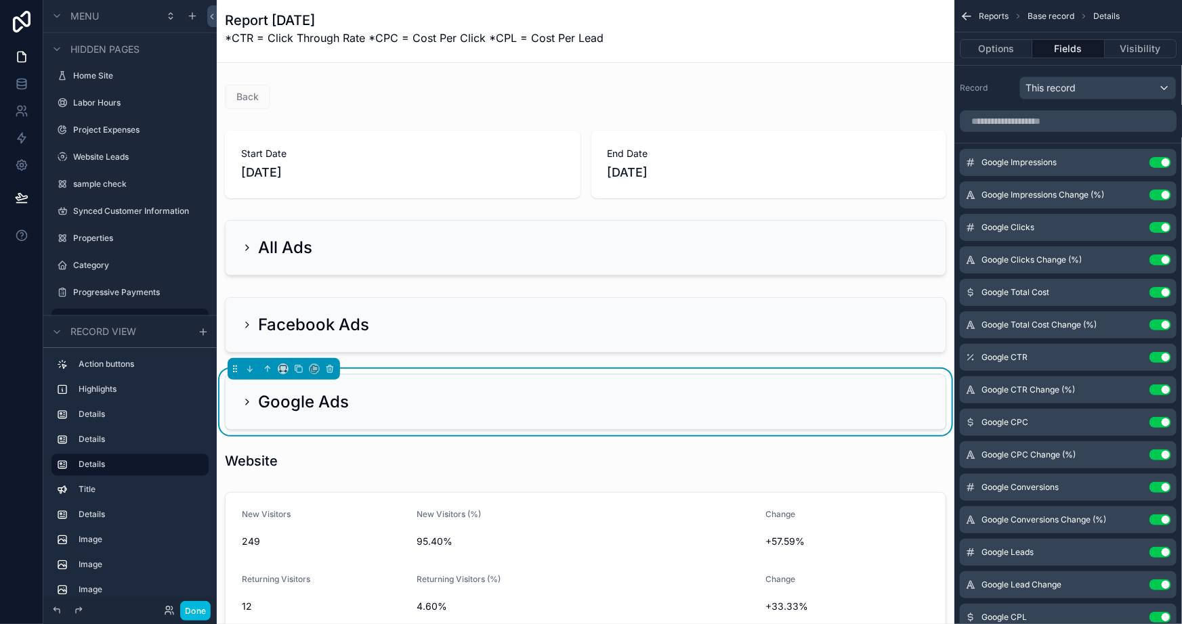
click at [377, 413] on div "Google Ads" at bounding box center [586, 402] width 720 height 54
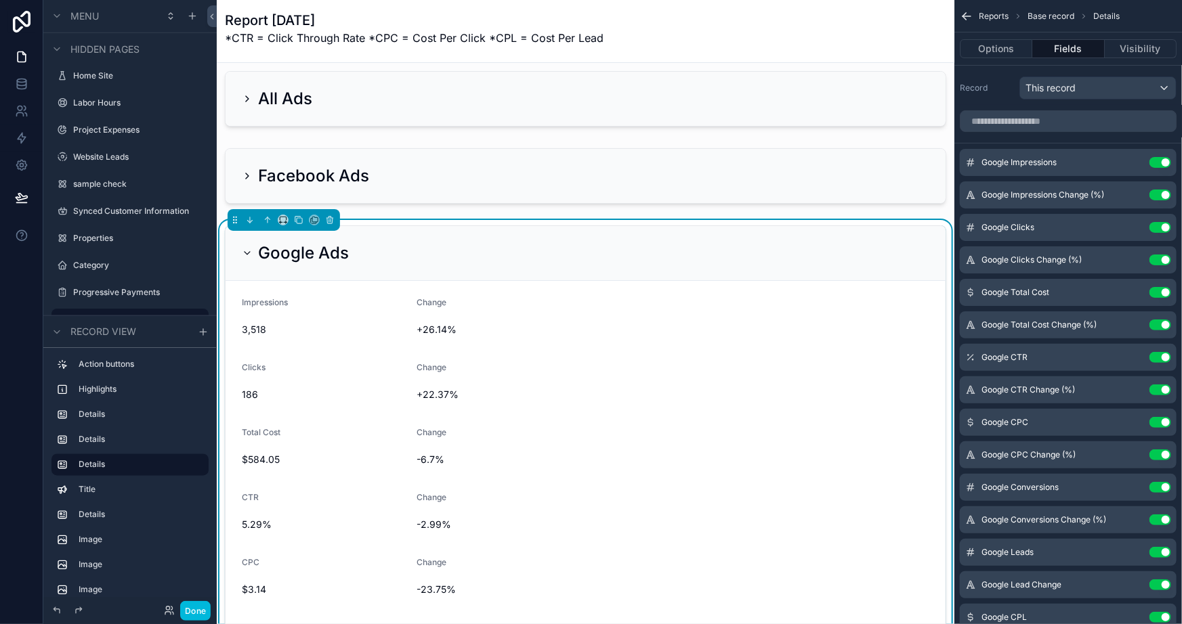
scroll to position [61, 0]
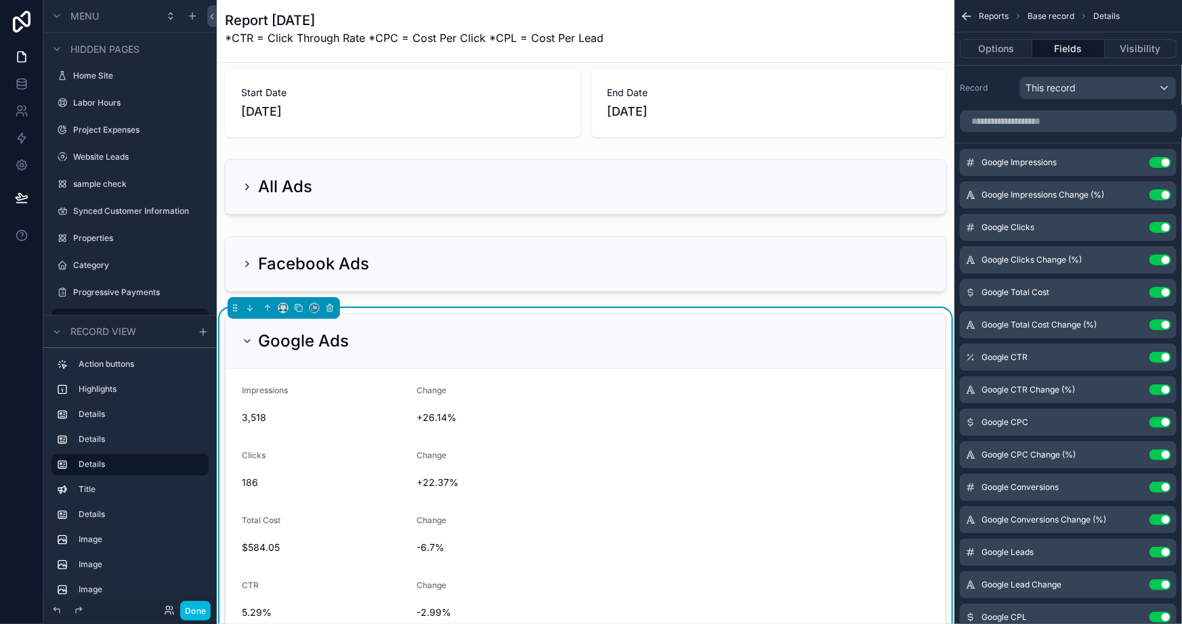
click at [258, 352] on div "Google Ads" at bounding box center [586, 341] width 720 height 55
